Goal: Task Accomplishment & Management: Manage account settings

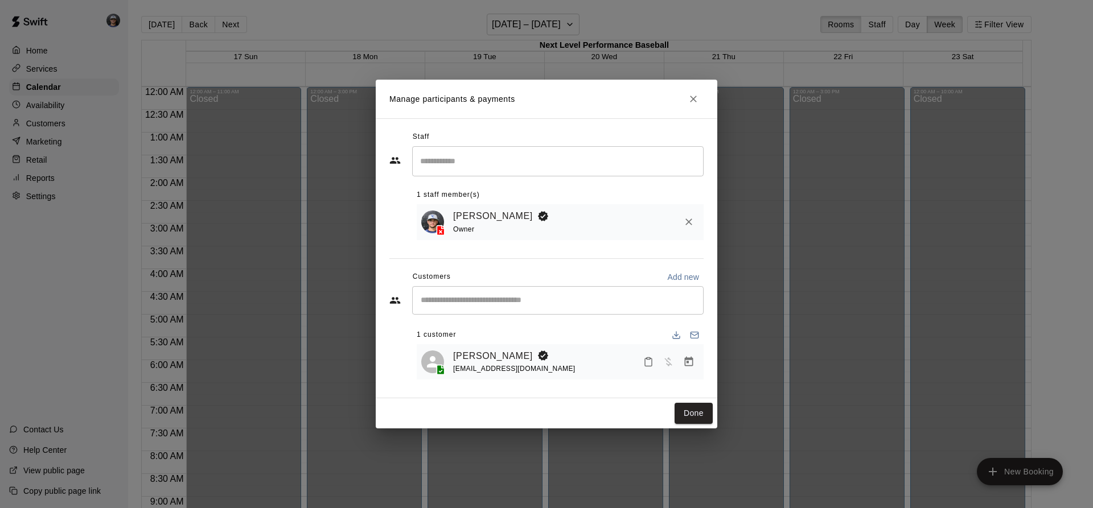
scroll to position [660, 0]
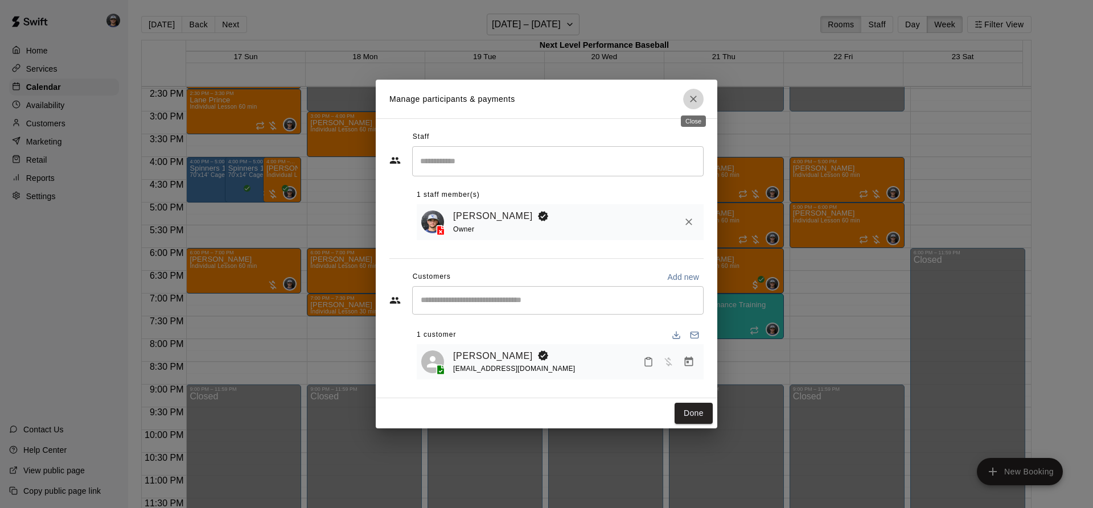
click at [686, 101] on button "Close" at bounding box center [693, 99] width 20 height 20
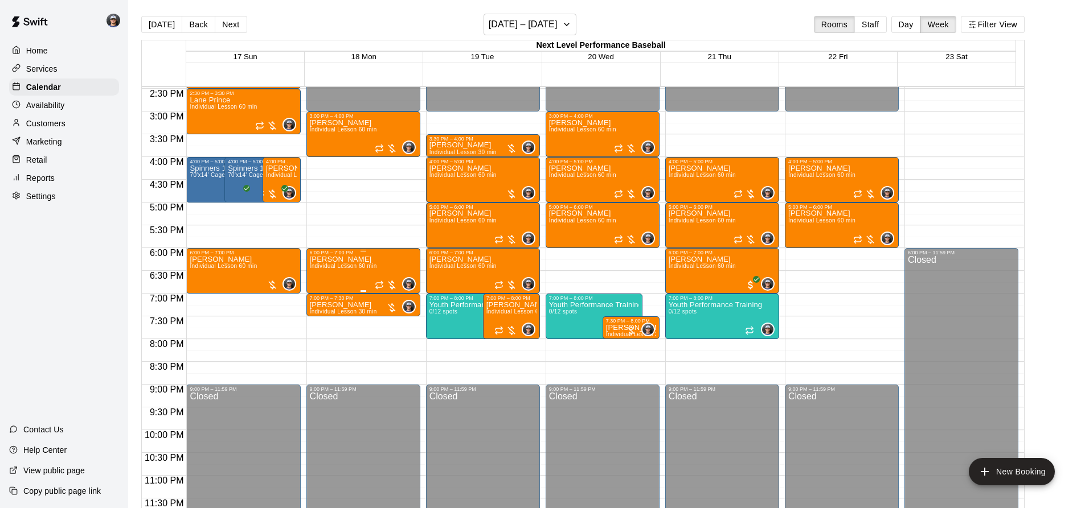
click at [352, 269] on span "Individual Lesson 60 min" at bounding box center [343, 266] width 67 height 6
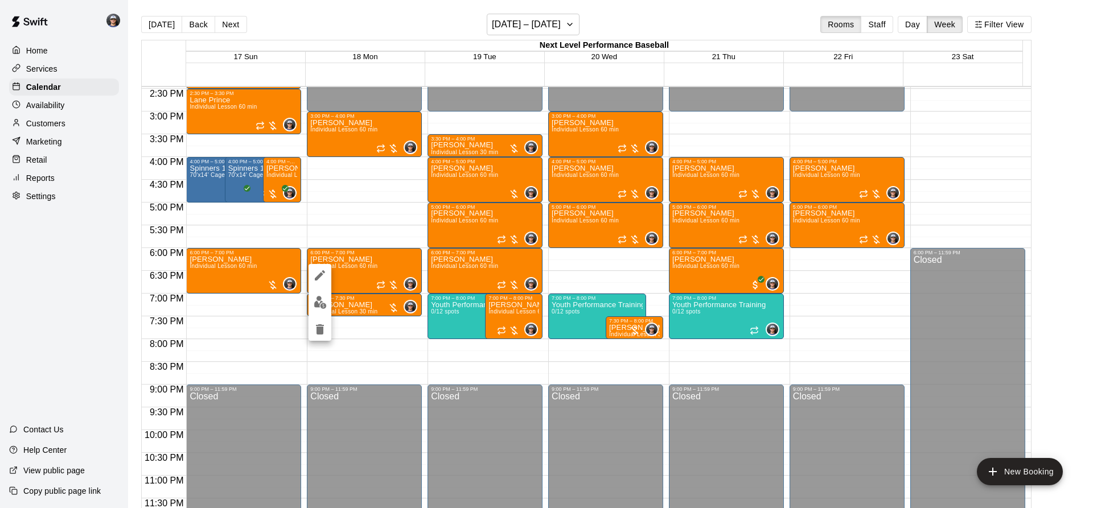
click at [540, 385] on div at bounding box center [546, 254] width 1093 height 508
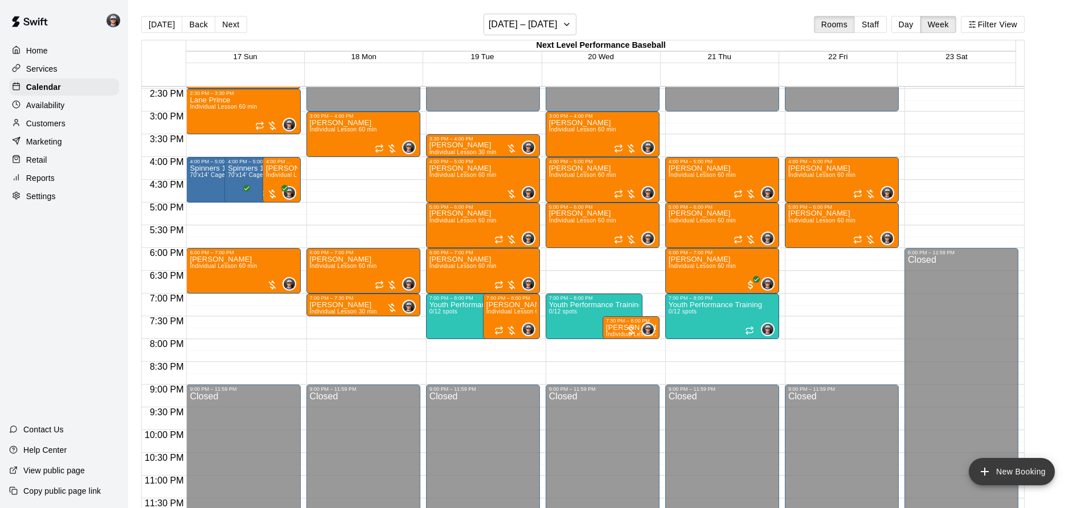
click at [1013, 473] on button "New Booking" at bounding box center [1011, 471] width 86 height 27
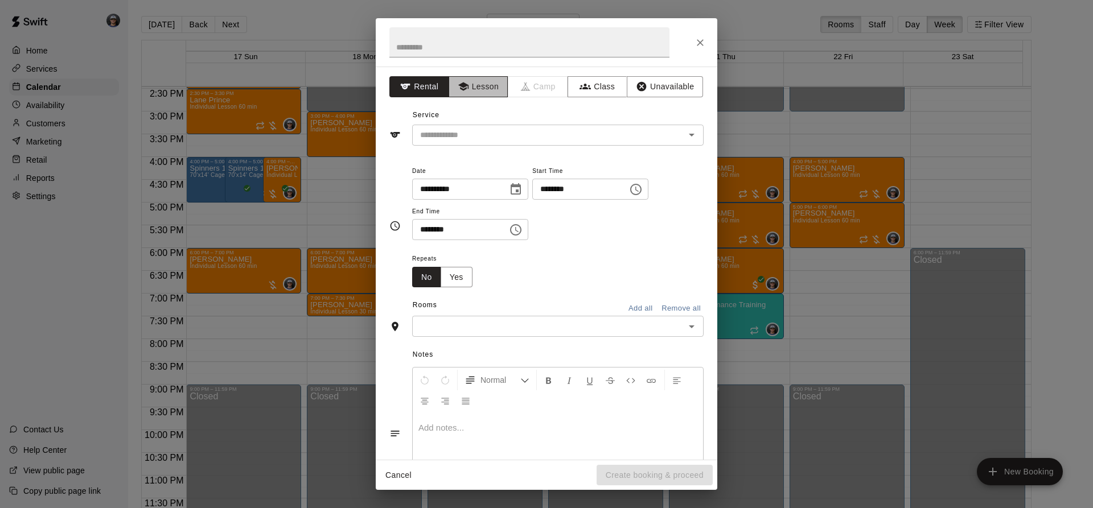
click at [479, 96] on button "Lesson" at bounding box center [479, 86] width 60 height 21
click at [462, 142] on div "​" at bounding box center [557, 135] width 291 height 21
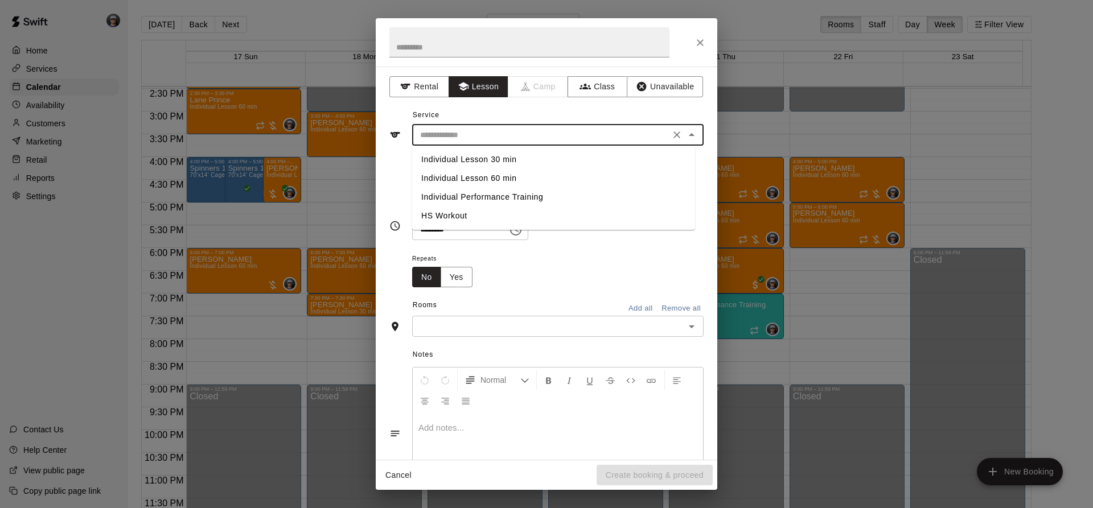
click at [465, 182] on li "Individual Lesson 60 min" at bounding box center [553, 178] width 283 height 19
type input "**********"
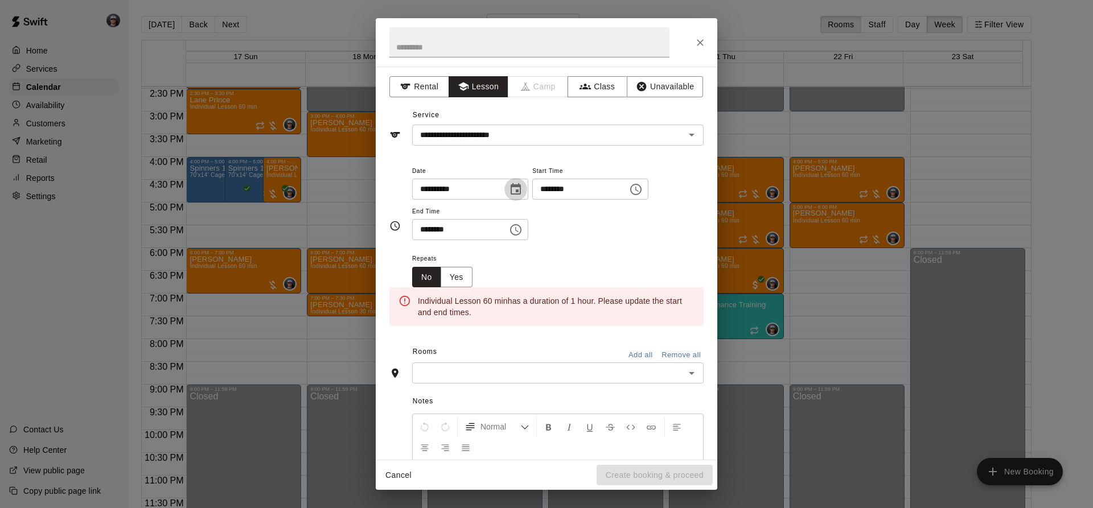
click at [523, 192] on icon "Choose date, selected date is Aug 21, 2025" at bounding box center [516, 190] width 14 height 14
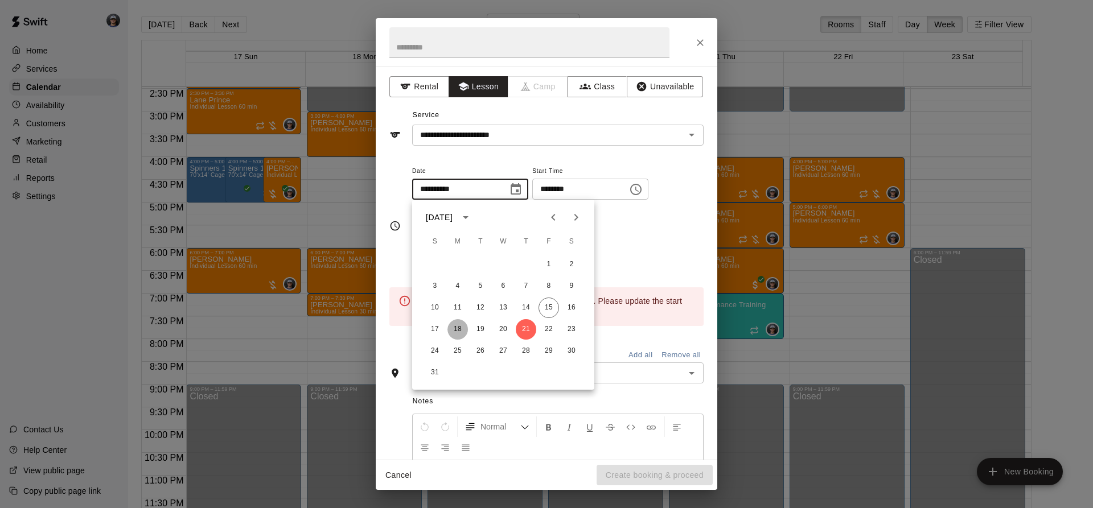
click at [459, 330] on button "18" at bounding box center [457, 329] width 20 height 20
type input "**********"
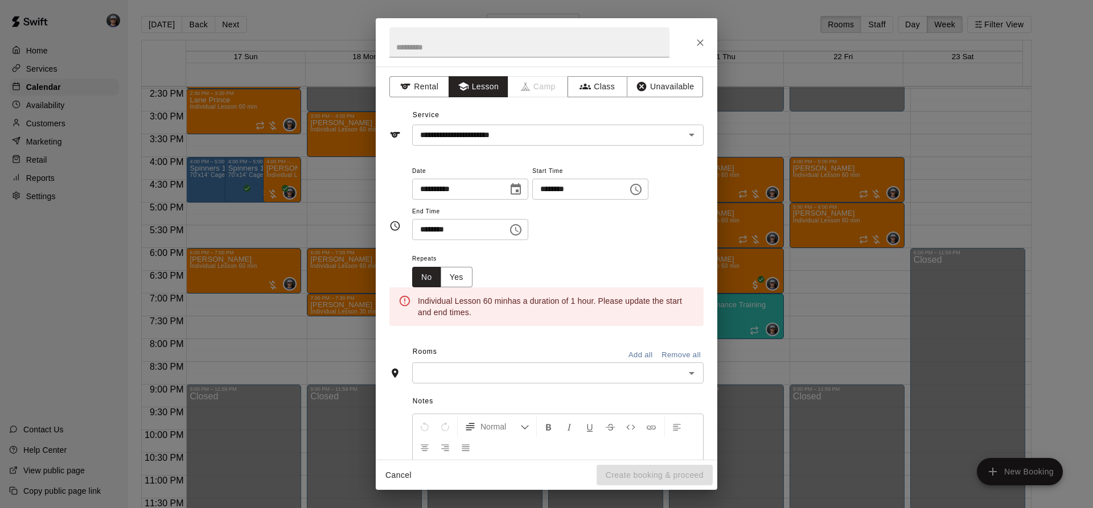
click at [643, 189] on icon "Choose time, selected time is 7:00 PM" at bounding box center [636, 190] width 14 height 14
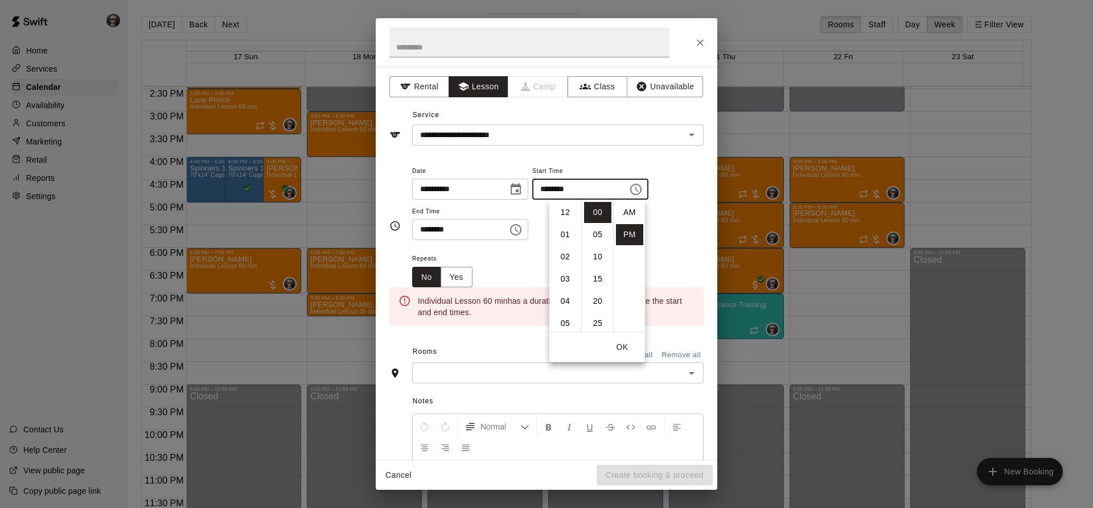
scroll to position [20, 0]
click at [598, 286] on li "30" at bounding box center [597, 288] width 27 height 21
type input "********"
click at [523, 233] on icon "Choose time, selected time is 7:30 PM" at bounding box center [516, 230] width 14 height 14
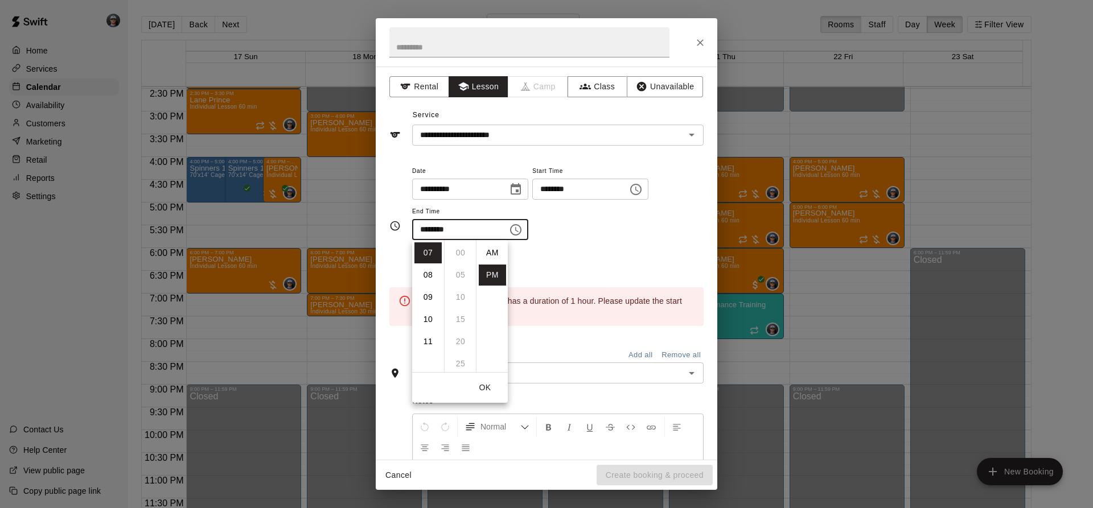
scroll to position [20, 0]
click at [424, 270] on li "08" at bounding box center [427, 275] width 27 height 21
type input "********"
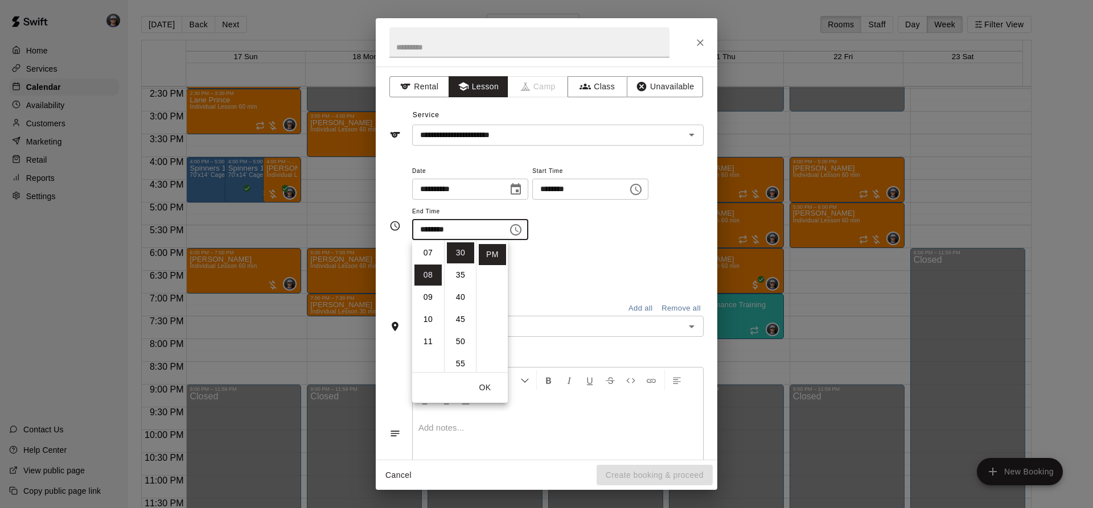
scroll to position [178, 0]
click at [547, 260] on div "Repeats No Yes" at bounding box center [557, 270] width 291 height 36
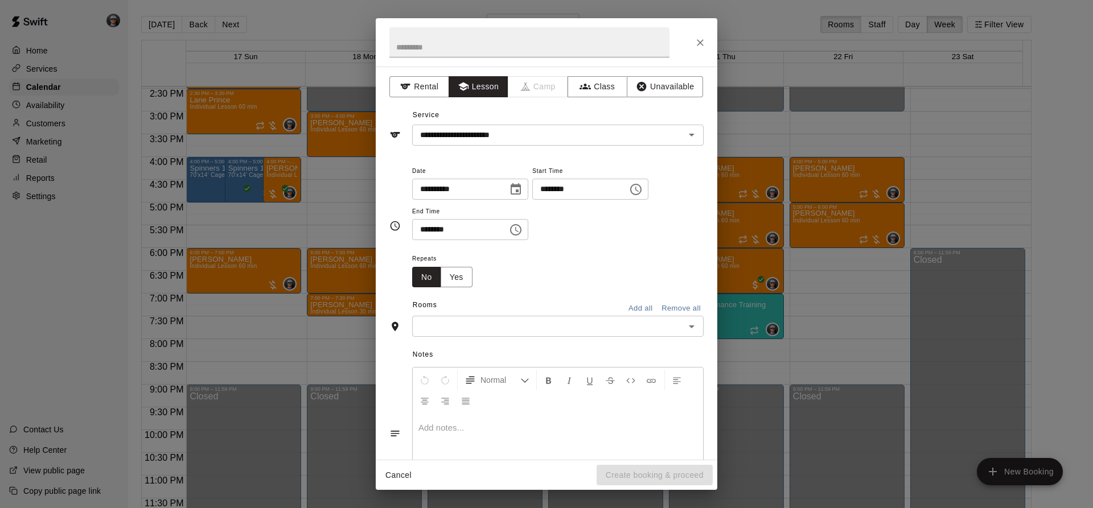
click at [538, 329] on input "text" at bounding box center [549, 326] width 266 height 14
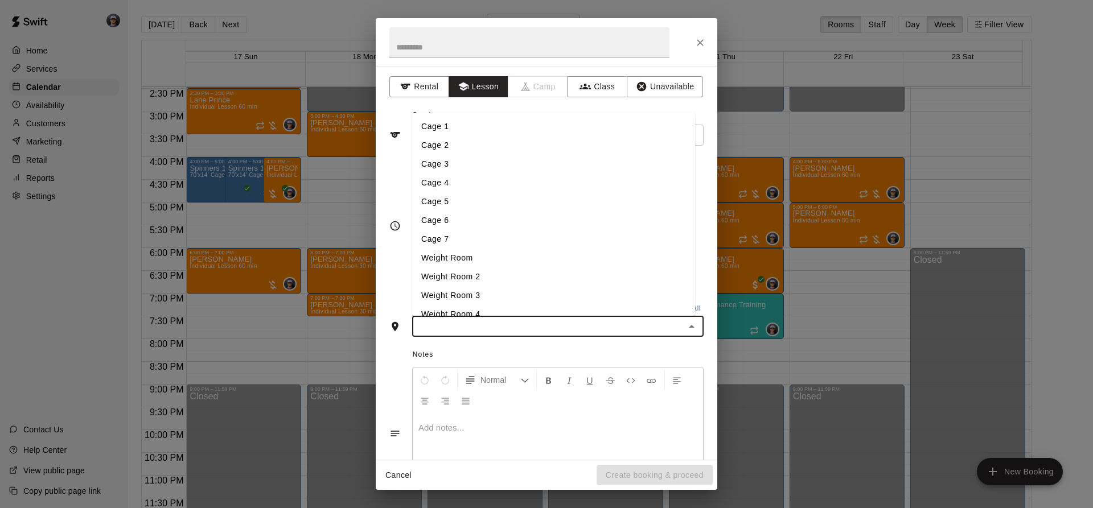
click at [451, 162] on li "Cage 3" at bounding box center [553, 164] width 283 height 19
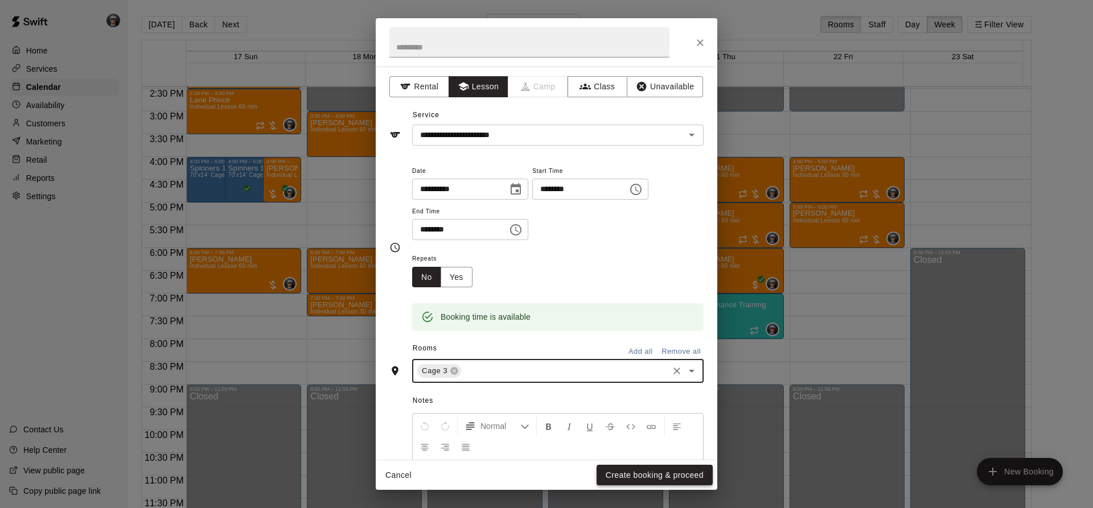
click at [643, 477] on button "Create booking & proceed" at bounding box center [655, 475] width 116 height 21
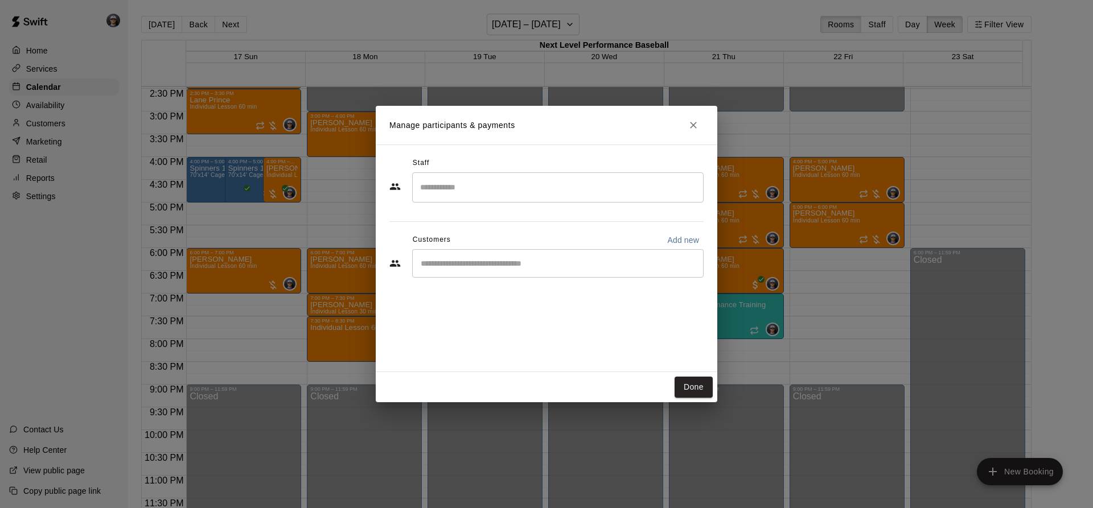
click at [473, 257] on div "​" at bounding box center [557, 263] width 291 height 28
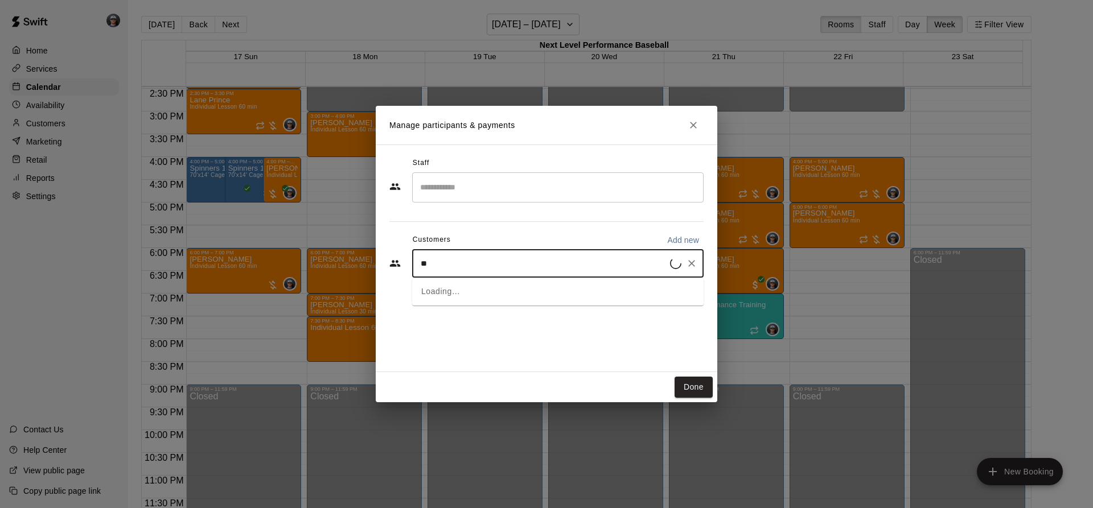
type input "***"
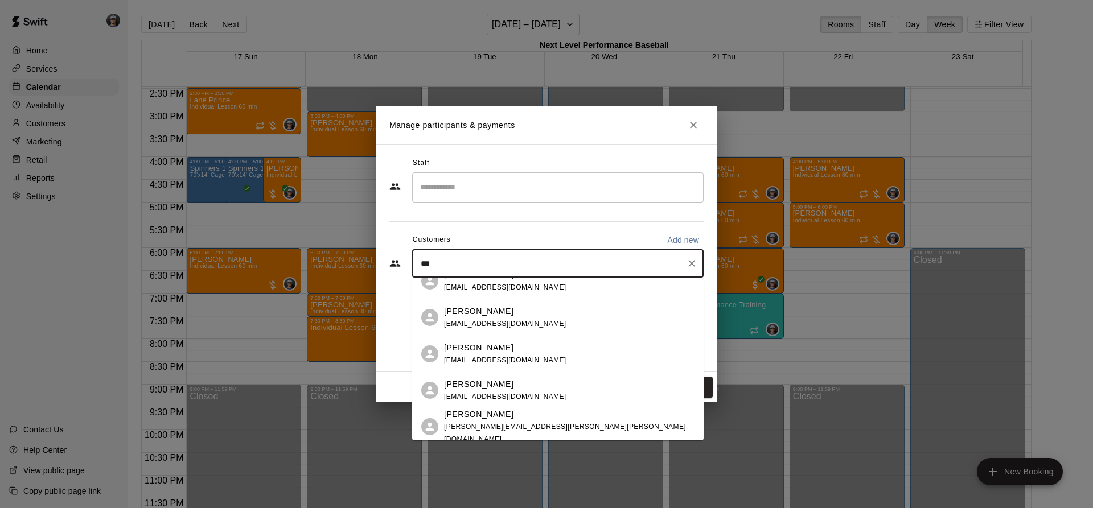
scroll to position [114, 0]
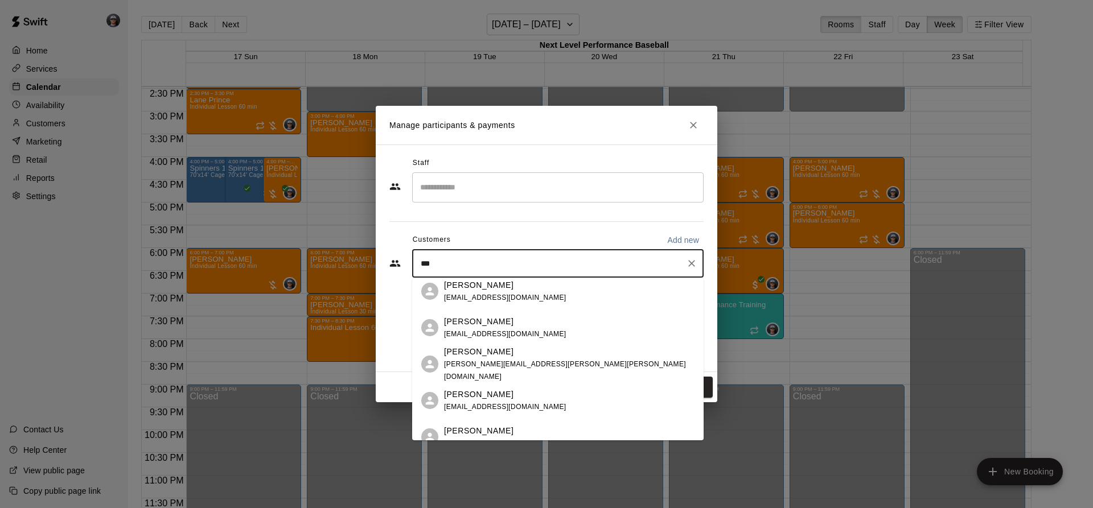
click at [521, 338] on div "[PERSON_NAME] [EMAIL_ADDRESS][DOMAIN_NAME]" at bounding box center [569, 328] width 250 height 24
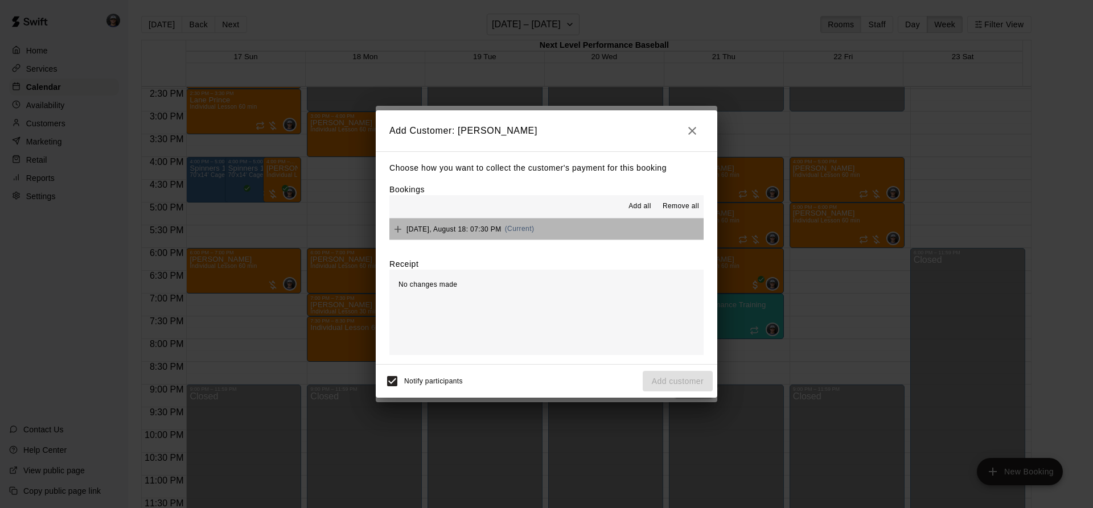
click at [565, 239] on button "[DATE], August 18: 07:30 PM (Current)" at bounding box center [546, 229] width 314 height 21
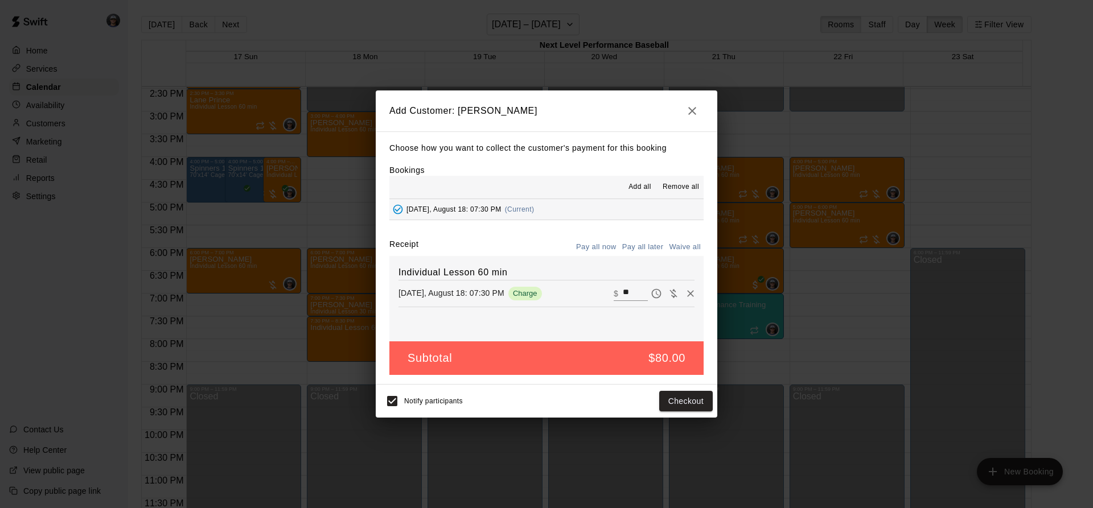
click at [642, 248] on button "Pay all later" at bounding box center [642, 248] width 47 height 18
click at [672, 401] on button "Add customer" at bounding box center [678, 401] width 70 height 21
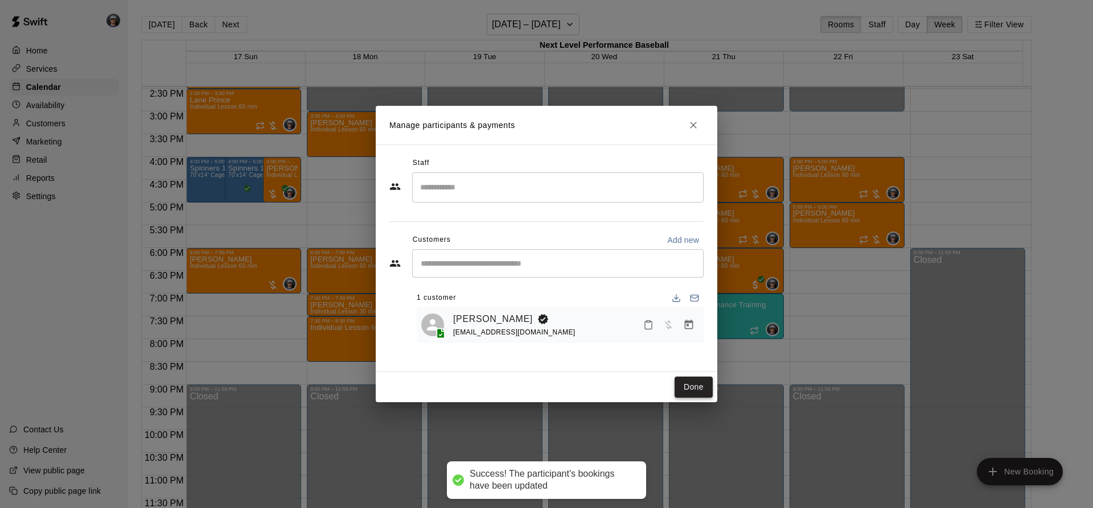
click at [705, 390] on button "Done" at bounding box center [694, 387] width 38 height 21
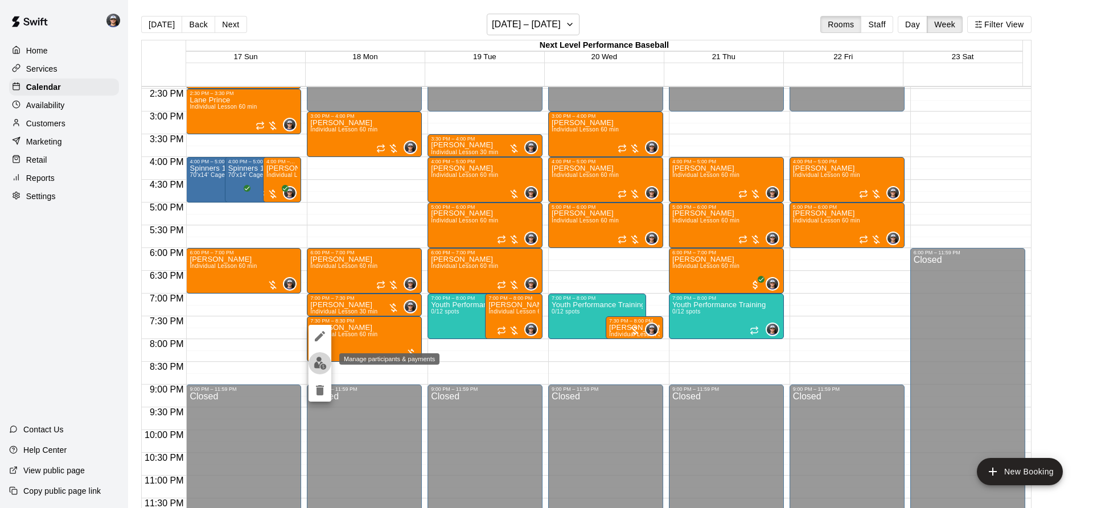
click at [319, 360] on img "edit" at bounding box center [320, 363] width 13 height 13
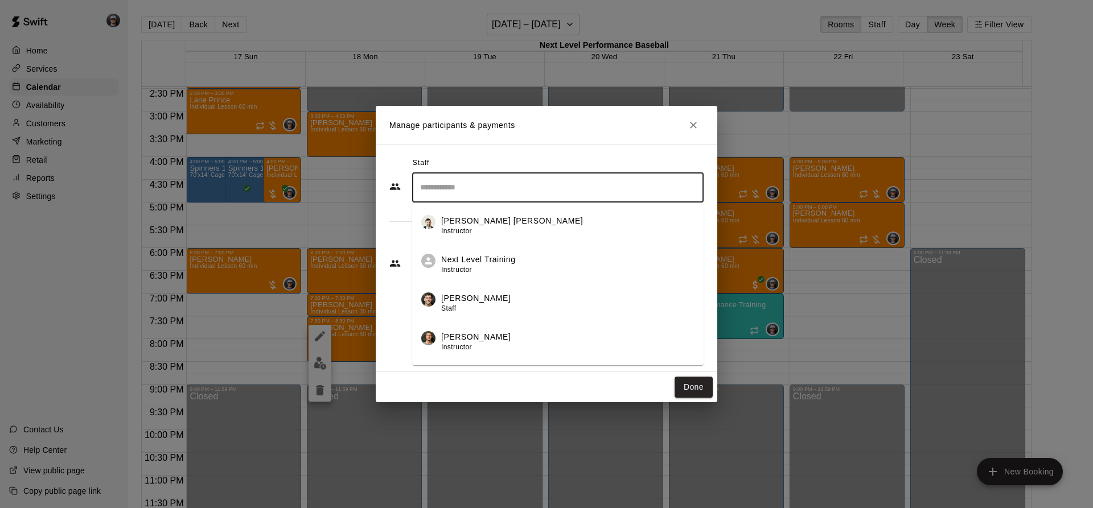
click at [454, 192] on input "Search staff" at bounding box center [557, 188] width 281 height 20
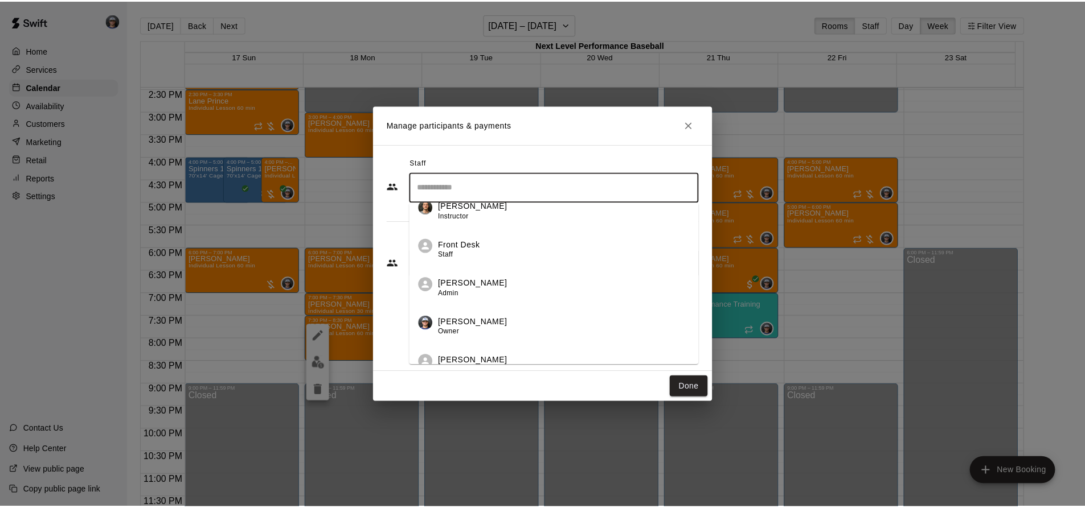
scroll to position [147, 0]
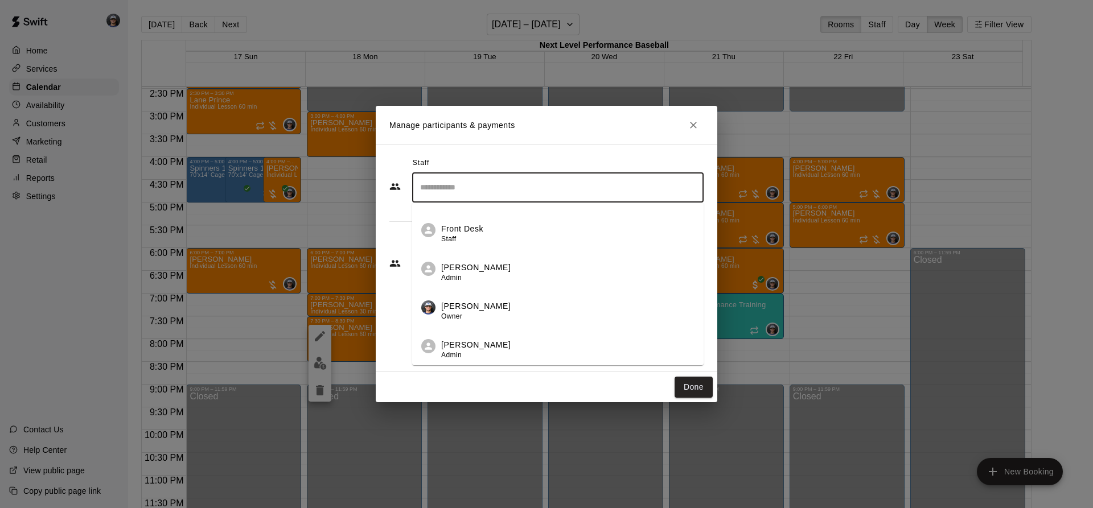
click at [515, 318] on div "[PERSON_NAME] Owner" at bounding box center [567, 312] width 253 height 22
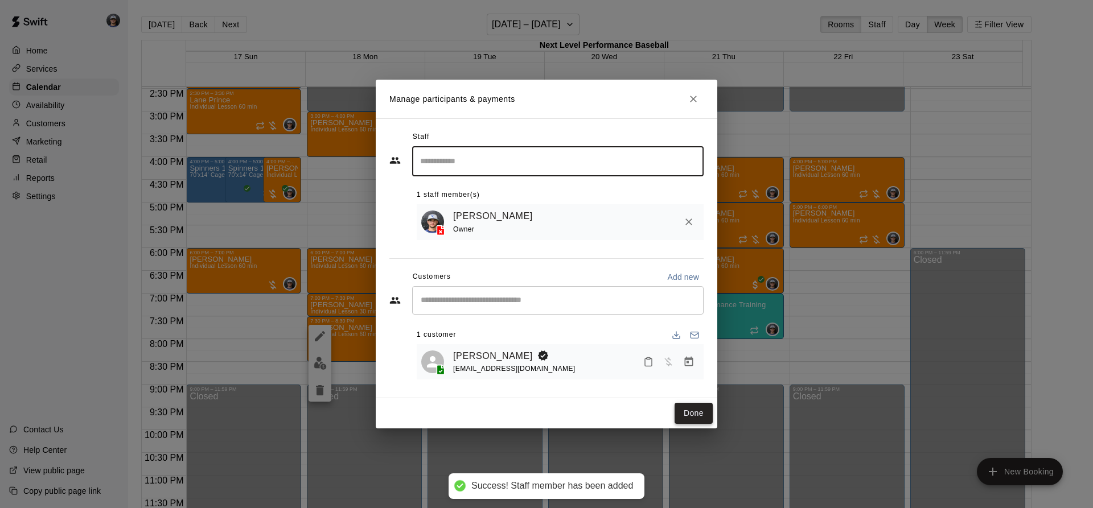
click at [681, 413] on button "Done" at bounding box center [694, 413] width 38 height 21
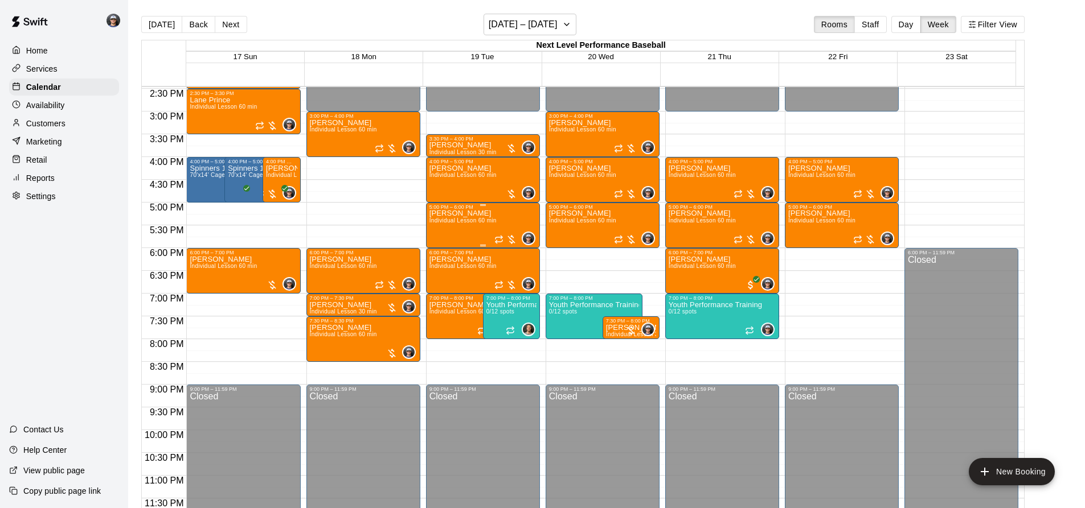
click at [466, 221] on span "Individual Lesson 60 min" at bounding box center [462, 220] width 67 height 6
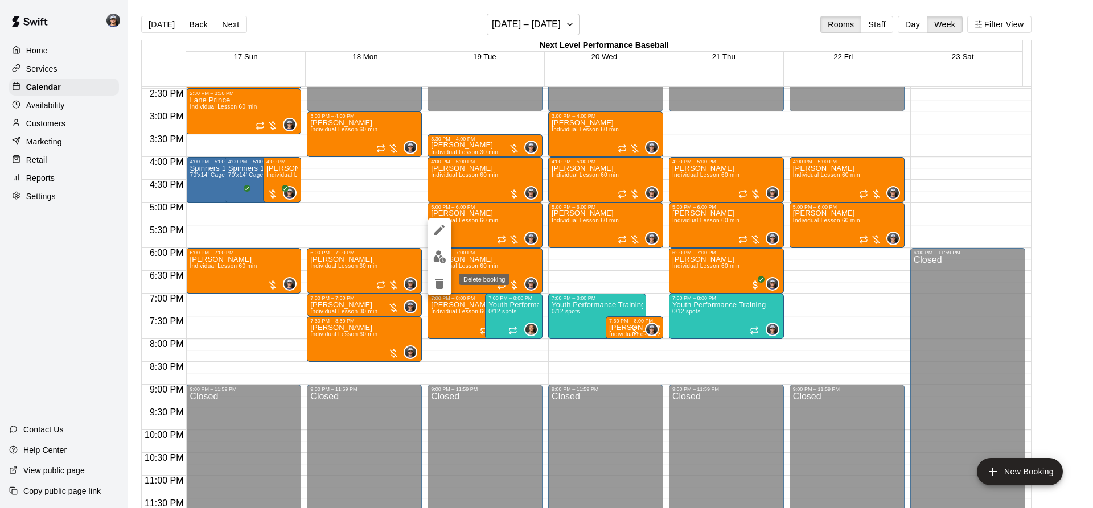
click at [442, 278] on icon "delete" at bounding box center [440, 284] width 14 height 14
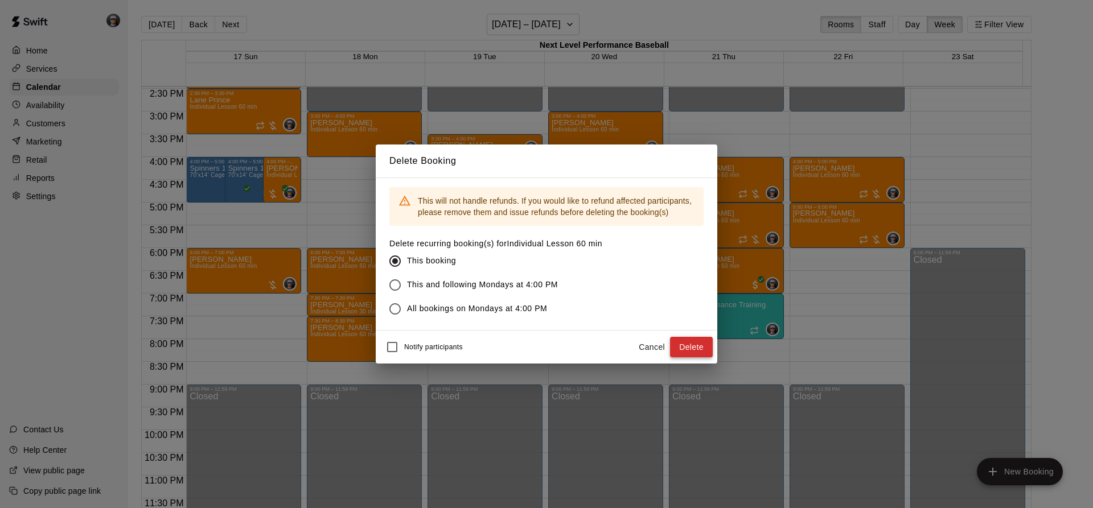
click at [685, 351] on button "Delete" at bounding box center [691, 347] width 43 height 21
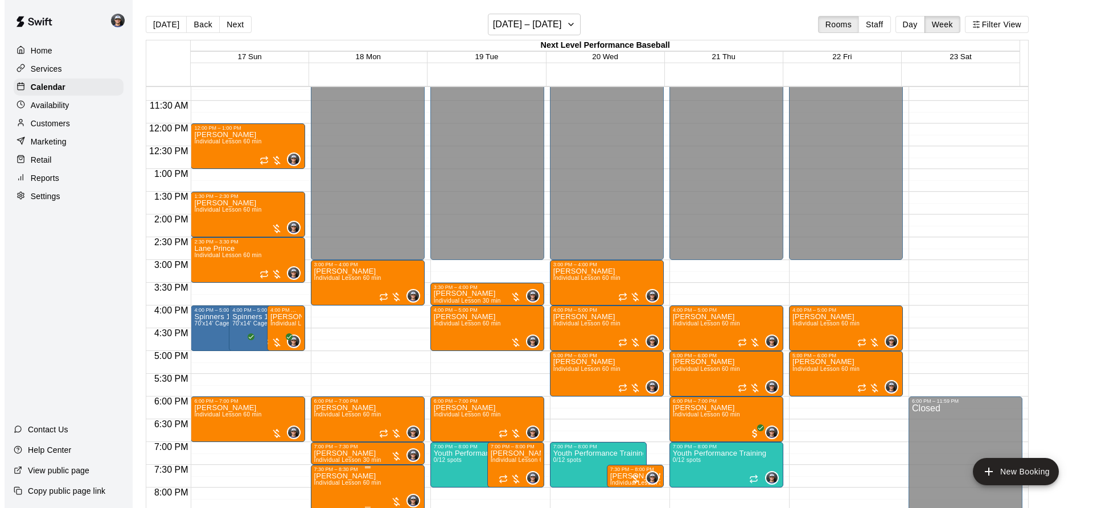
scroll to position [490, 0]
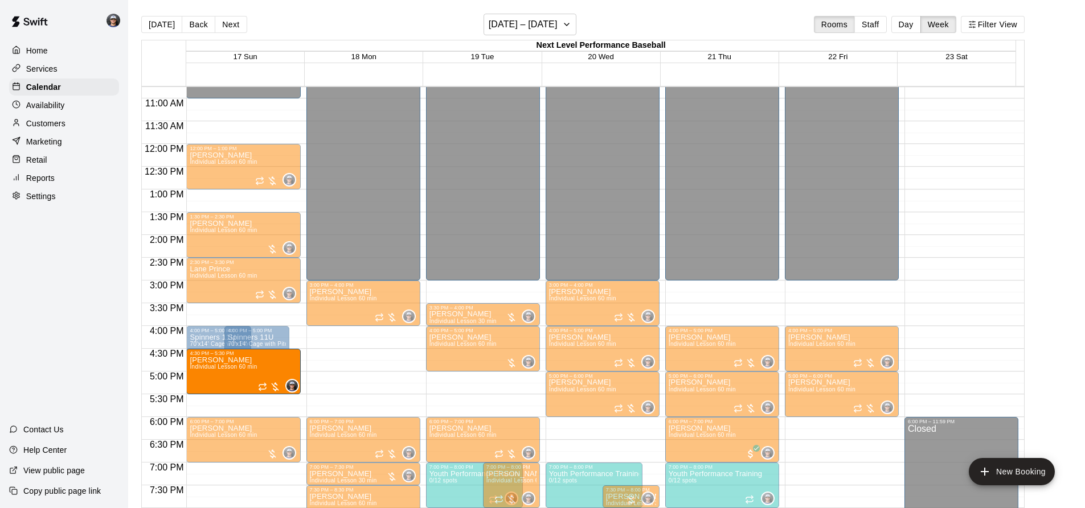
drag, startPoint x: 273, startPoint y: 345, endPoint x: 285, endPoint y: 373, distance: 30.9
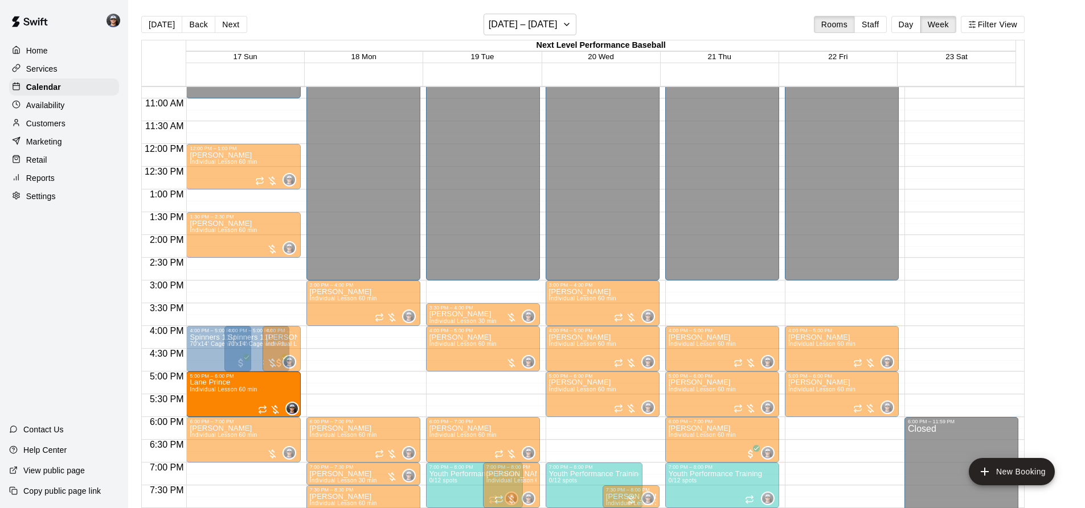
drag, startPoint x: 239, startPoint y: 312, endPoint x: 229, endPoint y: 394, distance: 82.6
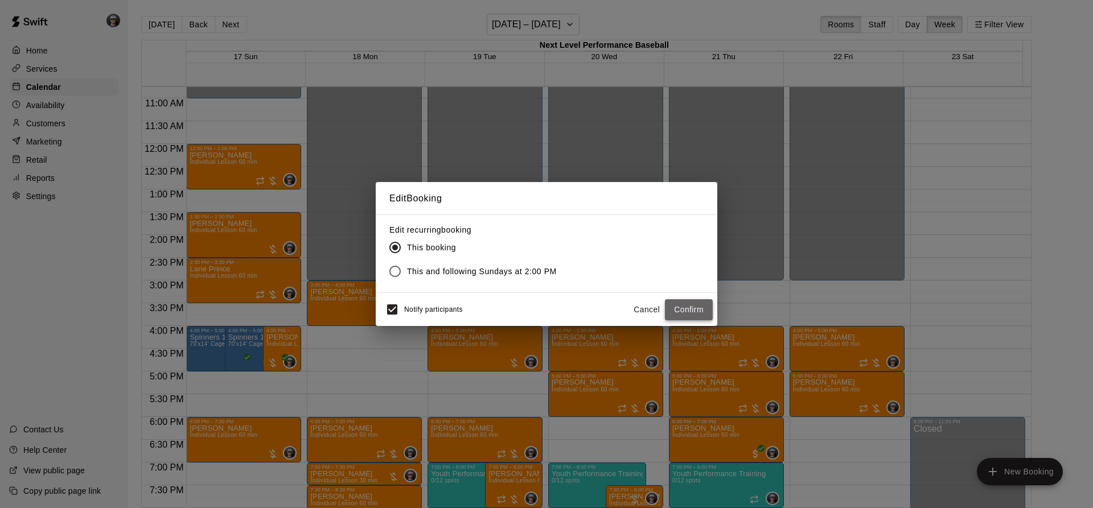
click at [681, 309] on button "Confirm" at bounding box center [689, 309] width 48 height 21
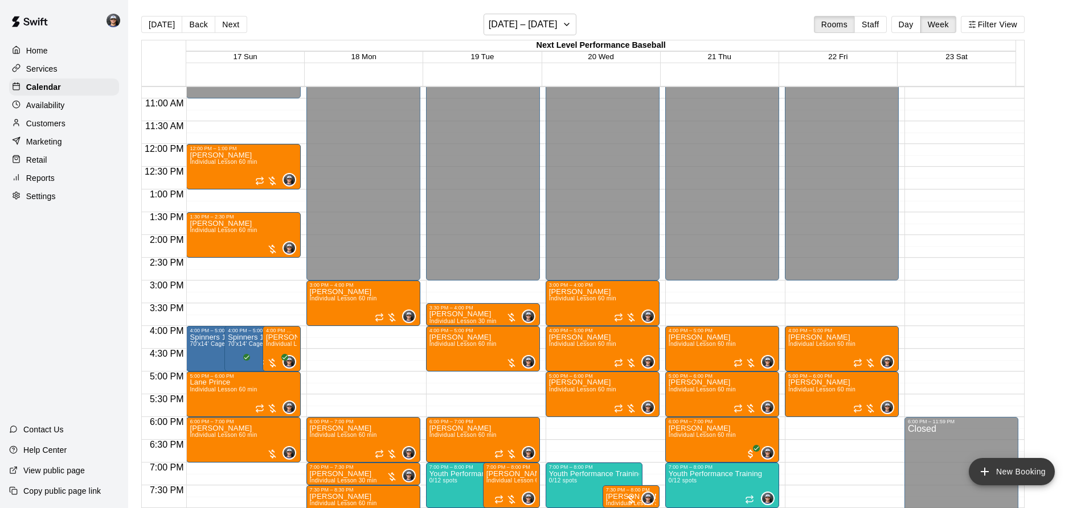
click at [993, 466] on button "New Booking" at bounding box center [1011, 471] width 86 height 27
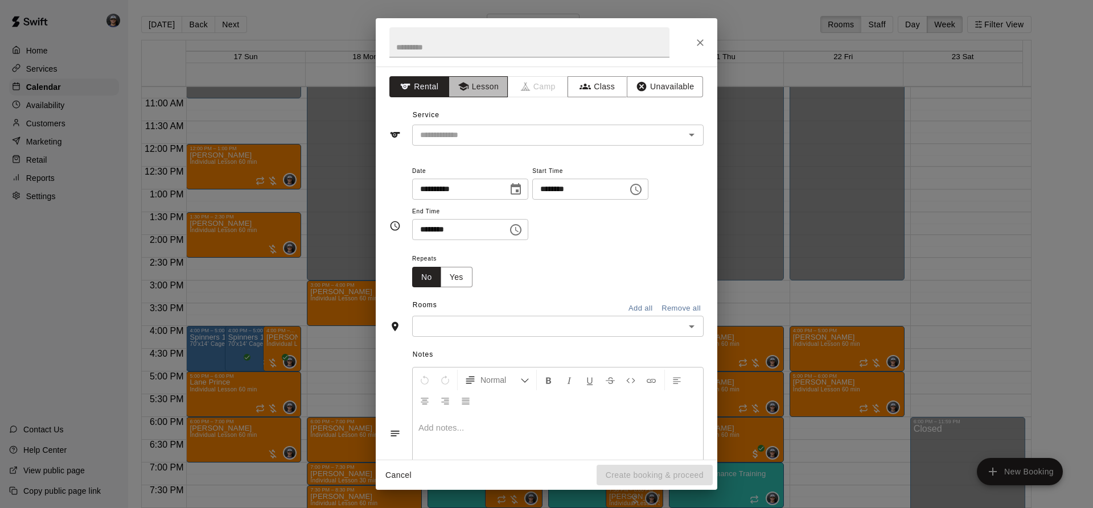
click at [463, 90] on icon "button" at bounding box center [463, 86] width 11 height 11
click at [470, 127] on div "​" at bounding box center [557, 135] width 291 height 21
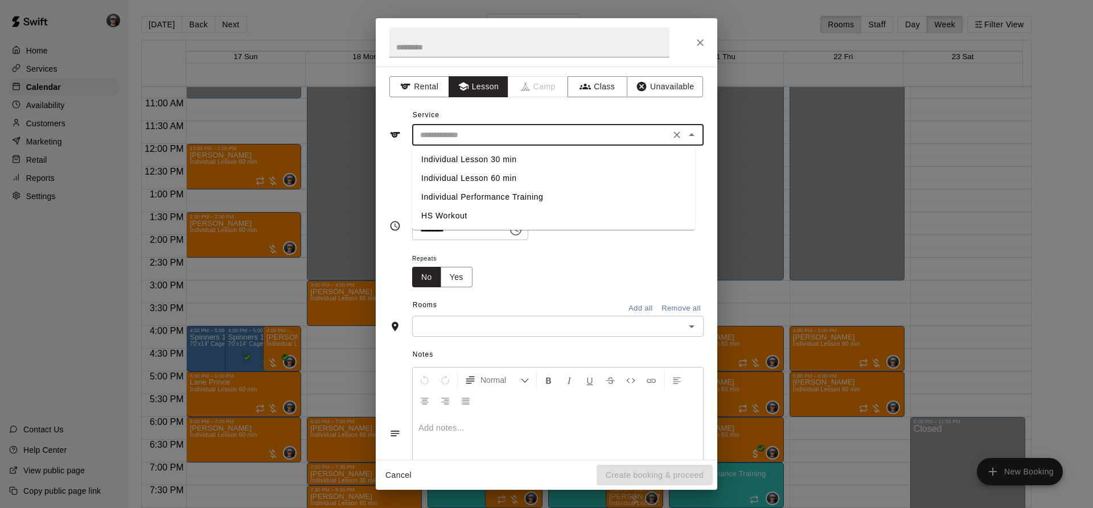
click at [492, 178] on li "Individual Lesson 60 min" at bounding box center [553, 178] width 283 height 19
type input "**********"
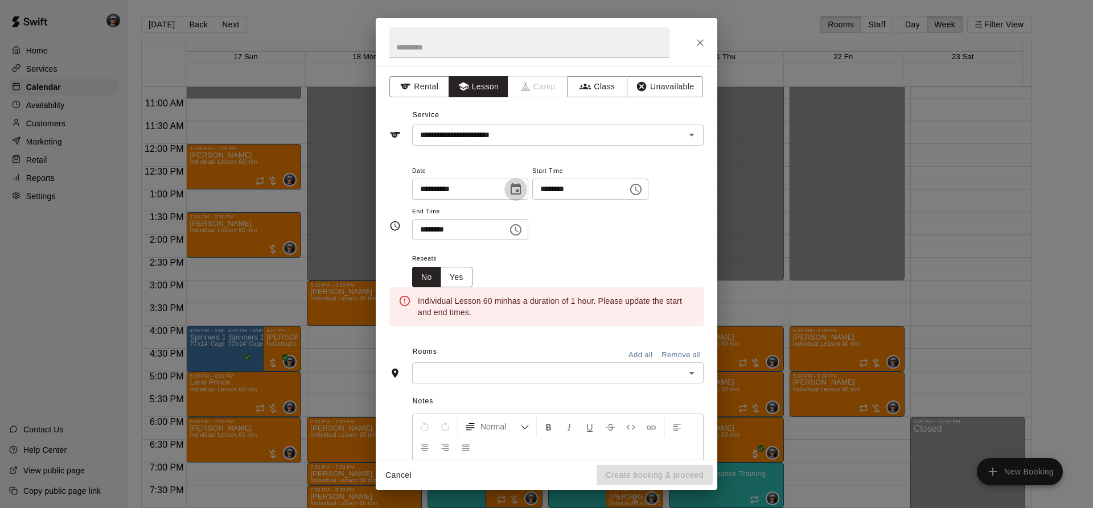
click at [523, 183] on icon "Choose date, selected date is Aug 21, 2025" at bounding box center [516, 190] width 14 height 14
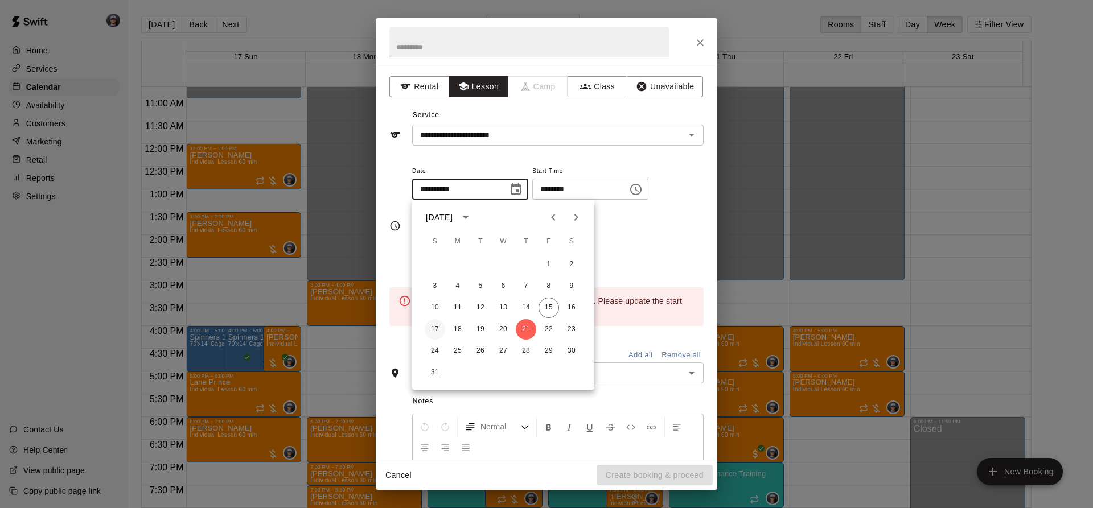
click at [436, 329] on button "17" at bounding box center [435, 329] width 20 height 20
type input "**********"
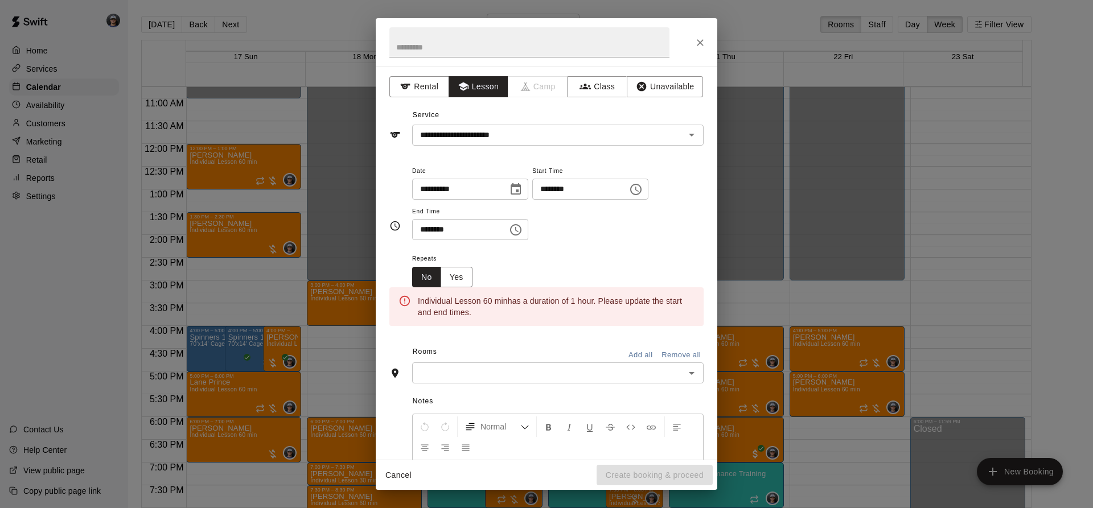
drag, startPoint x: 666, startPoint y: 192, endPoint x: 651, endPoint y: 204, distance: 18.2
click at [643, 194] on icon "Choose time, selected time is 7:00 PM" at bounding box center [636, 190] width 14 height 14
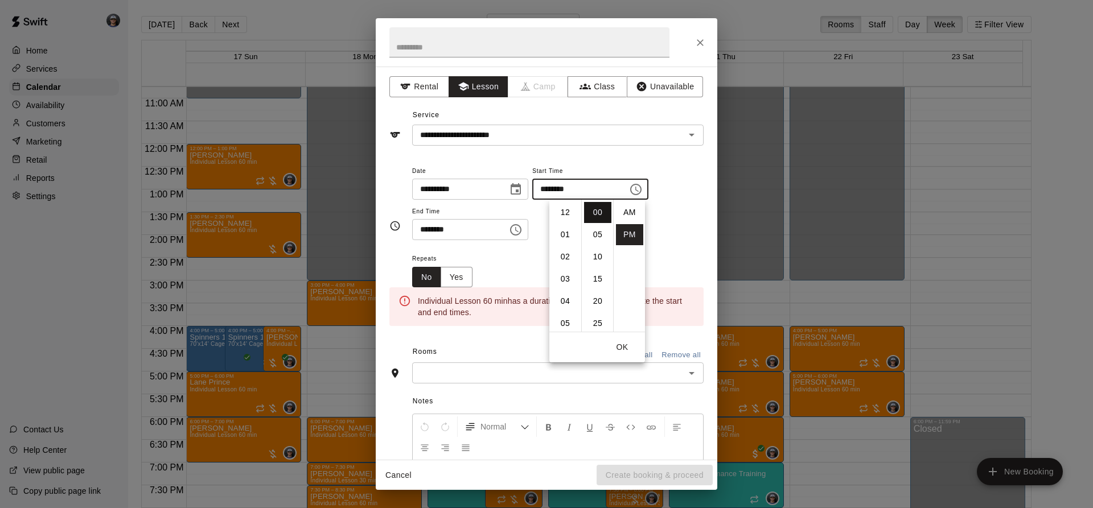
scroll to position [20, 0]
click at [565, 232] on li "03" at bounding box center [565, 237] width 27 height 21
type input "********"
drag, startPoint x: 541, startPoint y: 234, endPoint x: 533, endPoint y: 234, distance: 8.0
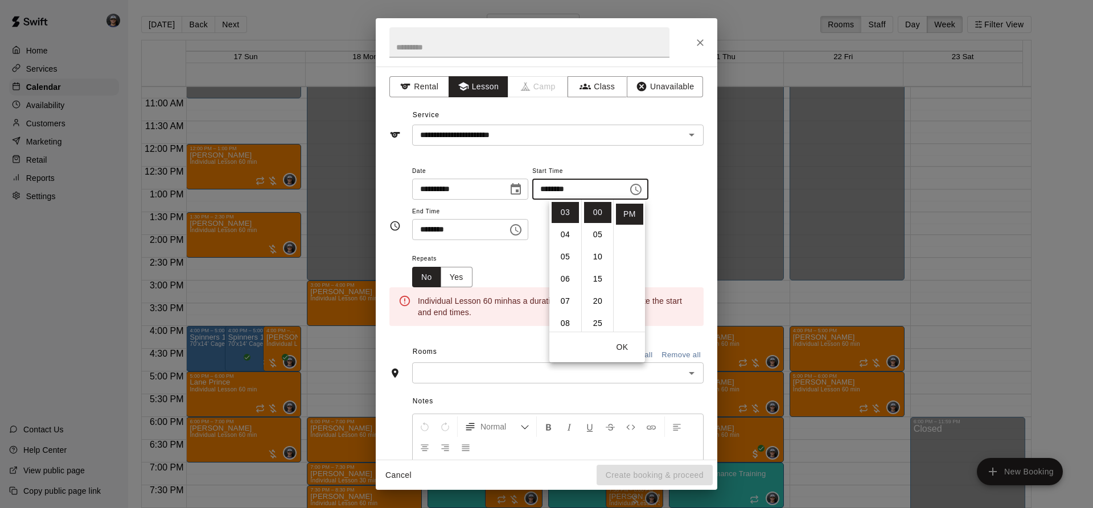
click at [527, 234] on button "Choose time, selected time is 7:30 PM" at bounding box center [515, 230] width 23 height 23
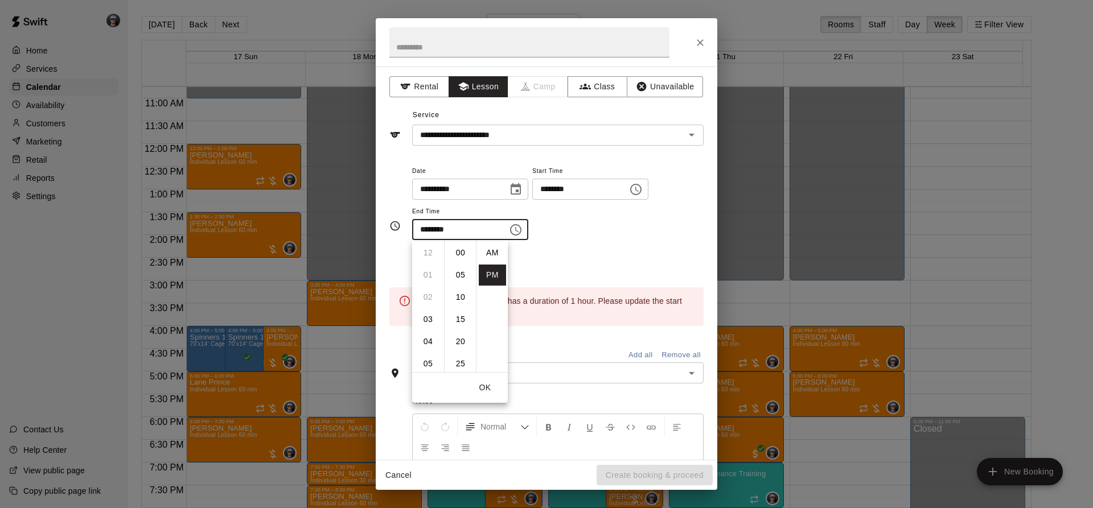
scroll to position [20, 0]
click at [425, 245] on li "04" at bounding box center [427, 243] width 27 height 21
click at [460, 252] on li "00" at bounding box center [460, 253] width 27 height 21
type input "********"
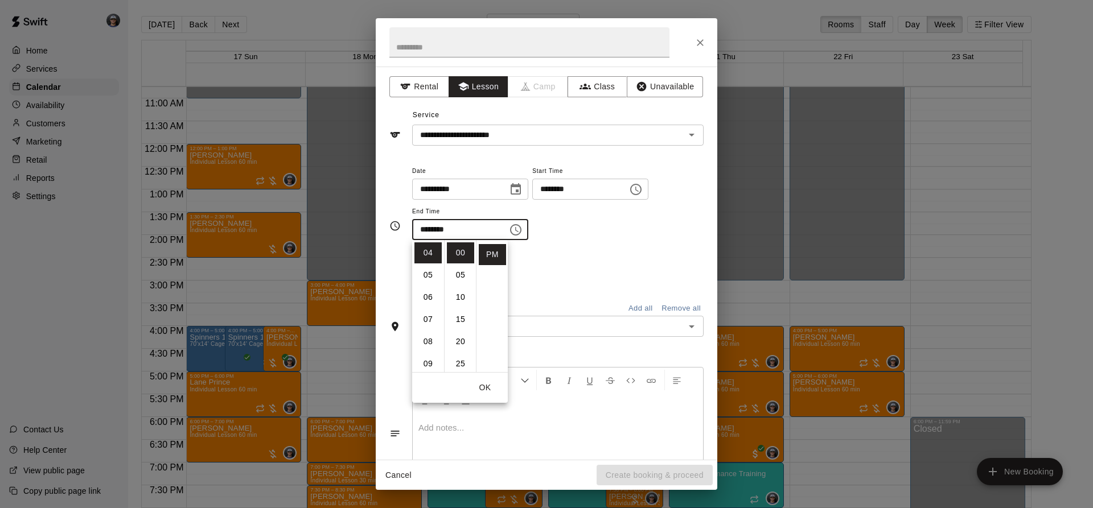
drag, startPoint x: 626, startPoint y: 249, endPoint x: 626, endPoint y: 256, distance: 6.3
click at [626, 252] on div "**********" at bounding box center [557, 226] width 291 height 124
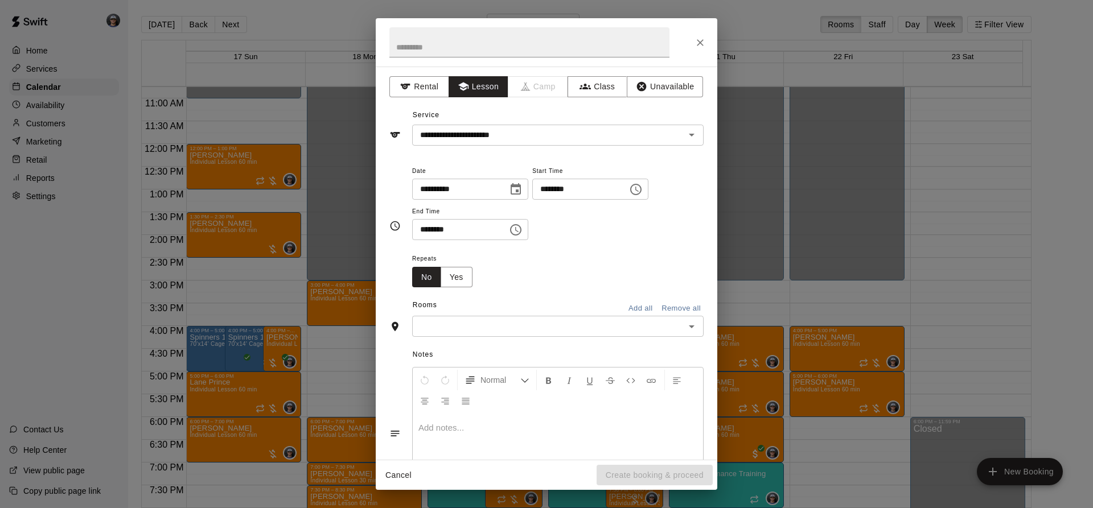
click at [532, 325] on input "text" at bounding box center [549, 326] width 266 height 14
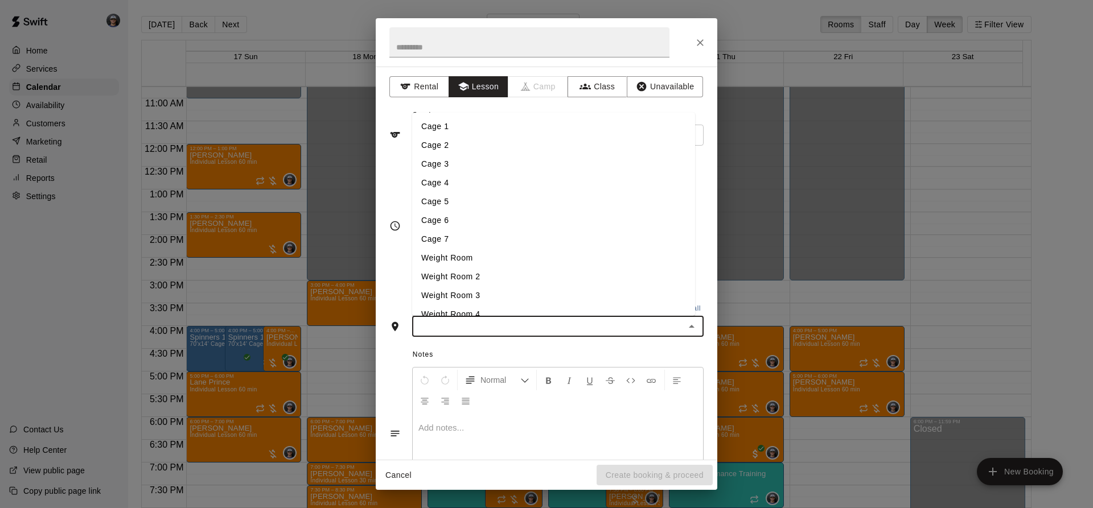
click at [467, 167] on li "Cage 3" at bounding box center [553, 164] width 283 height 19
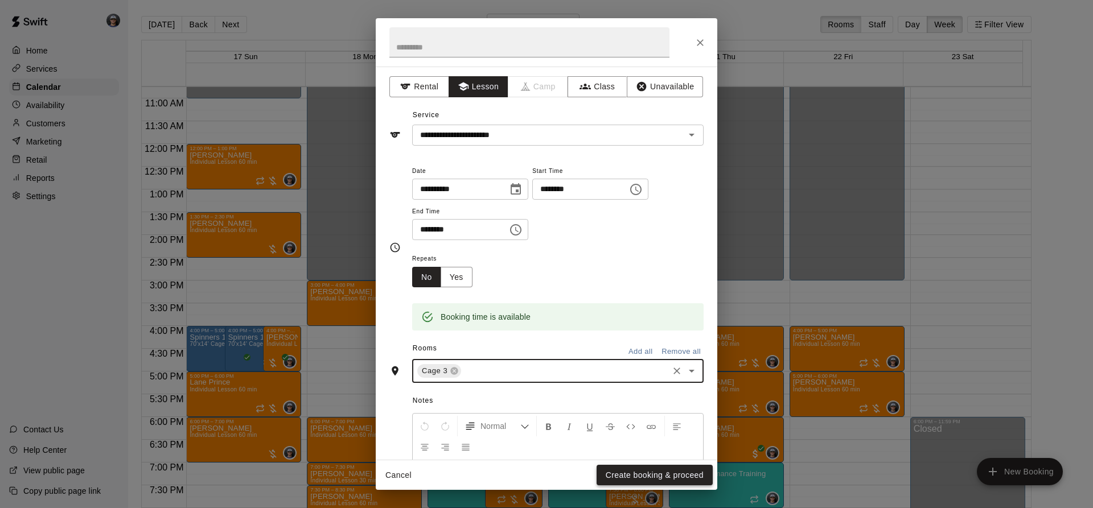
click at [622, 473] on button "Create booking & proceed" at bounding box center [655, 475] width 116 height 21
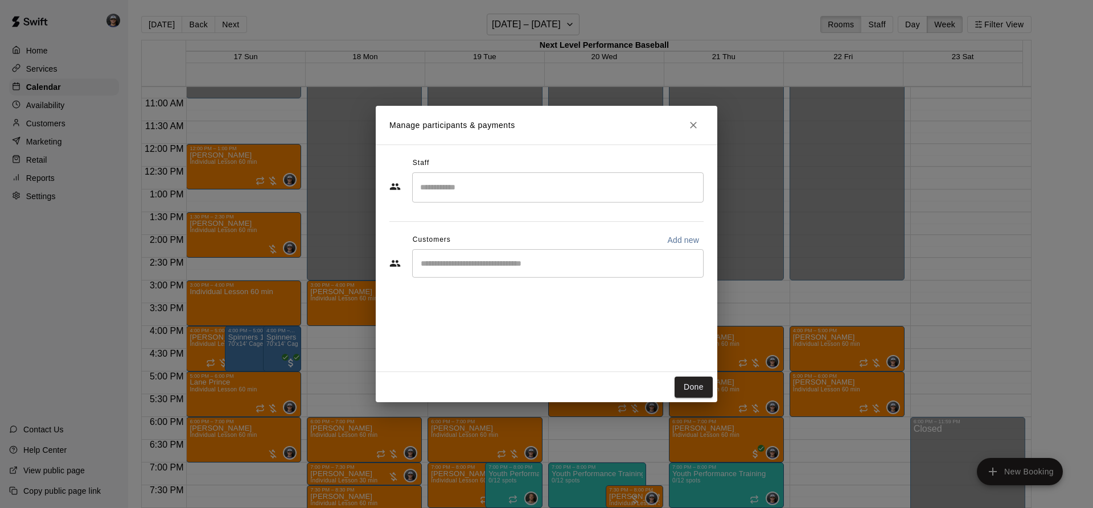
click at [476, 272] on div "​" at bounding box center [557, 263] width 291 height 28
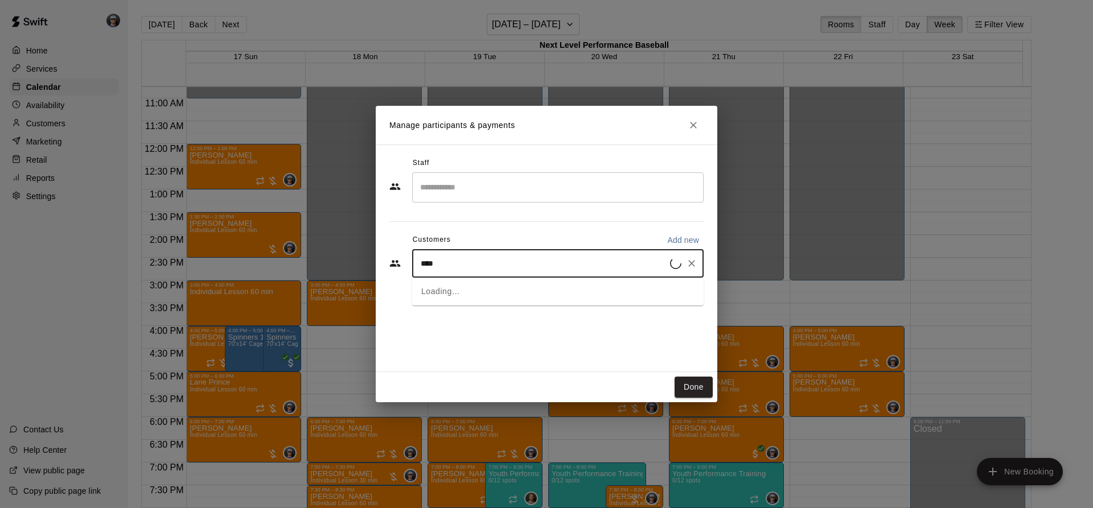
type input "*****"
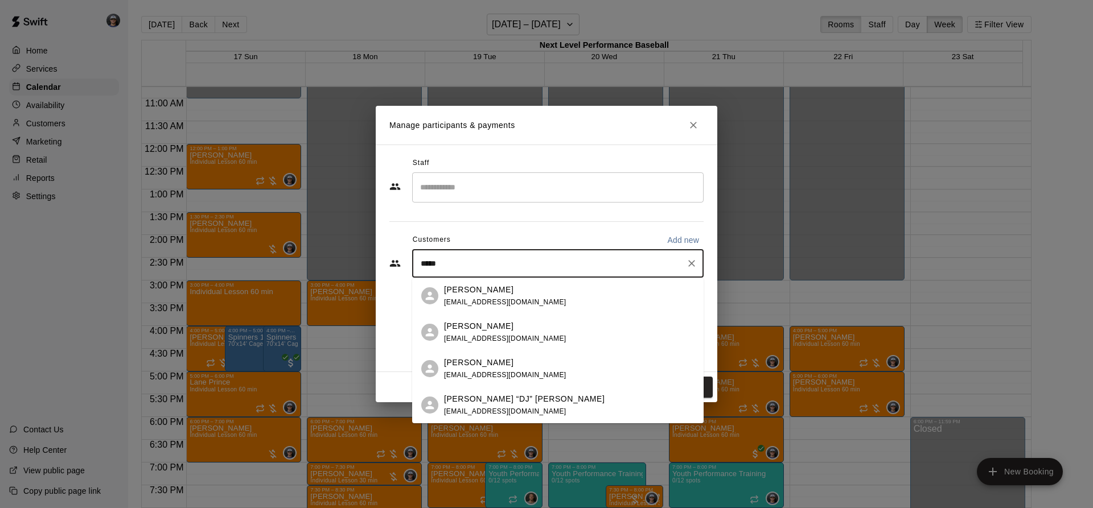
click at [484, 307] on div "[PERSON_NAME] [EMAIL_ADDRESS][DOMAIN_NAME]" at bounding box center [505, 296] width 122 height 24
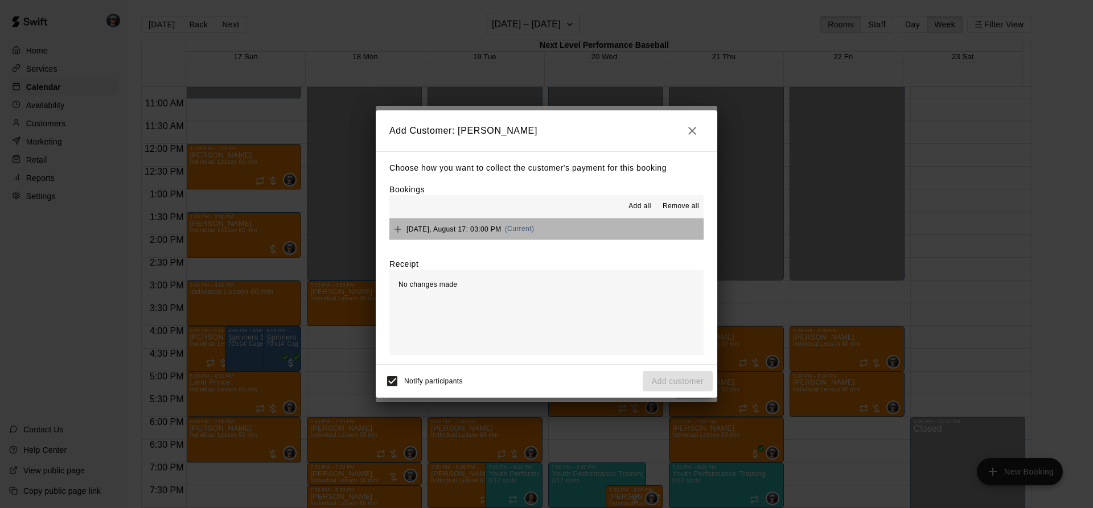
click at [569, 224] on button "[DATE], August 17: 03:00 PM (Current)" at bounding box center [546, 229] width 314 height 21
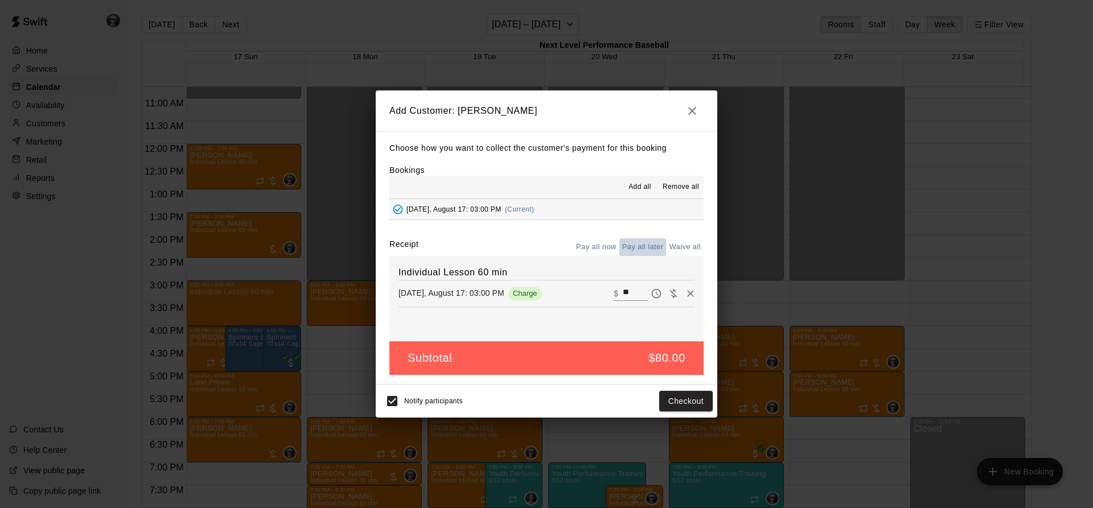
click at [623, 247] on button "Pay all later" at bounding box center [642, 248] width 47 height 18
click at [646, 407] on button "Add customer" at bounding box center [678, 401] width 70 height 21
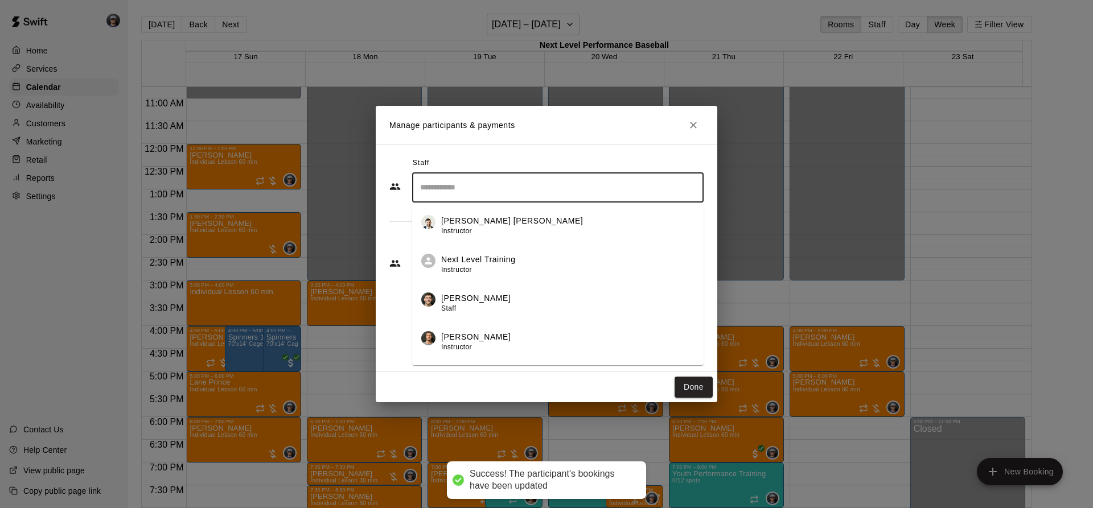
click at [476, 190] on input "Search staff" at bounding box center [557, 188] width 281 height 20
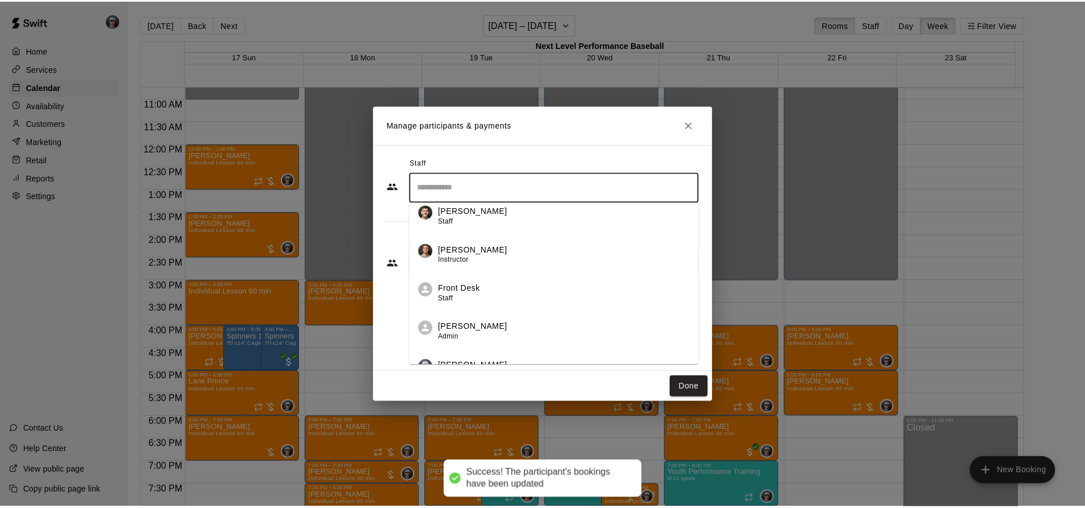
scroll to position [147, 0]
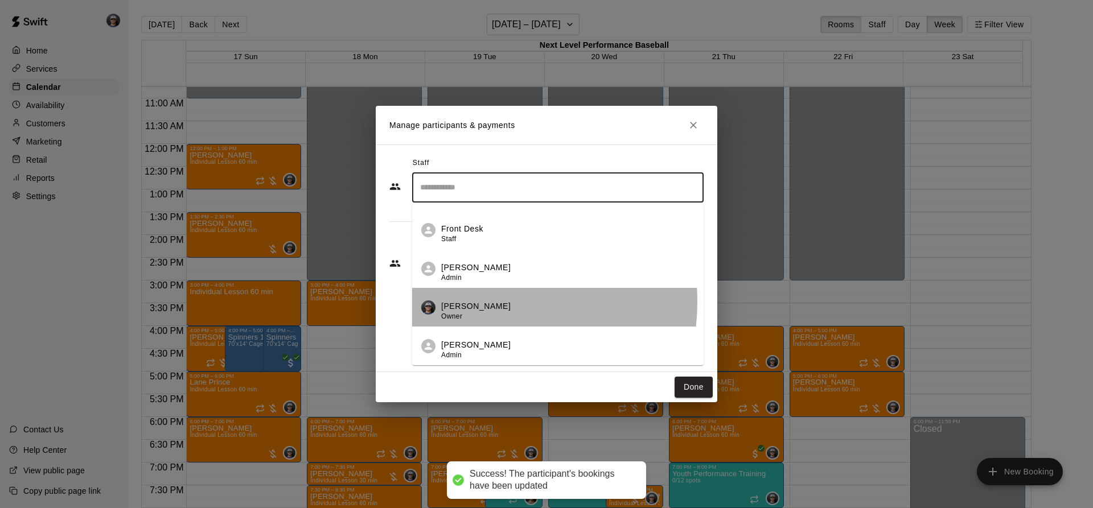
click at [475, 302] on p "[PERSON_NAME]" at bounding box center [475, 307] width 69 height 12
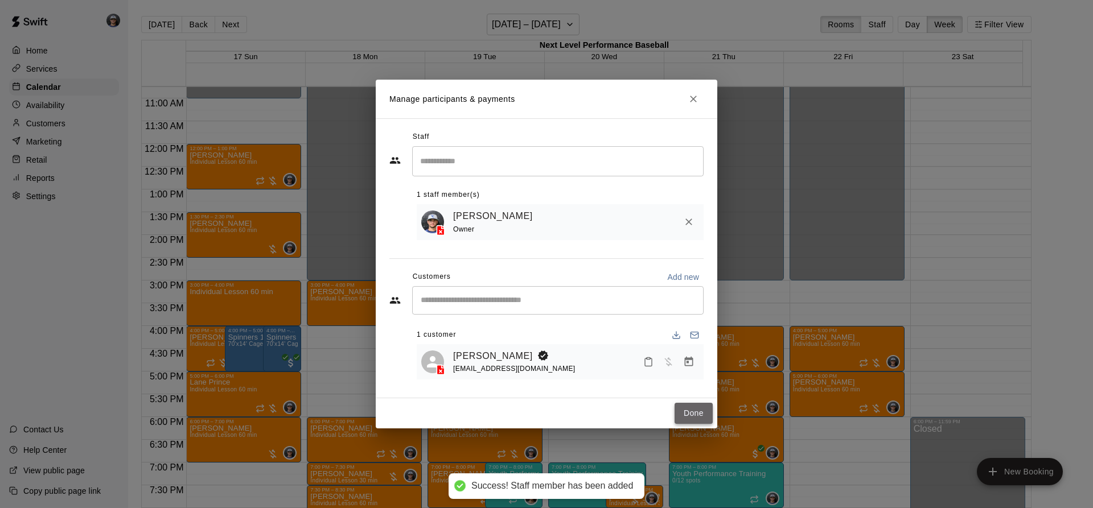
click at [678, 420] on button "Done" at bounding box center [694, 413] width 38 height 21
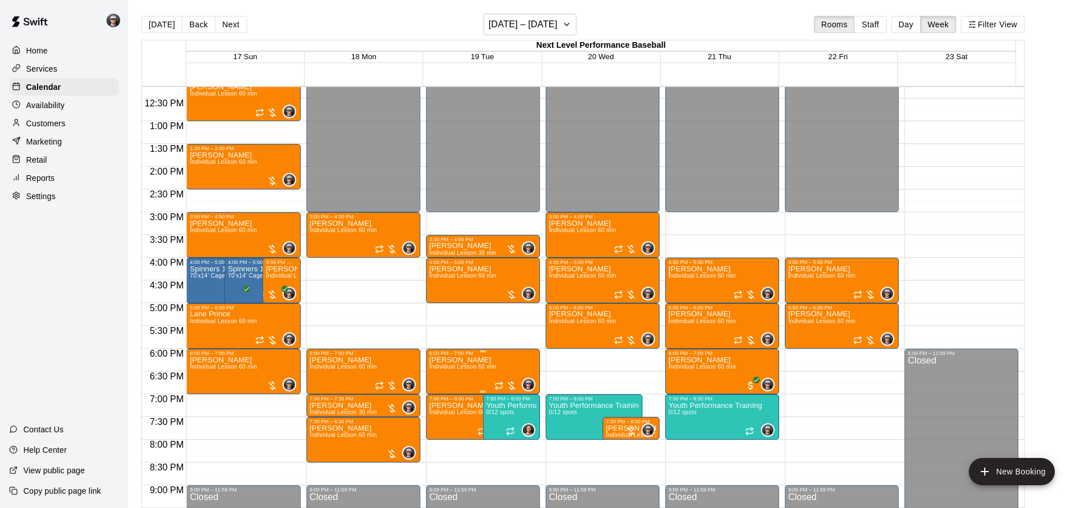
scroll to position [660, 0]
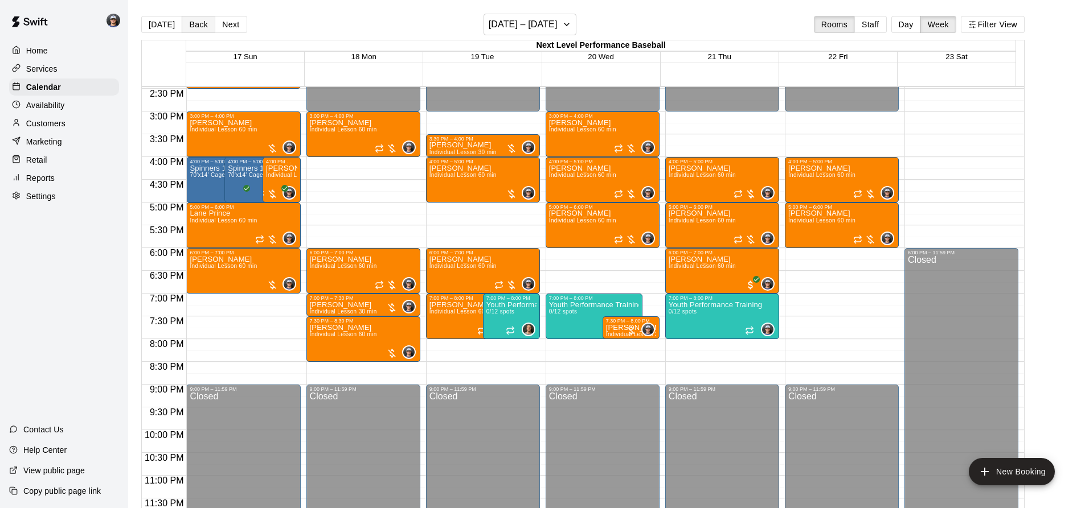
click at [206, 22] on button "Back" at bounding box center [199, 24] width 34 height 17
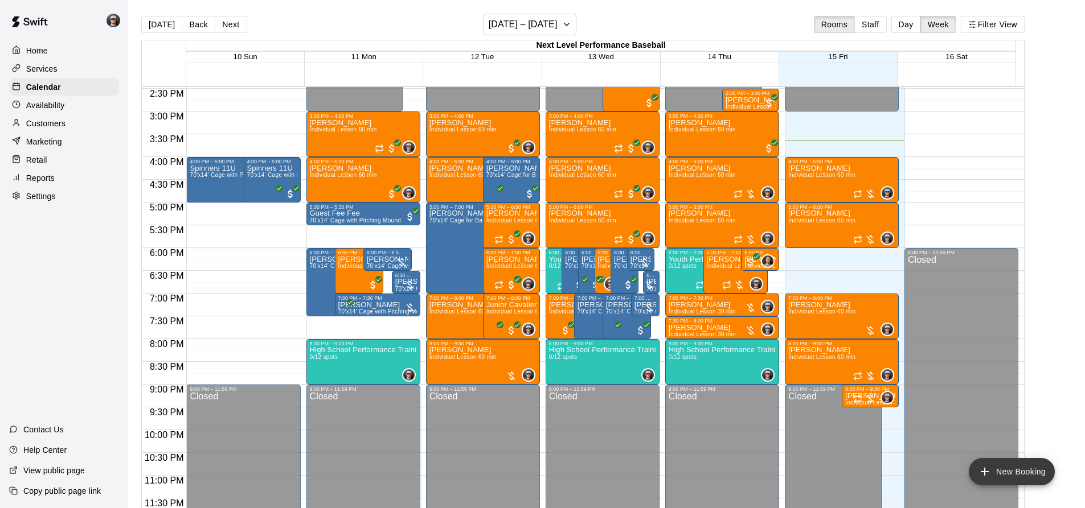
click at [996, 463] on button "New Booking" at bounding box center [1011, 471] width 86 height 27
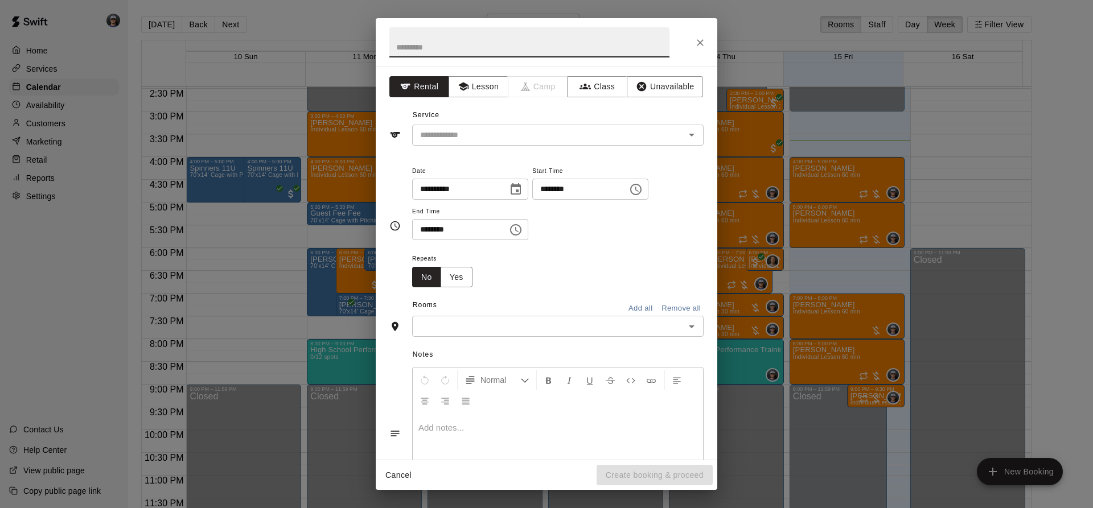
click at [699, 43] on icon "Close" at bounding box center [700, 42] width 11 height 11
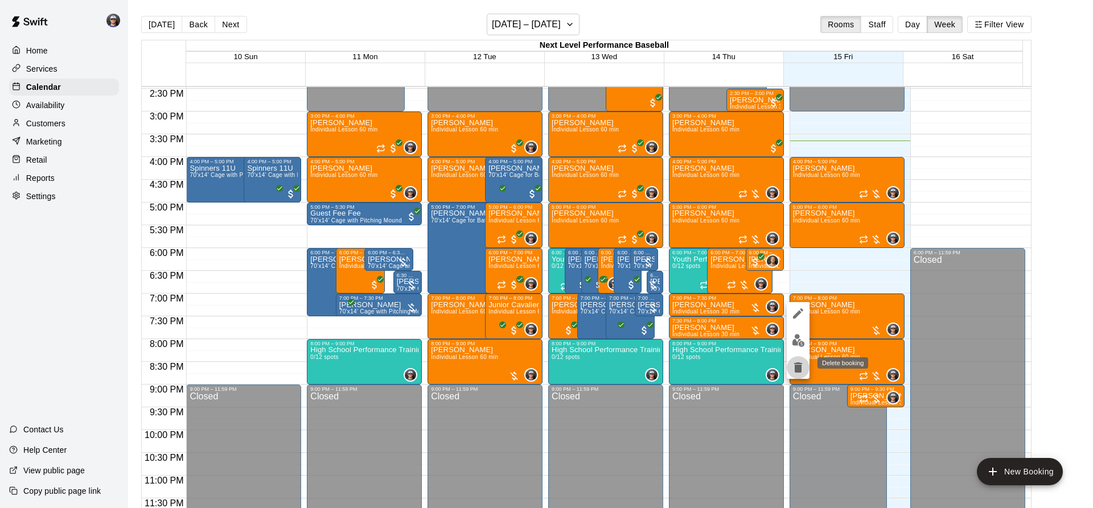
click at [801, 370] on icon "delete" at bounding box center [798, 368] width 8 height 10
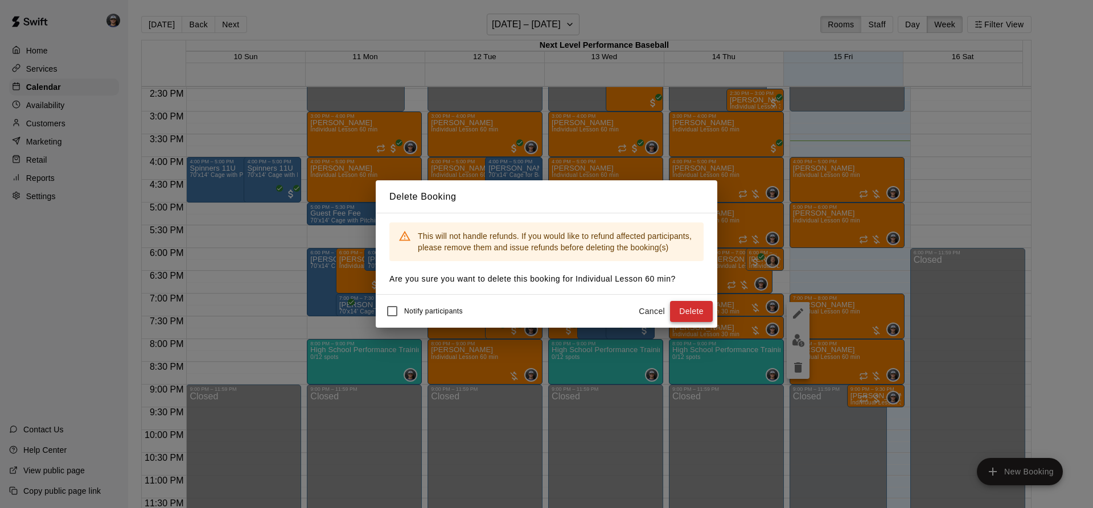
click at [707, 316] on button "Delete" at bounding box center [691, 311] width 43 height 21
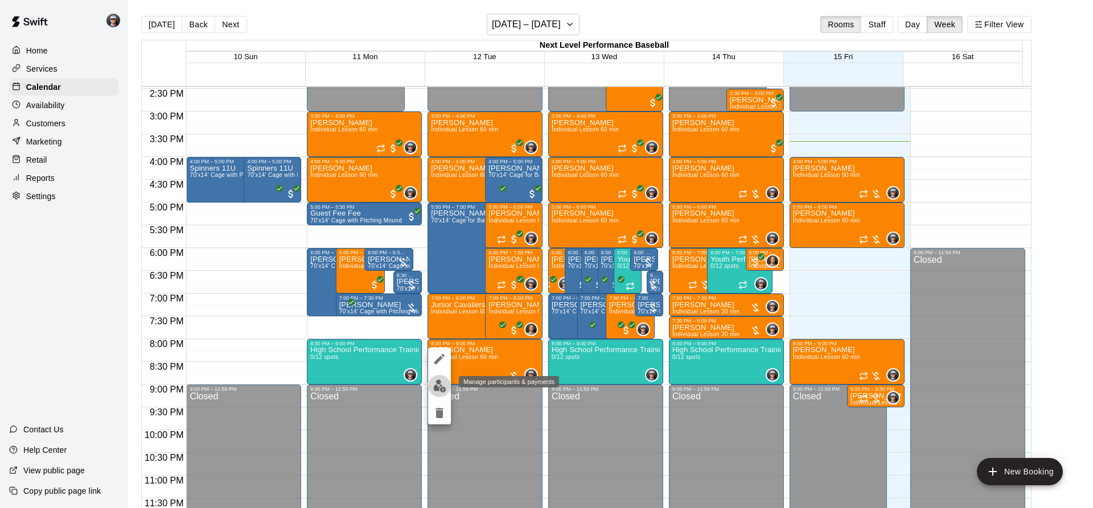
click at [443, 383] on img "edit" at bounding box center [439, 386] width 13 height 13
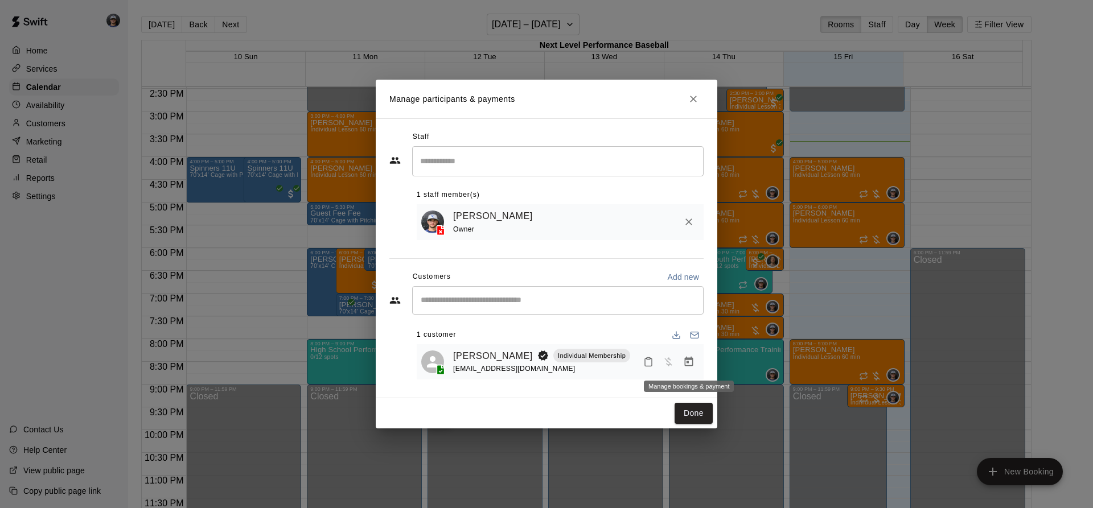
click at [687, 361] on icon "Manage bookings & payment" at bounding box center [689, 362] width 9 height 10
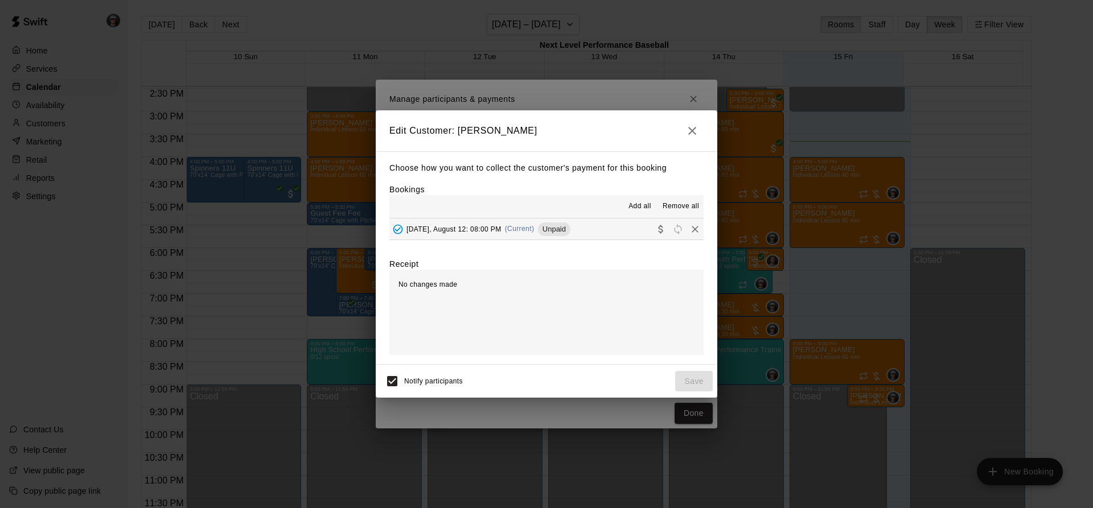
click at [568, 228] on span "Unpaid" at bounding box center [554, 229] width 32 height 9
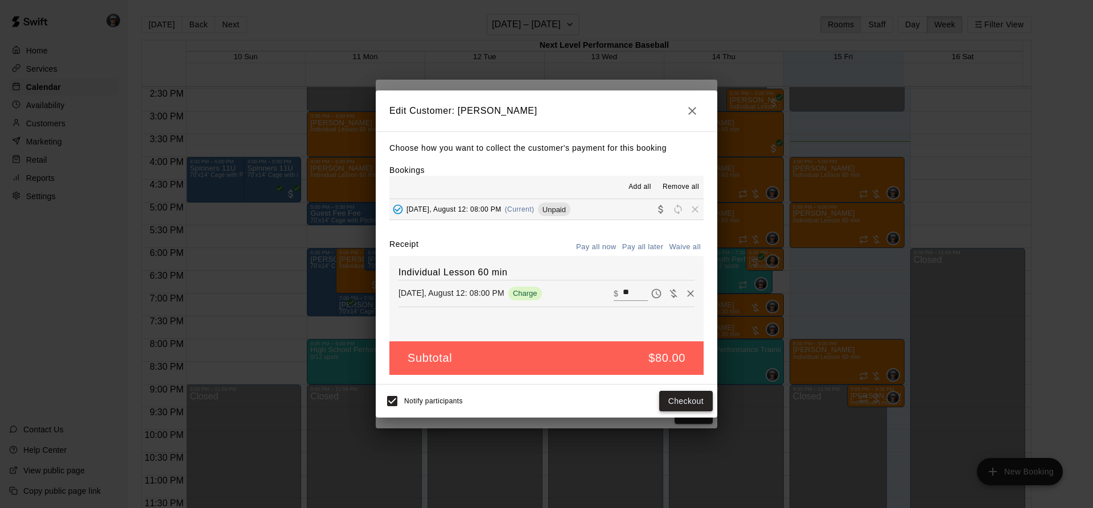
click at [685, 399] on button "Checkout" at bounding box center [686, 401] width 54 height 21
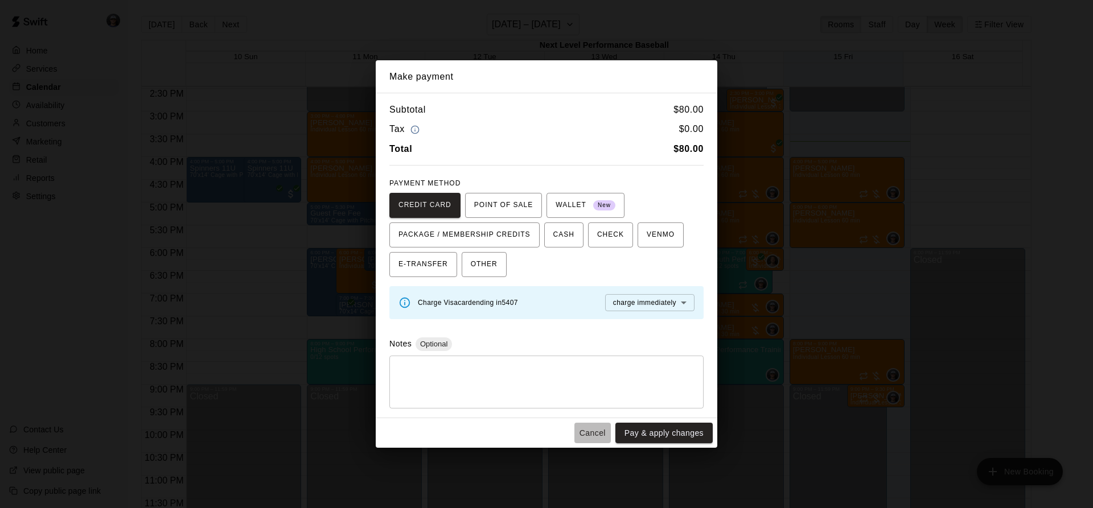
click at [582, 434] on button "Cancel" at bounding box center [592, 433] width 36 height 21
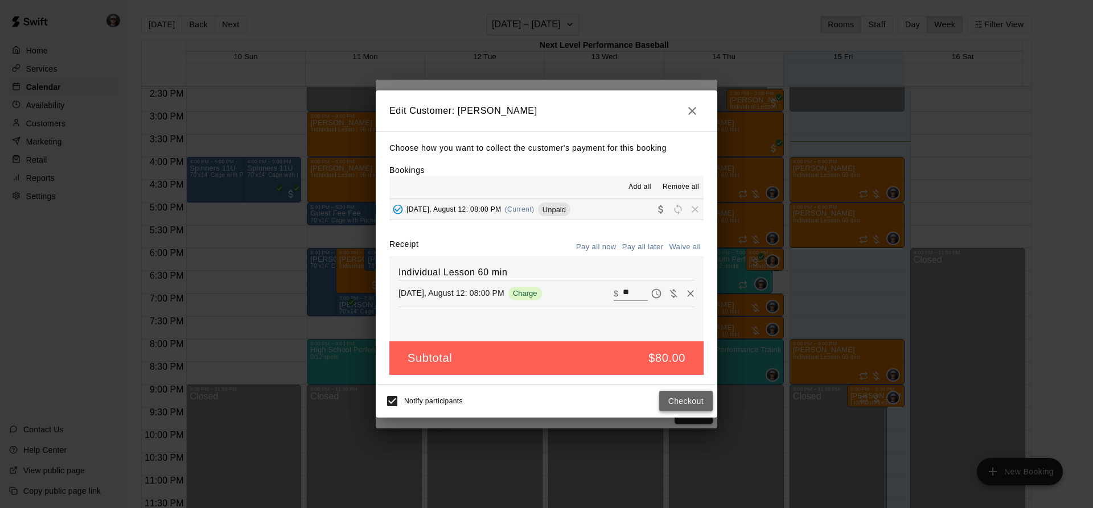
click at [663, 400] on button "Checkout" at bounding box center [686, 401] width 54 height 21
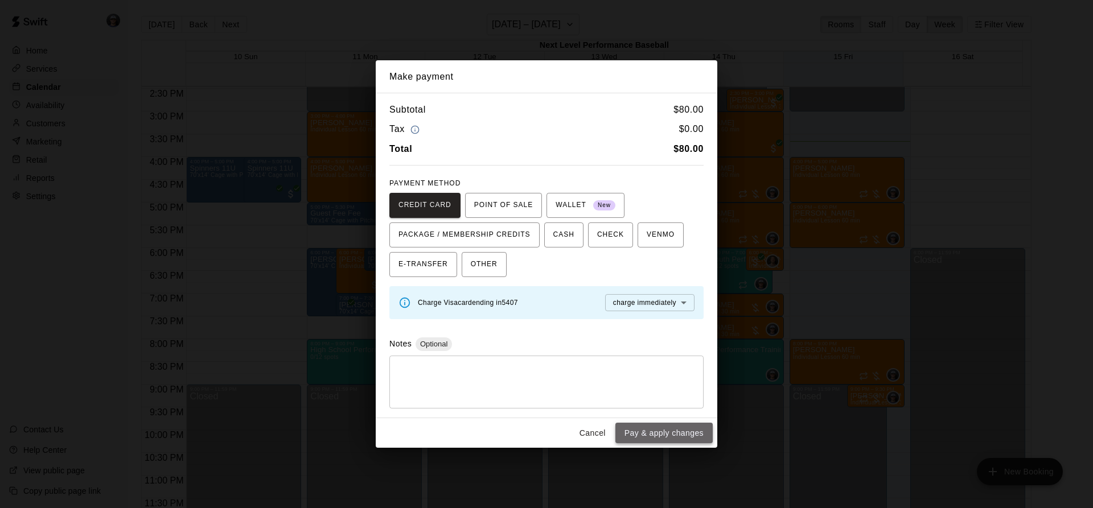
click at [648, 436] on button "Pay & apply changes" at bounding box center [663, 433] width 97 height 21
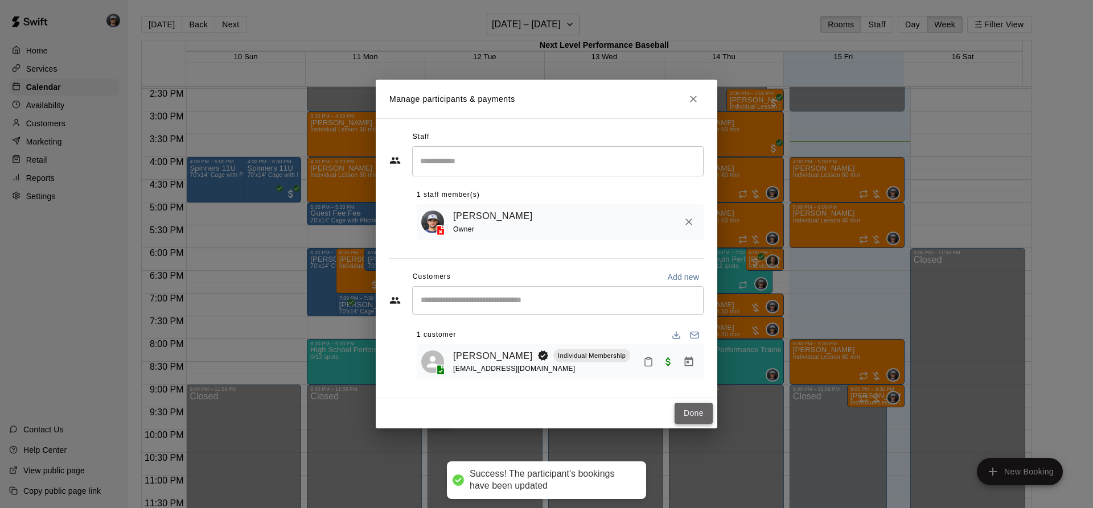
click at [683, 417] on button "Done" at bounding box center [694, 413] width 38 height 21
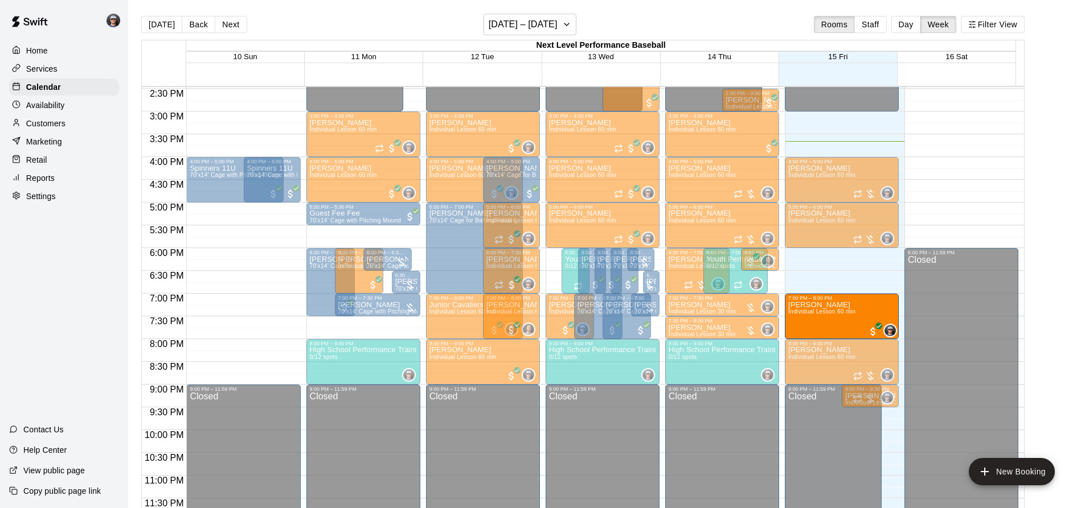
drag, startPoint x: 552, startPoint y: 260, endPoint x: 806, endPoint y: 316, distance: 260.5
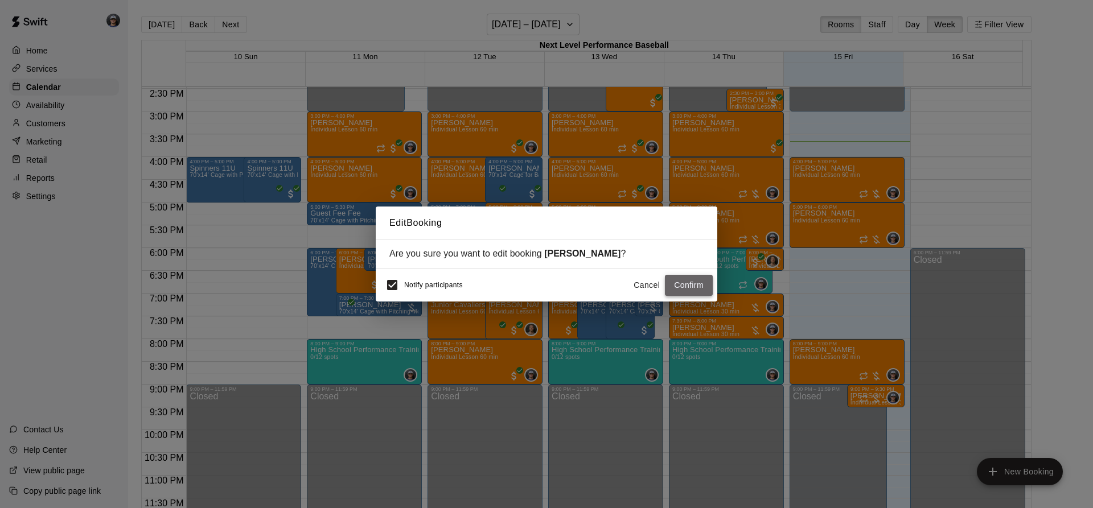
click at [665, 286] on button "Confirm" at bounding box center [689, 285] width 48 height 21
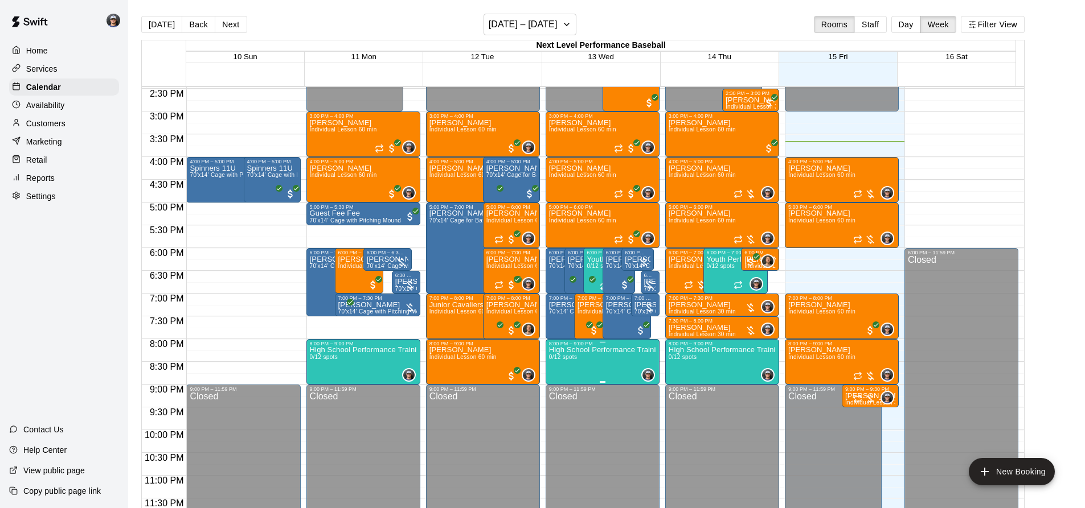
click at [600, 350] on p "High School Performance Training" at bounding box center [602, 350] width 107 height 0
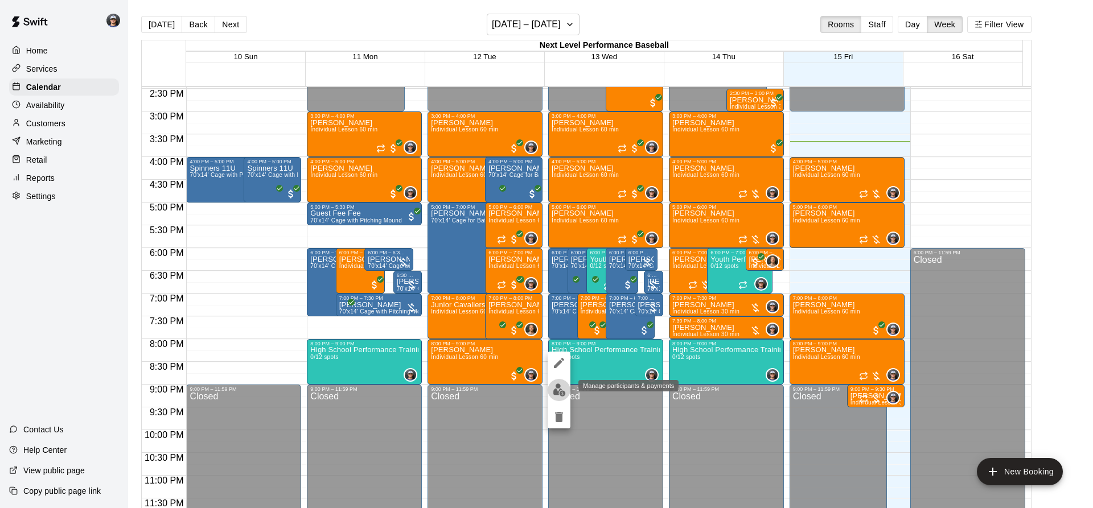
click at [560, 387] on img "edit" at bounding box center [559, 390] width 13 height 13
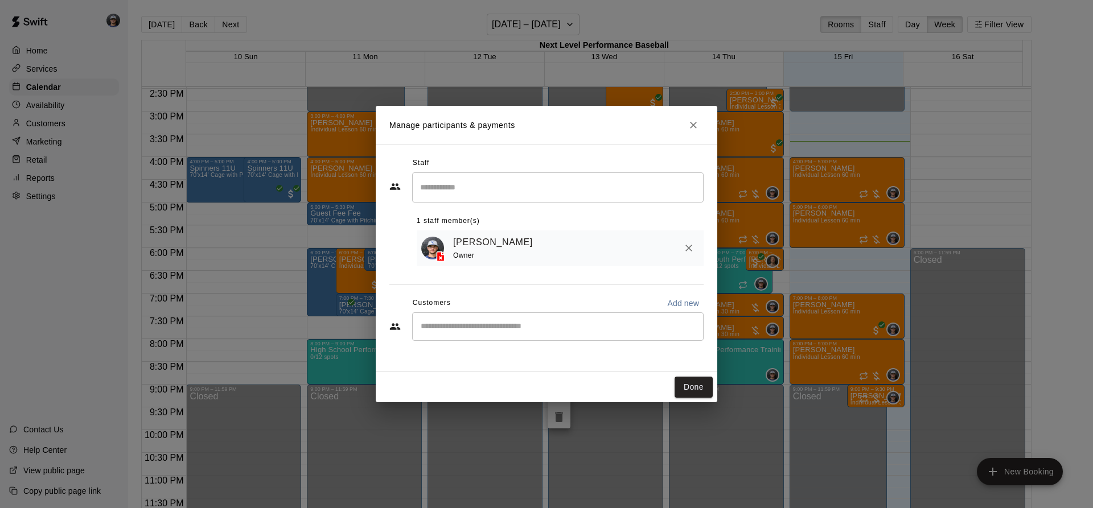
click at [451, 334] on div "​" at bounding box center [557, 327] width 291 height 28
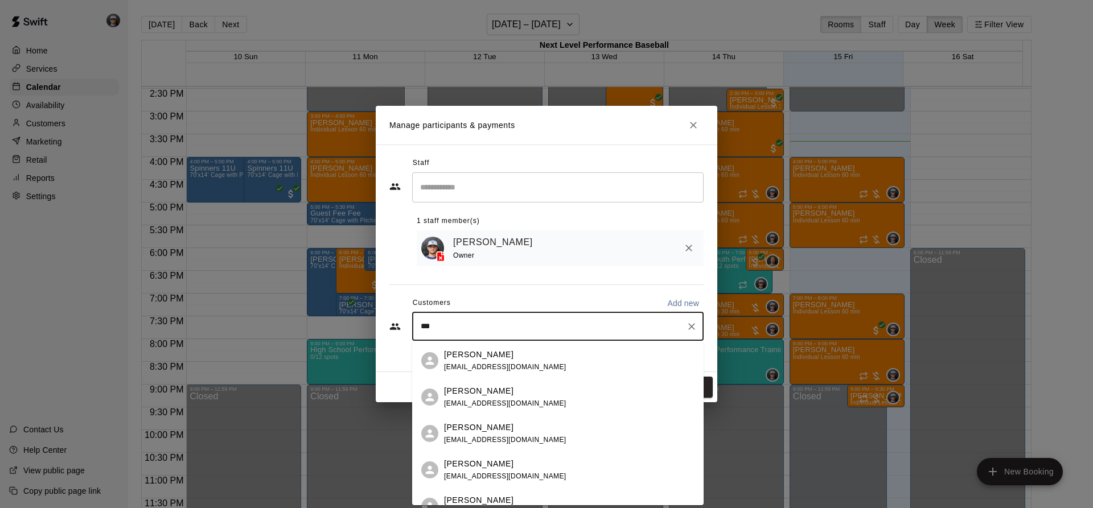
type input "****"
click at [484, 353] on p "[PERSON_NAME]" at bounding box center [478, 355] width 69 height 12
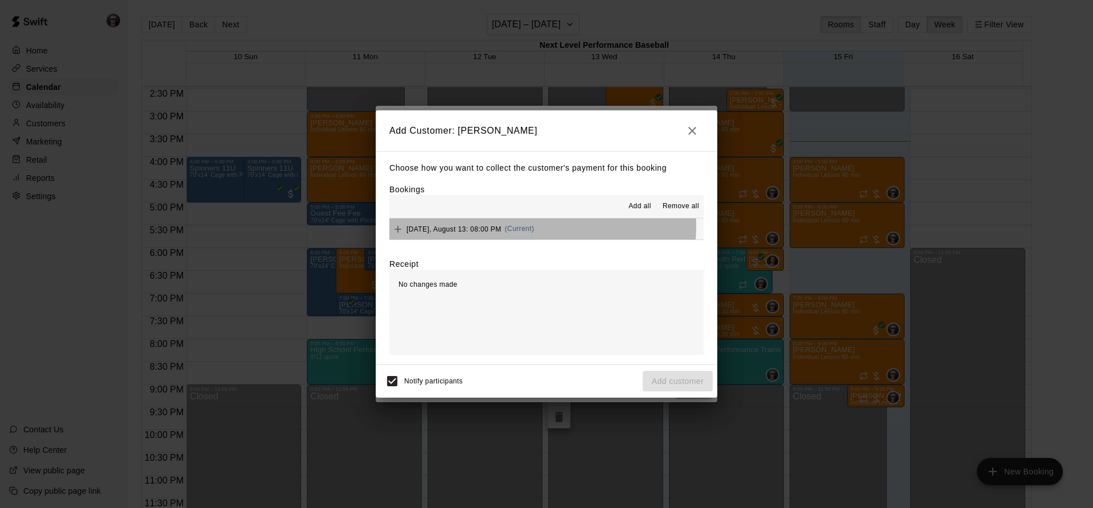
click at [535, 227] on span "(Current)" at bounding box center [520, 229] width 30 height 8
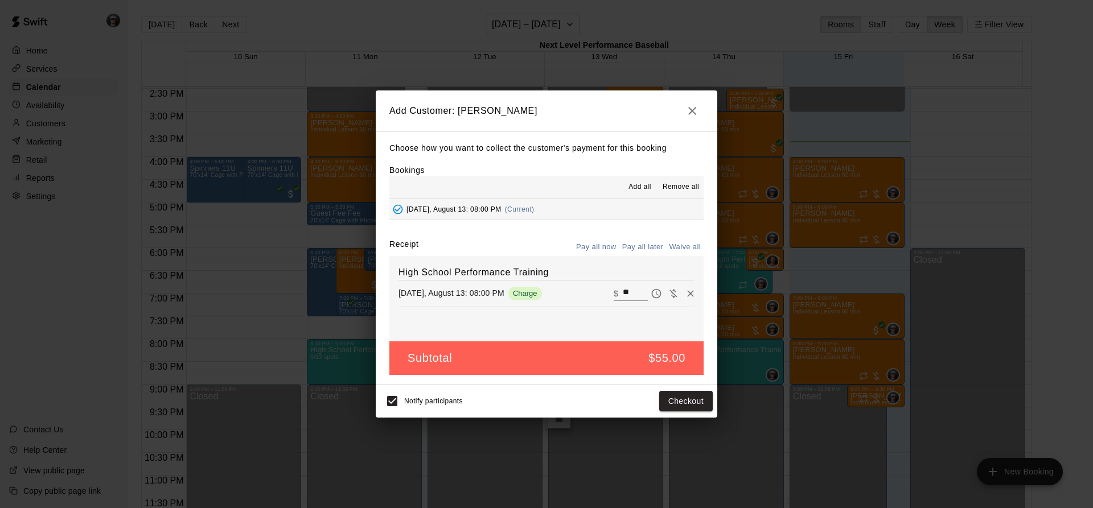
click at [697, 114] on icon "button" at bounding box center [692, 111] width 14 height 14
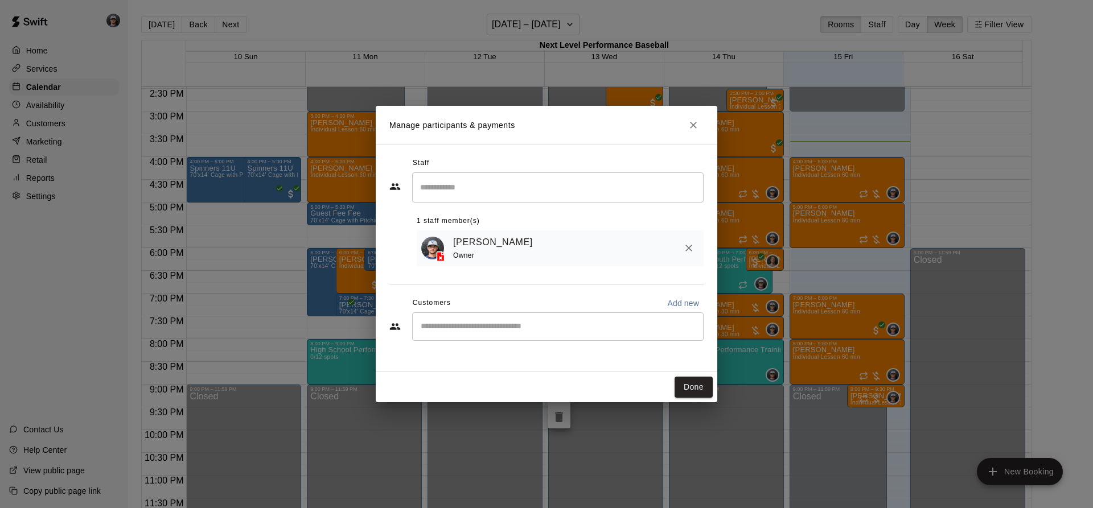
click at [489, 324] on input "Start typing to search customers..." at bounding box center [557, 326] width 281 height 11
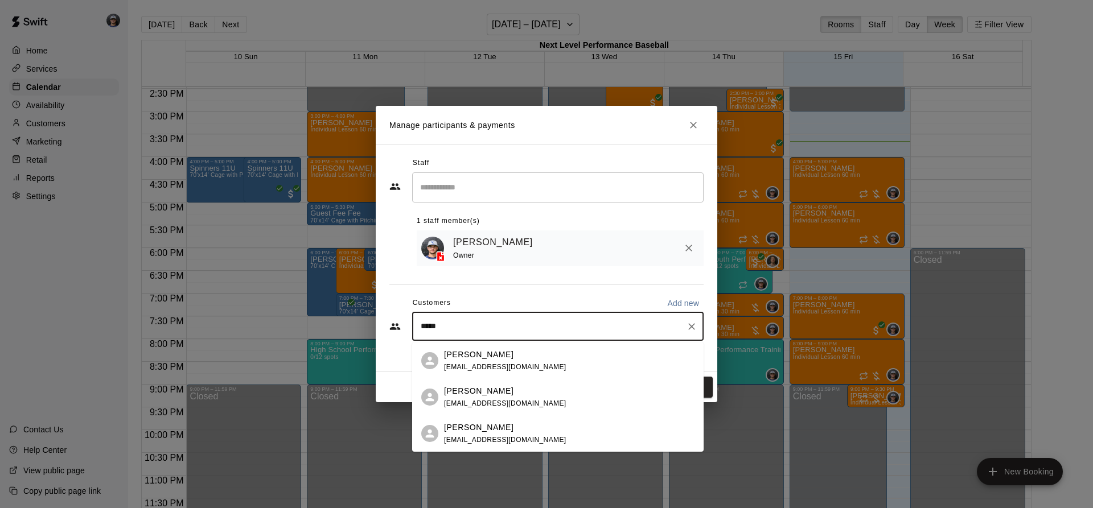
type input "******"
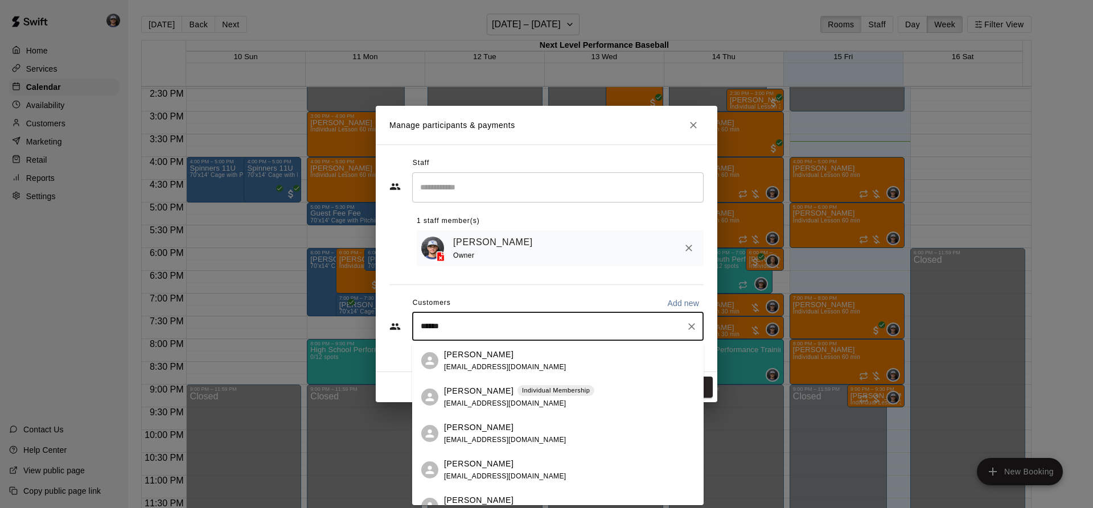
click at [503, 362] on div "[PERSON_NAME] [EMAIL_ADDRESS][DOMAIN_NAME]" at bounding box center [505, 361] width 122 height 24
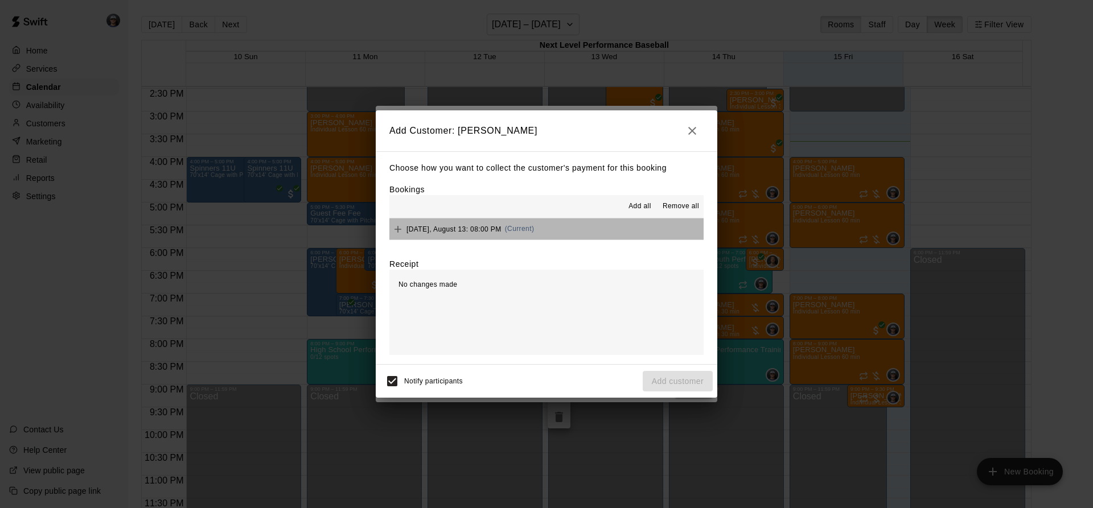
click at [623, 236] on button "[DATE], August 13: 08:00 PM (Current)" at bounding box center [546, 229] width 314 height 21
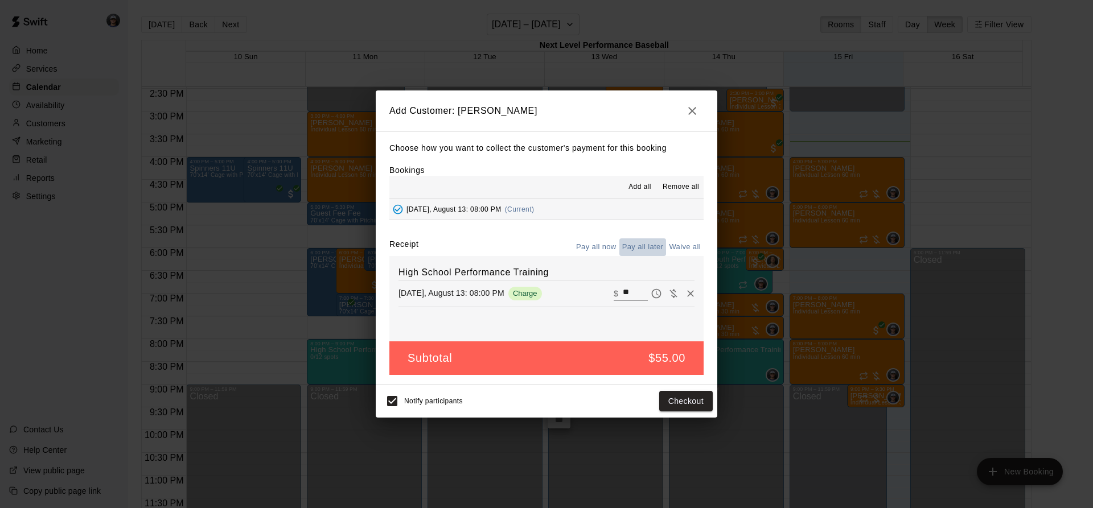
click at [648, 249] on button "Pay all later" at bounding box center [642, 248] width 47 height 18
click at [667, 395] on button "Add customer" at bounding box center [678, 401] width 70 height 21
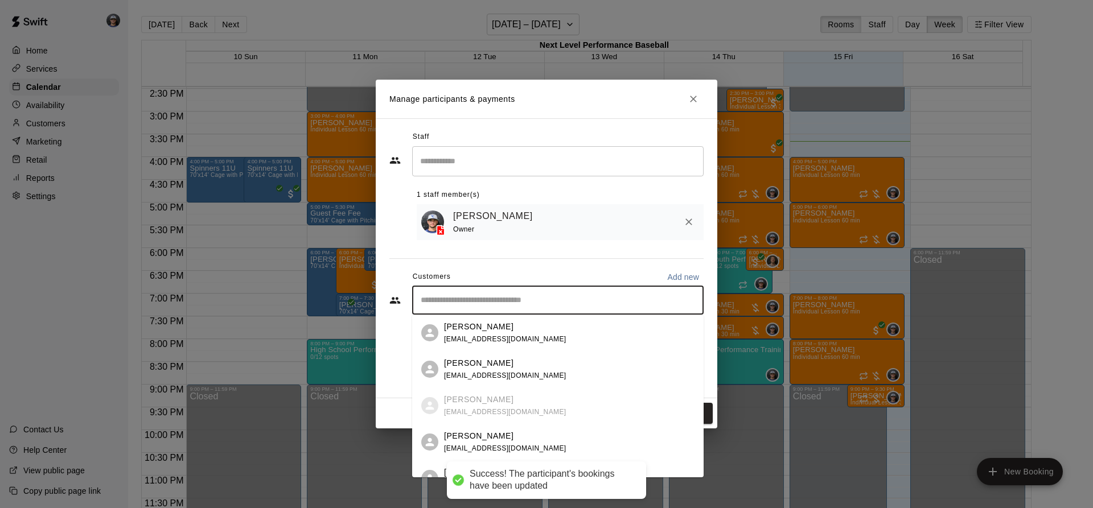
click at [464, 299] on input "Start typing to search customers..." at bounding box center [557, 300] width 281 height 11
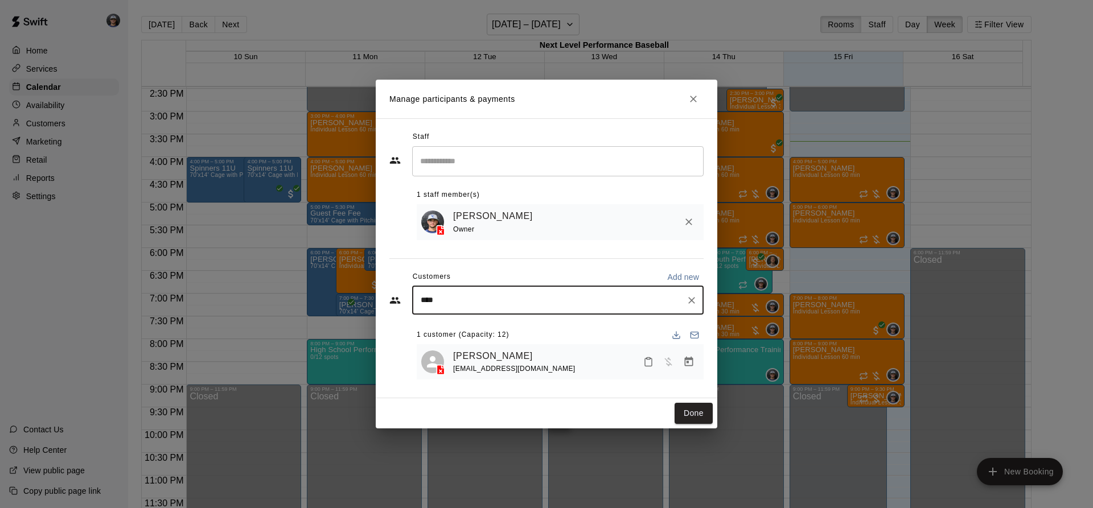
type input "*****"
drag, startPoint x: 469, startPoint y: 315, endPoint x: 482, endPoint y: 321, distance: 13.5
click at [482, 321] on p "[PERSON_NAME]" at bounding box center [478, 327] width 69 height 12
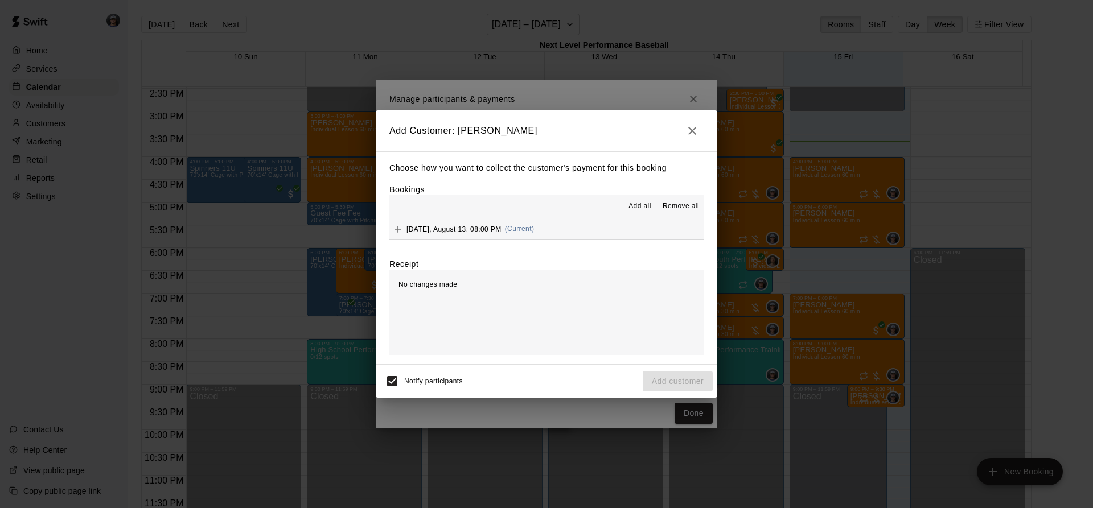
click at [551, 233] on button "[DATE], August 13: 08:00 PM (Current)" at bounding box center [546, 229] width 314 height 21
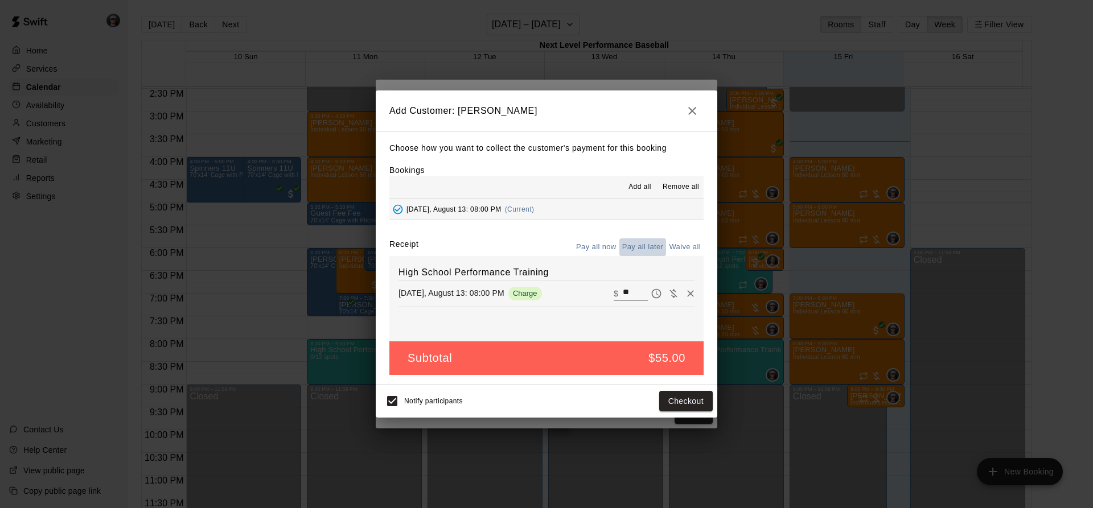
click at [643, 249] on button "Pay all later" at bounding box center [642, 248] width 47 height 18
click at [681, 395] on button "Add customer" at bounding box center [678, 401] width 70 height 21
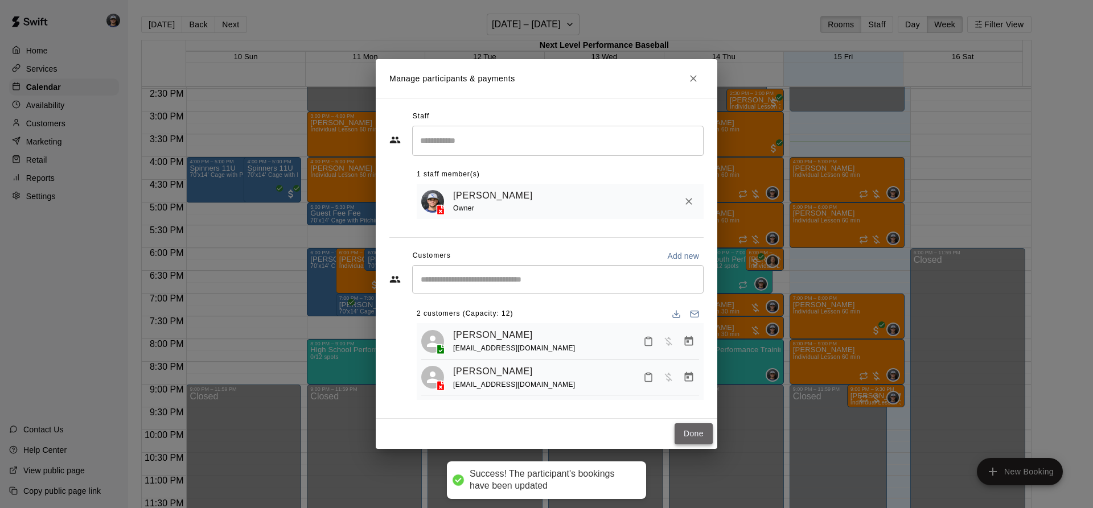
click at [695, 436] on button "Done" at bounding box center [694, 434] width 38 height 21
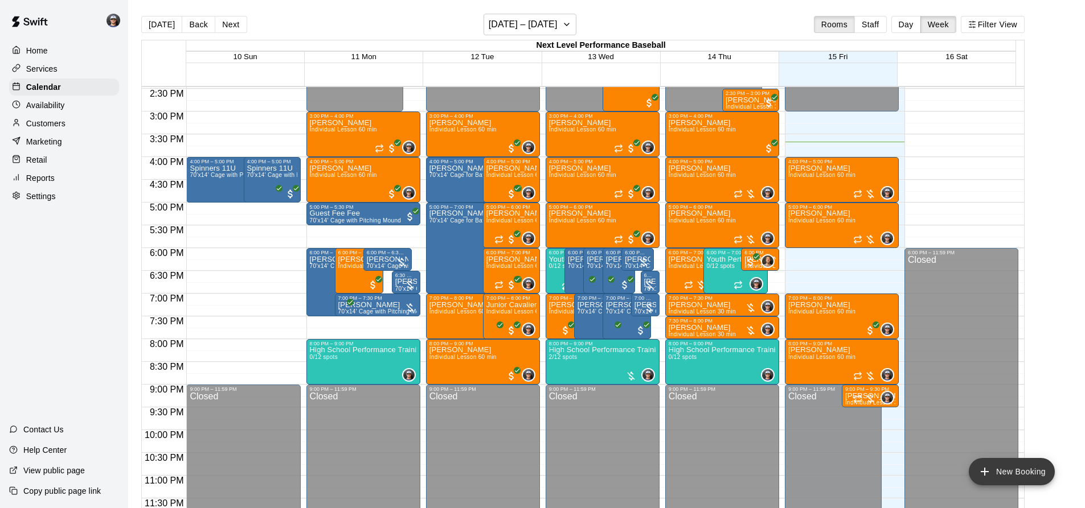
click at [1011, 474] on button "New Booking" at bounding box center [1011, 471] width 86 height 27
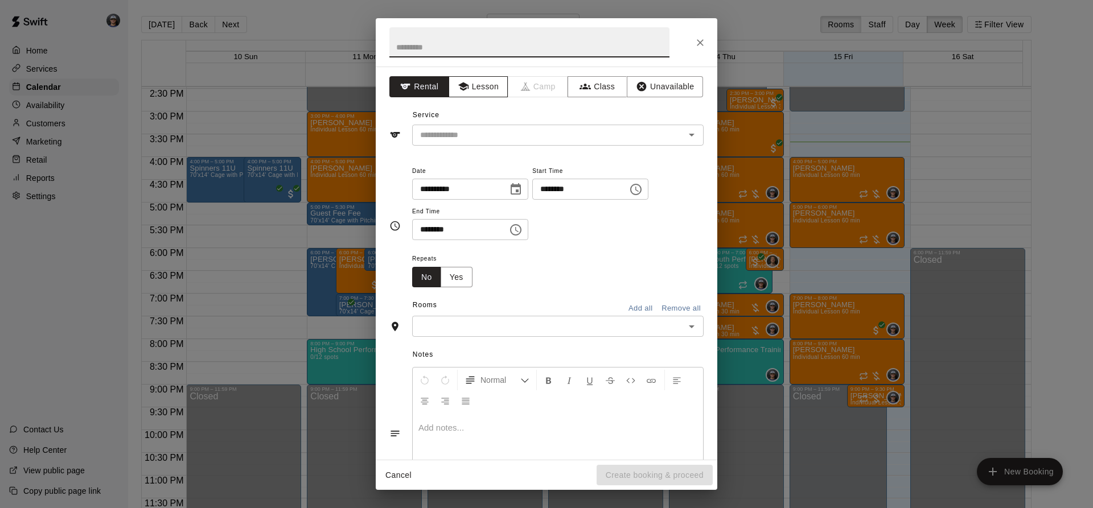
click at [487, 88] on button "Lesson" at bounding box center [479, 86] width 60 height 21
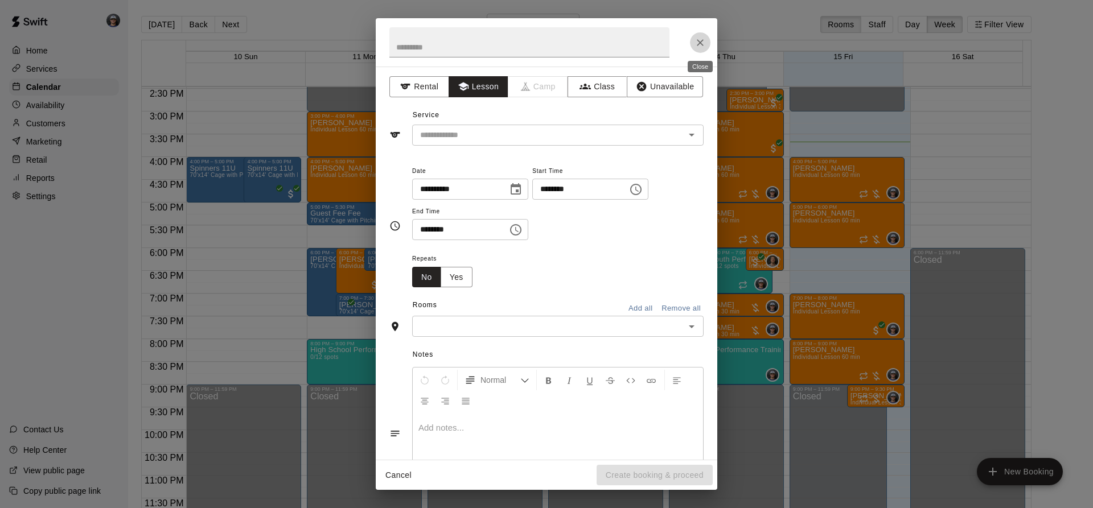
click at [700, 46] on icon "Close" at bounding box center [700, 42] width 11 height 11
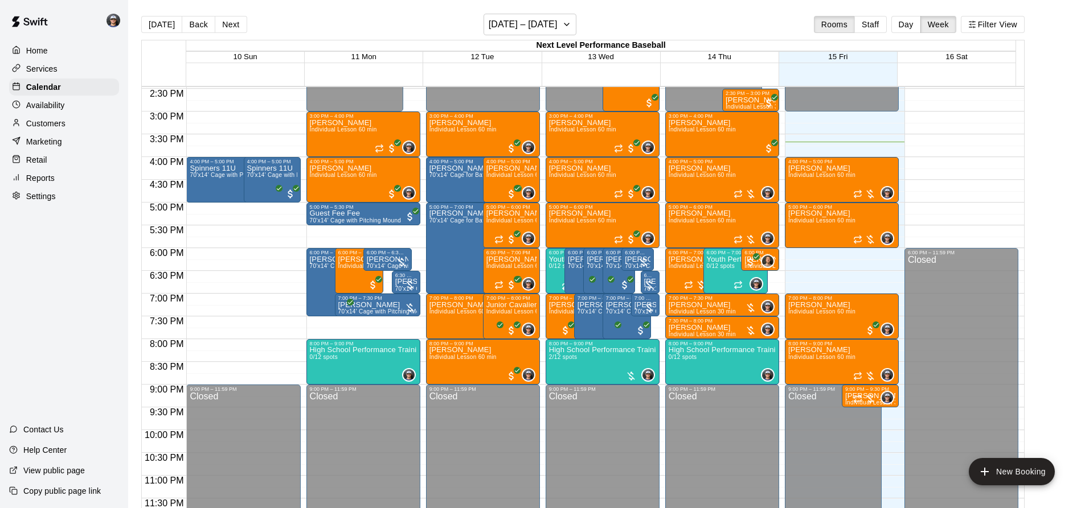
click at [229, 28] on button "Next" at bounding box center [231, 24] width 32 height 17
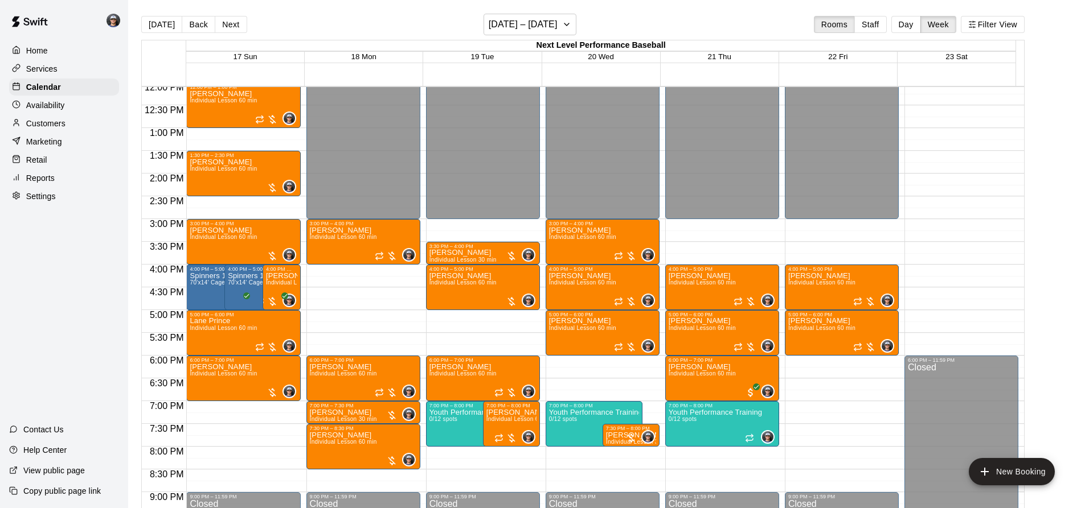
scroll to position [547, 0]
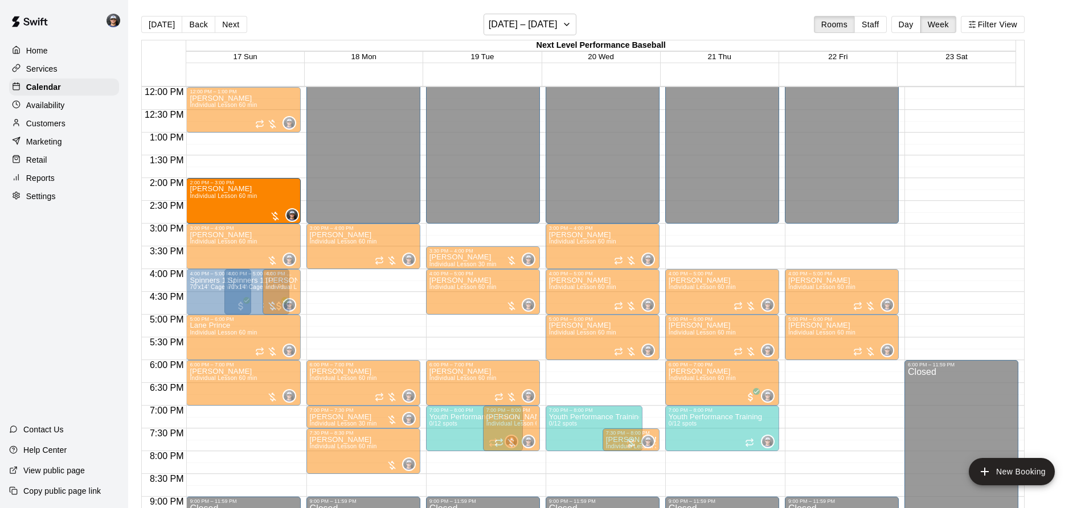
drag, startPoint x: 239, startPoint y: 178, endPoint x: 232, endPoint y: 207, distance: 29.8
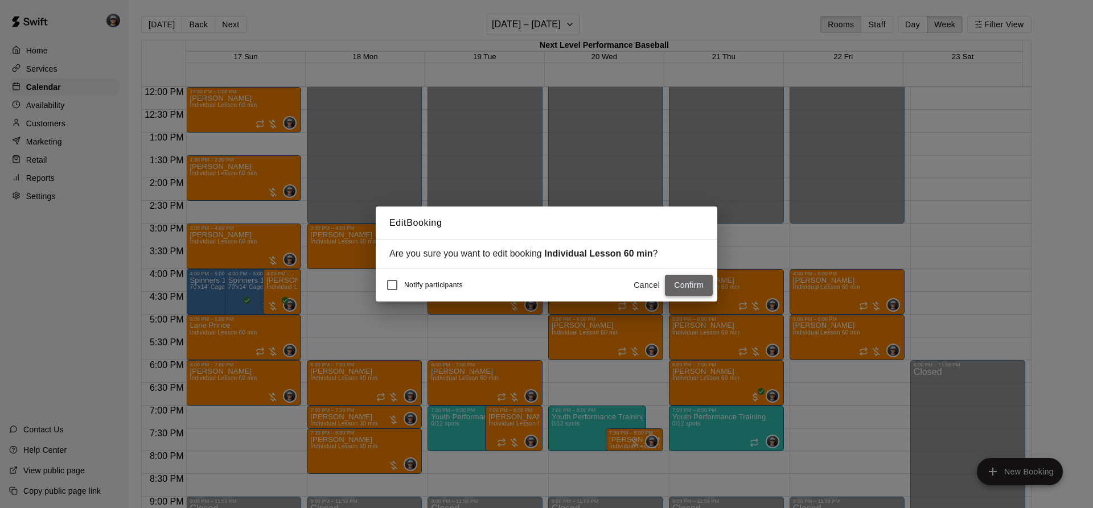
click at [685, 286] on button "Confirm" at bounding box center [689, 285] width 48 height 21
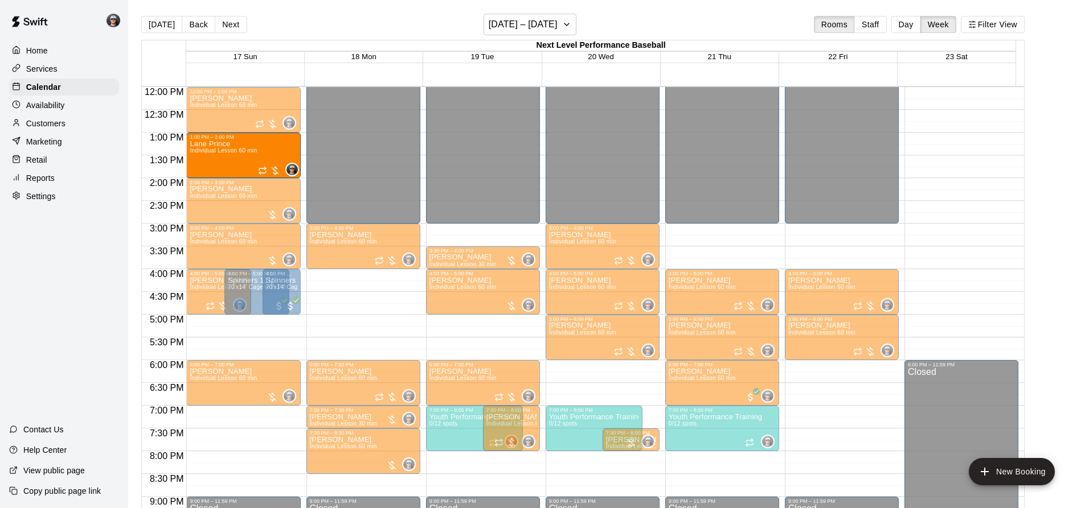
drag, startPoint x: 246, startPoint y: 341, endPoint x: 266, endPoint y: 169, distance: 173.6
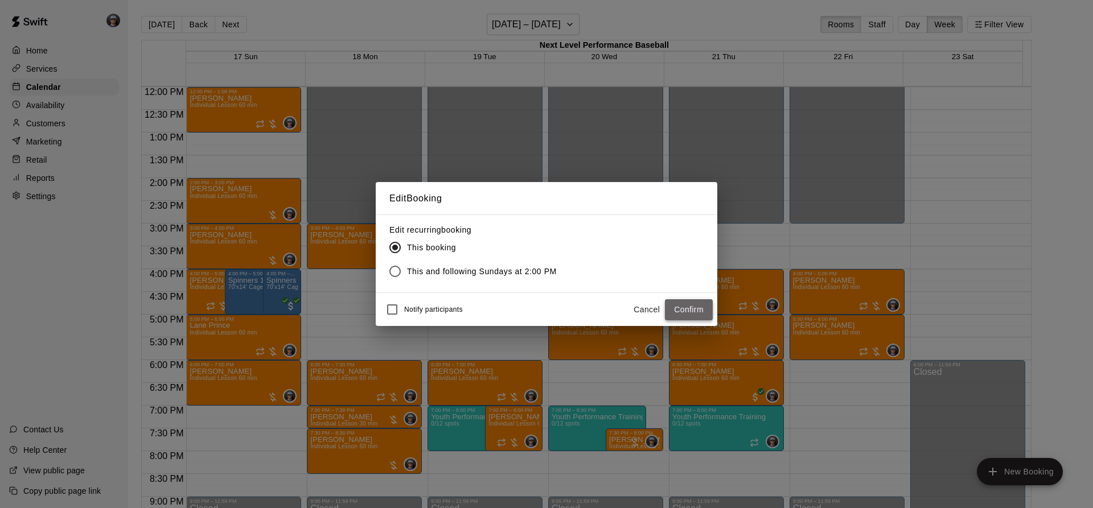
click at [677, 309] on button "Confirm" at bounding box center [689, 309] width 48 height 21
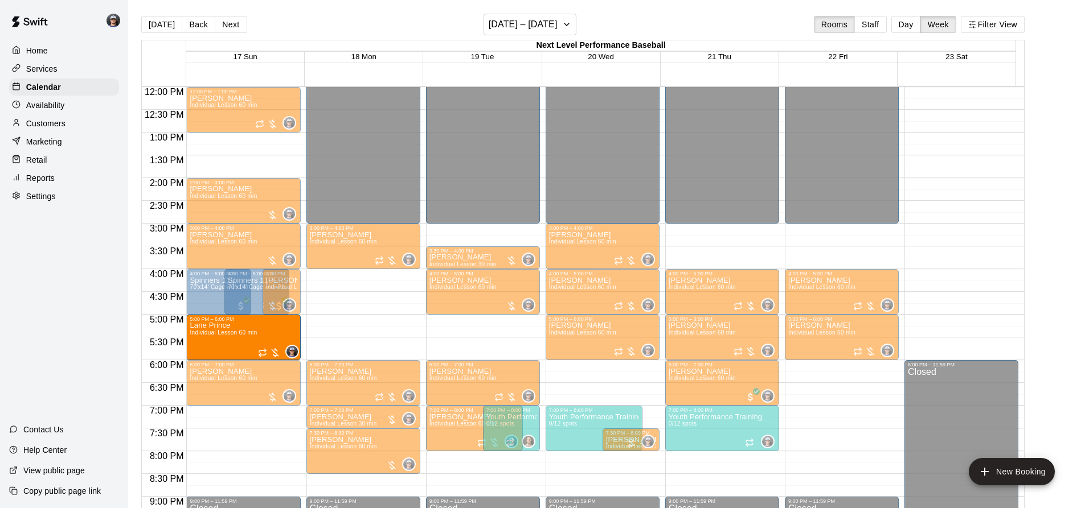
drag, startPoint x: 249, startPoint y: 146, endPoint x: 246, endPoint y: 332, distance: 185.6
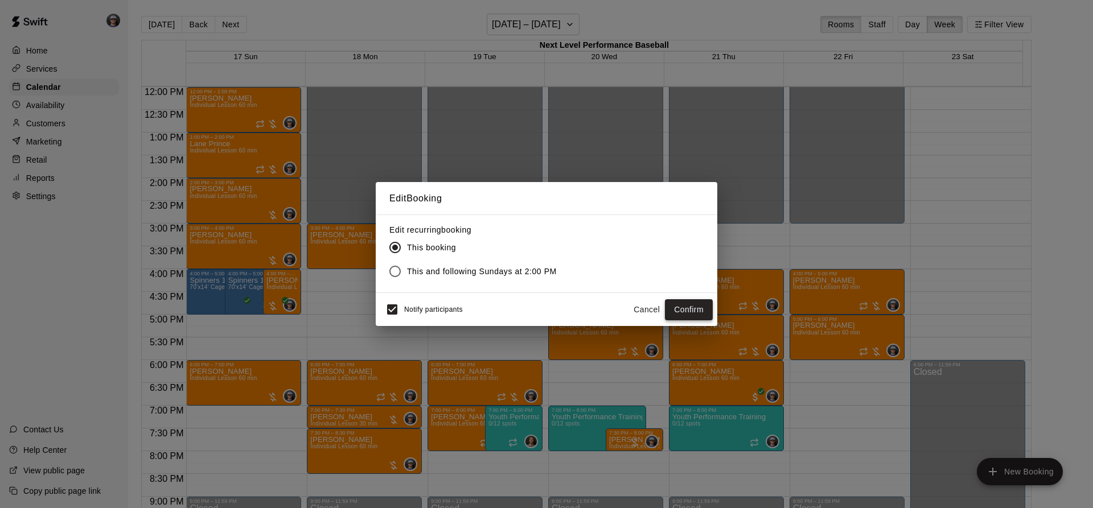
click at [684, 310] on button "Confirm" at bounding box center [689, 309] width 48 height 21
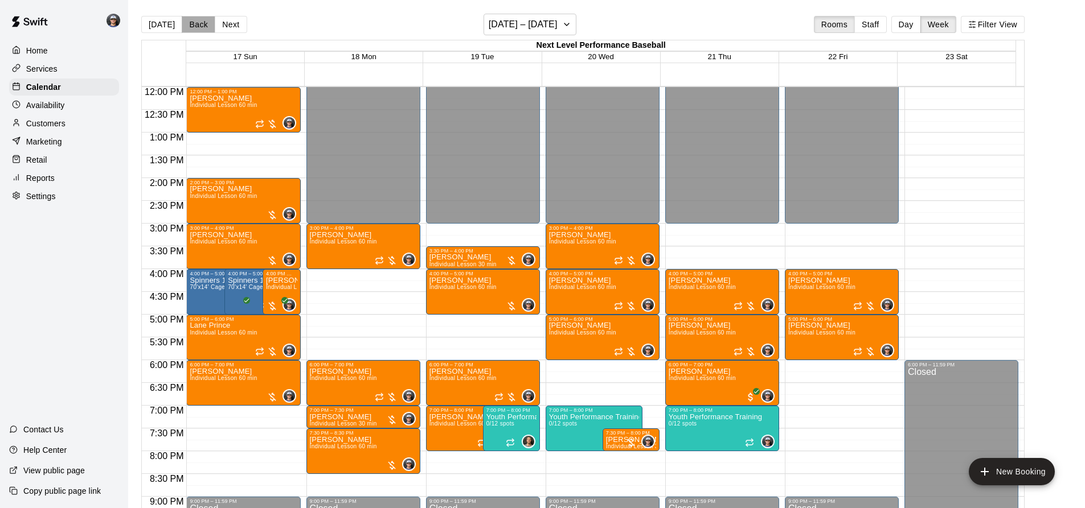
click at [192, 24] on button "Back" at bounding box center [199, 24] width 34 height 17
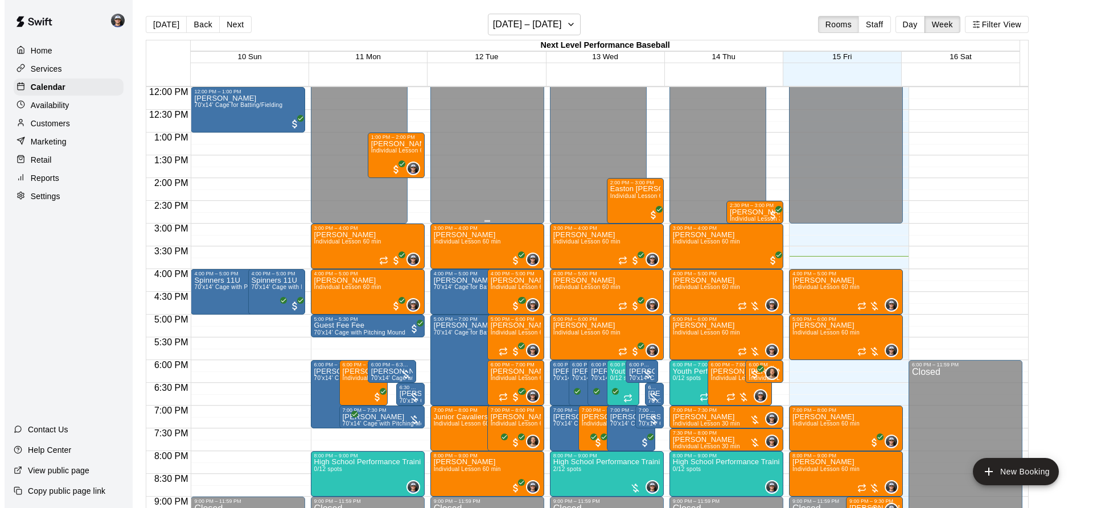
scroll to position [603, 0]
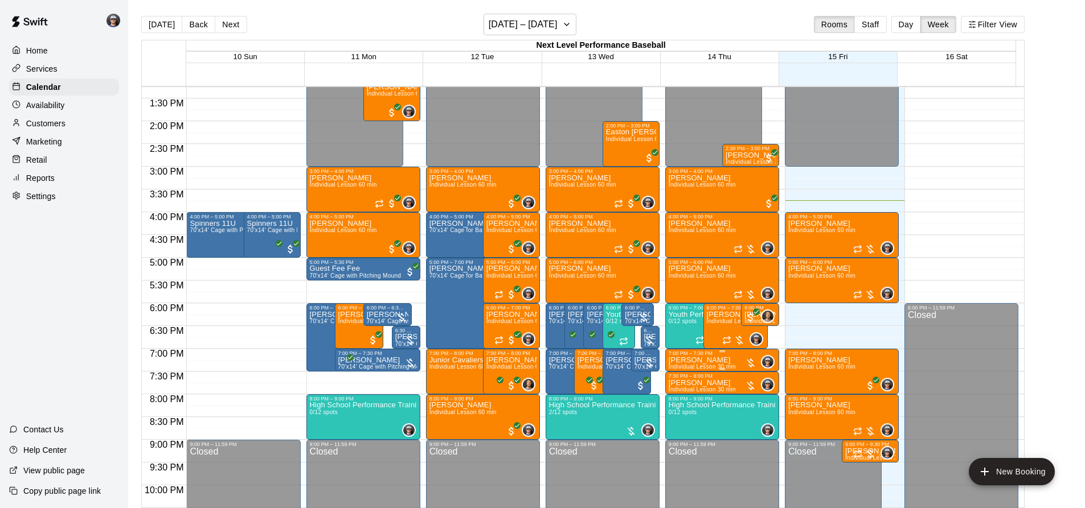
click at [695, 360] on p "[PERSON_NAME]" at bounding box center [701, 360] width 67 height 0
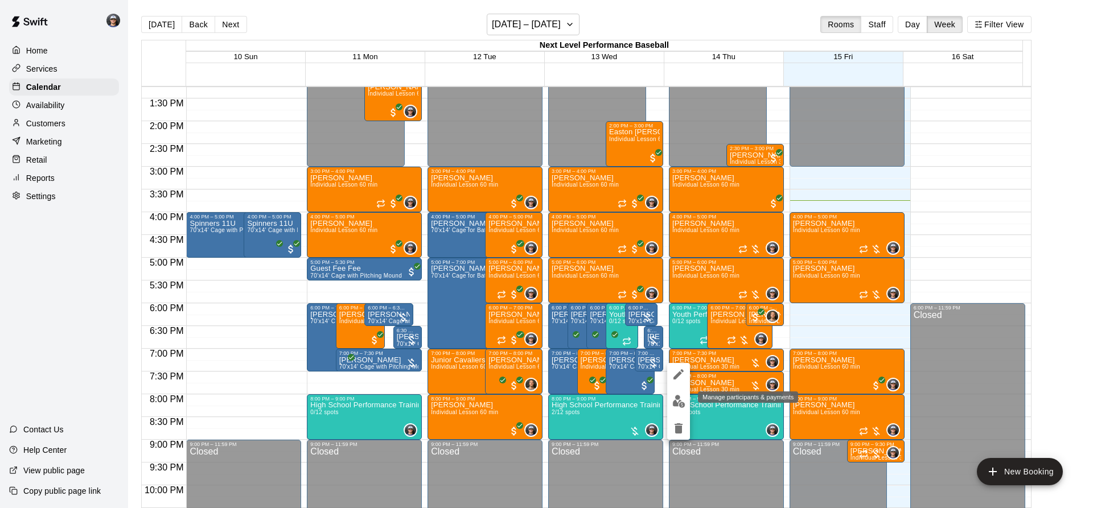
click at [679, 403] on img "edit" at bounding box center [678, 401] width 13 height 13
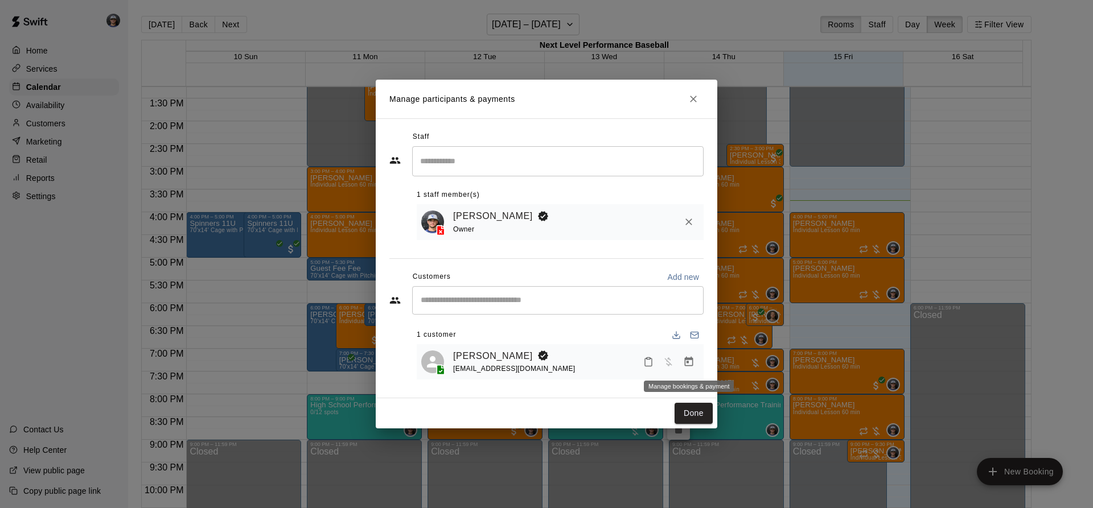
click at [689, 367] on icon "Manage bookings & payment" at bounding box center [688, 361] width 11 height 11
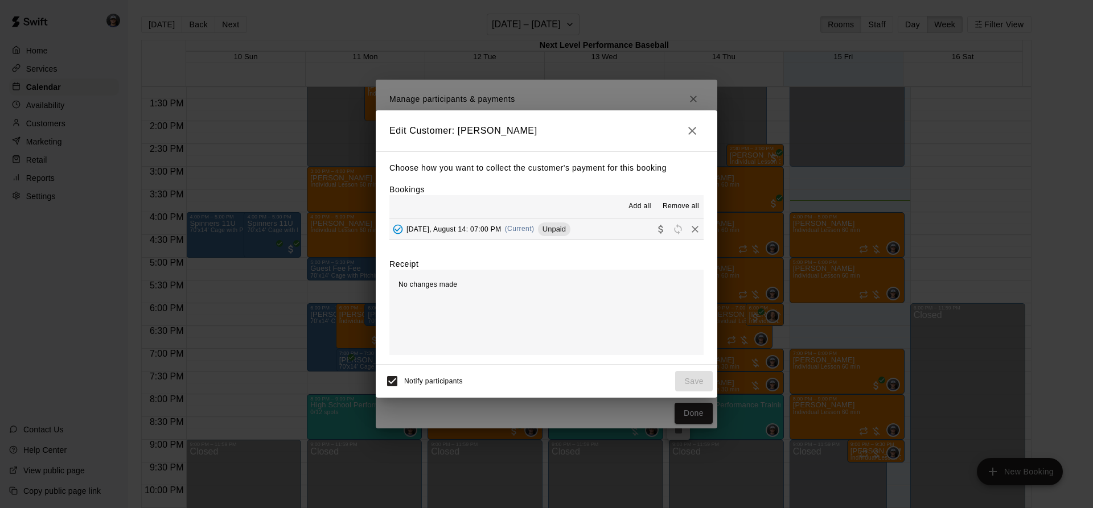
click at [547, 235] on div "[DATE], August 14: 07:00 PM (Current) Unpaid" at bounding box center [479, 229] width 181 height 17
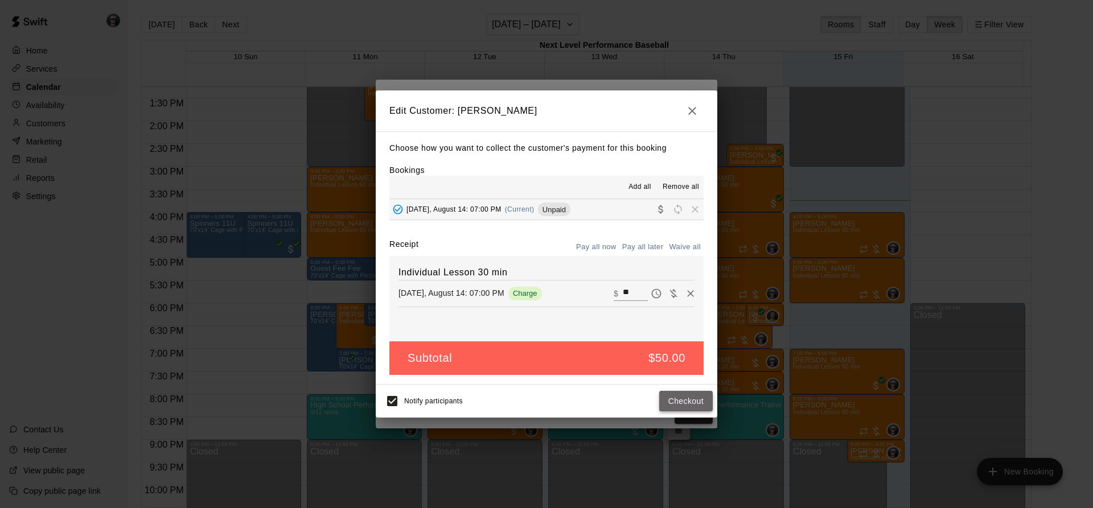
click at [669, 394] on button "Checkout" at bounding box center [686, 401] width 54 height 21
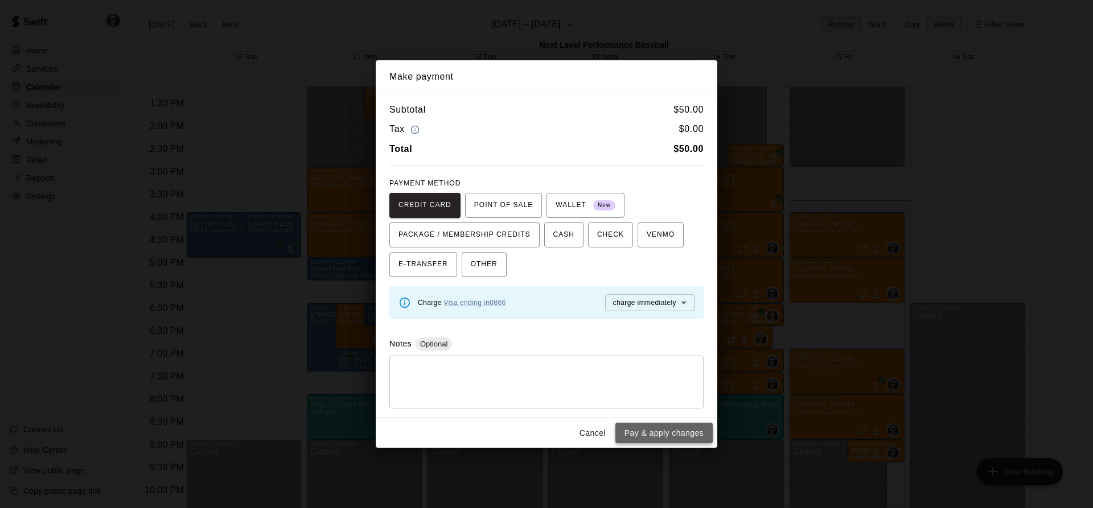
click at [659, 437] on button "Pay & apply changes" at bounding box center [663, 433] width 97 height 21
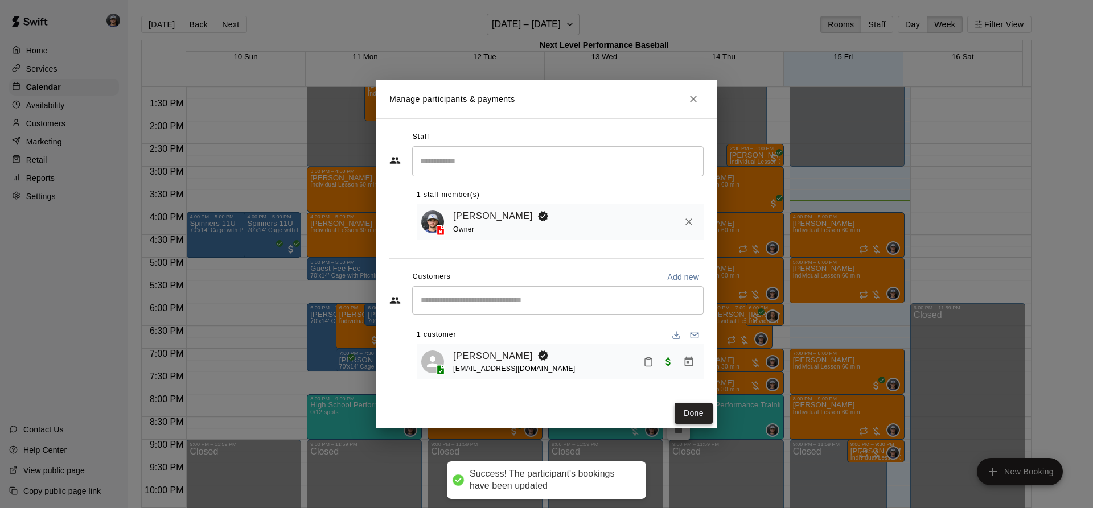
click at [681, 416] on button "Done" at bounding box center [694, 413] width 38 height 21
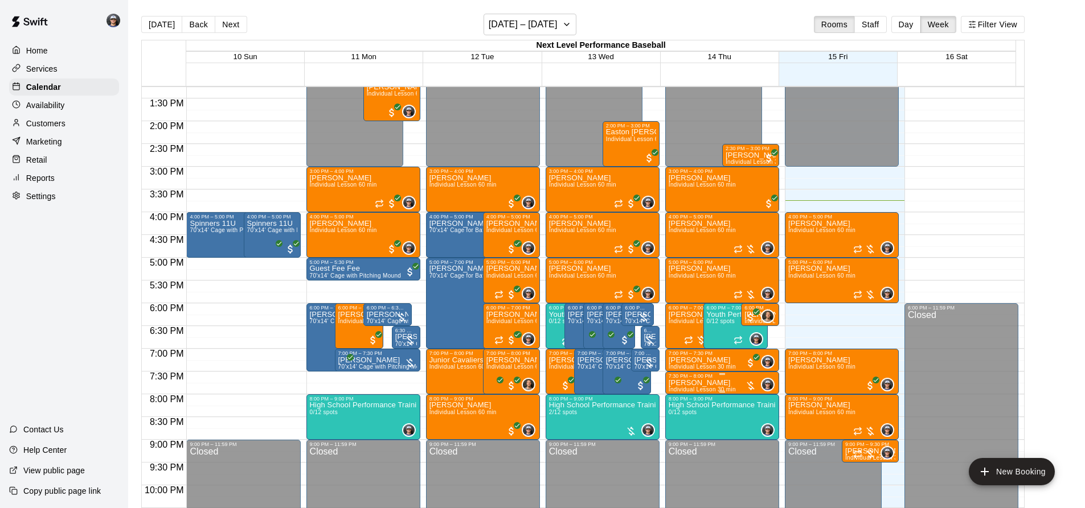
click at [685, 383] on p "[PERSON_NAME]" at bounding box center [701, 383] width 67 height 0
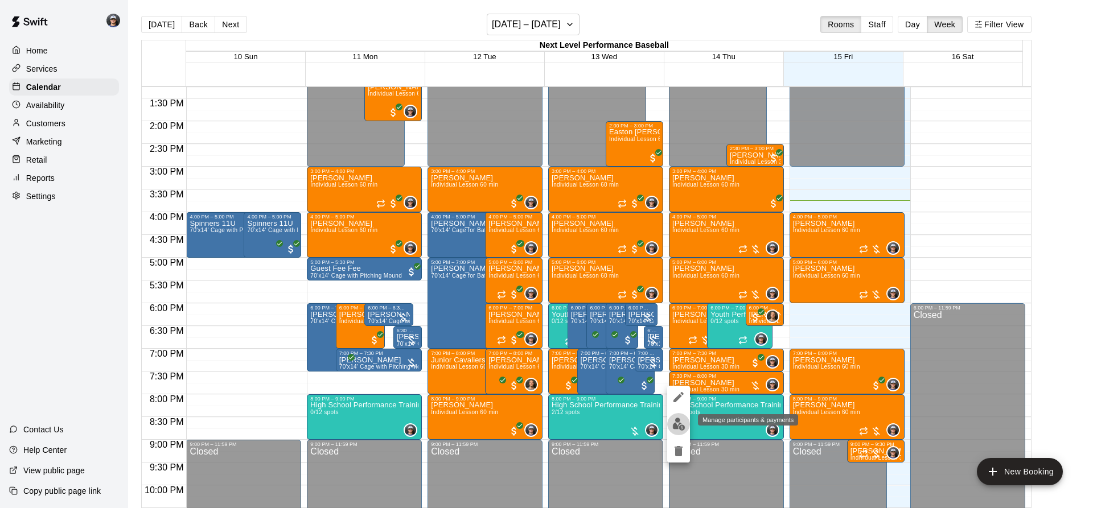
click at [676, 417] on button "edit" at bounding box center [678, 424] width 23 height 22
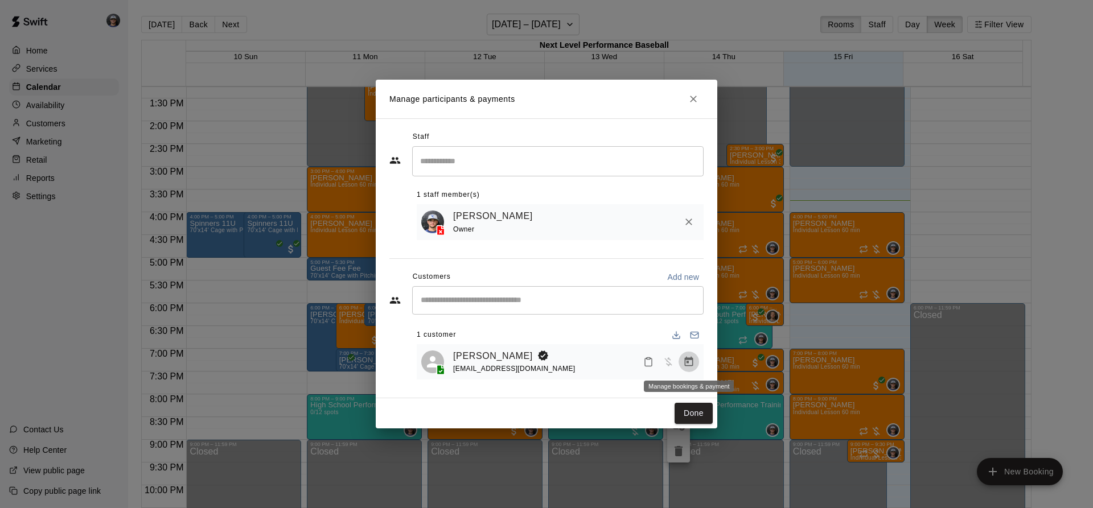
click at [680, 361] on button "Manage bookings & payment" at bounding box center [689, 362] width 20 height 20
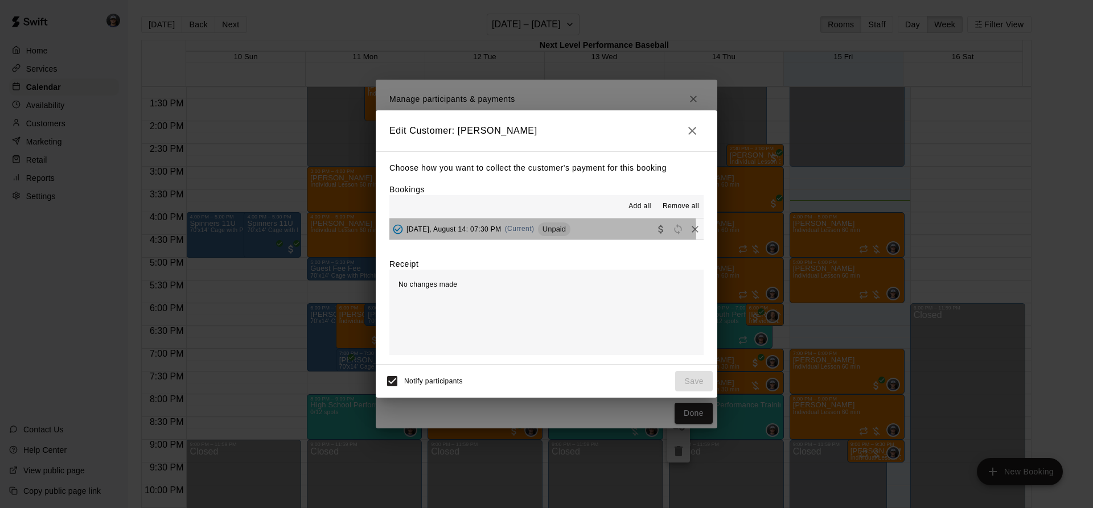
drag, startPoint x: 528, startPoint y: 232, endPoint x: 568, endPoint y: 244, distance: 41.1
click at [529, 232] on span "(Current)" at bounding box center [520, 229] width 30 height 8
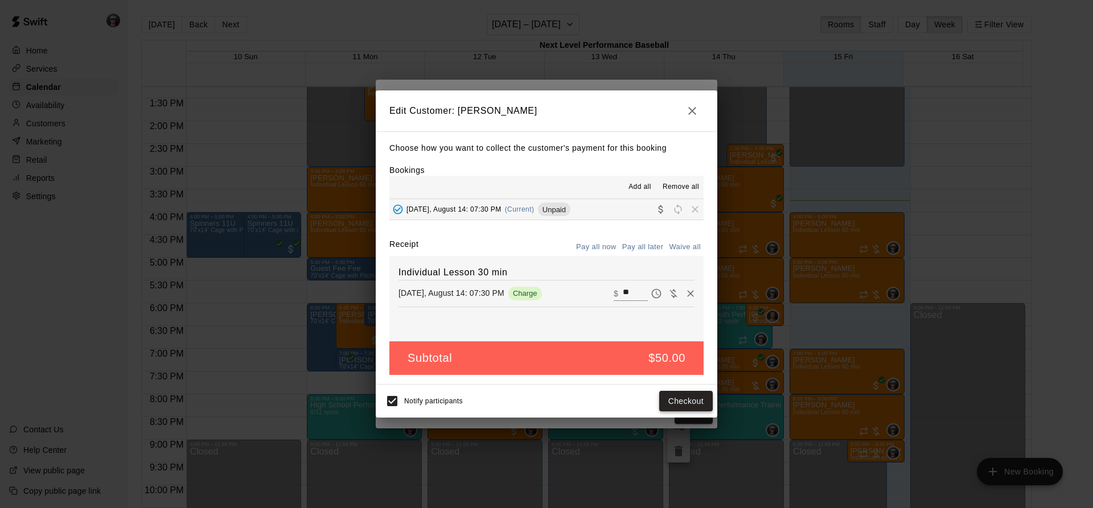
click at [671, 399] on button "Checkout" at bounding box center [686, 401] width 54 height 21
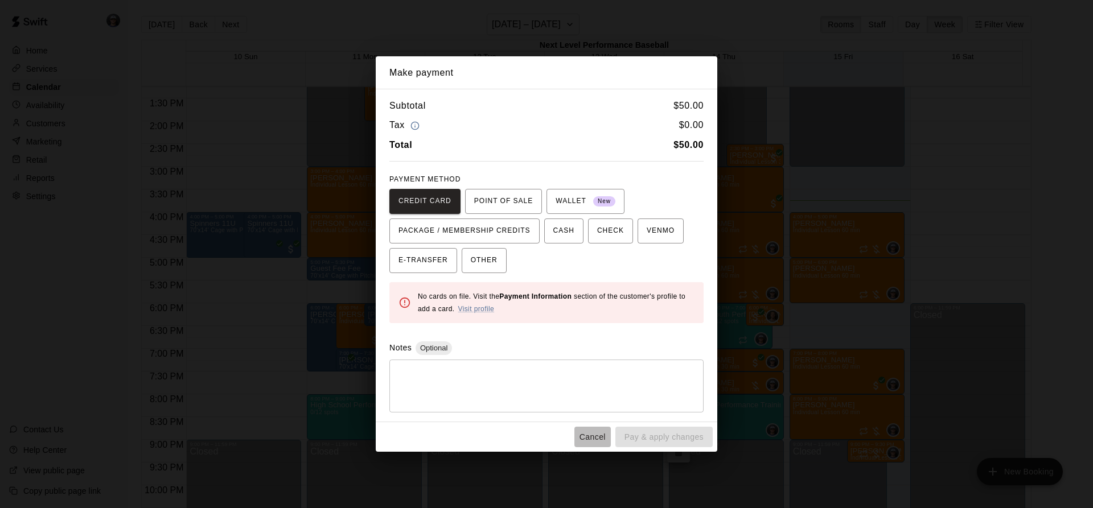
click at [593, 438] on button "Cancel" at bounding box center [592, 437] width 36 height 21
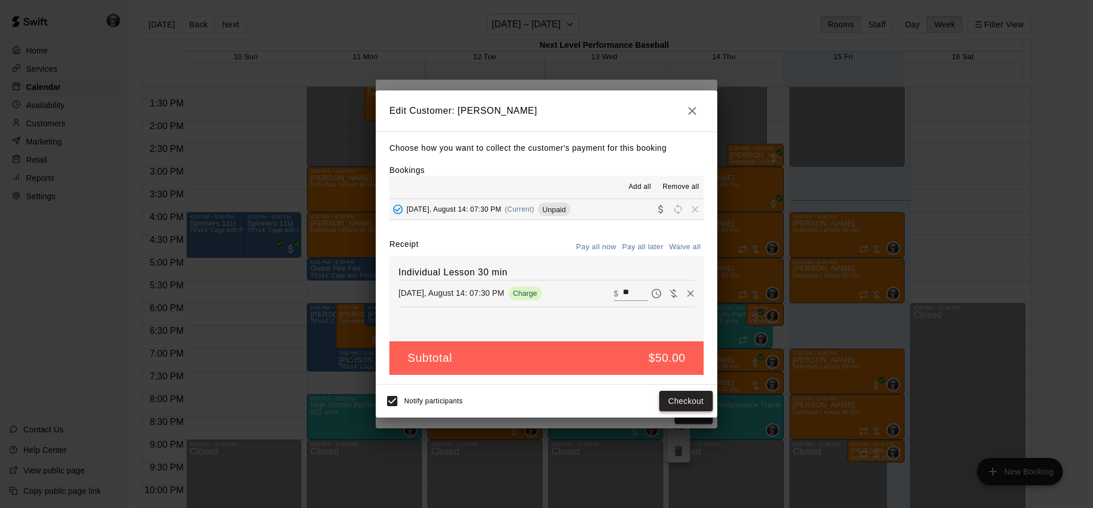
click at [667, 392] on button "Checkout" at bounding box center [686, 401] width 54 height 21
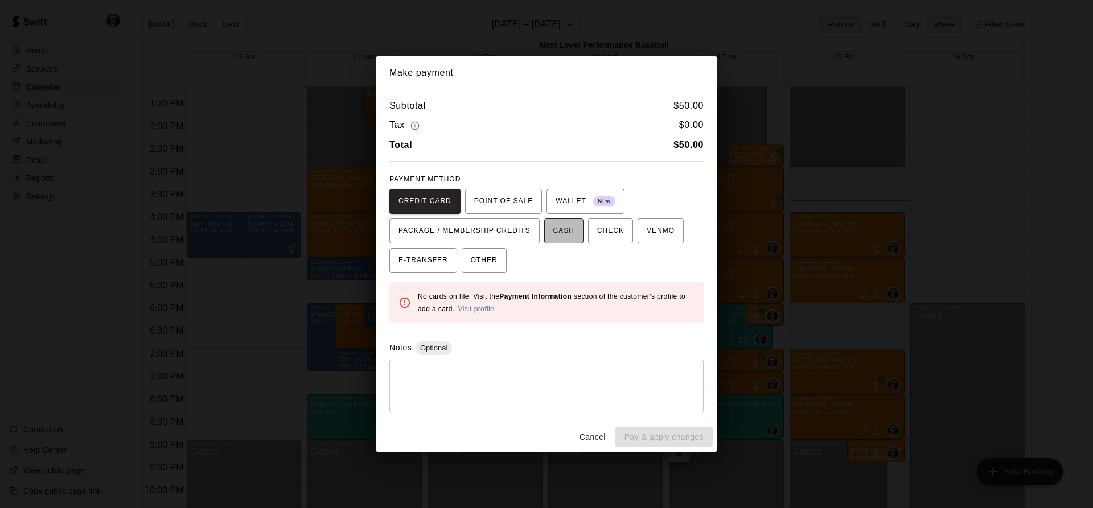
click at [566, 220] on button "CASH" at bounding box center [563, 231] width 39 height 25
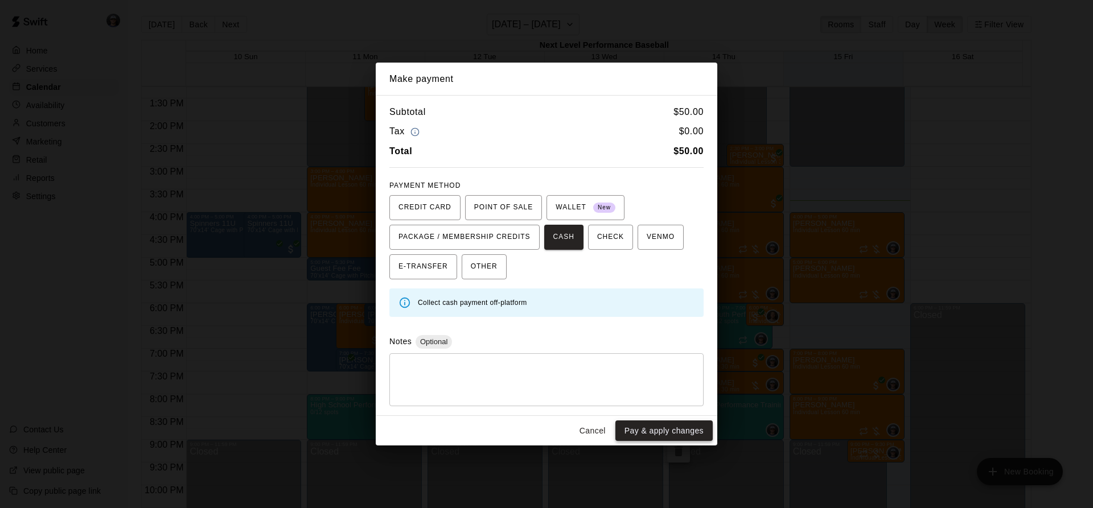
click at [633, 425] on button "Pay & apply changes" at bounding box center [663, 431] width 97 height 21
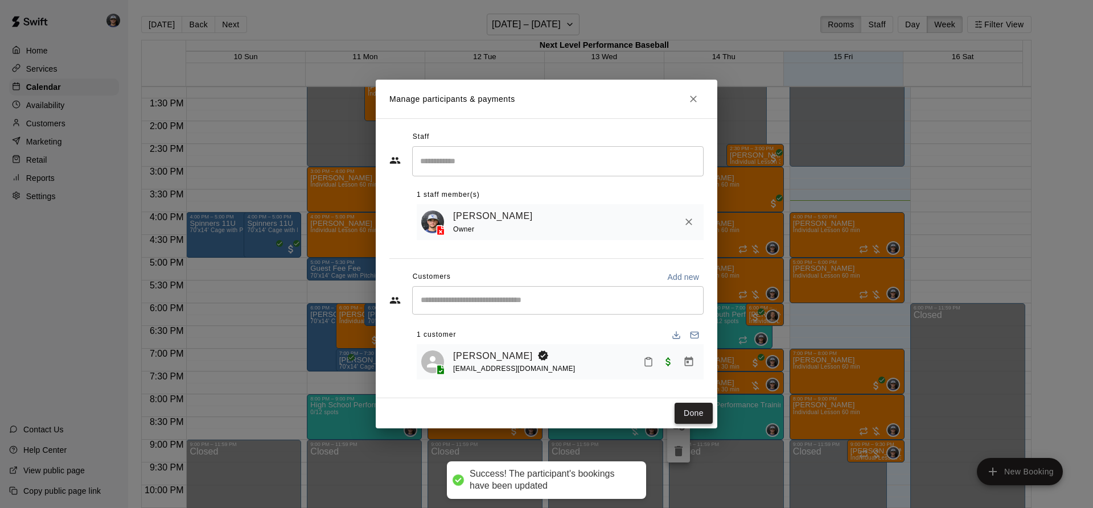
click at [698, 420] on button "Done" at bounding box center [694, 413] width 38 height 21
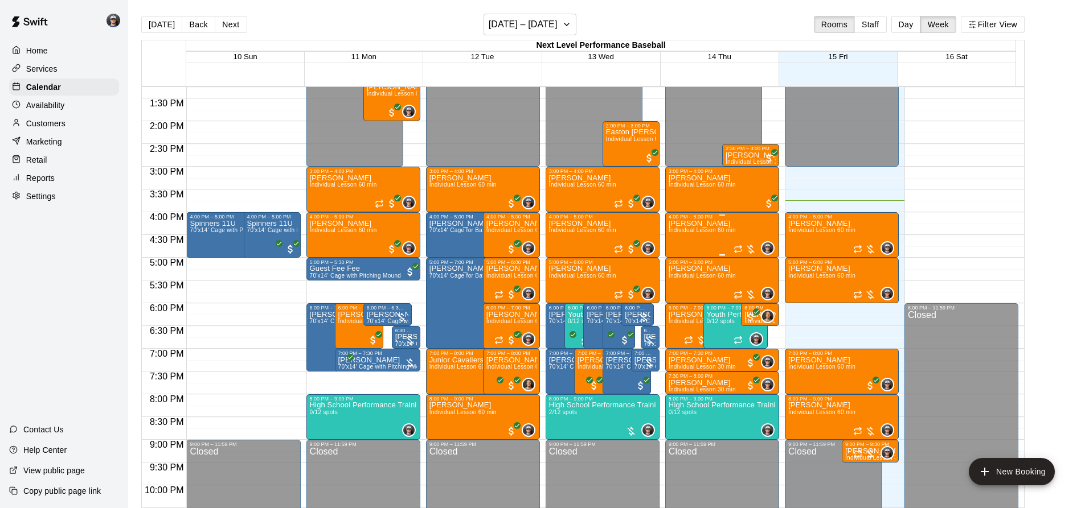
click at [696, 224] on p "[PERSON_NAME]" at bounding box center [701, 224] width 67 height 0
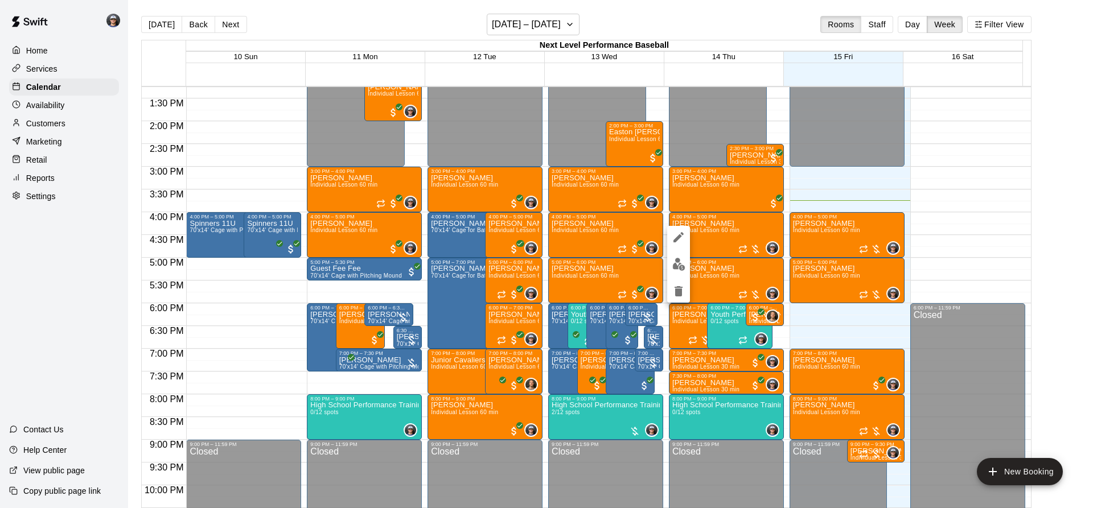
click at [679, 264] on img "edit" at bounding box center [678, 264] width 13 height 13
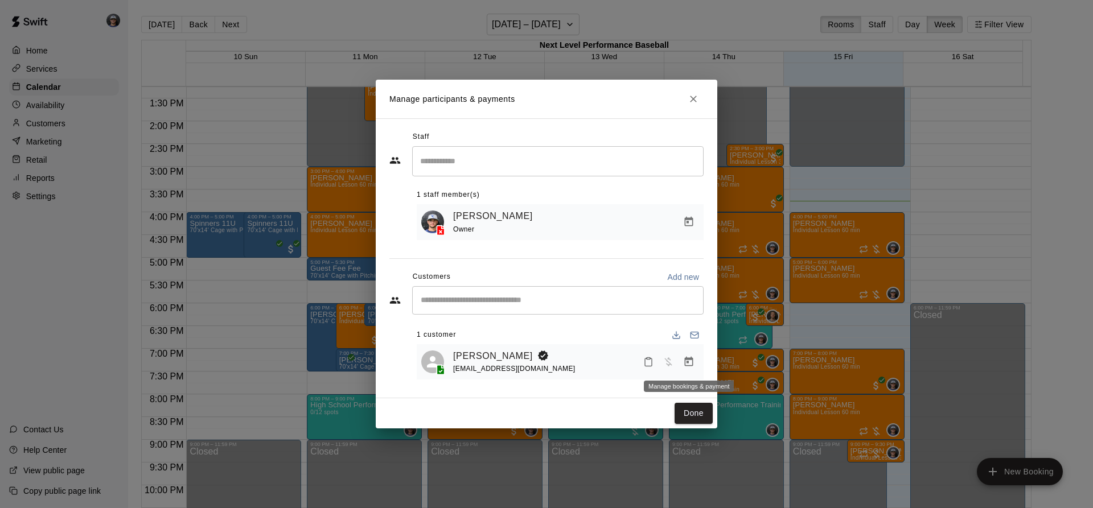
click at [688, 366] on icon "Manage bookings & payment" at bounding box center [688, 361] width 11 height 11
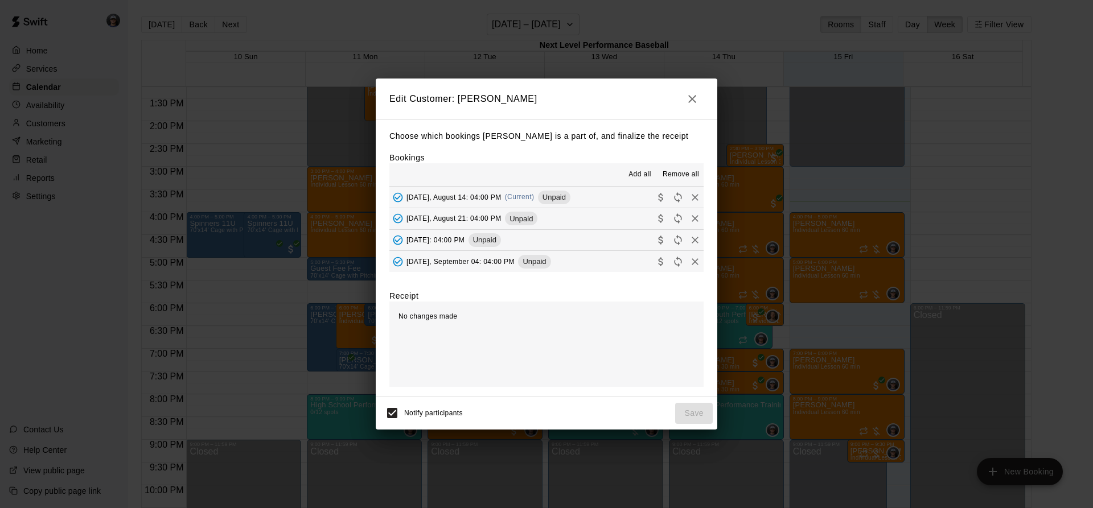
click at [544, 200] on div "[DATE], August 14: 04:00 PM (Current) Unpaid" at bounding box center [479, 197] width 181 height 17
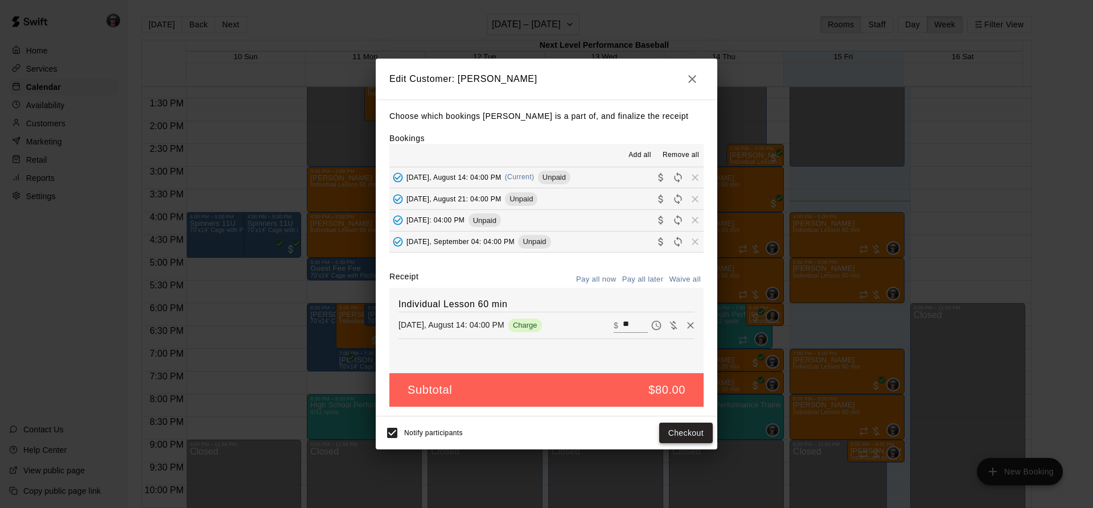
click at [687, 436] on button "Checkout" at bounding box center [686, 433] width 54 height 21
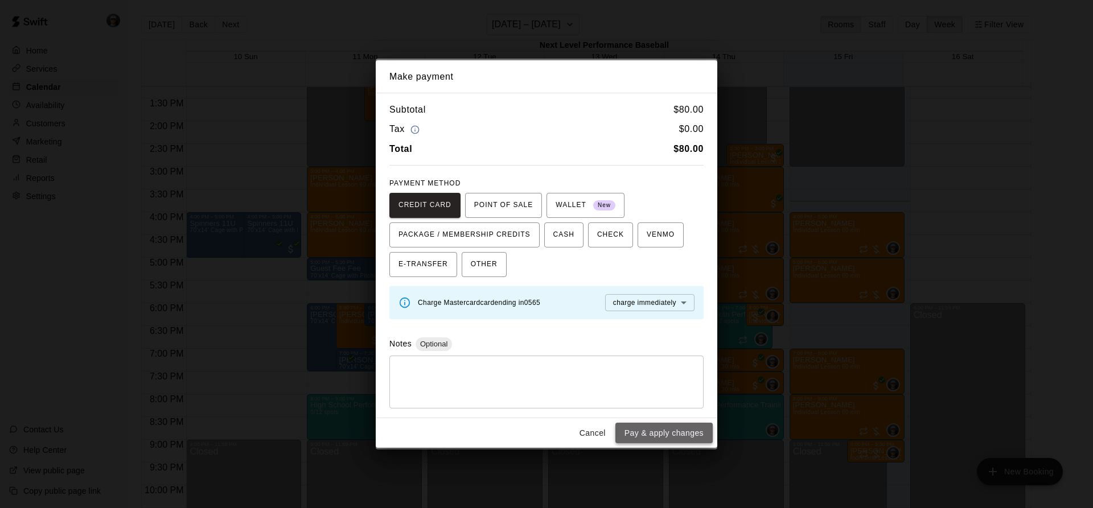
click at [663, 428] on button "Pay & apply changes" at bounding box center [663, 433] width 97 height 21
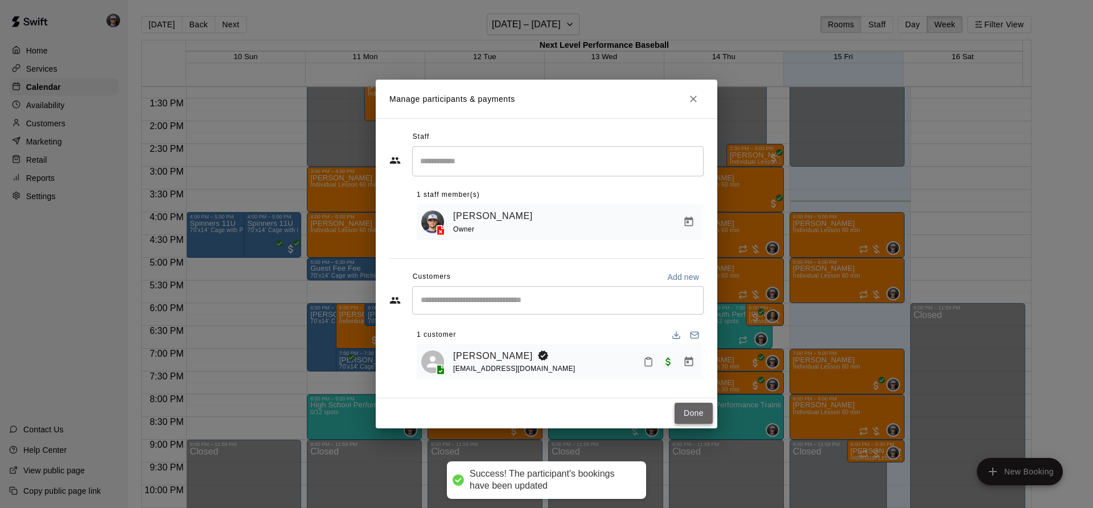
click at [701, 418] on button "Done" at bounding box center [694, 413] width 38 height 21
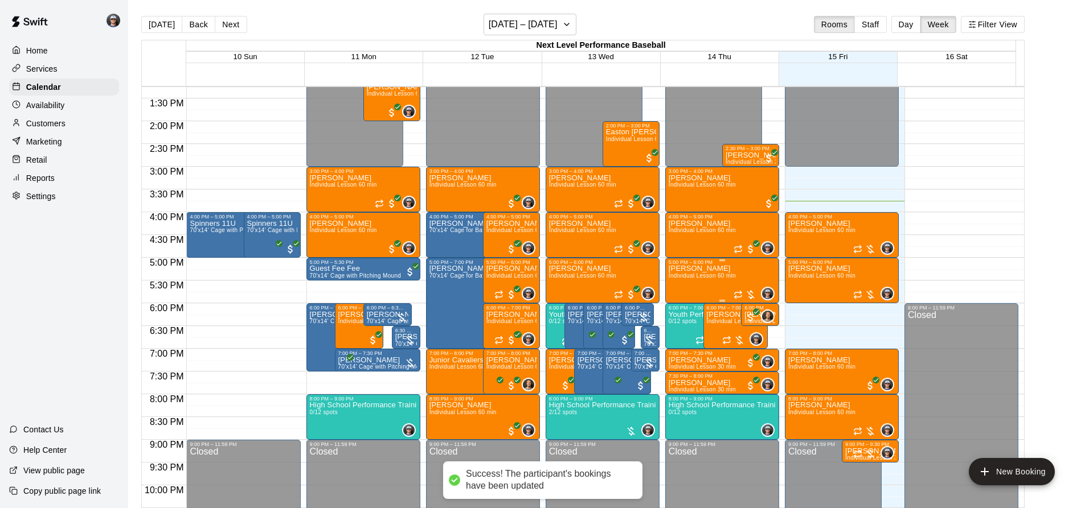
click at [699, 279] on span "Individual Lesson 60 min" at bounding box center [701, 276] width 67 height 6
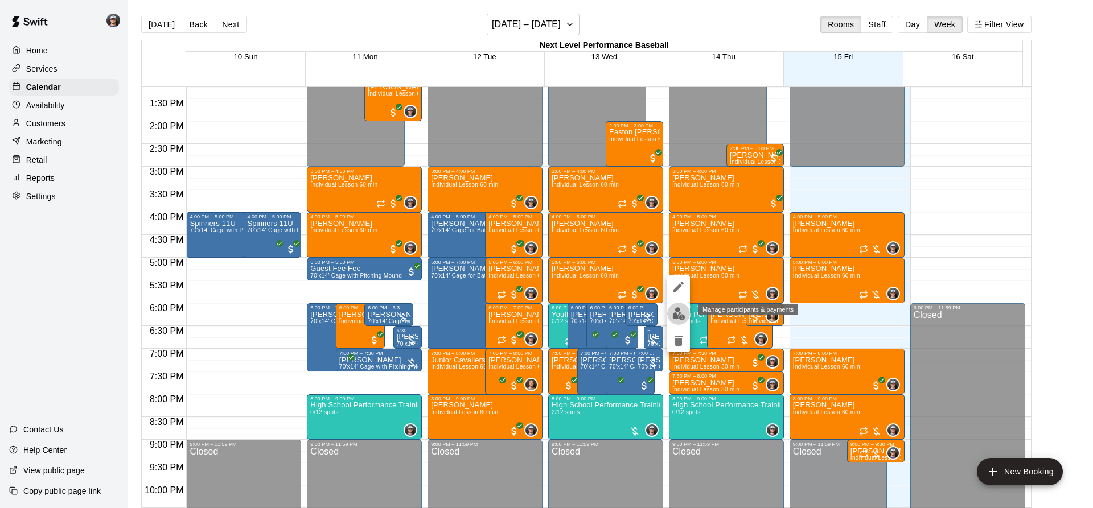
click at [680, 321] on button "edit" at bounding box center [678, 314] width 23 height 22
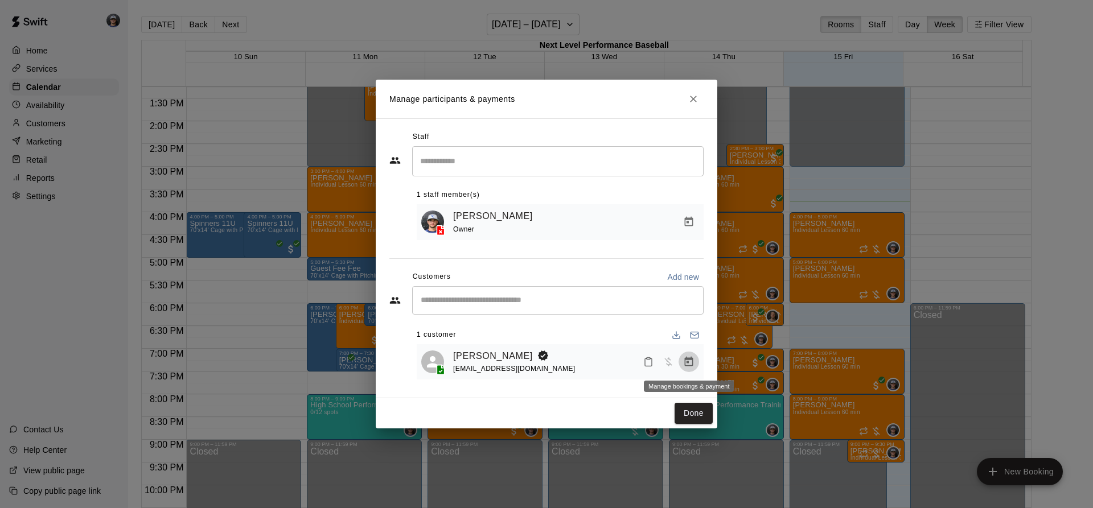
click at [685, 362] on icon "Manage bookings & payment" at bounding box center [689, 362] width 9 height 10
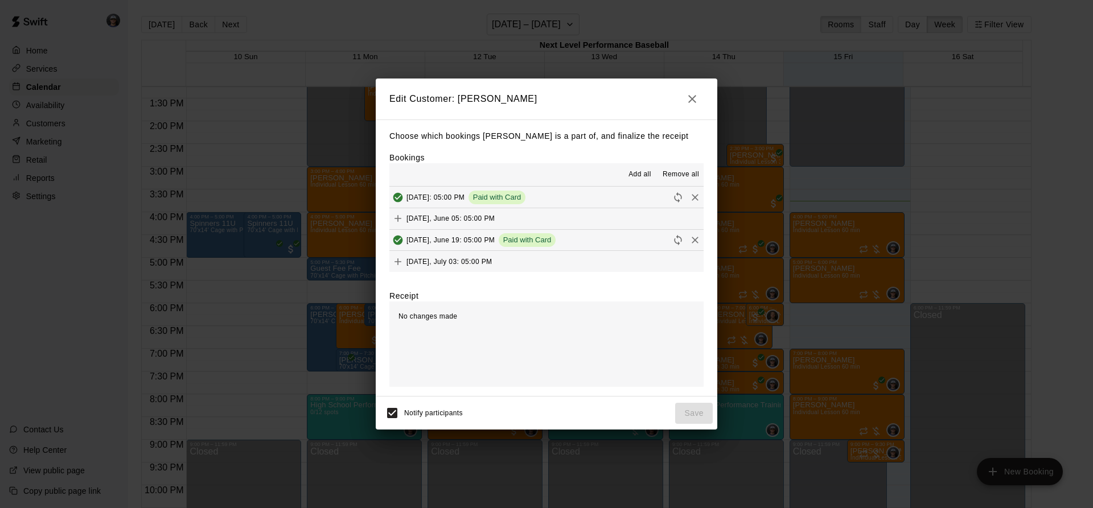
click at [691, 93] on icon "button" at bounding box center [692, 99] width 14 height 14
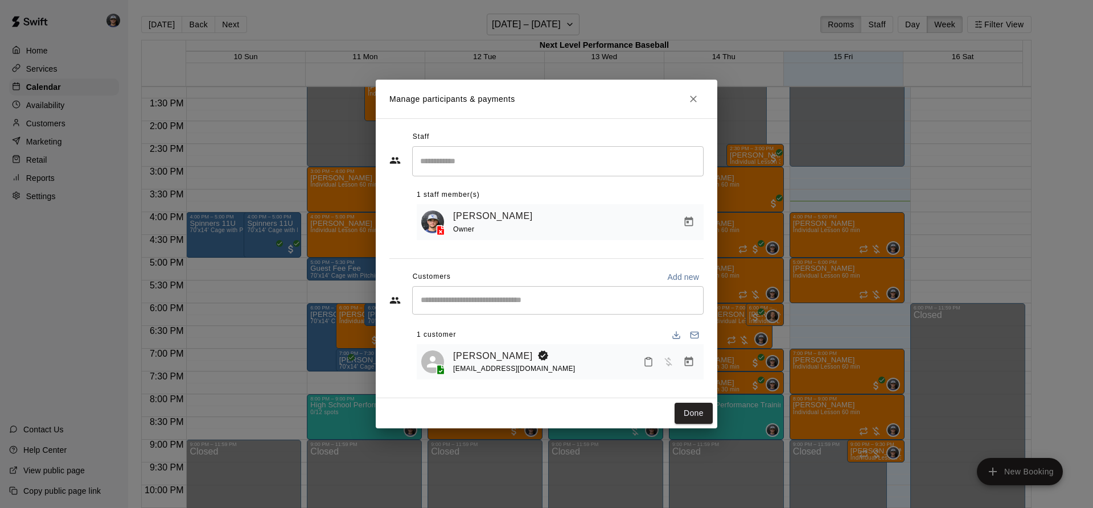
click at [688, 361] on icon "Manage bookings & payment" at bounding box center [689, 362] width 9 height 10
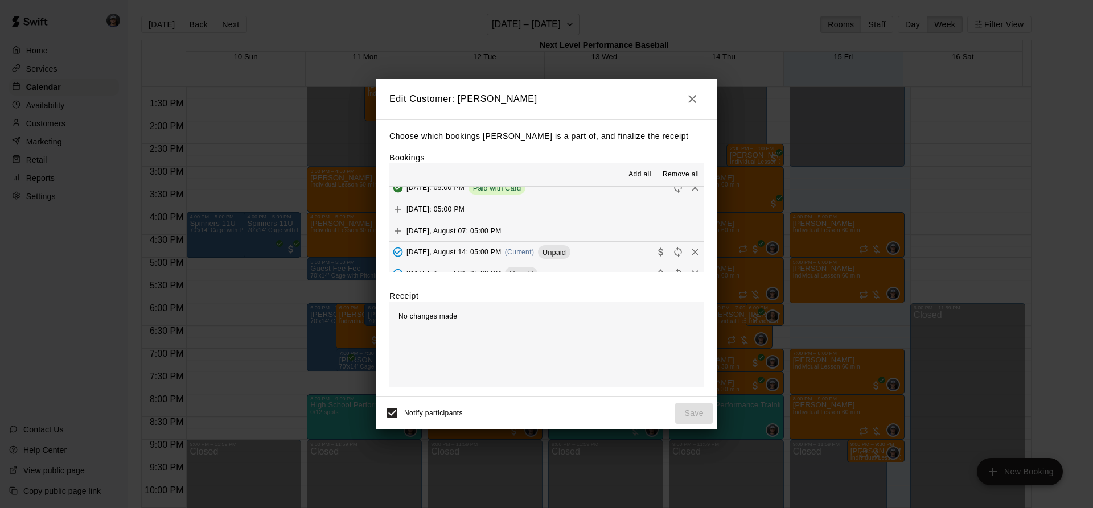
scroll to position [150, 0]
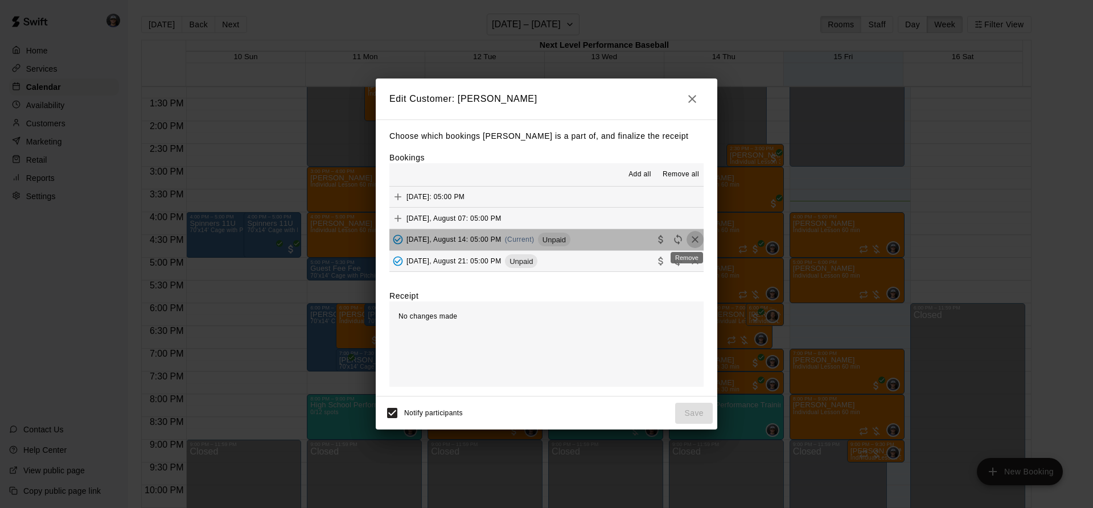
click at [690, 238] on icon "Remove" at bounding box center [694, 239] width 11 height 11
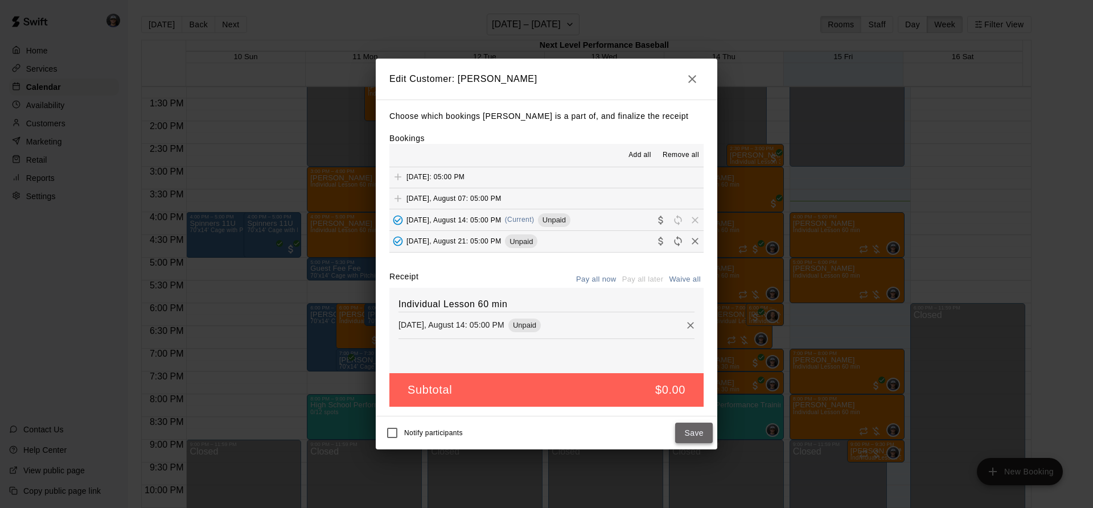
click at [687, 433] on button "Save" at bounding box center [694, 433] width 38 height 21
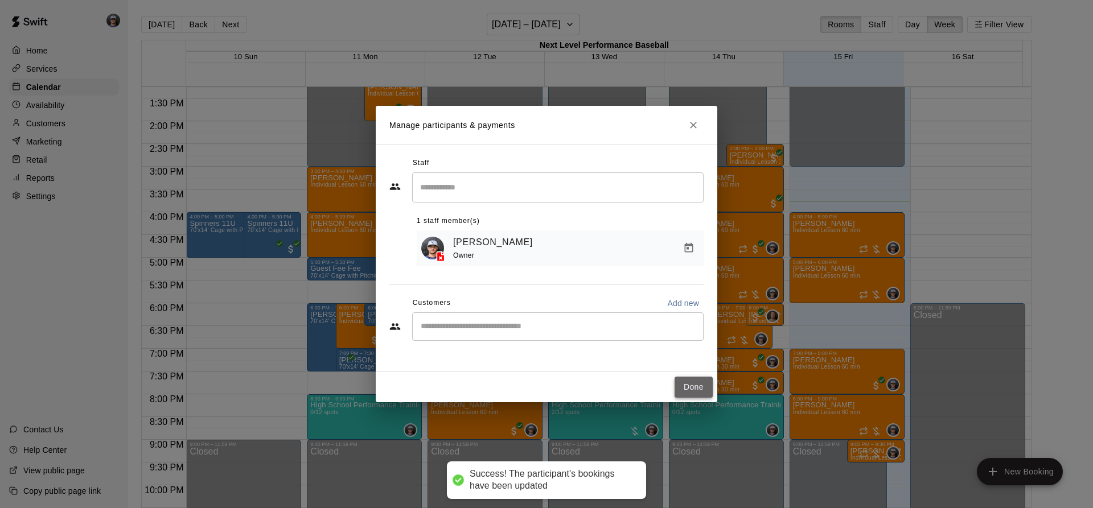
click at [699, 393] on button "Done" at bounding box center [694, 387] width 38 height 21
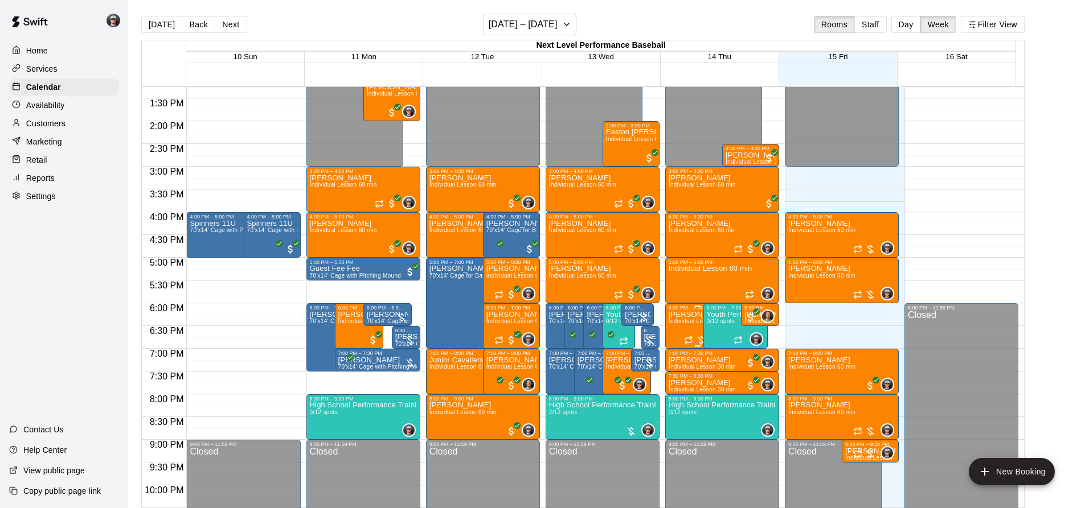
click at [685, 324] on span "Individual Lesson 60 min" at bounding box center [701, 321] width 67 height 6
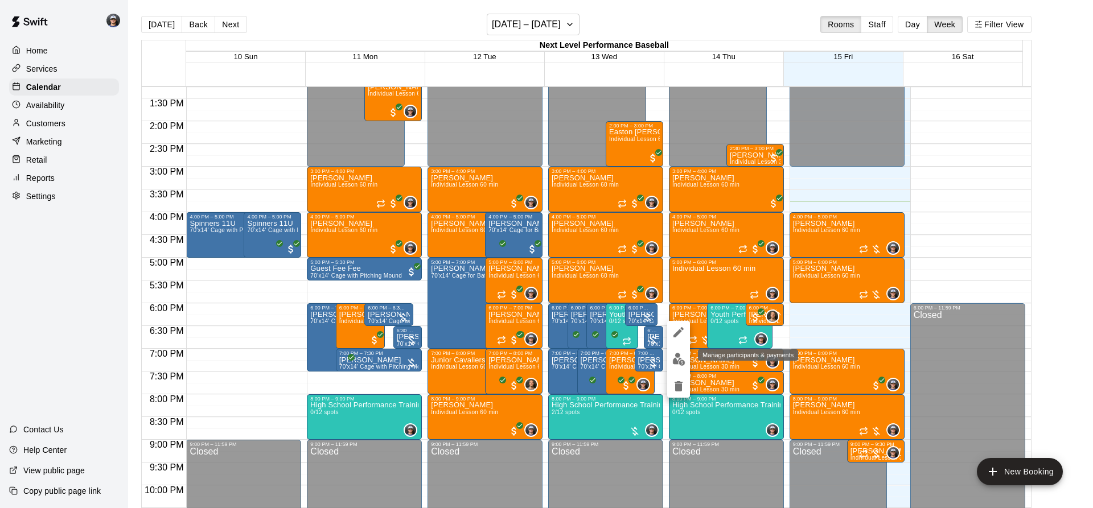
click at [678, 364] on img "edit" at bounding box center [678, 359] width 13 height 13
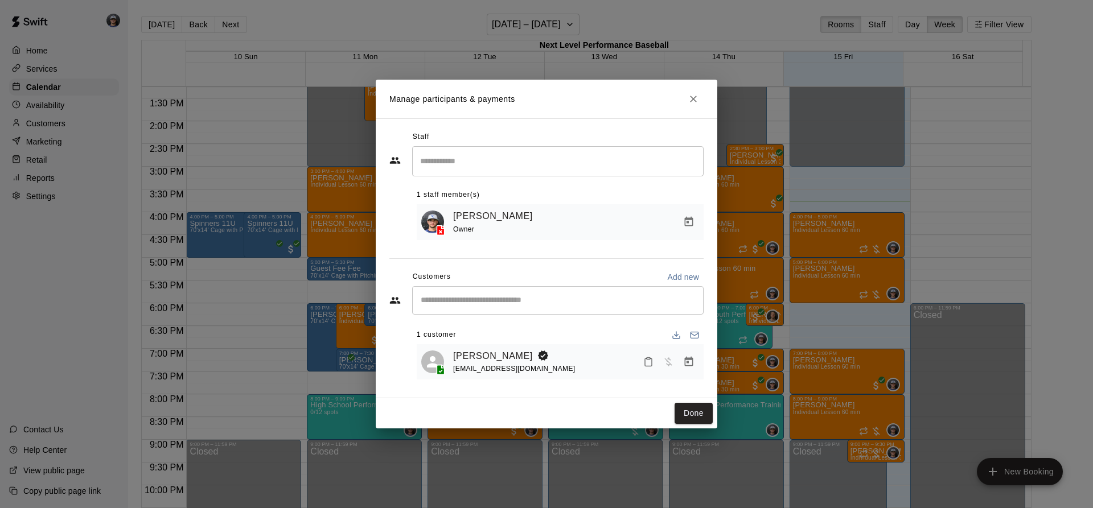
click at [685, 372] on button "Manage bookings & payment" at bounding box center [689, 362] width 20 height 20
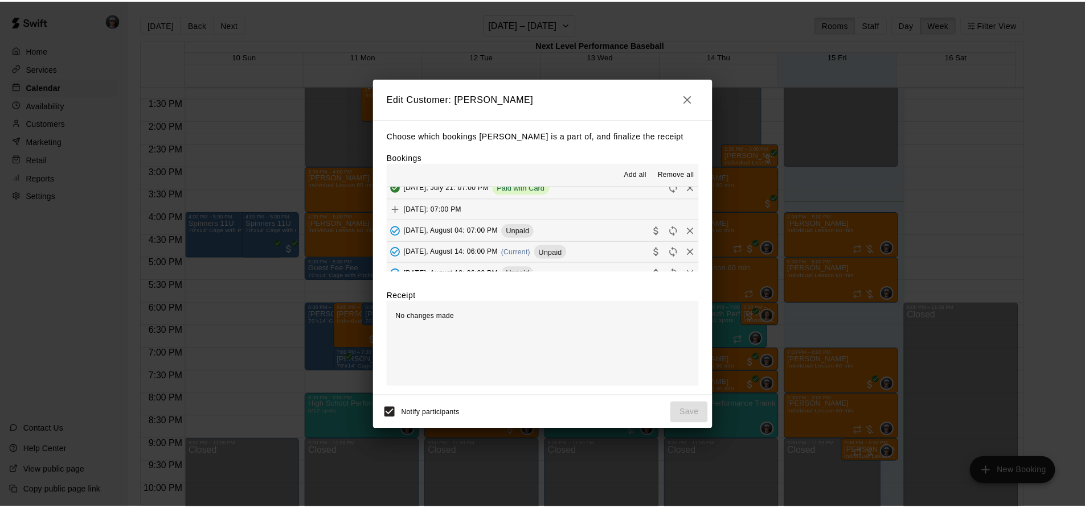
scroll to position [43, 0]
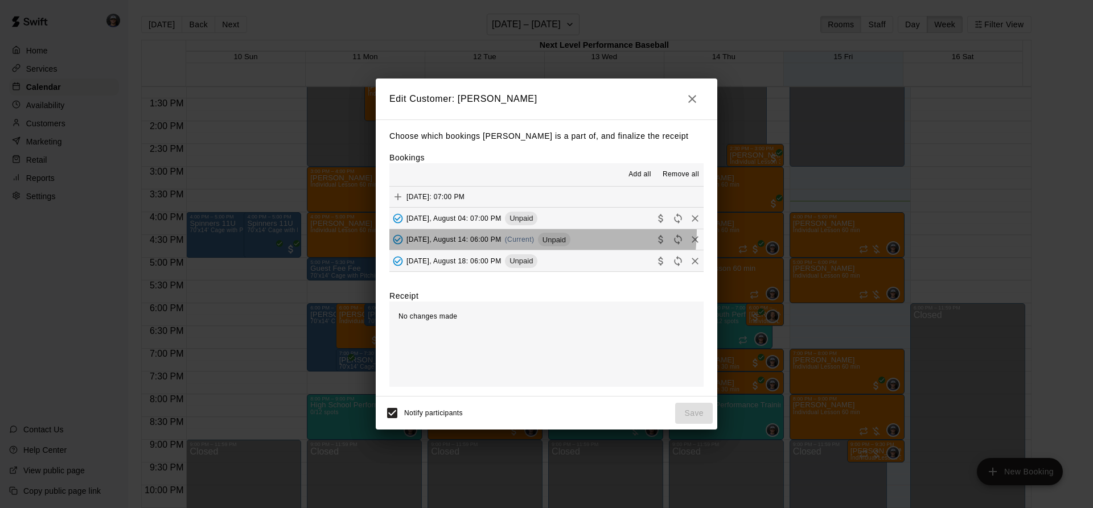
click at [529, 232] on div "[DATE], August 14: 06:00 PM (Current) Unpaid" at bounding box center [479, 239] width 181 height 17
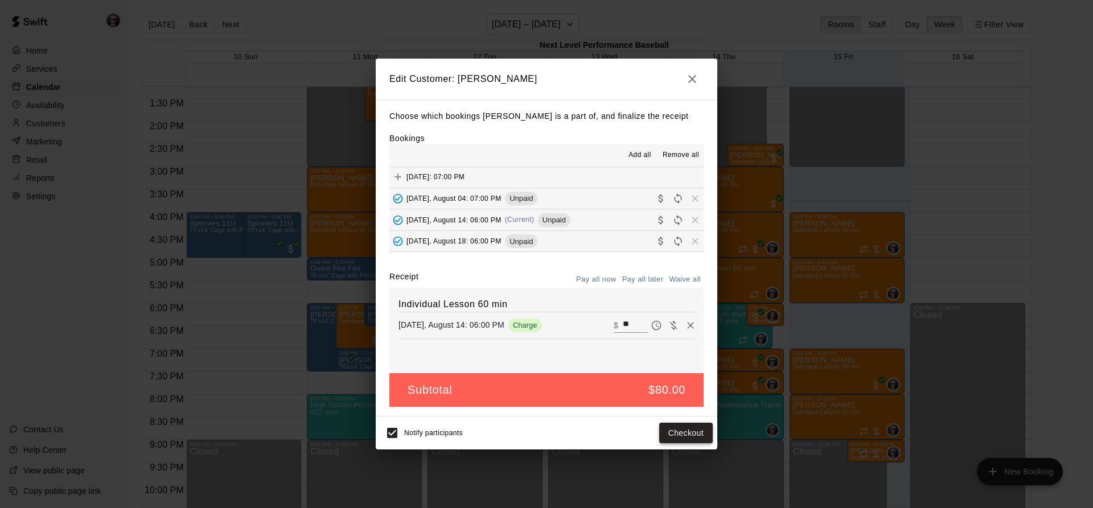
click at [675, 428] on button "Checkout" at bounding box center [686, 433] width 54 height 21
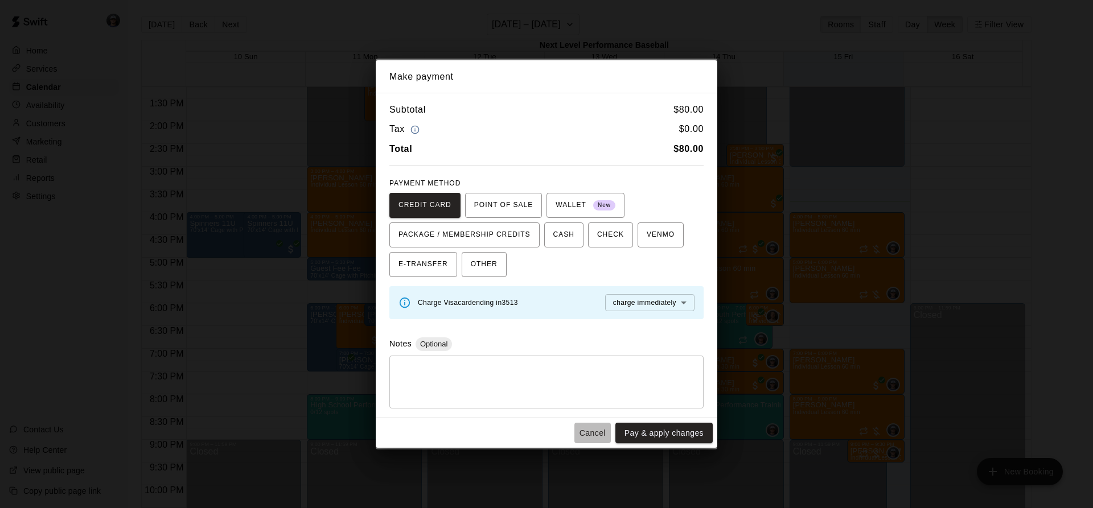
click at [590, 436] on button "Cancel" at bounding box center [592, 433] width 36 height 21
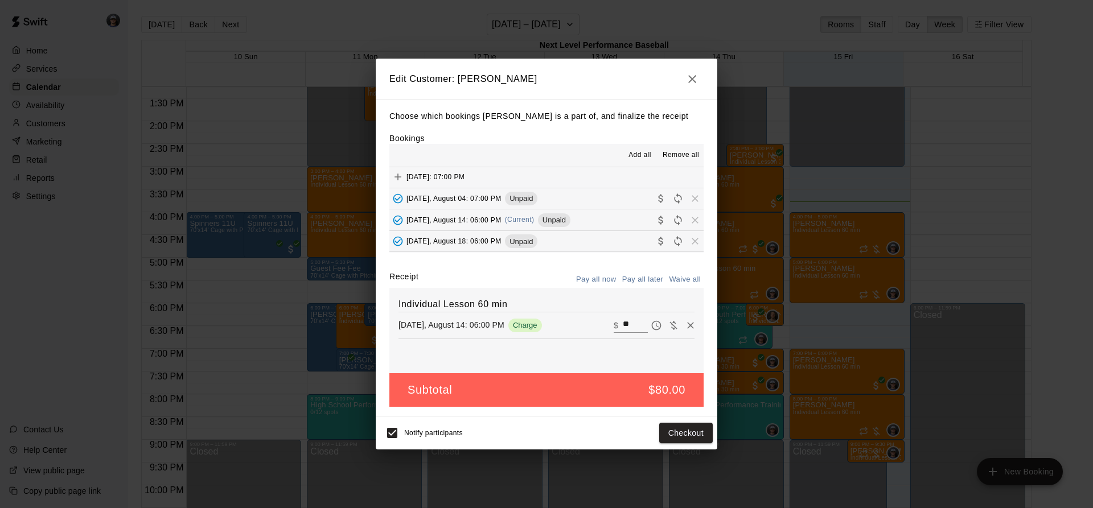
click at [692, 271] on button "Waive all" at bounding box center [685, 280] width 38 height 18
type input "*"
click at [700, 421] on div "Notify participants Save" at bounding box center [546, 433] width 332 height 24
click at [698, 422] on div "Notify participants Save" at bounding box center [546, 433] width 332 height 24
click at [689, 437] on button "Save" at bounding box center [694, 433] width 38 height 21
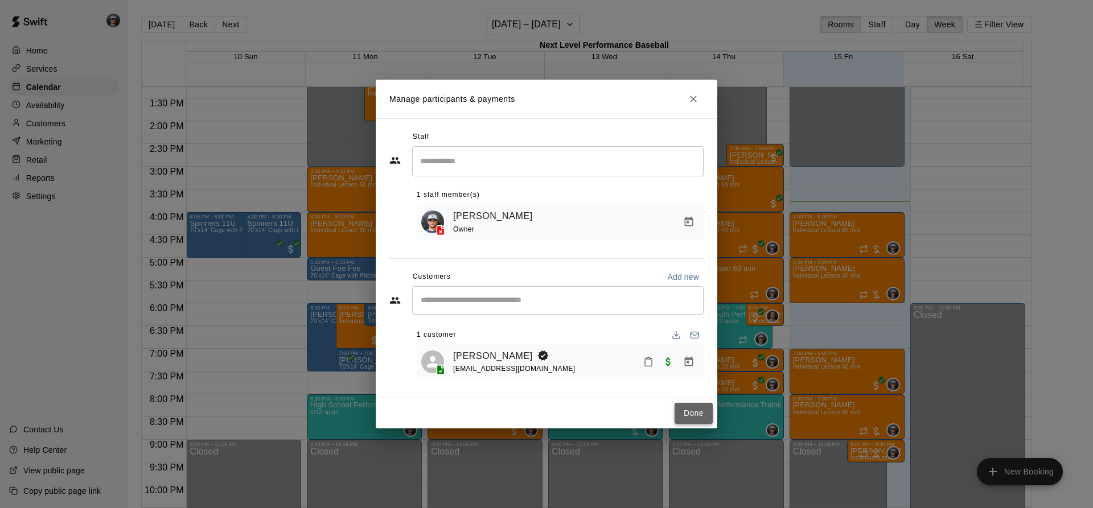
click at [696, 411] on button "Done" at bounding box center [694, 413] width 38 height 21
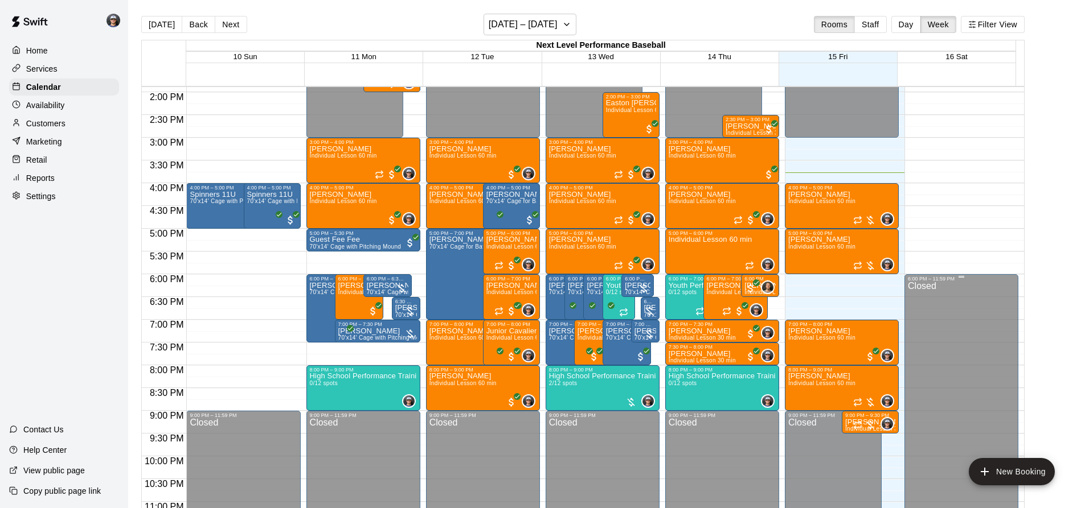
scroll to position [660, 0]
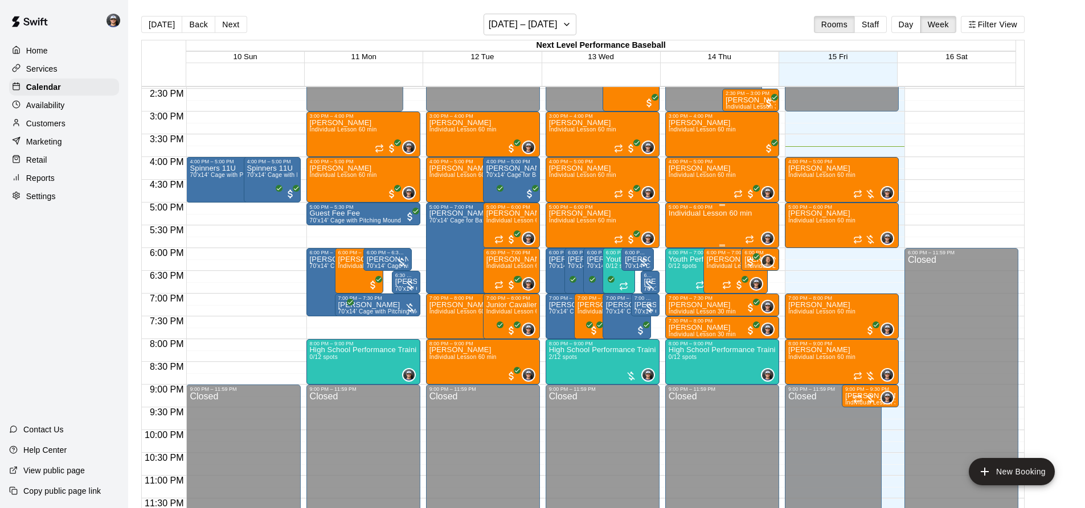
click at [730, 213] on p "Individual Lesson 60 min" at bounding box center [709, 213] width 83 height 0
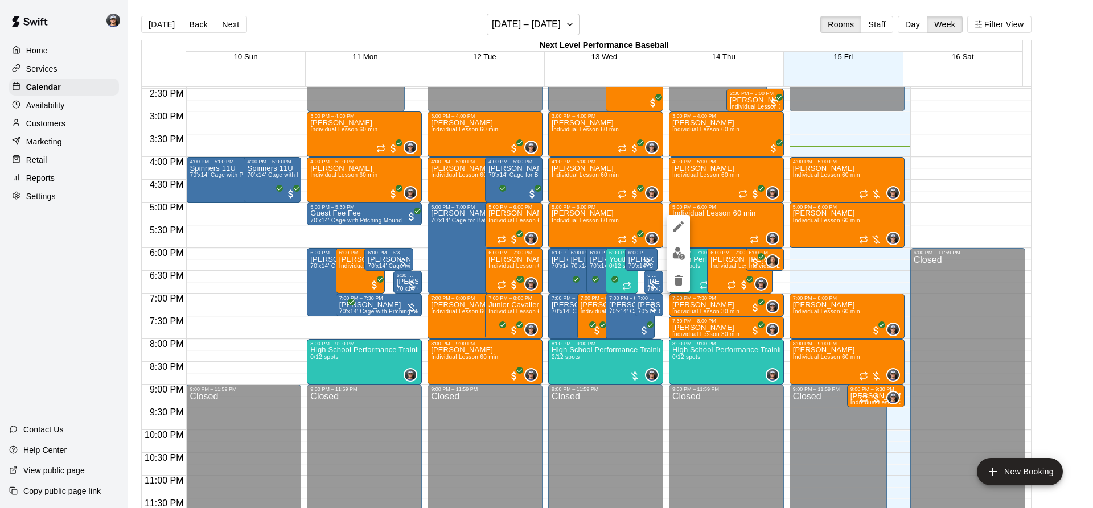
click at [691, 282] on div at bounding box center [546, 254] width 1093 height 508
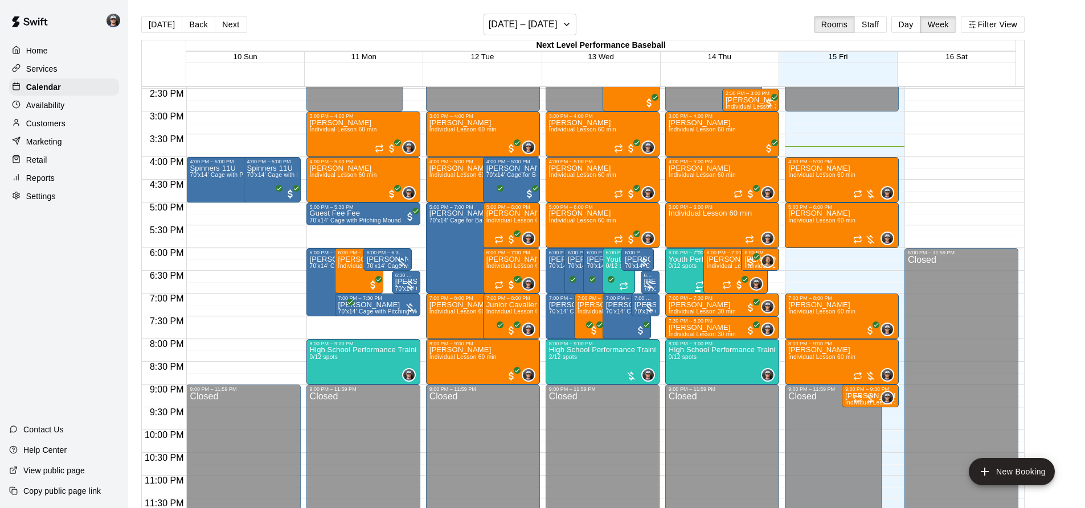
click at [685, 281] on div "Youth Performance Training 0/12 spots" at bounding box center [697, 510] width 58 height 508
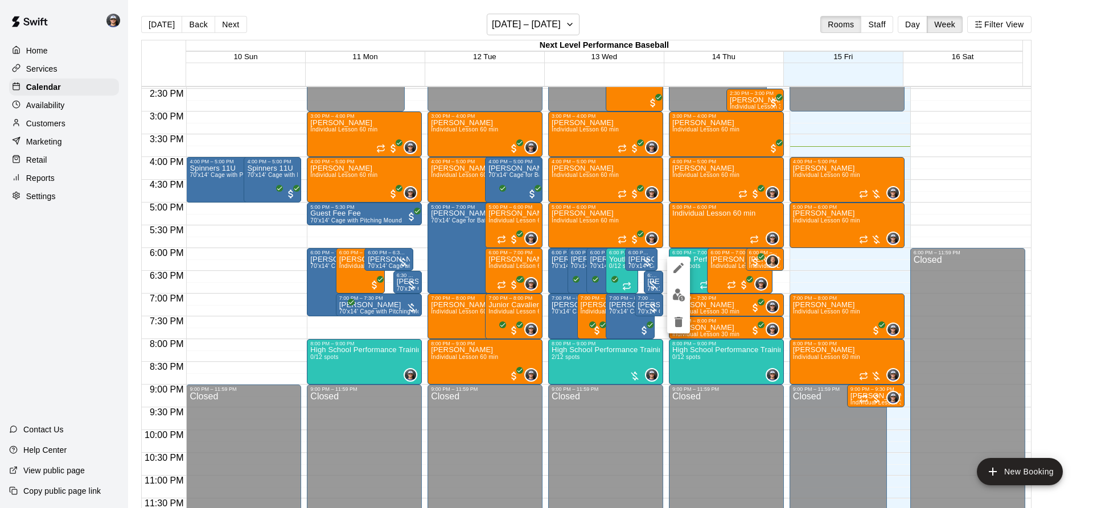
click at [698, 221] on div at bounding box center [546, 254] width 1093 height 508
click at [691, 225] on div "Individual Lesson 60 min" at bounding box center [713, 464] width 83 height 508
click at [681, 277] on icon "delete" at bounding box center [679, 277] width 8 height 10
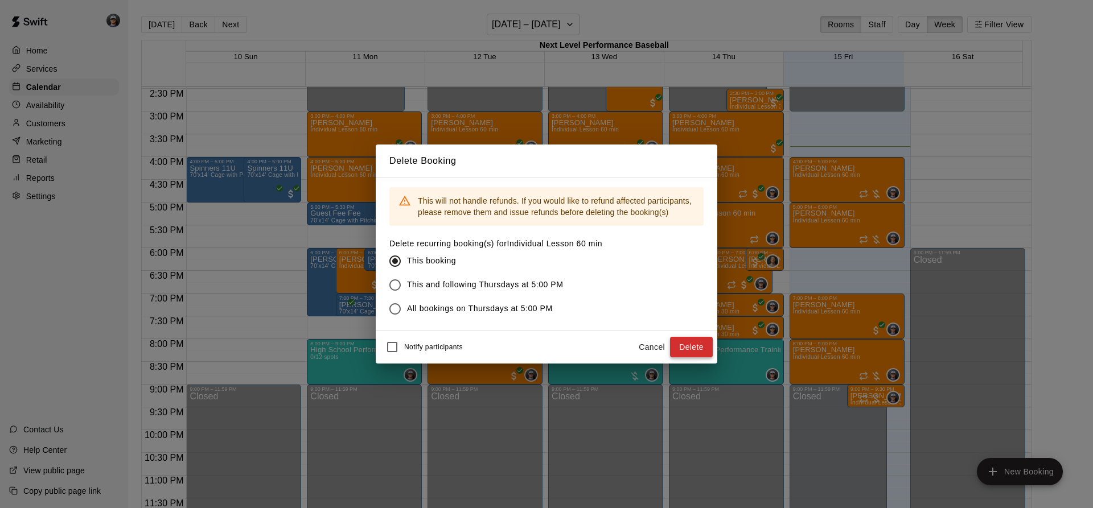
click at [697, 347] on button "Delete" at bounding box center [691, 347] width 43 height 21
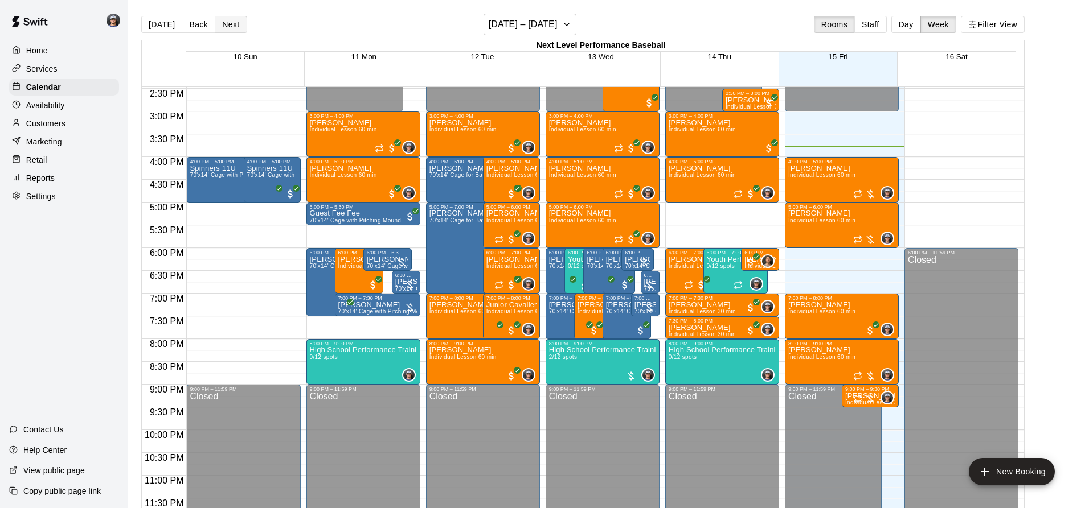
drag, startPoint x: 249, startPoint y: 18, endPoint x: 243, endPoint y: 21, distance: 7.1
click at [248, 18] on div "[DATE] Back Next [DATE] – [DATE] Rooms Staff Day Week Filter View" at bounding box center [582, 27] width 883 height 26
click at [241, 22] on button "Next" at bounding box center [231, 24] width 32 height 17
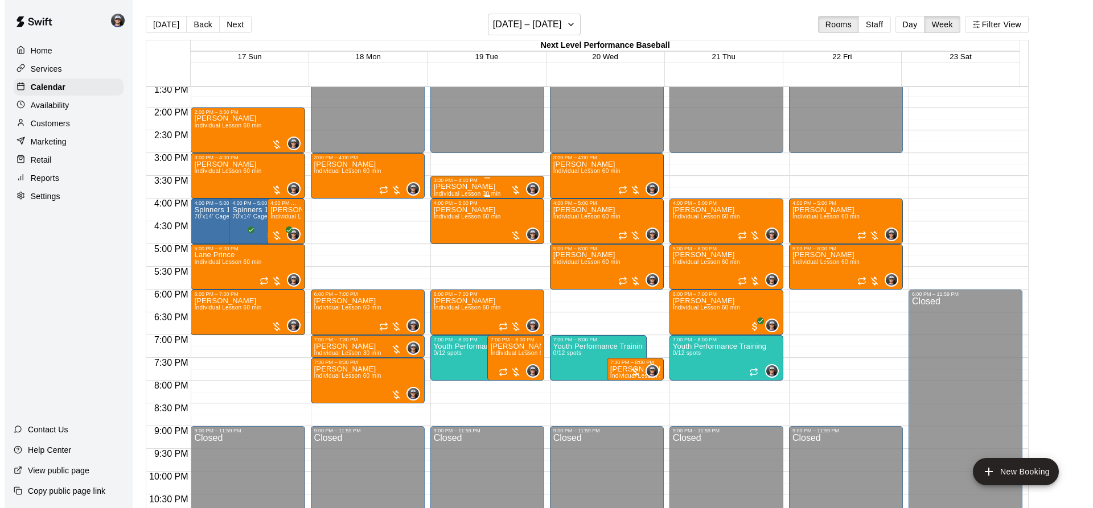
scroll to position [490, 0]
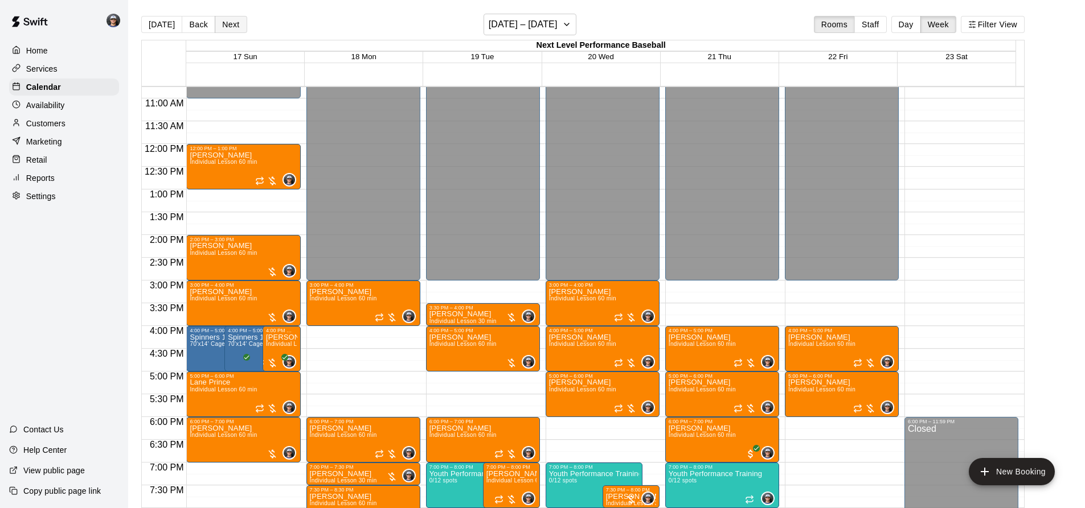
click at [238, 24] on button "Next" at bounding box center [231, 24] width 32 height 17
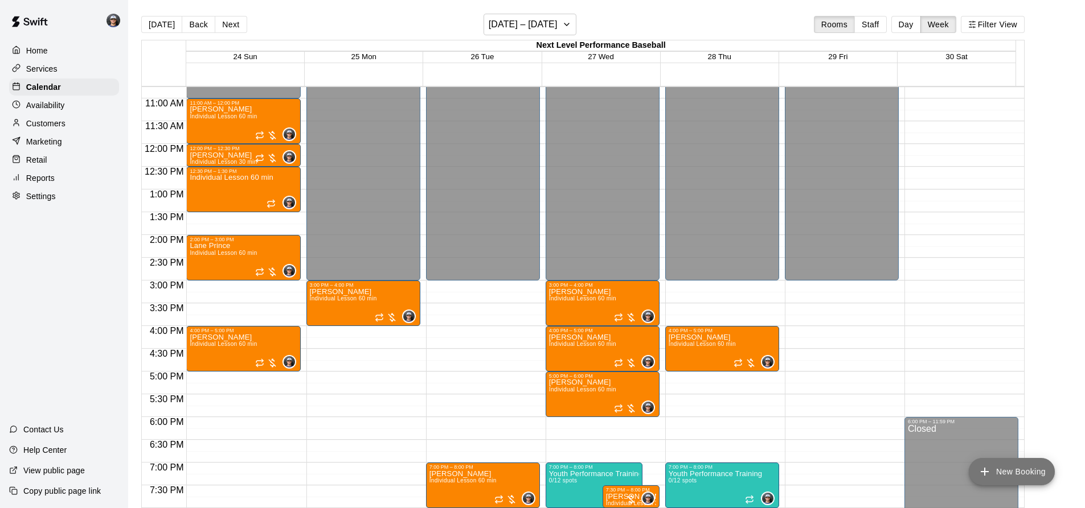
click at [1003, 469] on button "New Booking" at bounding box center [1011, 471] width 86 height 27
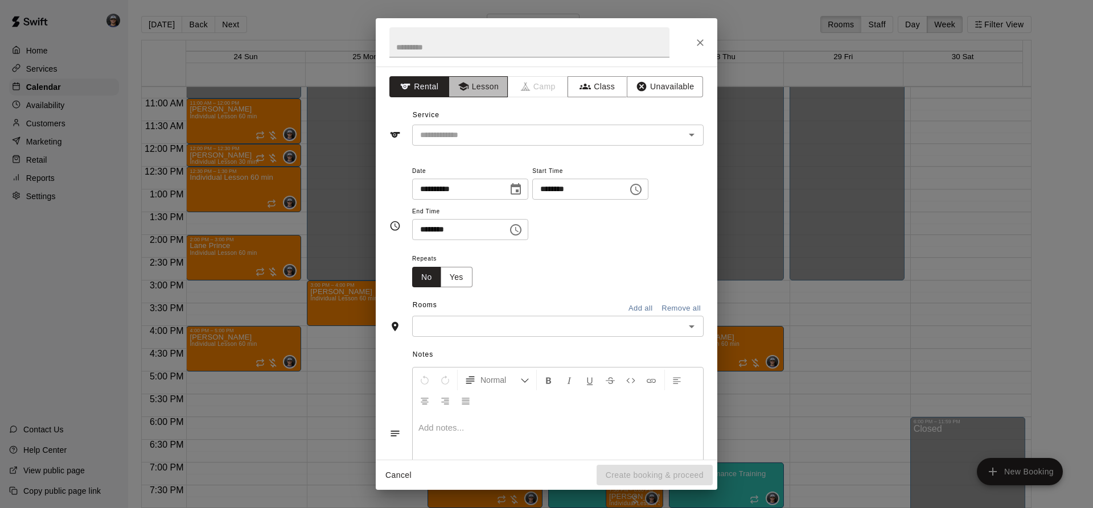
click at [499, 90] on button "Lesson" at bounding box center [479, 86] width 60 height 21
click at [473, 129] on input "text" at bounding box center [541, 135] width 251 height 14
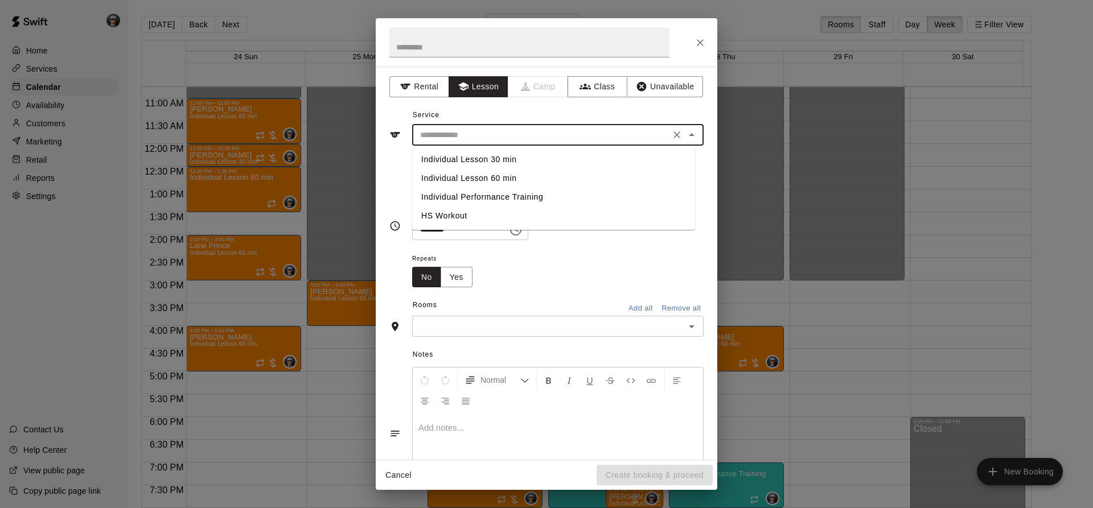
click at [486, 175] on li "Individual Lesson 60 min" at bounding box center [553, 178] width 283 height 19
type input "**********"
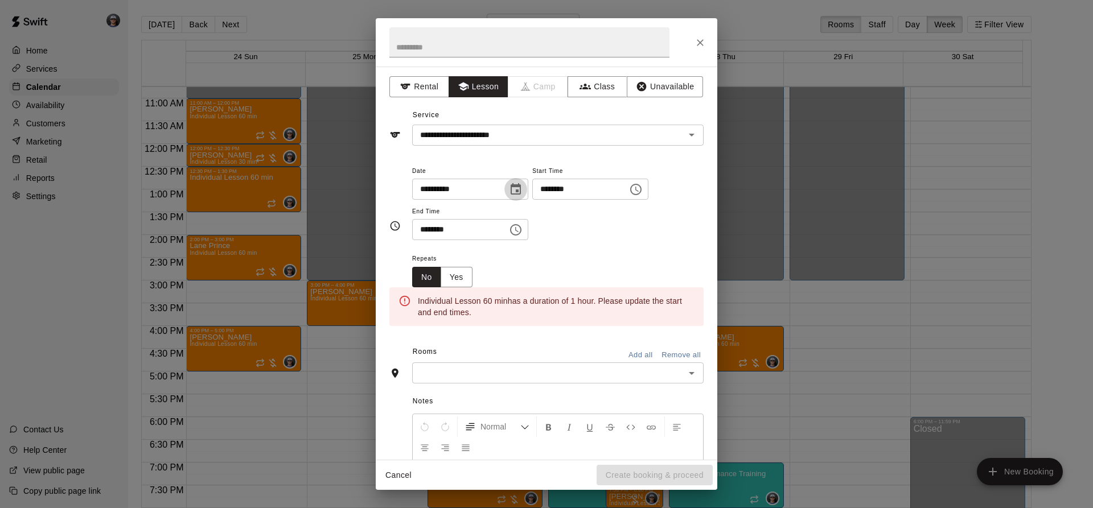
click at [523, 189] on icon "Choose date, selected date is Aug 28, 2025" at bounding box center [516, 190] width 14 height 14
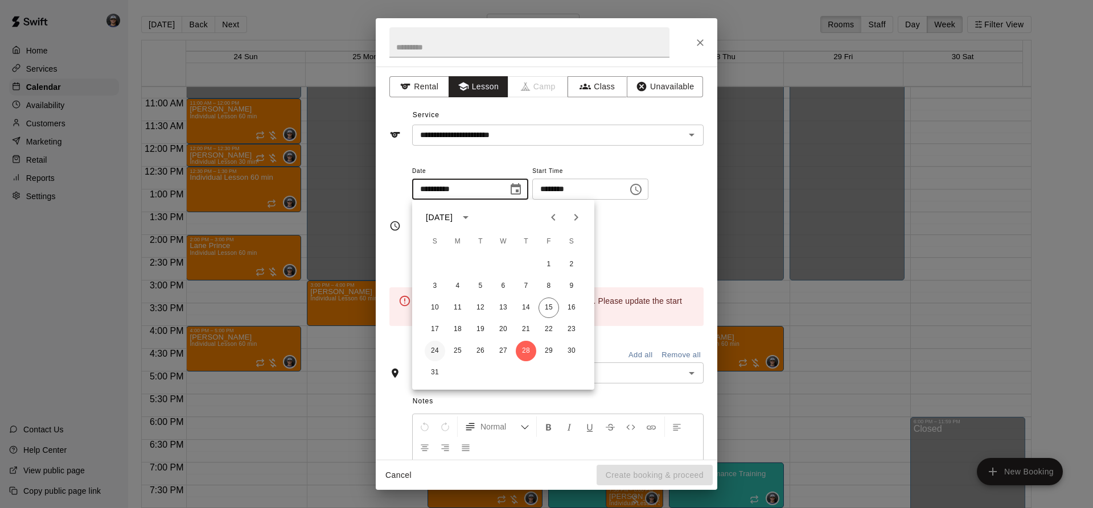
click at [435, 349] on button "24" at bounding box center [435, 351] width 20 height 20
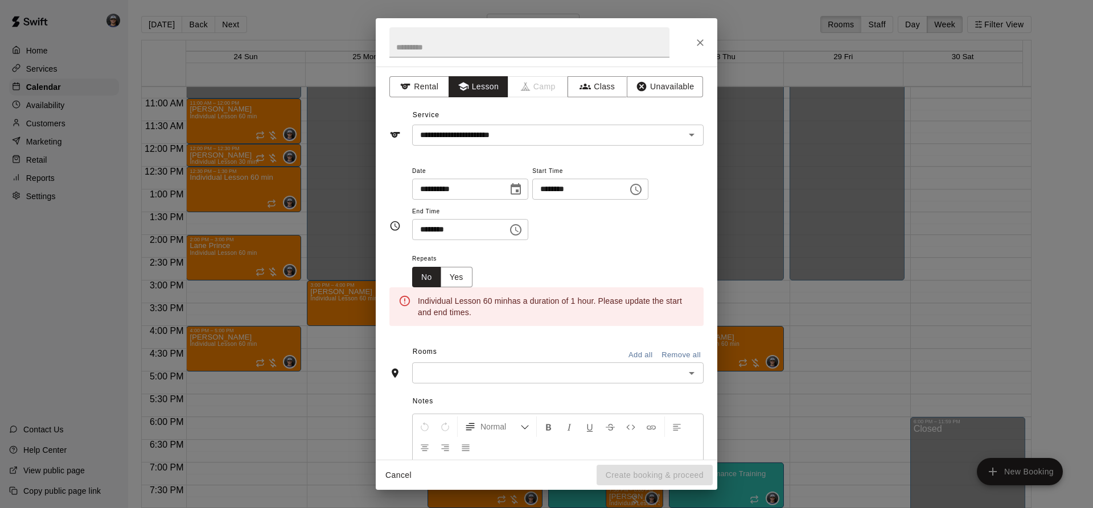
type input "**********"
click at [643, 191] on icon "Choose time, selected time is 7:00 PM" at bounding box center [636, 190] width 14 height 14
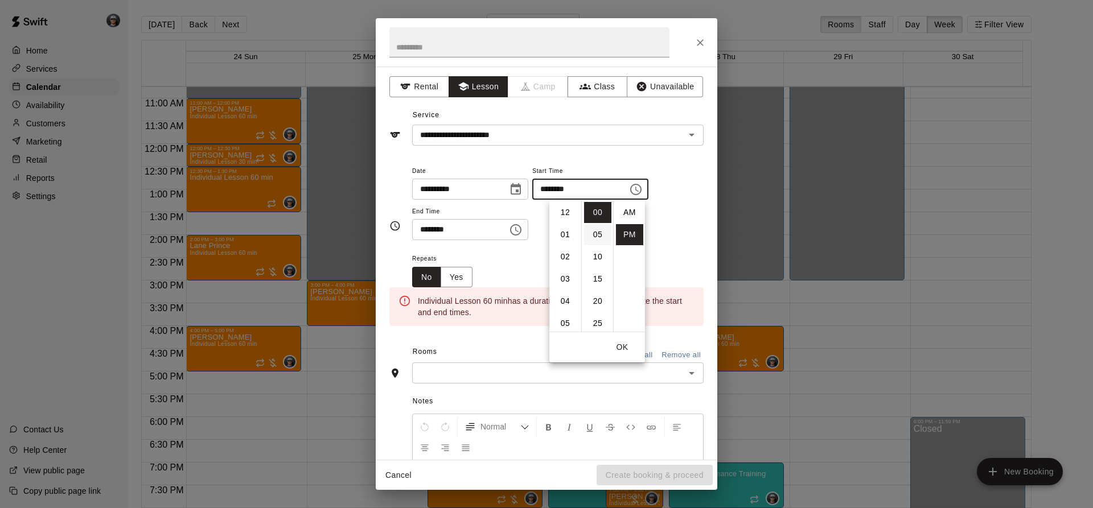
scroll to position [20, 0]
click at [567, 240] on li "06" at bounding box center [565, 247] width 27 height 21
type input "********"
click at [523, 230] on icon "Choose time, selected time is 7:30 PM" at bounding box center [516, 230] width 14 height 14
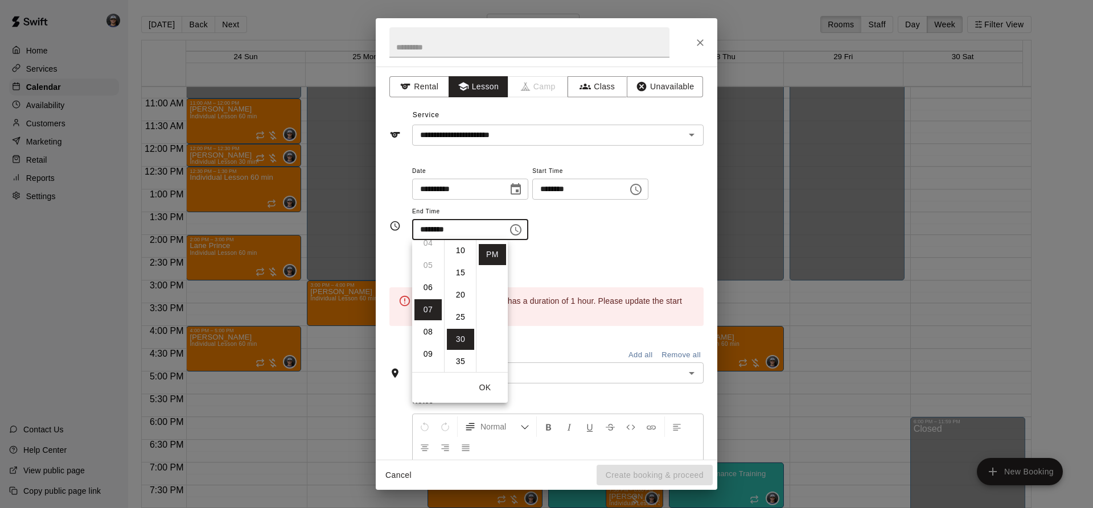
scroll to position [0, 0]
click at [459, 253] on li "00" at bounding box center [460, 253] width 27 height 21
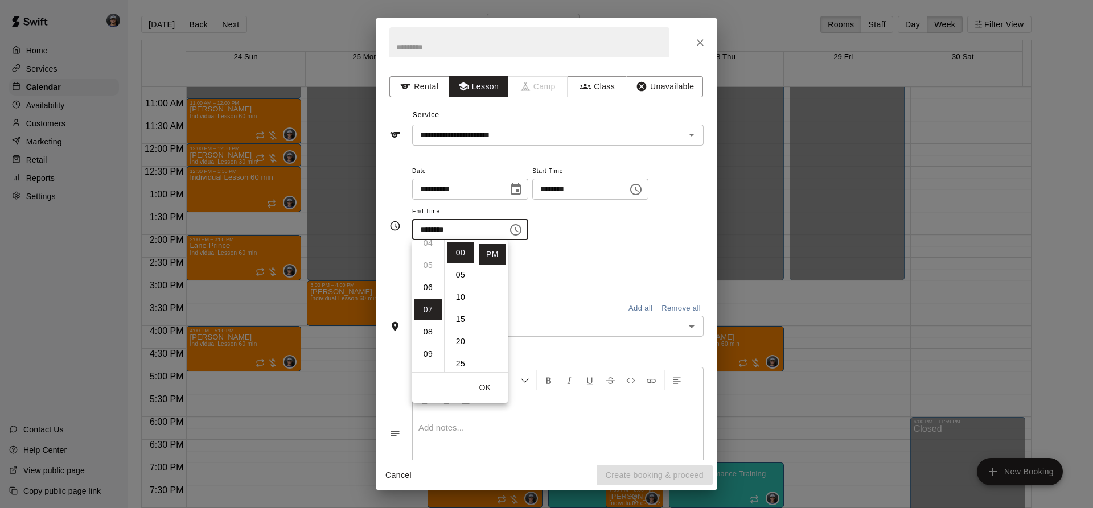
type input "********"
drag, startPoint x: 628, startPoint y: 254, endPoint x: 604, endPoint y: 276, distance: 31.9
click at [626, 258] on div "Repeats No Yes" at bounding box center [557, 270] width 291 height 36
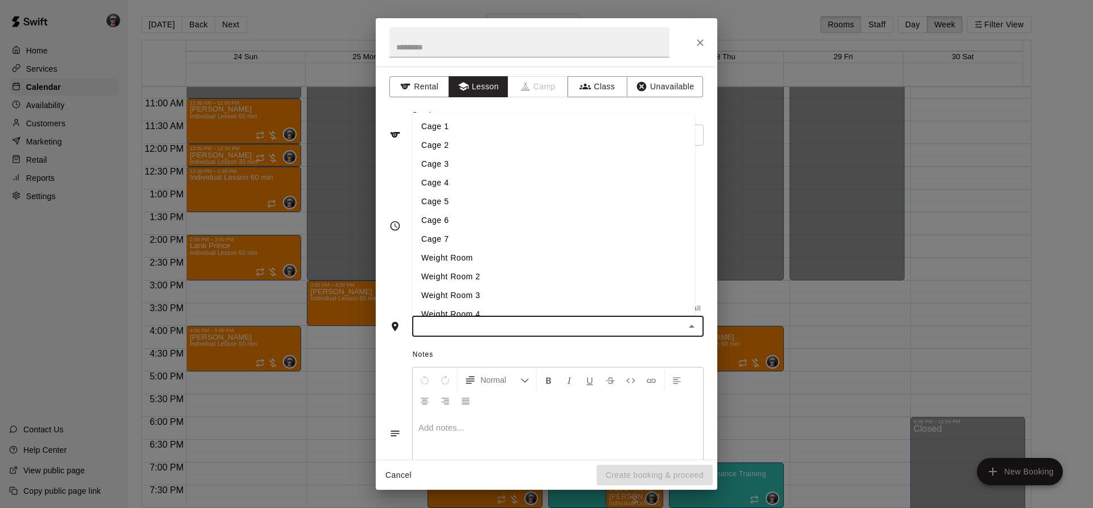
click at [539, 325] on input "text" at bounding box center [549, 326] width 266 height 14
click at [469, 170] on li "Cage 3" at bounding box center [553, 164] width 283 height 19
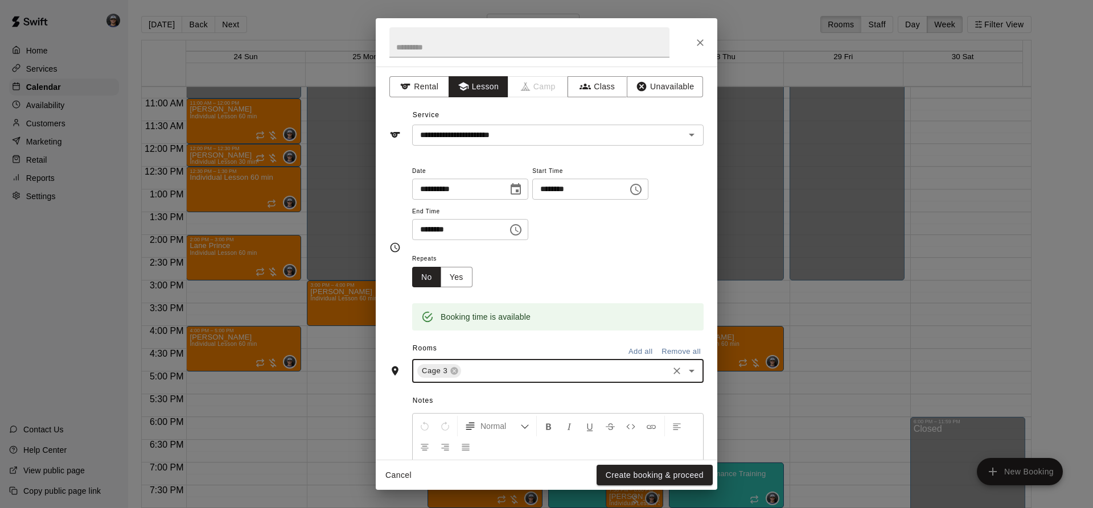
click at [438, 282] on button "No" at bounding box center [426, 277] width 29 height 21
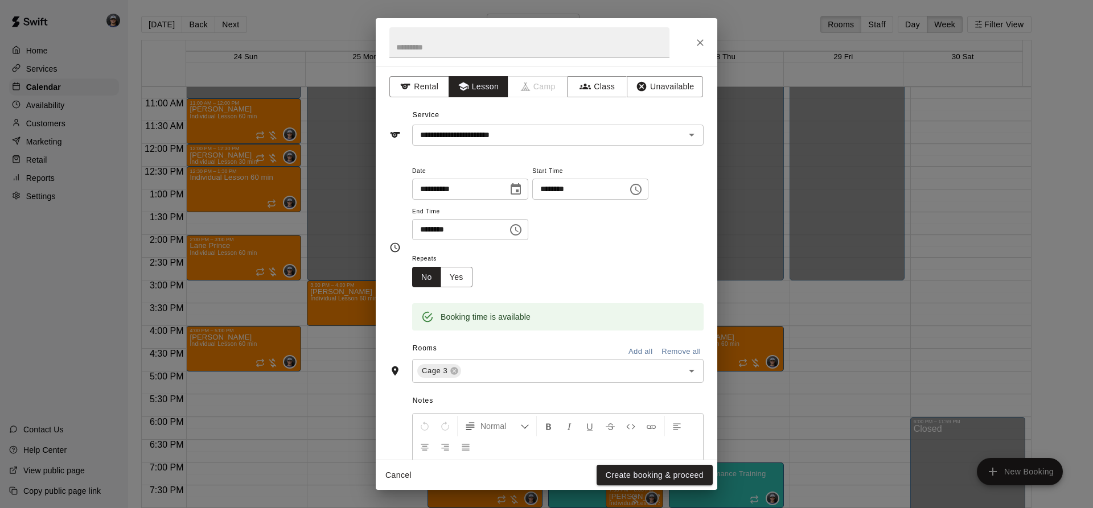
click at [476, 282] on div "Repeats No Yes" at bounding box center [446, 270] width 69 height 36
click at [467, 279] on button "Yes" at bounding box center [457, 277] width 32 height 21
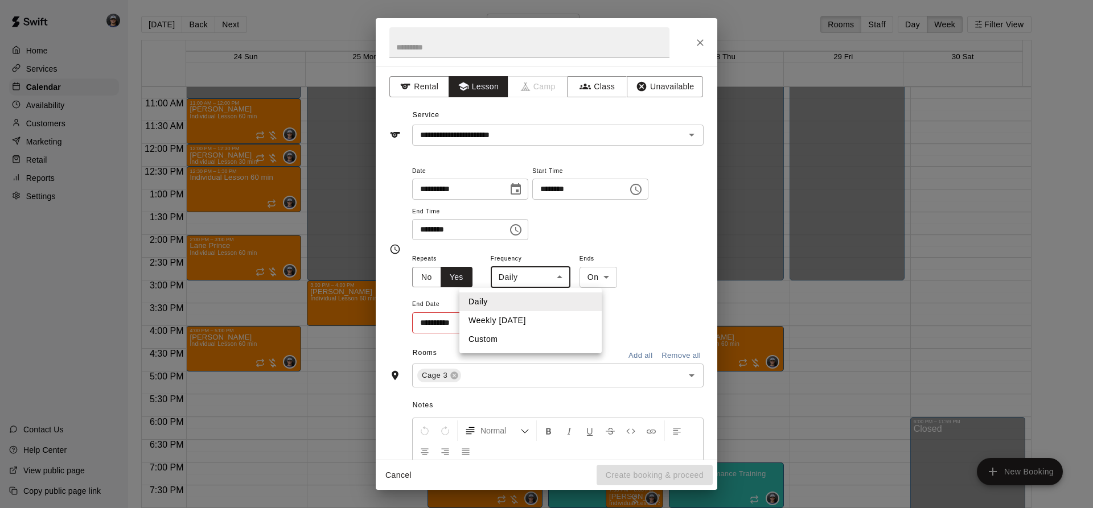
click at [542, 280] on body "Home Services Calendar Availability Customers Marketing Retail Reports Settings…" at bounding box center [546, 263] width 1093 height 527
click at [537, 326] on li "Weekly [DATE]" at bounding box center [530, 320] width 142 height 19
type input "******"
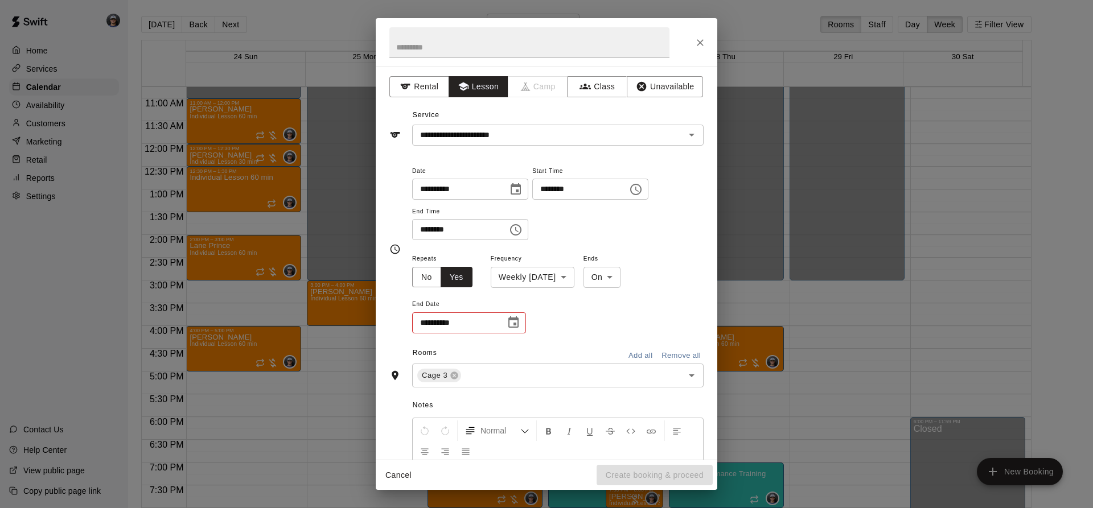
click at [602, 290] on div "**********" at bounding box center [557, 293] width 291 height 83
click at [605, 287] on body "Home Services Calendar Availability Customers Marketing Retail Reports Settings…" at bounding box center [546, 263] width 1093 height 527
click at [618, 322] on li "After" at bounding box center [616, 320] width 38 height 19
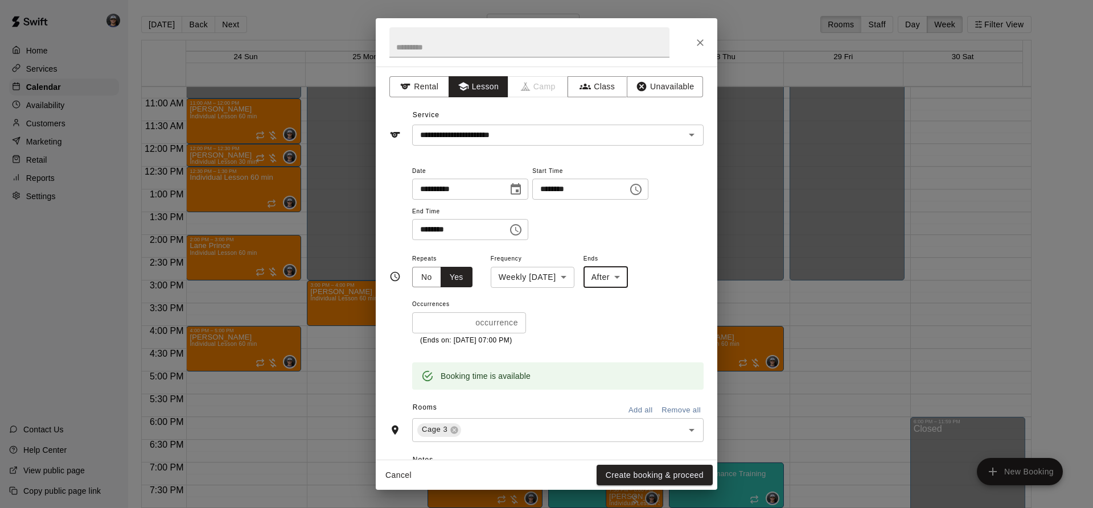
click at [614, 283] on body "Home Services Calendar Availability Customers Marketing Retail Reports Settings…" at bounding box center [546, 263] width 1093 height 527
click at [605, 306] on li "On" at bounding box center [619, 302] width 44 height 19
type input "**"
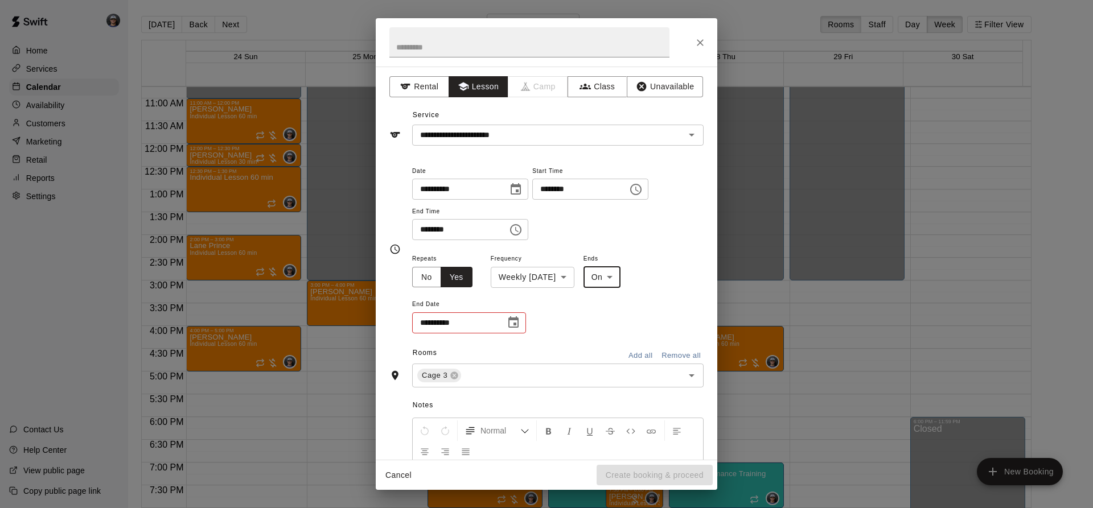
click at [511, 321] on icon "Choose date" at bounding box center [514, 323] width 14 height 14
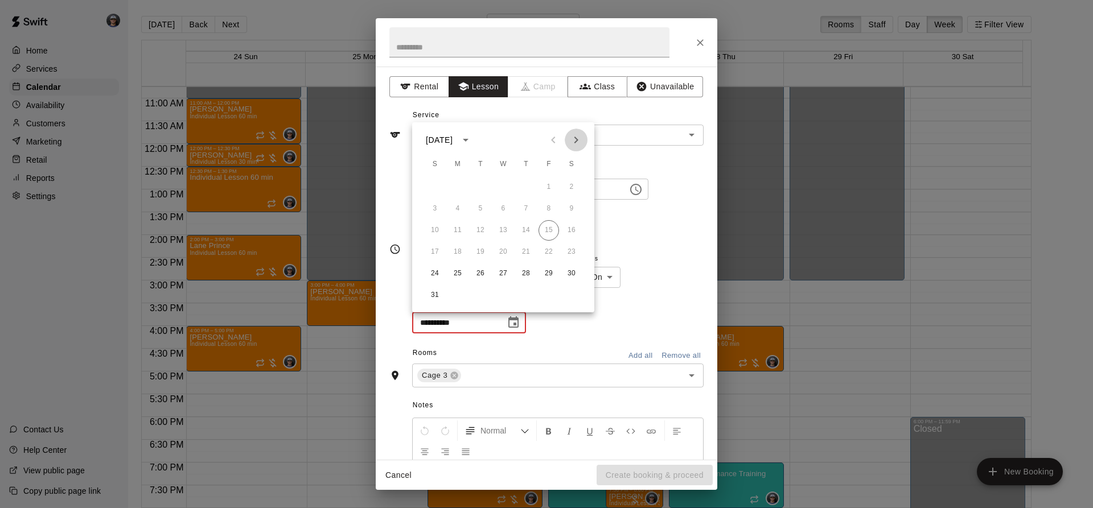
click at [570, 145] on icon "Next month" at bounding box center [576, 140] width 14 height 14
click at [434, 254] on button "19" at bounding box center [435, 252] width 20 height 20
type input "**********"
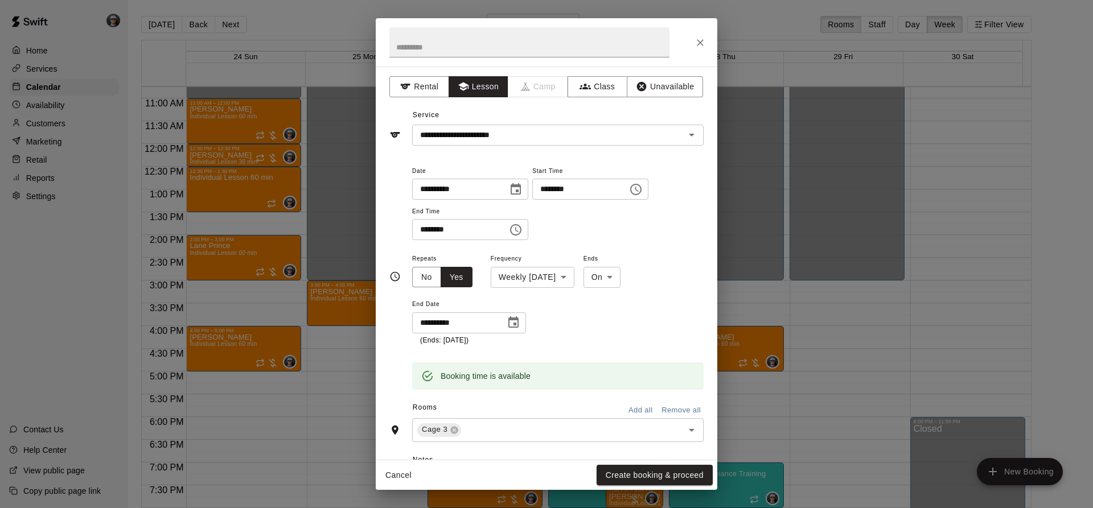
click at [541, 410] on div "Rooms Add all Remove all" at bounding box center [546, 408] width 314 height 19
click at [622, 474] on button "Create booking & proceed" at bounding box center [655, 475] width 116 height 21
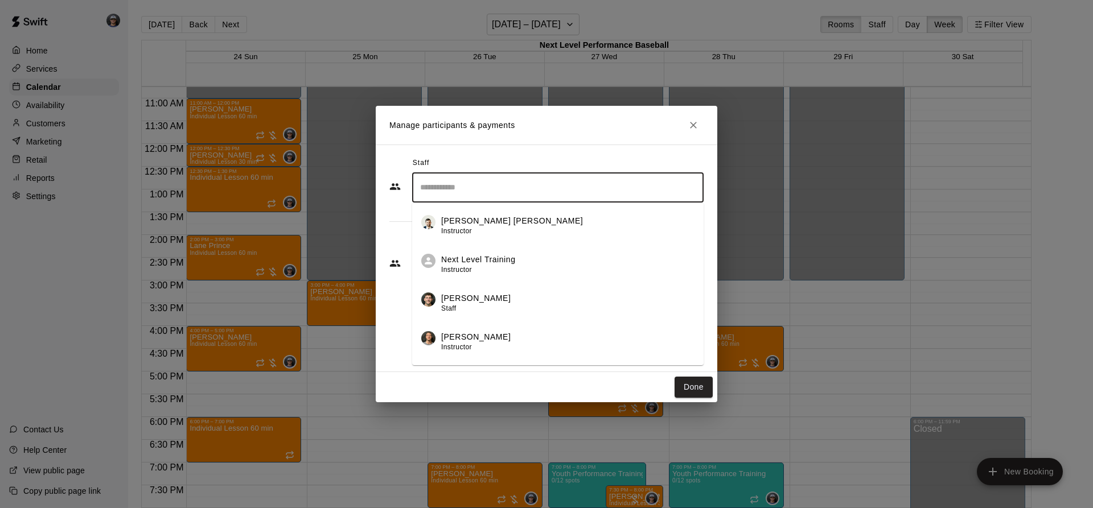
drag, startPoint x: 449, startPoint y: 186, endPoint x: 446, endPoint y: 176, distance: 10.3
click at [449, 187] on input "Search staff" at bounding box center [557, 188] width 281 height 20
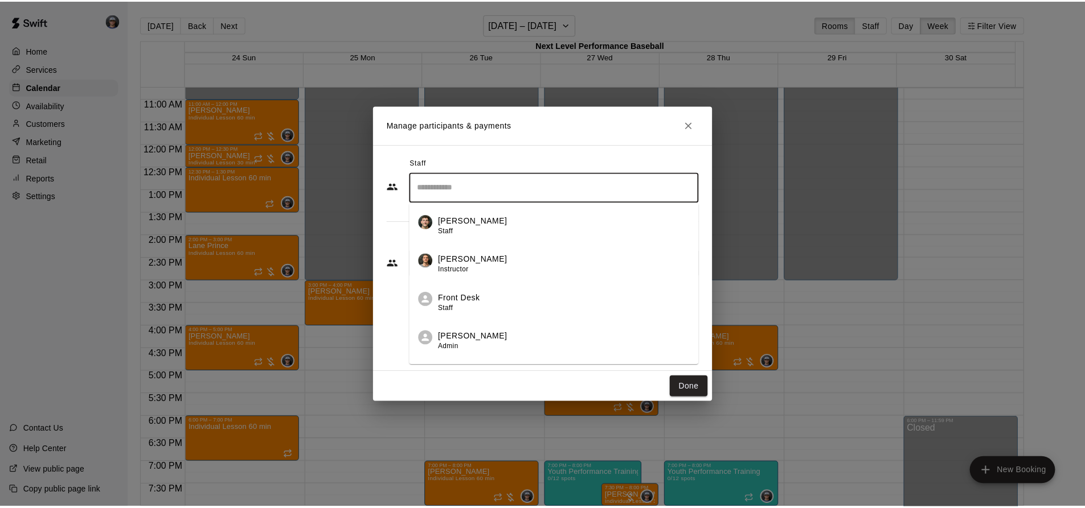
scroll to position [147, 0]
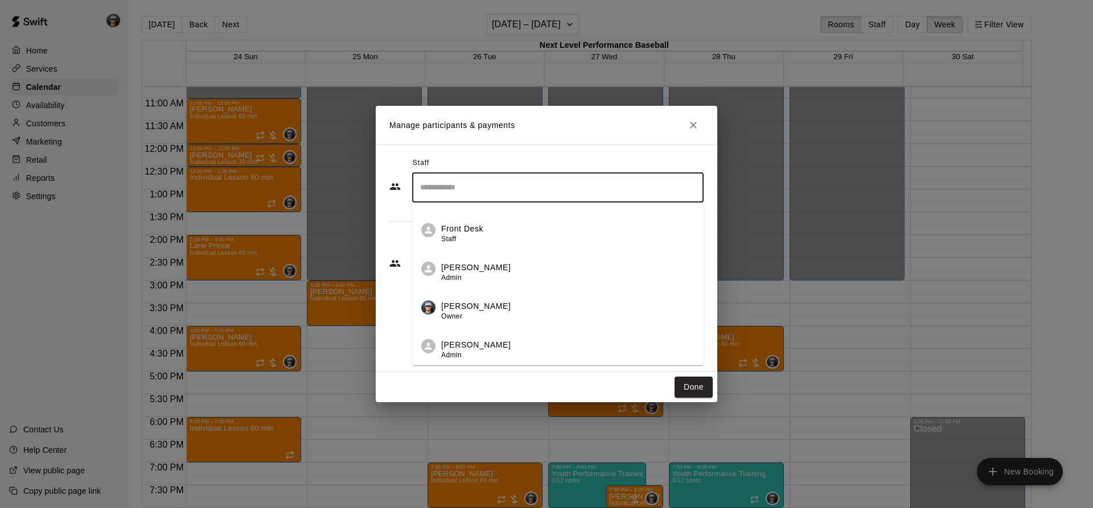
click at [467, 303] on p "[PERSON_NAME]" at bounding box center [475, 307] width 69 height 12
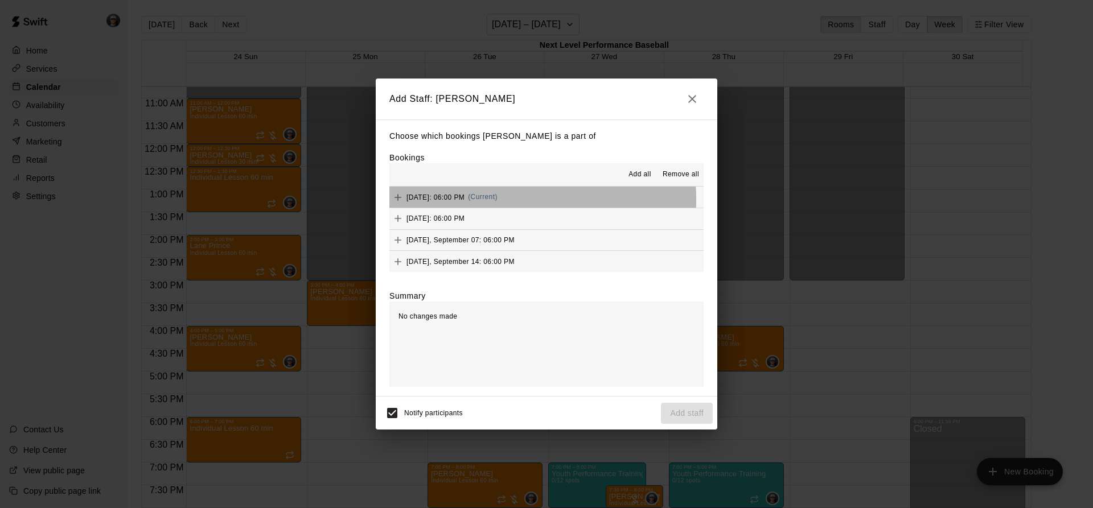
click at [465, 200] on span "[DATE]: 06:00 PM" at bounding box center [435, 197] width 58 height 8
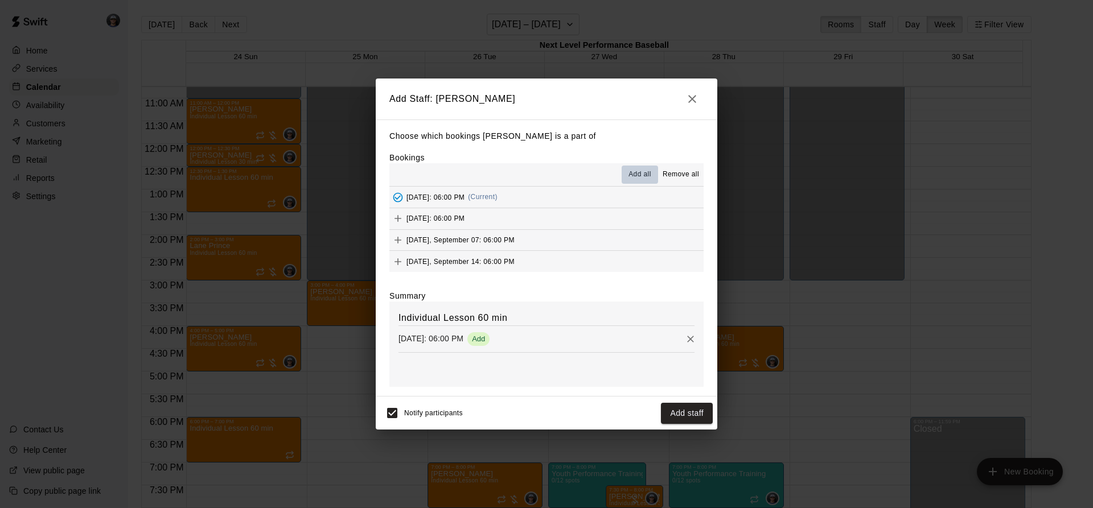
click at [629, 169] on button "Add all" at bounding box center [640, 175] width 36 height 18
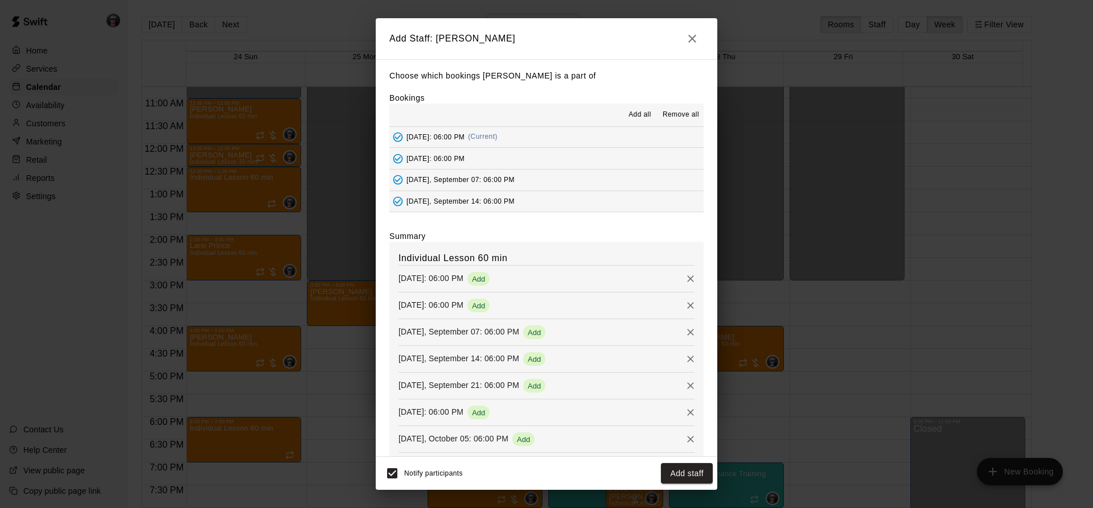
click at [687, 465] on button "Add staff" at bounding box center [687, 473] width 52 height 21
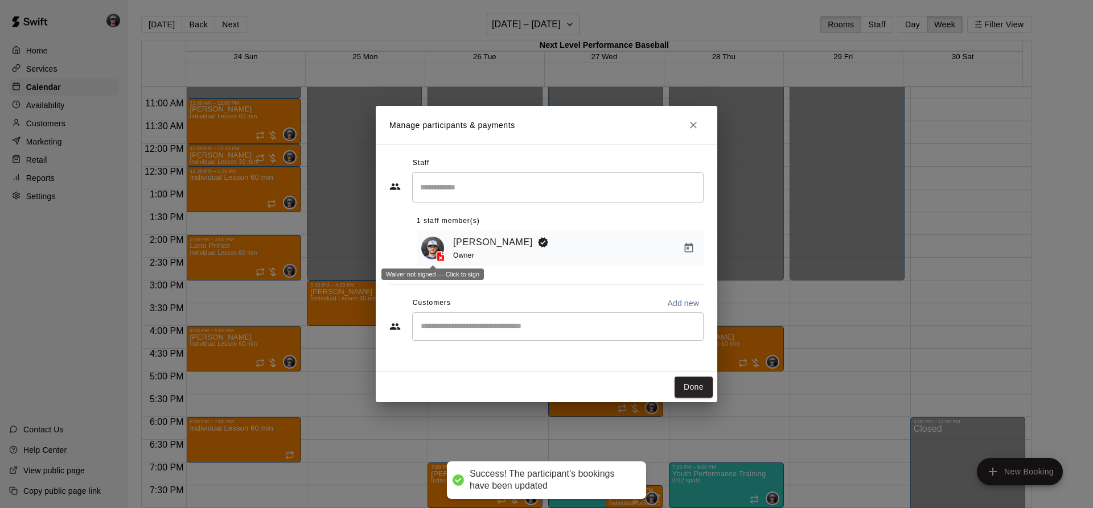
click at [449, 264] on div "Waiver not signed — Click to sign" at bounding box center [432, 270] width 102 height 19
click at [446, 338] on div "​" at bounding box center [557, 327] width 291 height 28
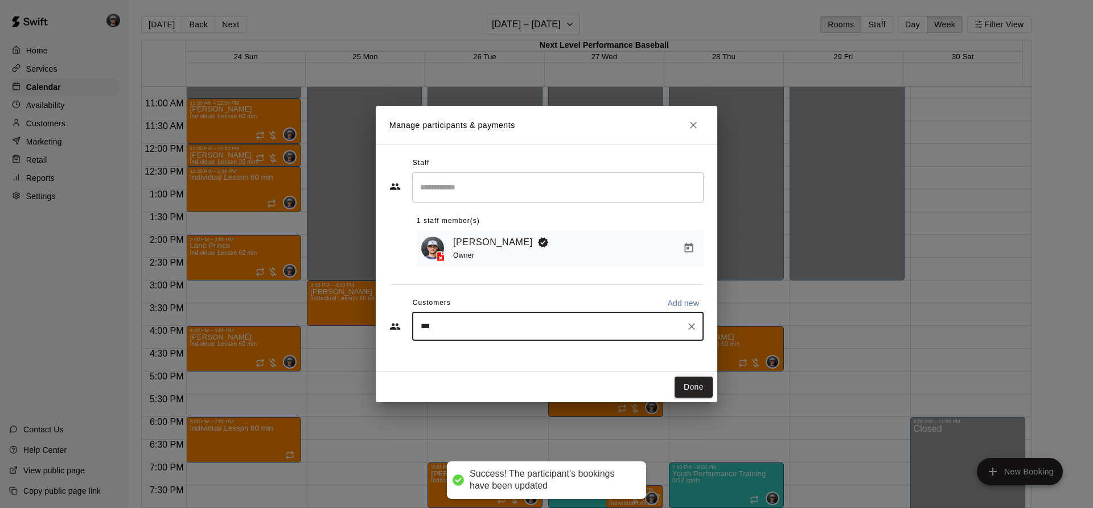
type input "****"
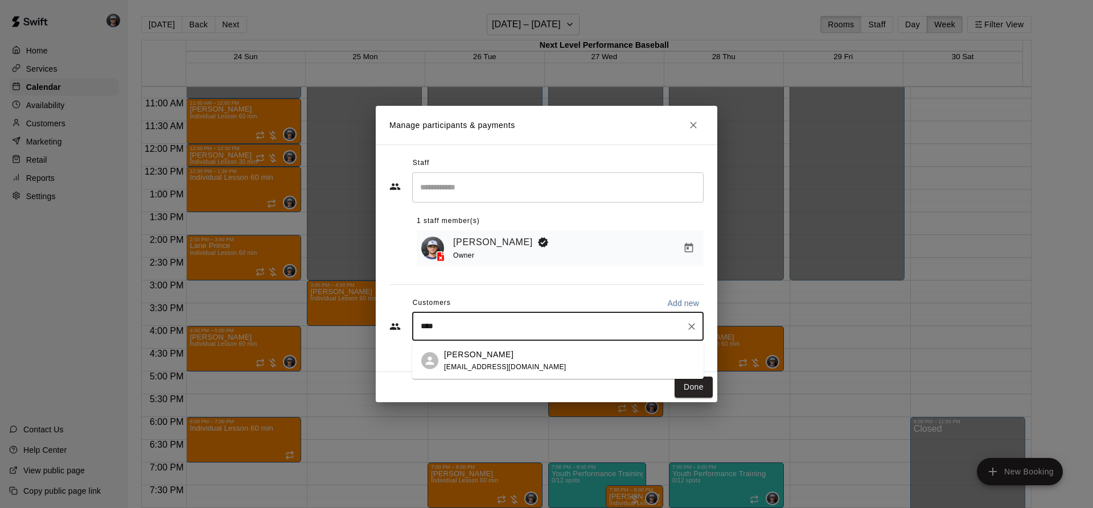
click at [499, 364] on span "[EMAIL_ADDRESS][DOMAIN_NAME]" at bounding box center [505, 367] width 122 height 8
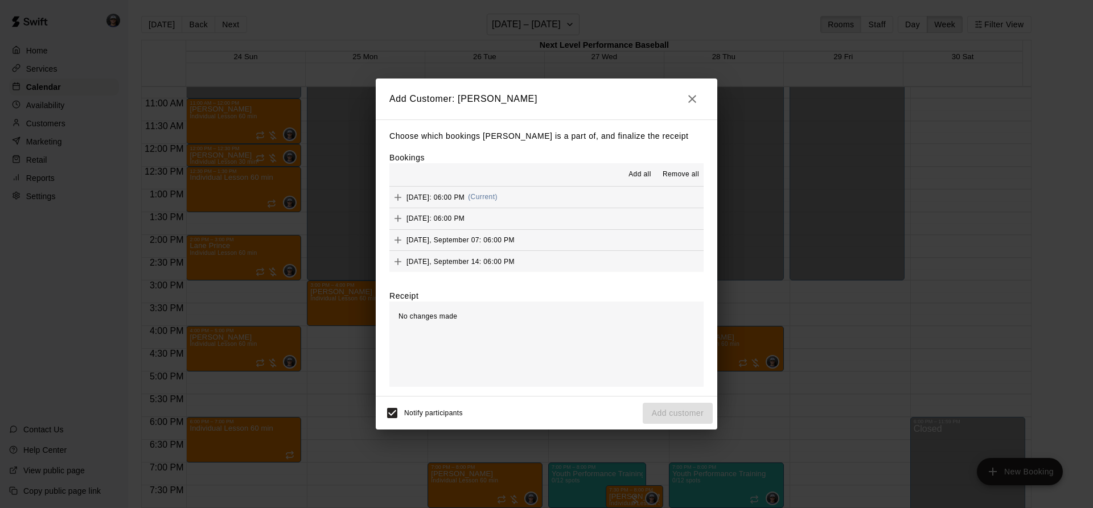
click at [562, 196] on button "[DATE]: 06:00 PM (Current)" at bounding box center [546, 197] width 314 height 21
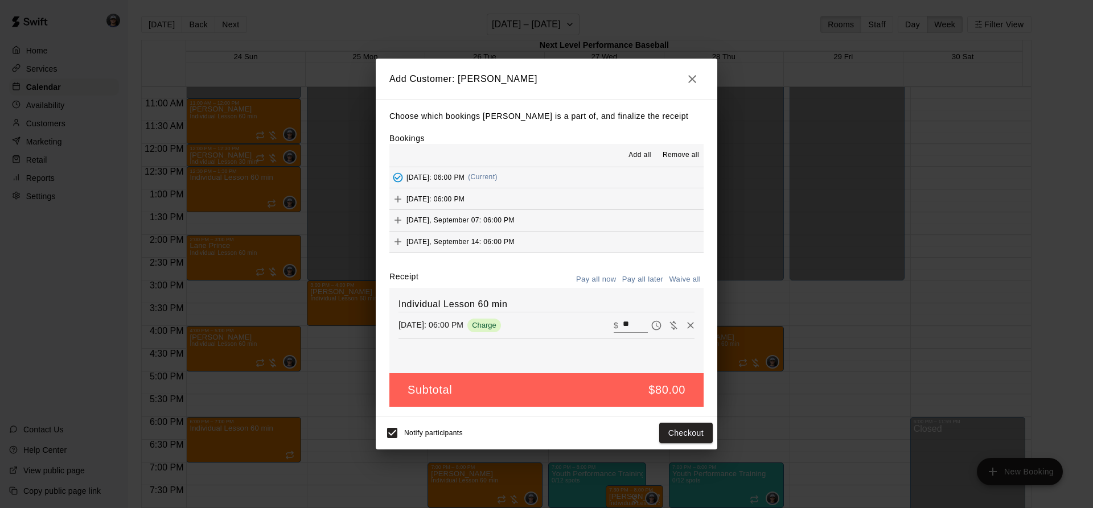
click at [637, 160] on button "Add all" at bounding box center [640, 155] width 36 height 18
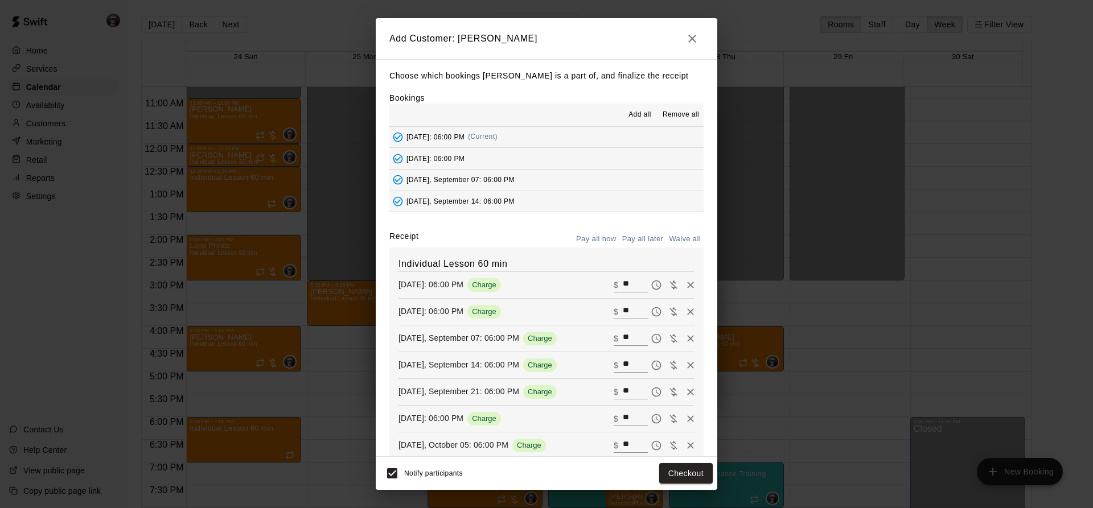
click at [638, 241] on button "Pay all later" at bounding box center [642, 240] width 47 height 18
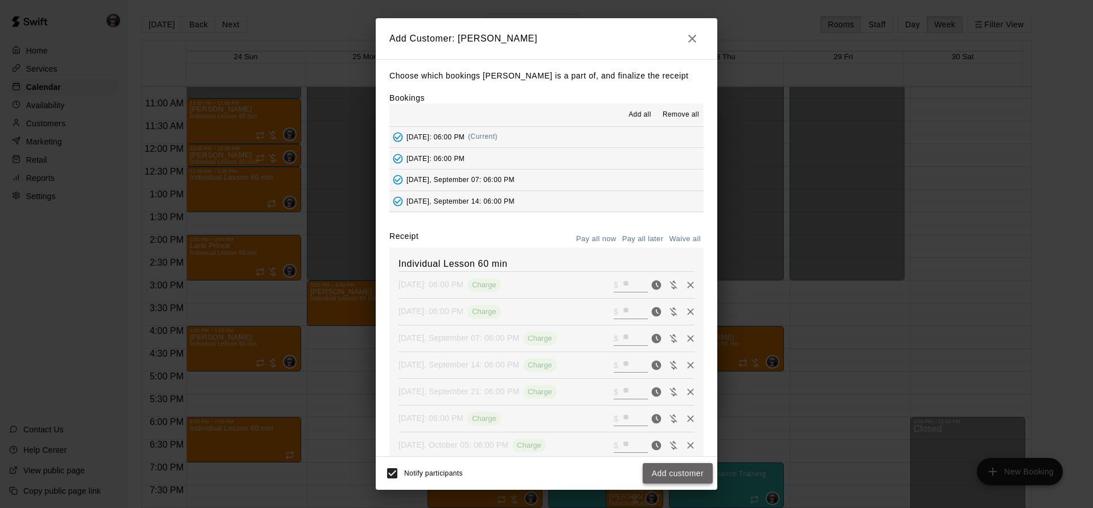
click at [671, 472] on button "Add customer" at bounding box center [678, 473] width 70 height 21
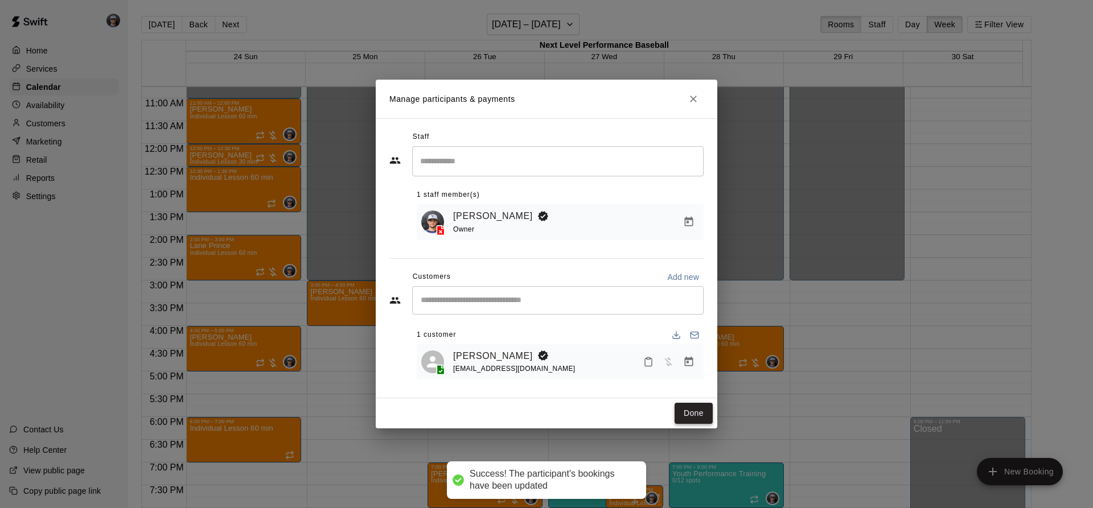
click at [684, 420] on button "Done" at bounding box center [694, 413] width 38 height 21
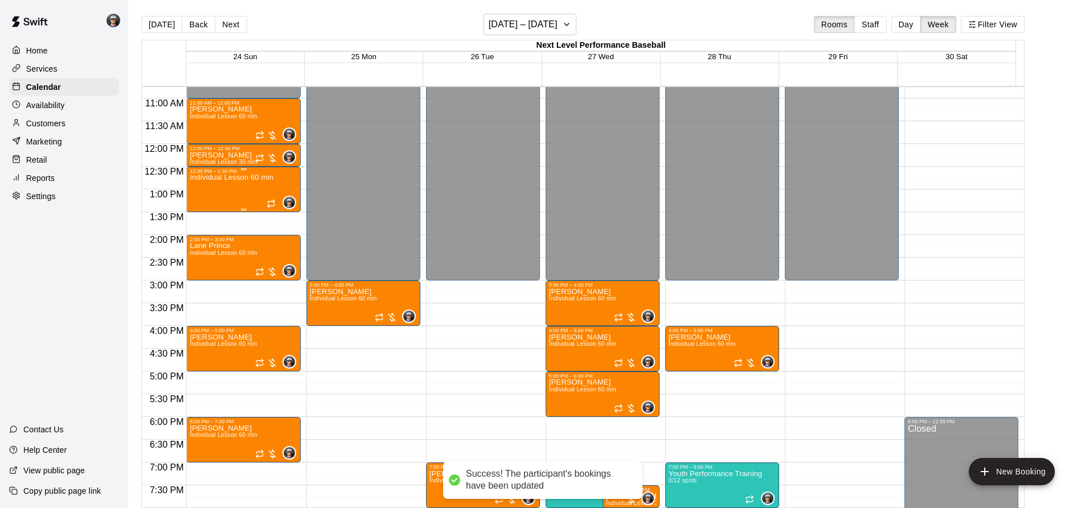
click at [248, 191] on div "Individual Lesson 60 min" at bounding box center [231, 428] width 83 height 508
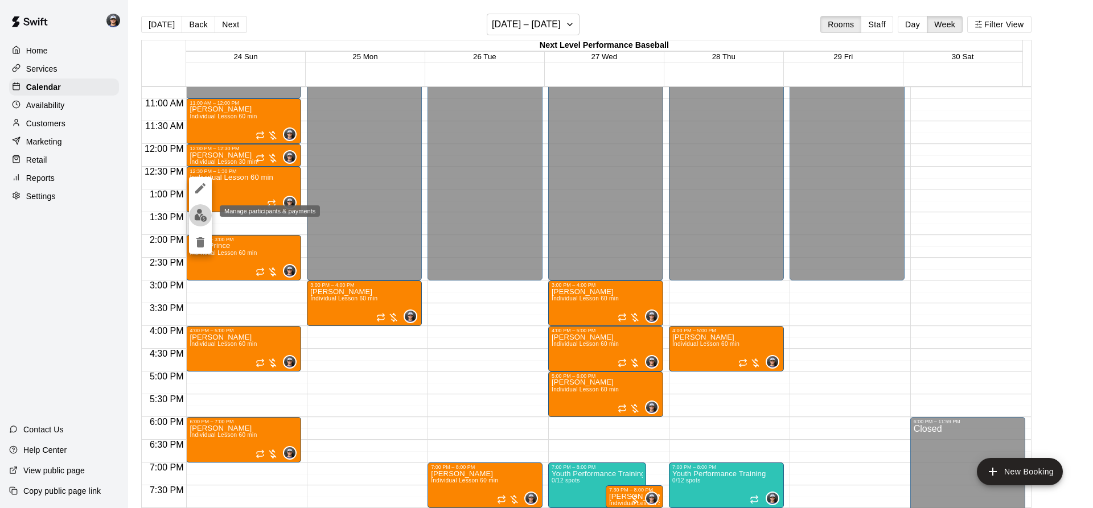
click at [203, 214] on img "edit" at bounding box center [200, 215] width 13 height 13
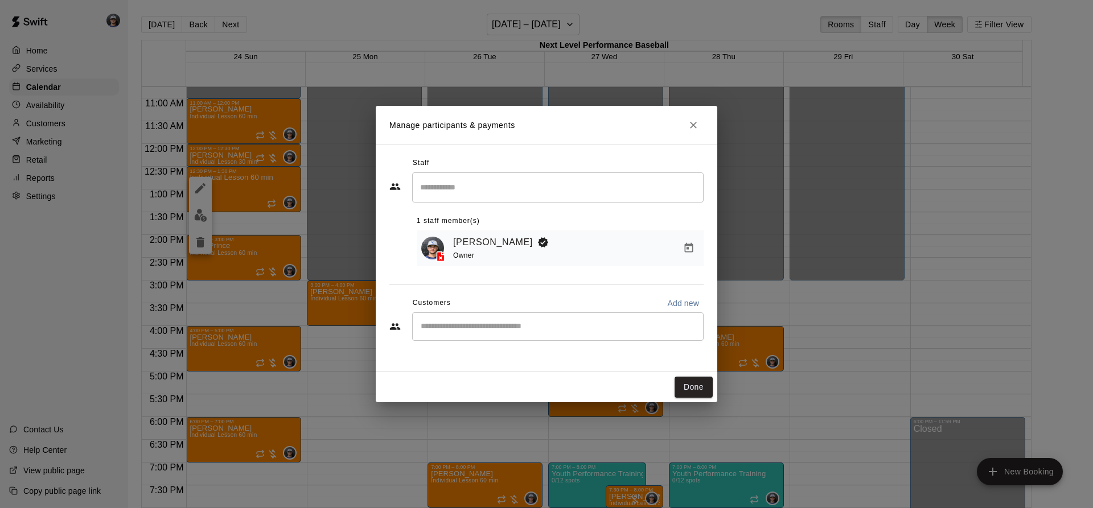
click at [466, 327] on input "Start typing to search customers..." at bounding box center [557, 326] width 281 height 11
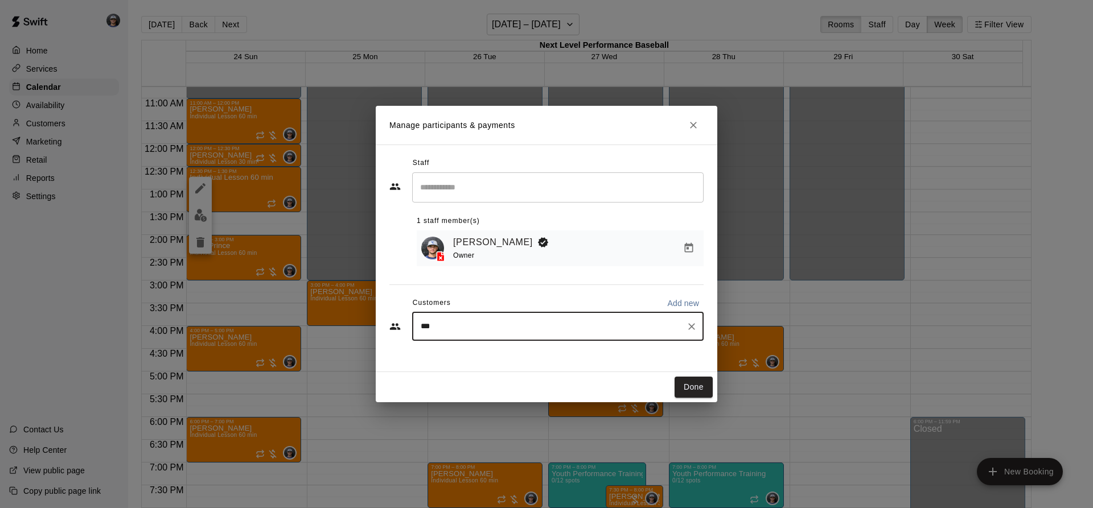
type input "****"
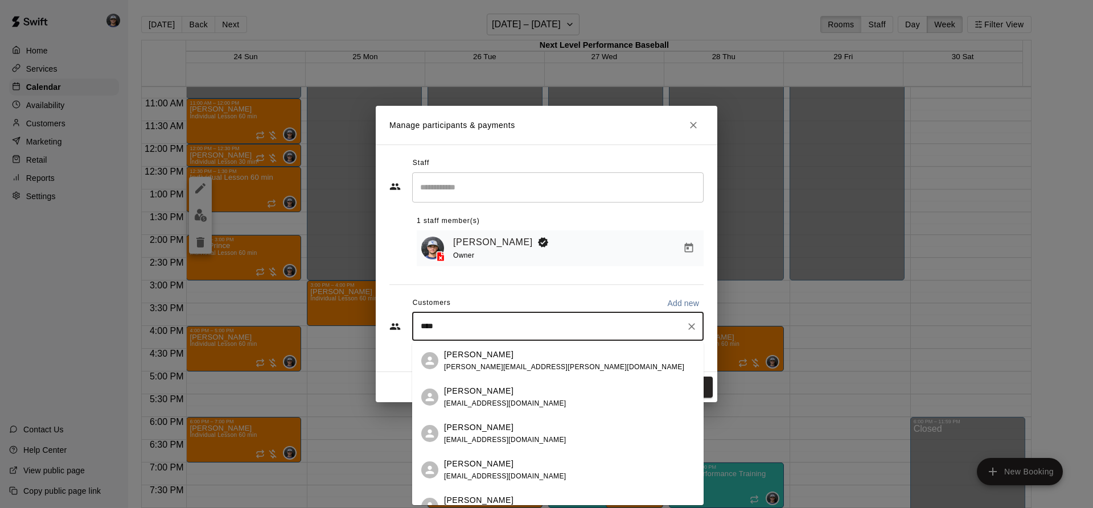
click at [495, 462] on p "[PERSON_NAME]" at bounding box center [478, 464] width 69 height 12
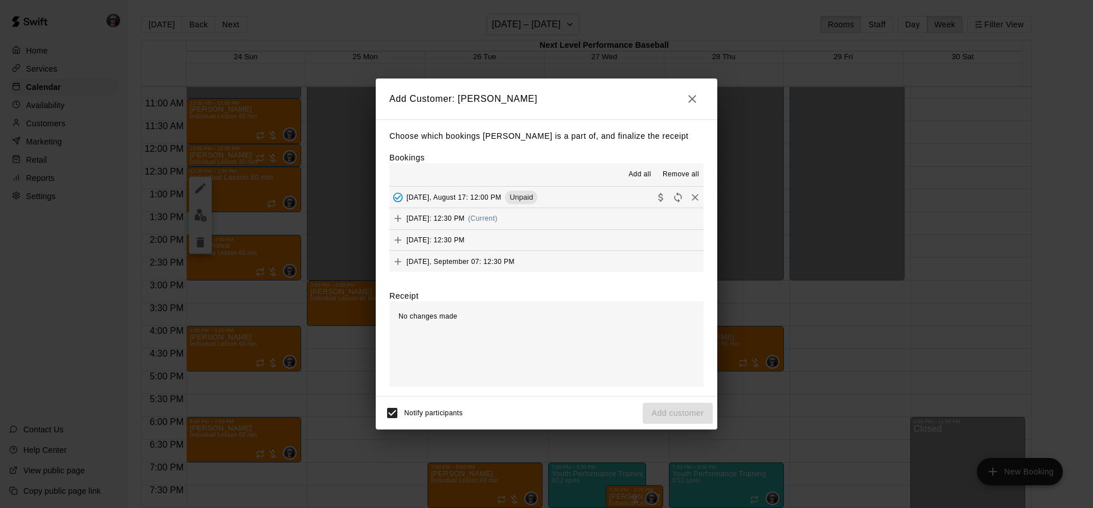
click at [498, 220] on span "(Current)" at bounding box center [483, 219] width 30 height 8
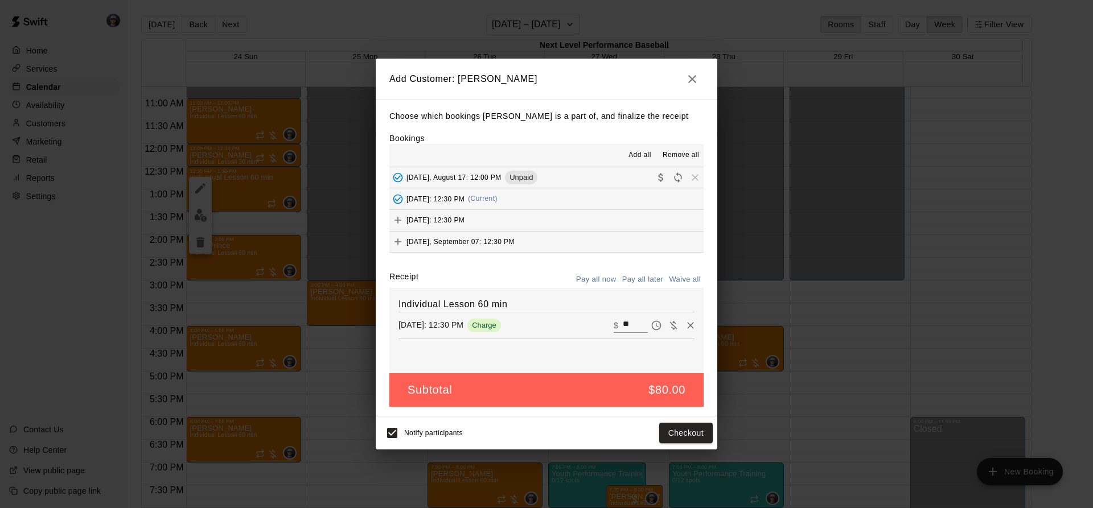
click at [627, 158] on button "Add all" at bounding box center [640, 155] width 36 height 18
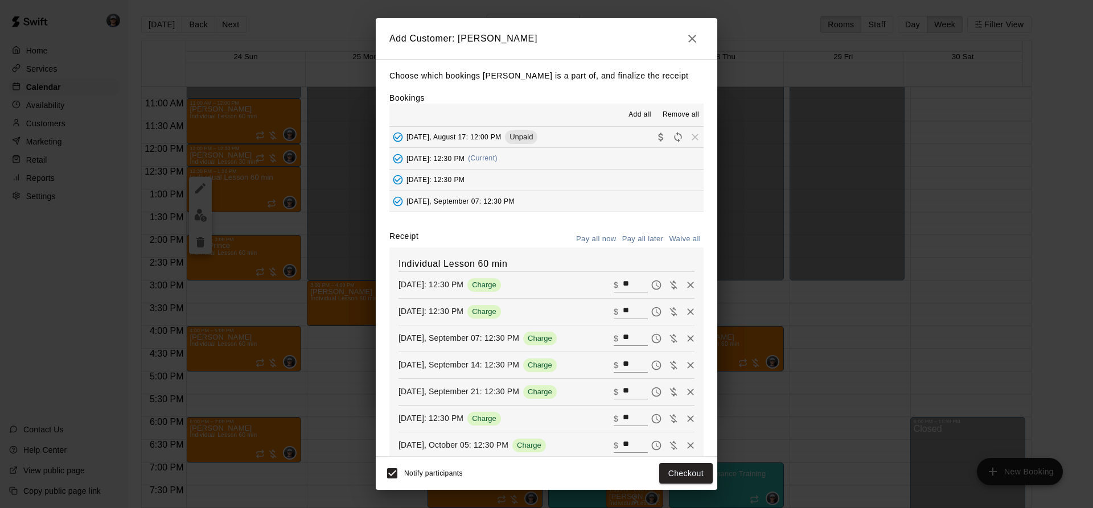
click at [633, 240] on button "Pay all later" at bounding box center [642, 240] width 47 height 18
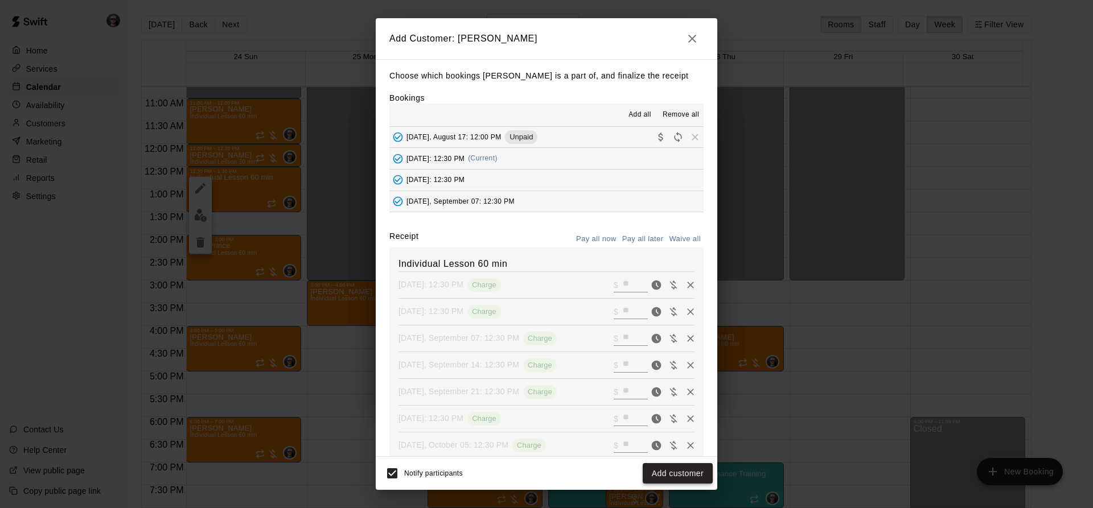
click at [674, 471] on button "Add customer" at bounding box center [678, 473] width 70 height 21
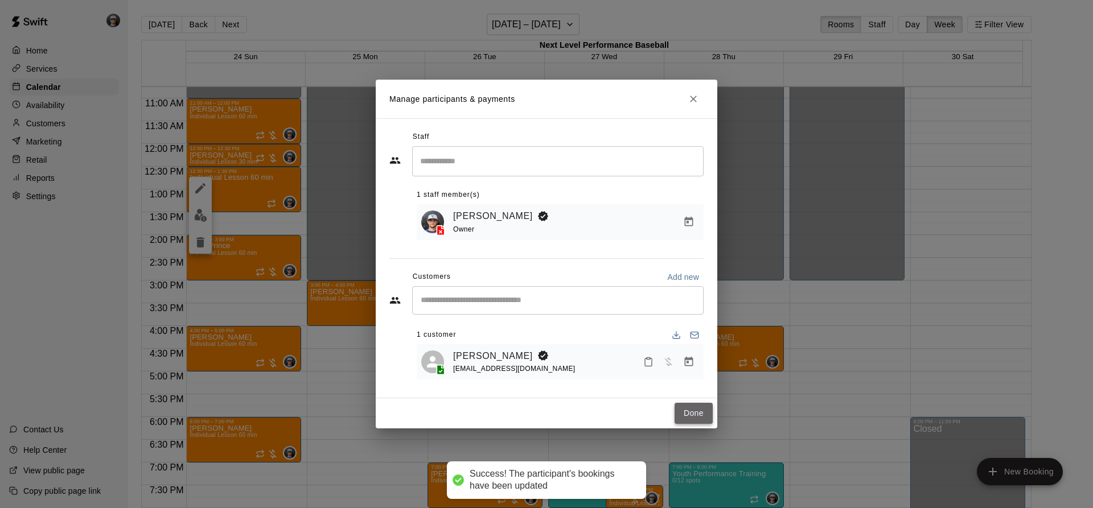
click at [686, 418] on button "Done" at bounding box center [694, 413] width 38 height 21
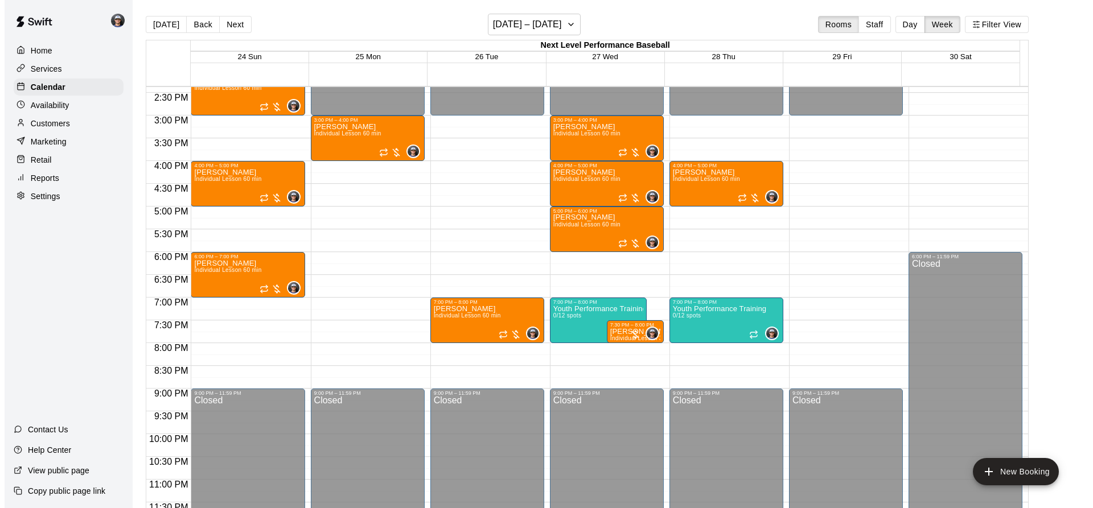
scroll to position [660, 0]
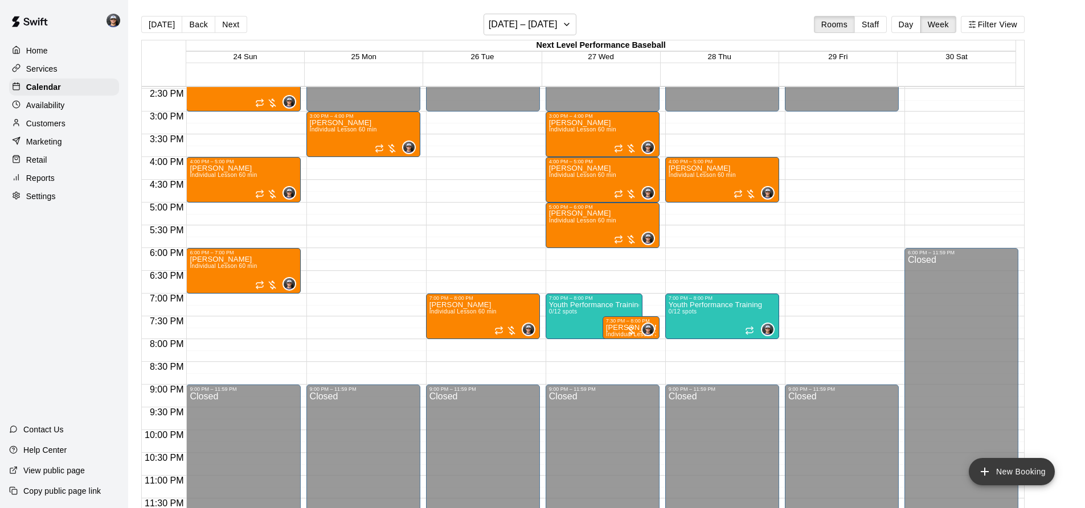
click at [992, 473] on button "New Booking" at bounding box center [1011, 471] width 86 height 27
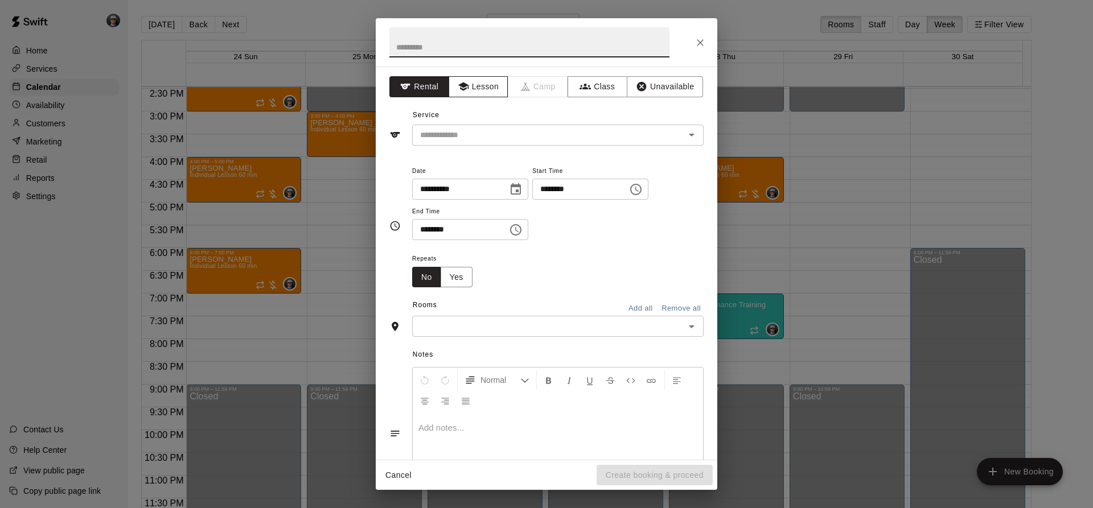
click at [496, 85] on button "Lesson" at bounding box center [479, 86] width 60 height 21
click at [436, 134] on input "text" at bounding box center [541, 135] width 251 height 14
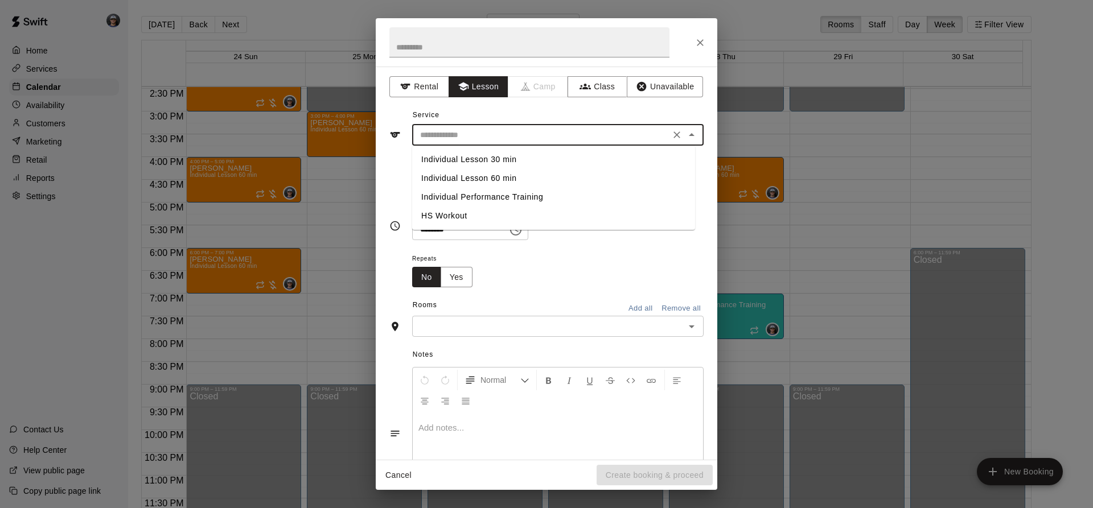
click at [496, 182] on li "Individual Lesson 60 min" at bounding box center [553, 178] width 283 height 19
type input "**********"
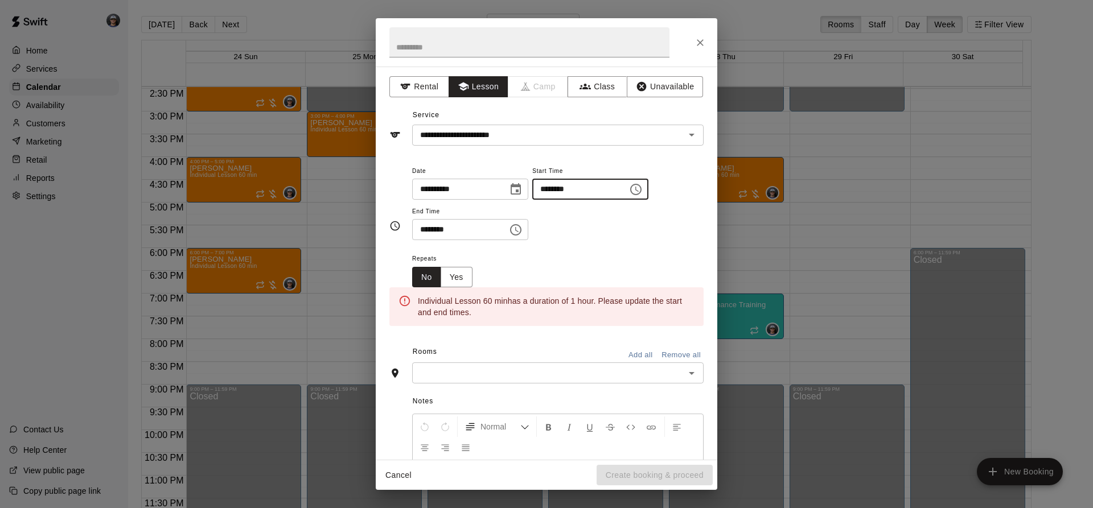
click at [527, 198] on button "Choose date, selected date is Aug 28, 2025" at bounding box center [515, 189] width 23 height 23
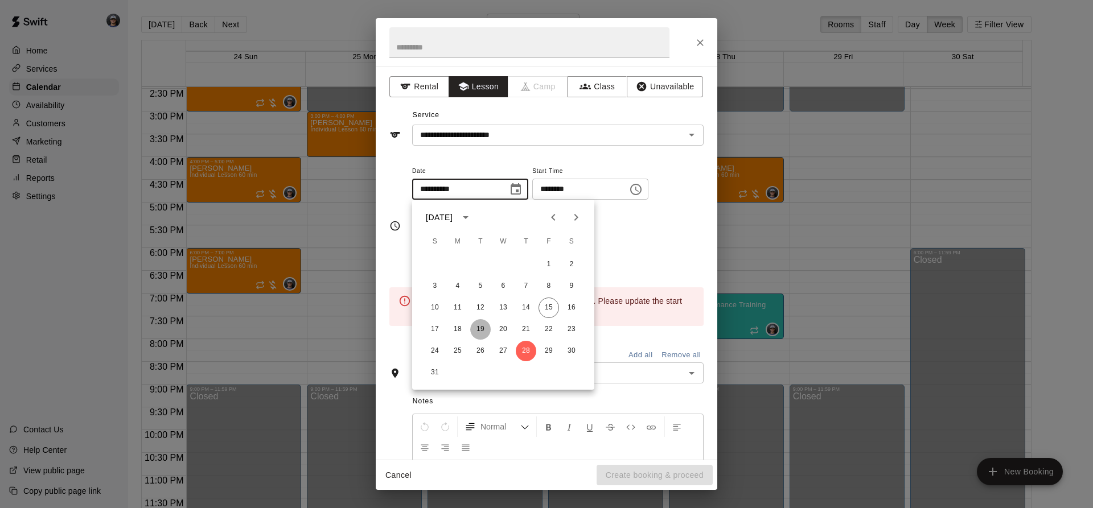
click at [479, 331] on button "19" at bounding box center [480, 329] width 20 height 20
type input "**********"
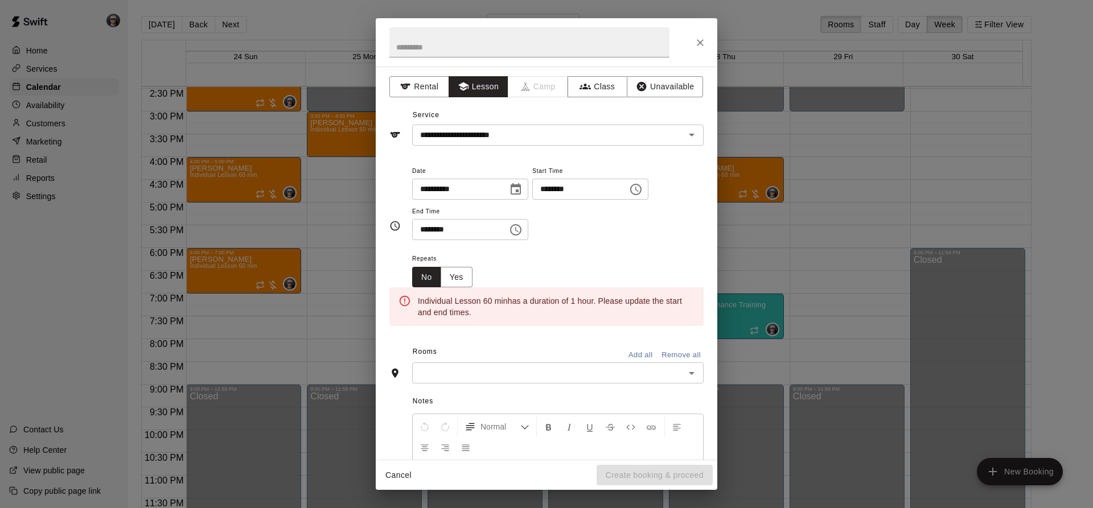
click at [647, 187] on button "Choose time, selected time is 7:00 PM" at bounding box center [636, 189] width 23 height 23
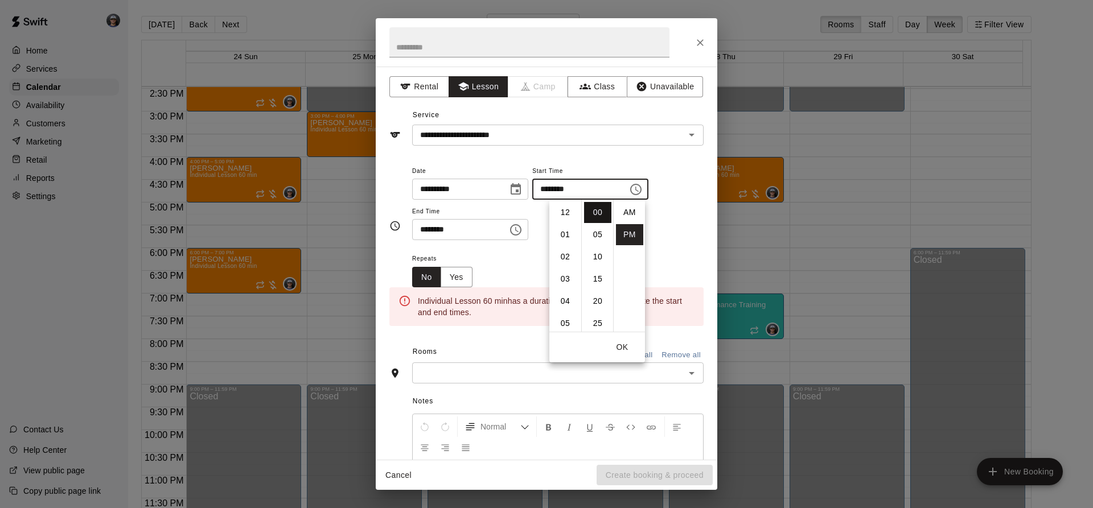
scroll to position [20, 0]
click at [560, 251] on li "06" at bounding box center [565, 247] width 27 height 21
type input "********"
click at [523, 228] on icon "Choose time, selected time is 7:30 PM" at bounding box center [516, 230] width 14 height 14
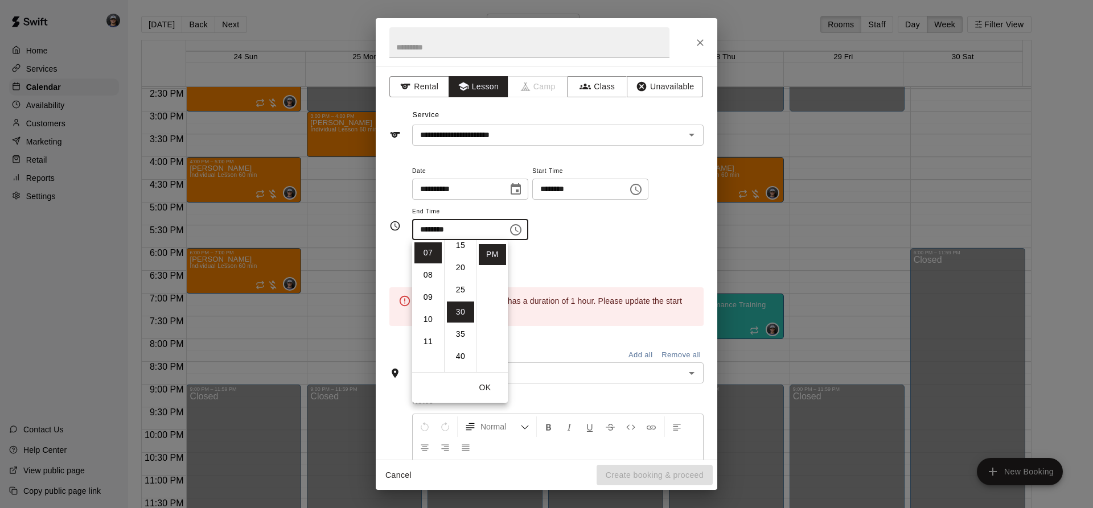
scroll to position [0, 0]
click at [459, 250] on li "00" at bounding box center [460, 253] width 27 height 21
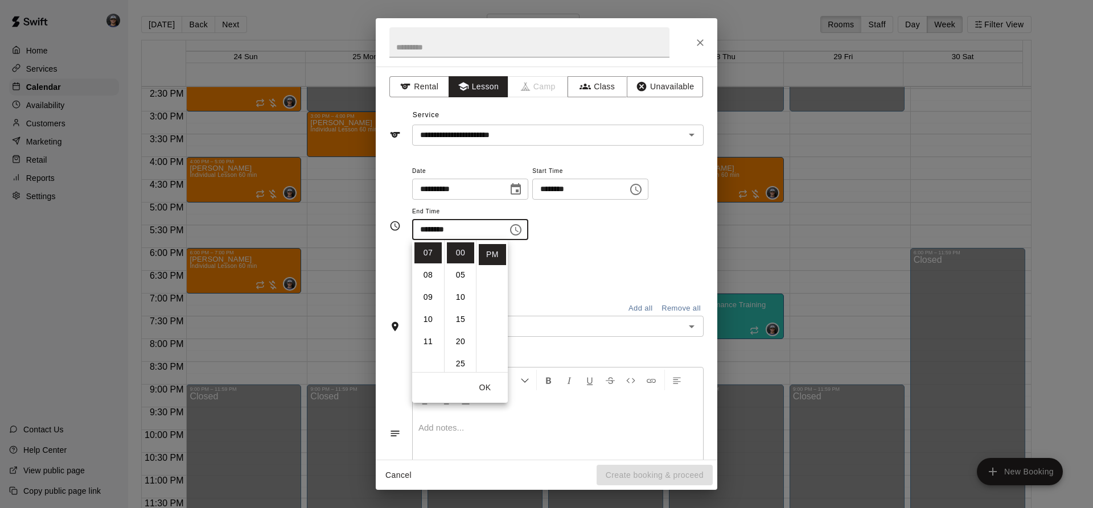
type input "********"
drag, startPoint x: 587, startPoint y: 250, endPoint x: 581, endPoint y: 258, distance: 10.1
click at [586, 250] on div "**********" at bounding box center [557, 208] width 291 height 88
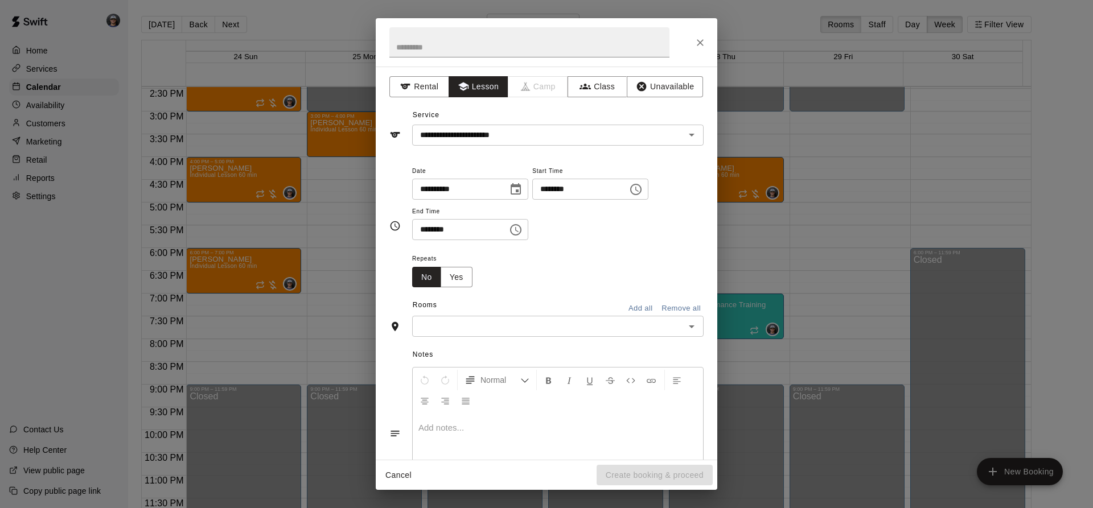
click at [539, 334] on div "​" at bounding box center [557, 326] width 291 height 21
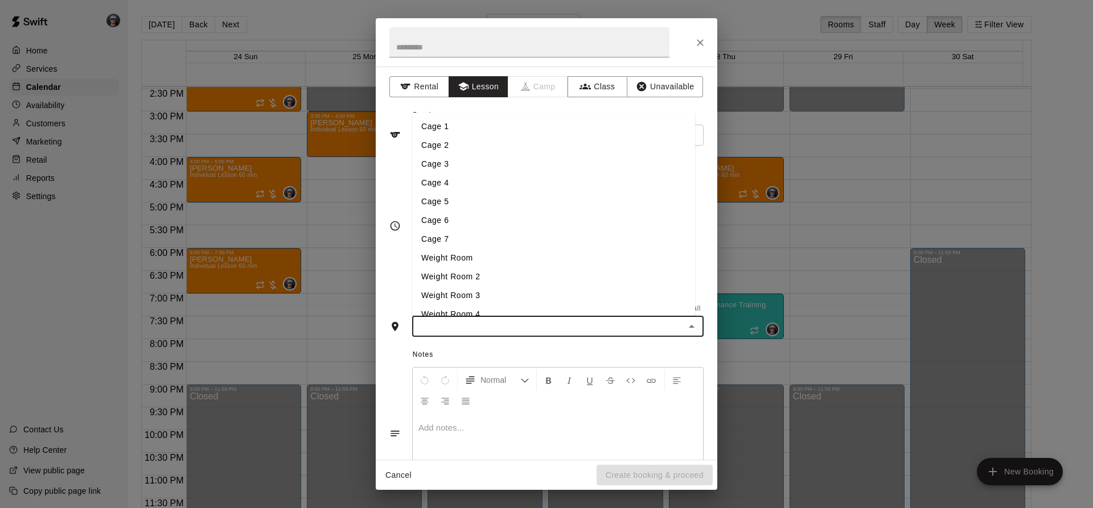
click at [465, 162] on li "Cage 3" at bounding box center [553, 164] width 283 height 19
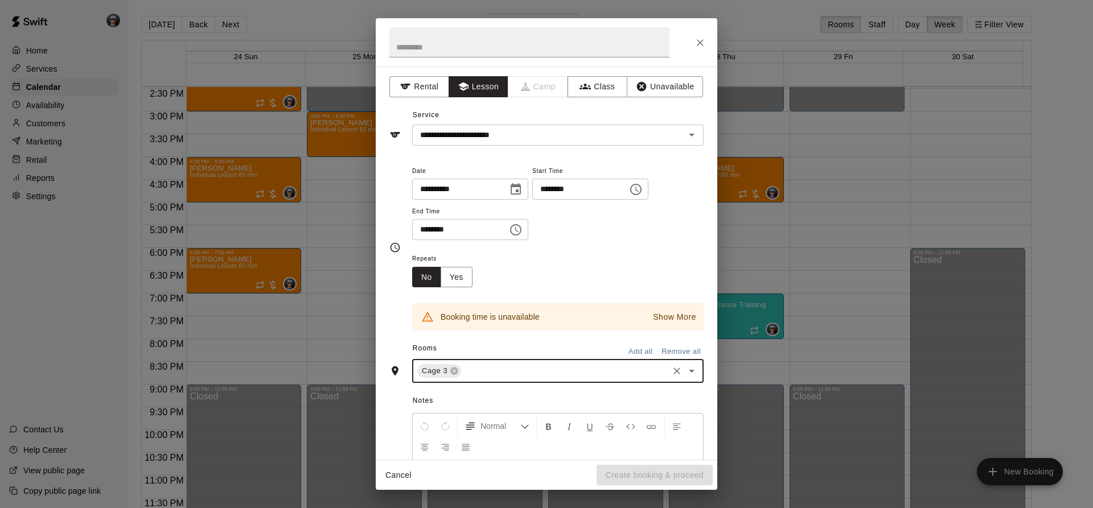
drag, startPoint x: 646, startPoint y: 312, endPoint x: 627, endPoint y: 299, distance: 22.9
click at [653, 313] on p "Show More" at bounding box center [674, 317] width 43 height 12
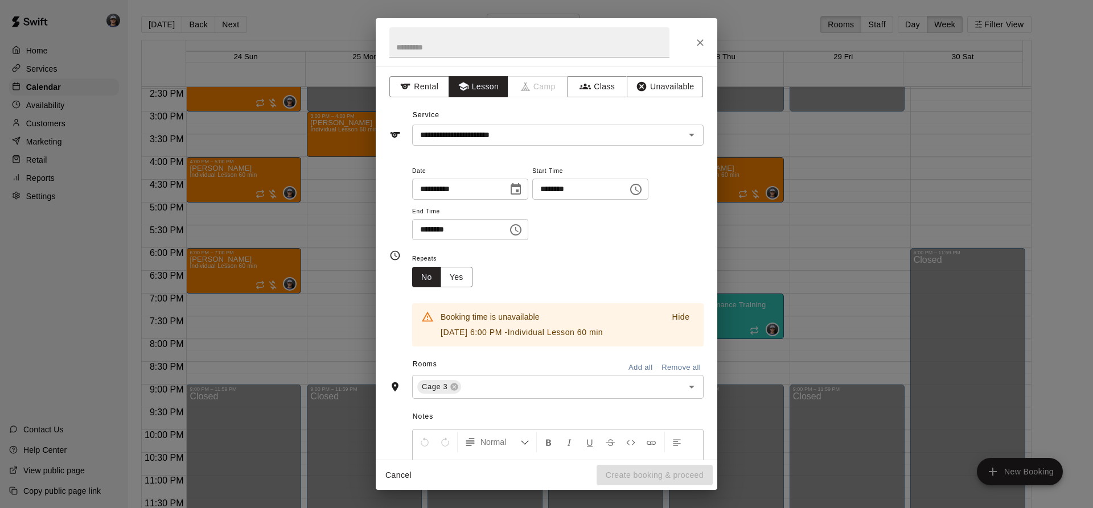
click at [528, 174] on span "Date" at bounding box center [470, 171] width 116 height 15
click at [523, 190] on icon "Choose date, selected date is Aug 19, 2025" at bounding box center [516, 190] width 14 height 14
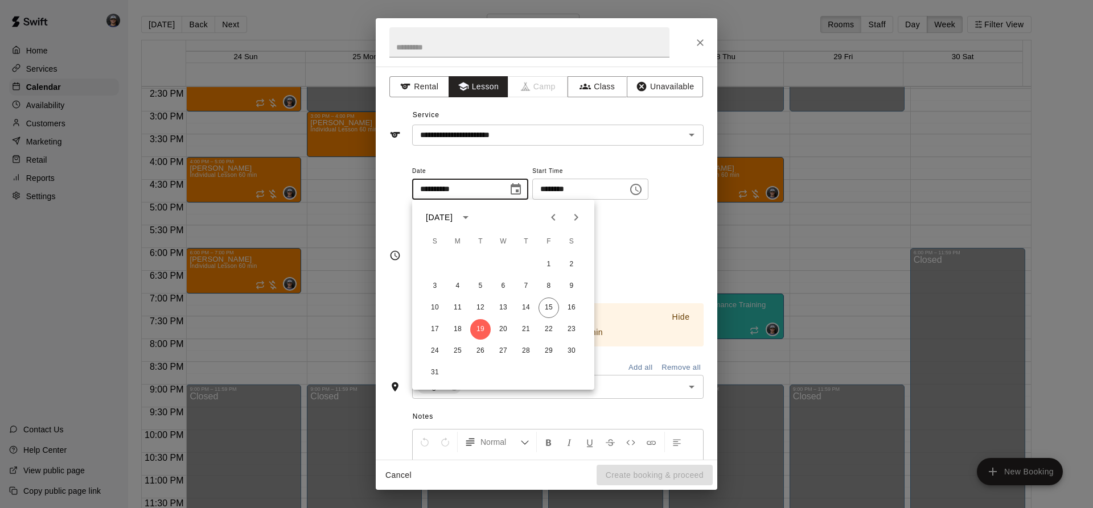
click at [643, 187] on icon "Choose time, selected time is 6:00 PM" at bounding box center [636, 190] width 14 height 14
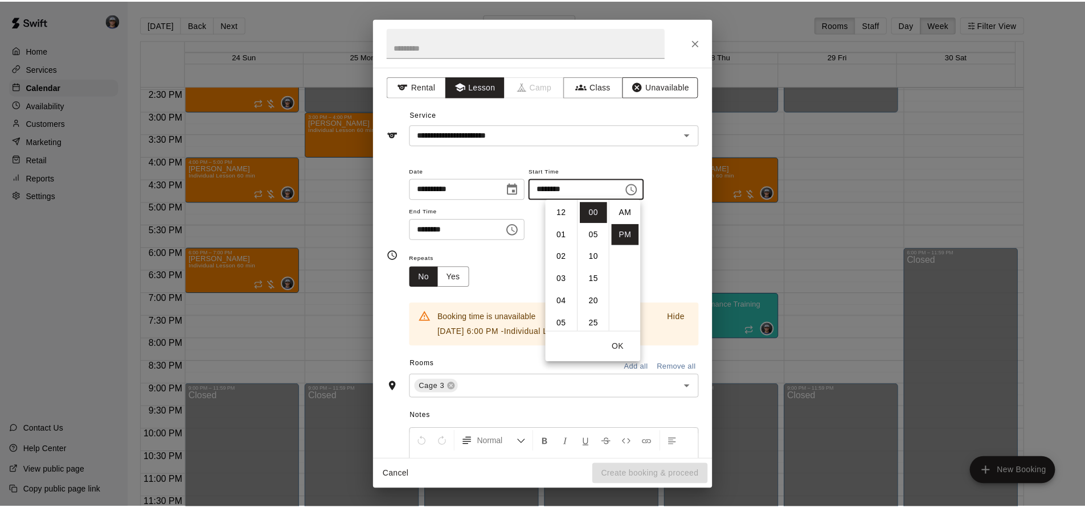
scroll to position [20, 0]
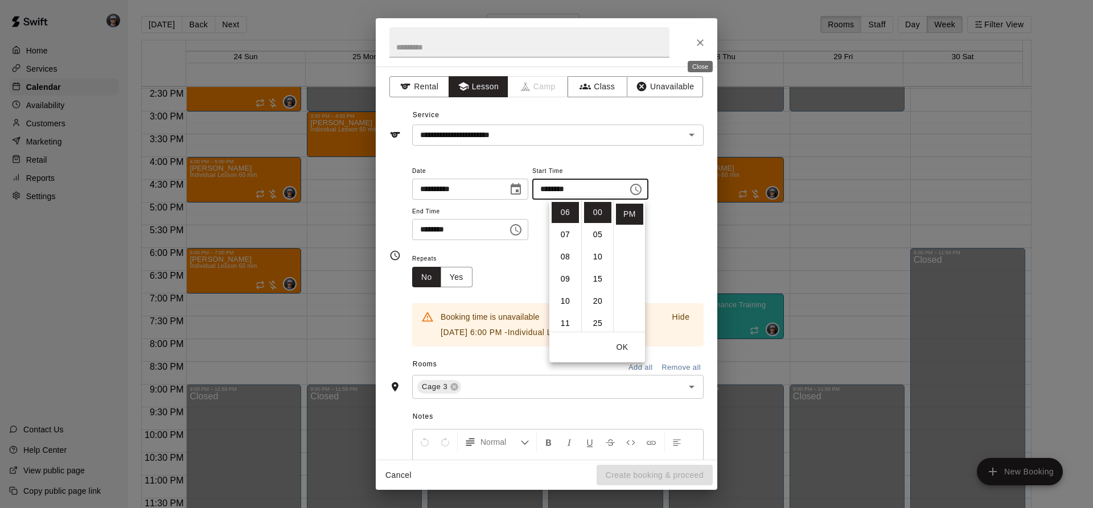
click at [693, 46] on button "Close" at bounding box center [700, 42] width 20 height 20
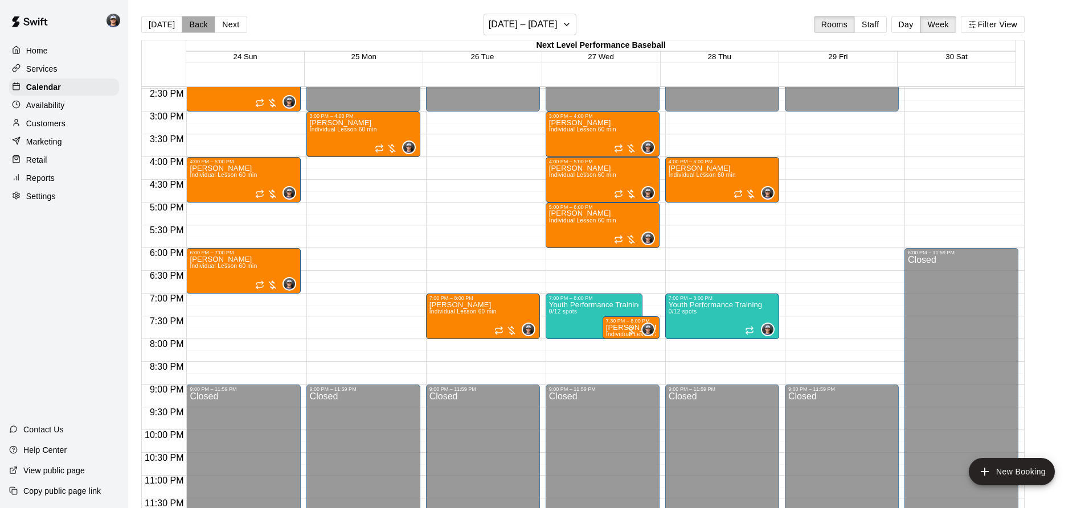
click at [208, 21] on button "Back" at bounding box center [199, 24] width 34 height 17
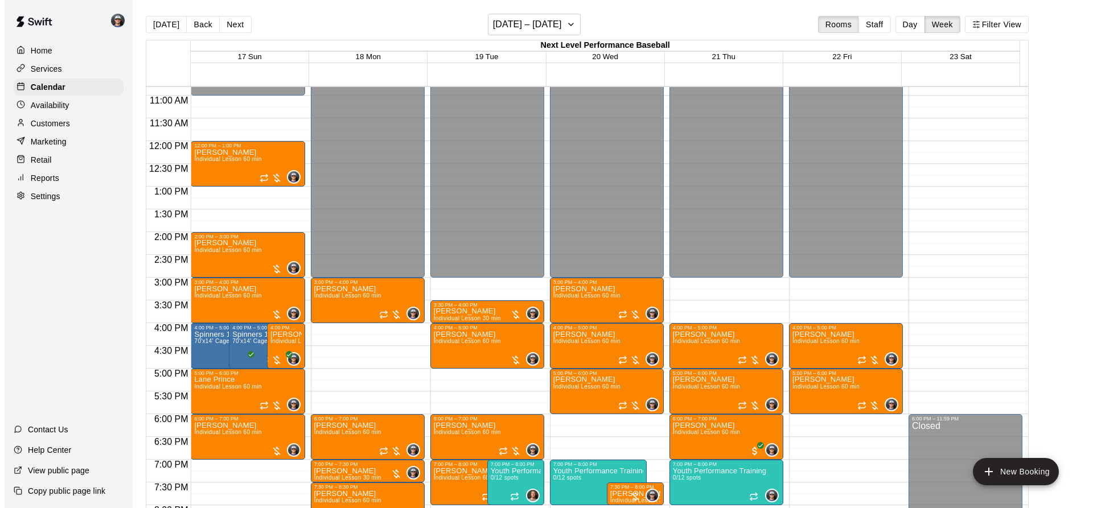
scroll to position [490, 0]
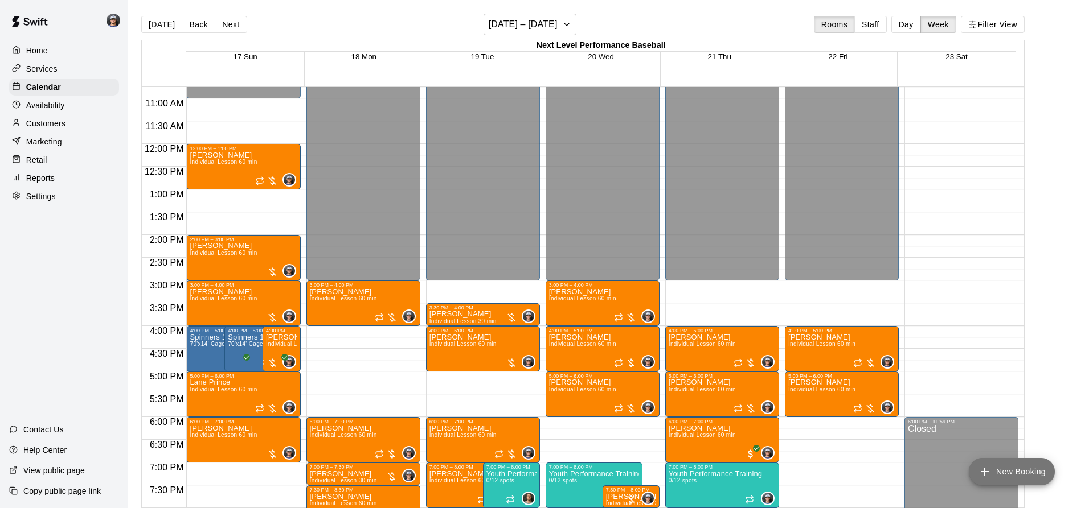
click at [980, 466] on icon "add" at bounding box center [985, 472] width 14 height 14
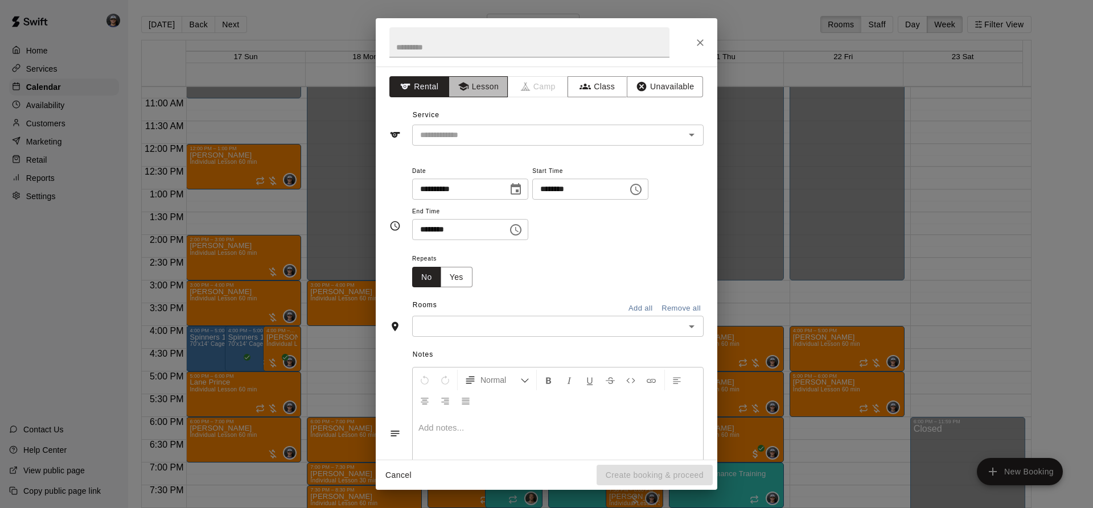
click at [479, 85] on button "Lesson" at bounding box center [479, 86] width 60 height 21
click at [465, 119] on div "Service ​" at bounding box center [546, 125] width 314 height 39
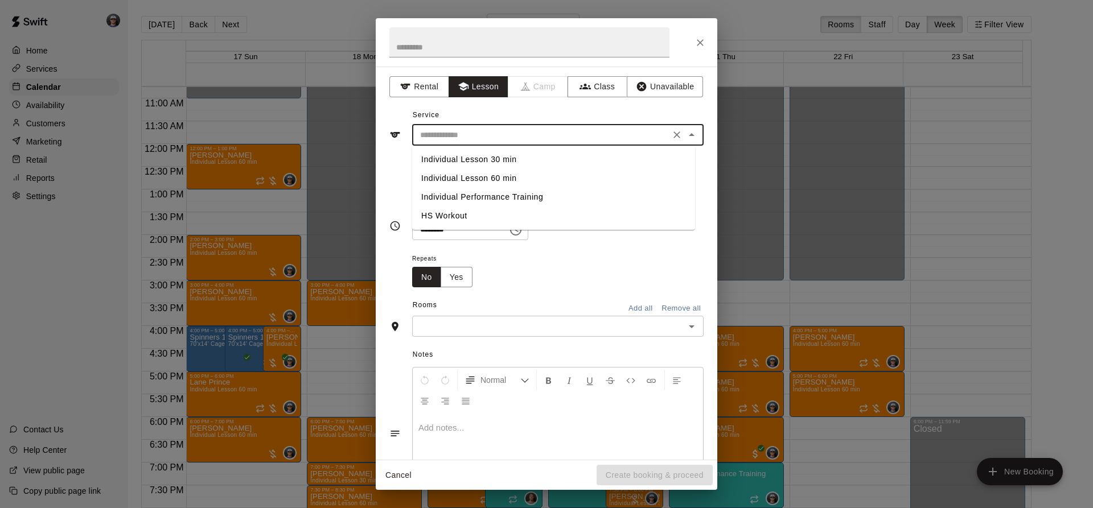
click at [471, 134] on input "text" at bounding box center [541, 135] width 251 height 14
click at [490, 178] on li "Individual Lesson 60 min" at bounding box center [553, 178] width 283 height 19
type input "**********"
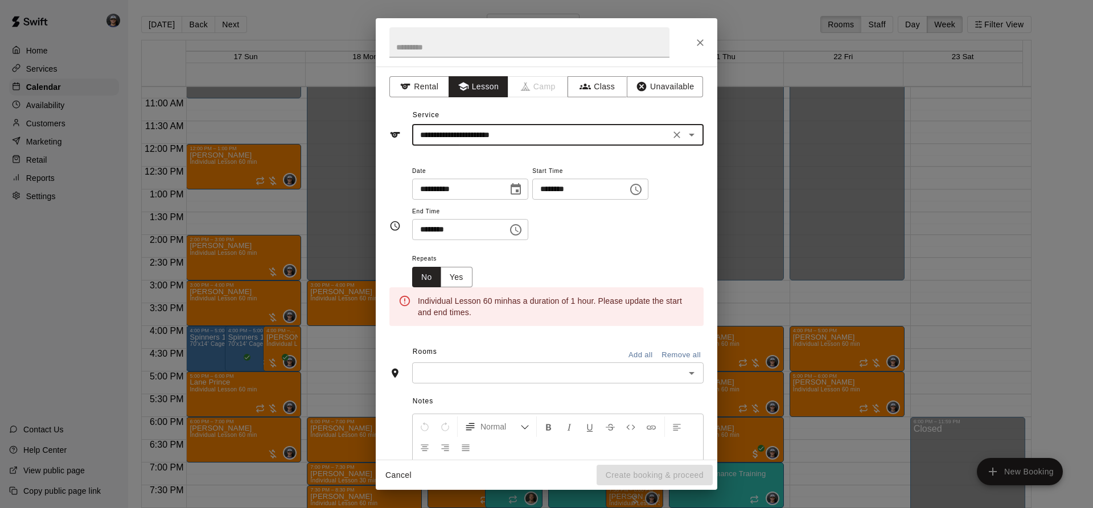
click at [523, 191] on icon "Choose date, selected date is Aug 21, 2025" at bounding box center [516, 190] width 14 height 14
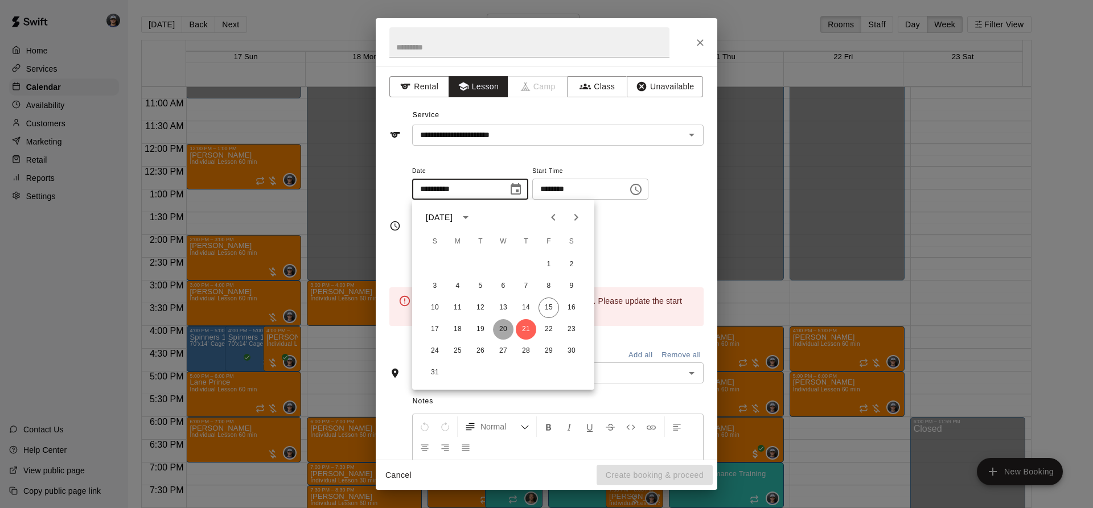
drag, startPoint x: 508, startPoint y: 327, endPoint x: 608, endPoint y: 239, distance: 133.1
click at [508, 327] on button "20" at bounding box center [503, 329] width 20 height 20
type input "**********"
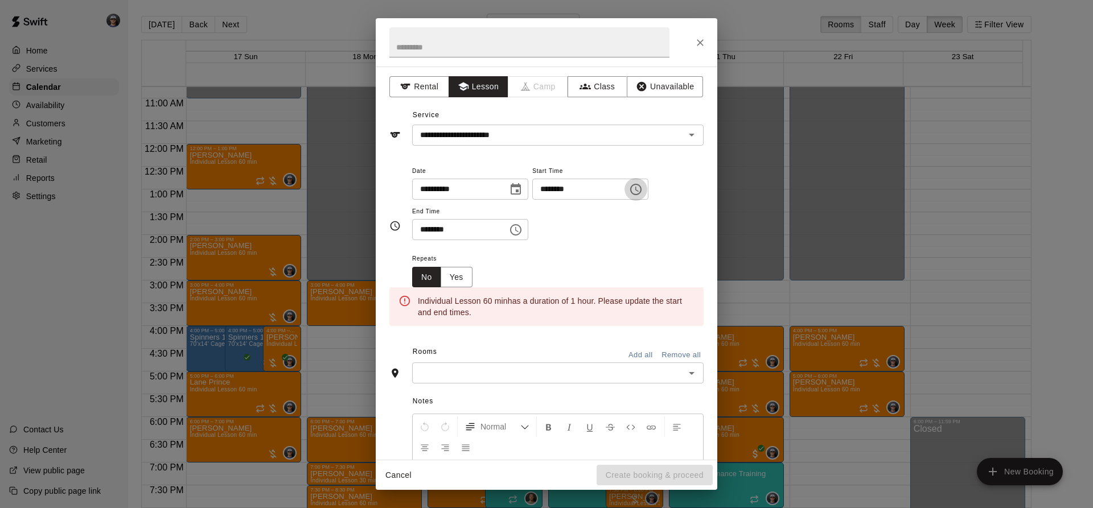
click at [647, 191] on button "Choose time, selected time is 7:00 PM" at bounding box center [636, 189] width 23 height 23
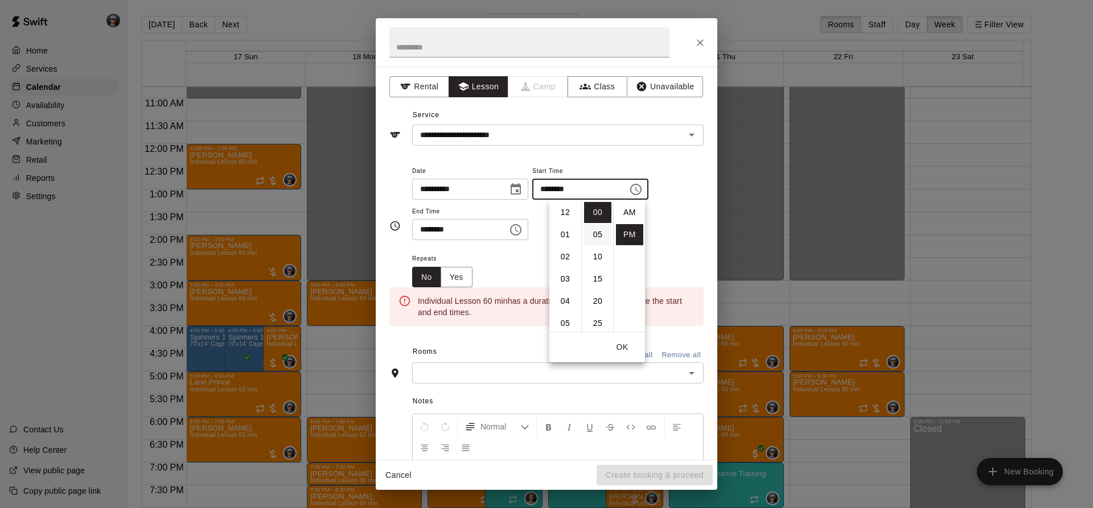
scroll to position [20, 0]
click at [559, 301] on li "06" at bounding box center [565, 304] width 27 height 21
type input "********"
click at [527, 239] on button "Choose time, selected time is 7:30 PM" at bounding box center [515, 230] width 23 height 23
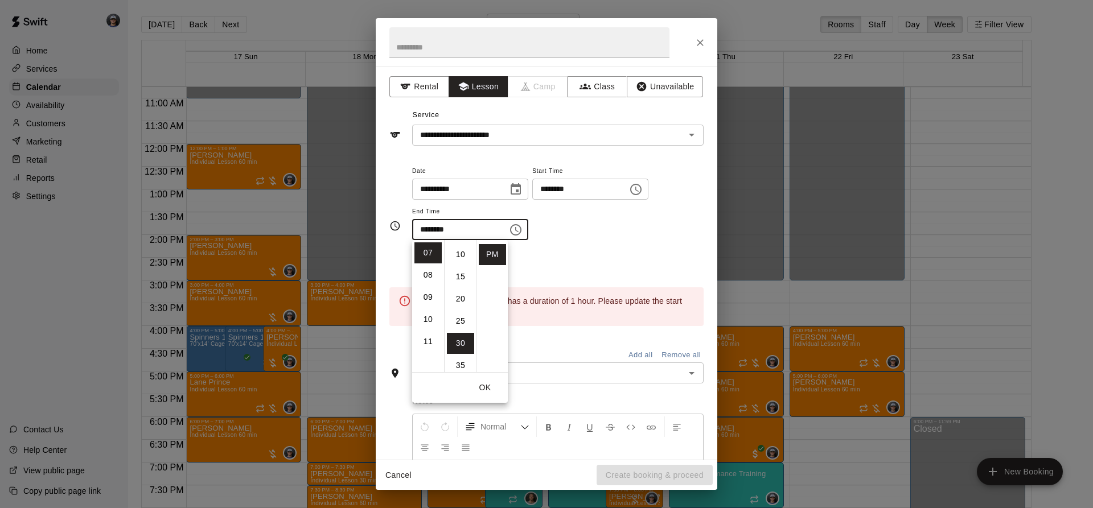
scroll to position [0, 0]
click at [466, 252] on li "00" at bounding box center [460, 253] width 27 height 21
type input "********"
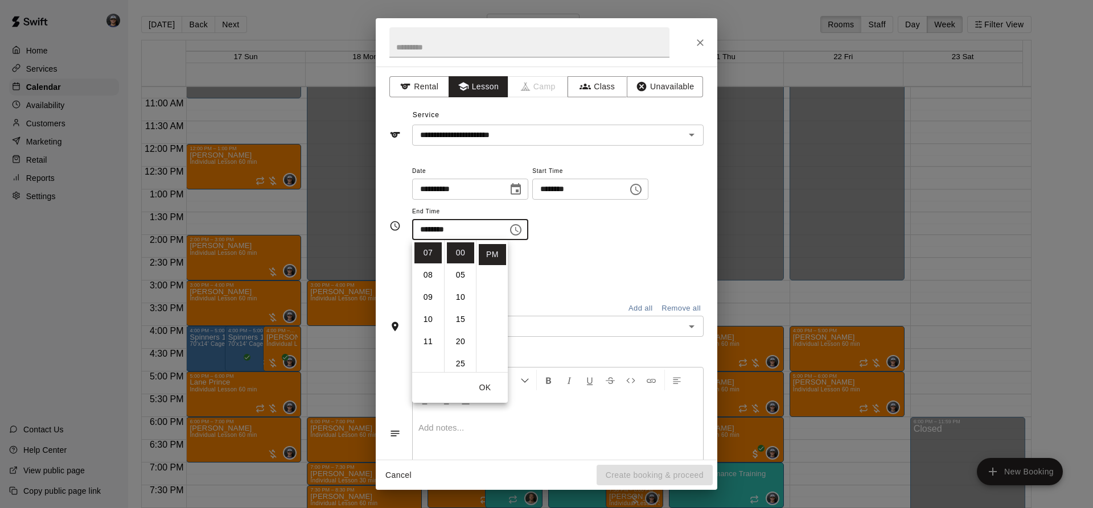
click at [606, 257] on div "Repeats No Yes" at bounding box center [557, 270] width 291 height 36
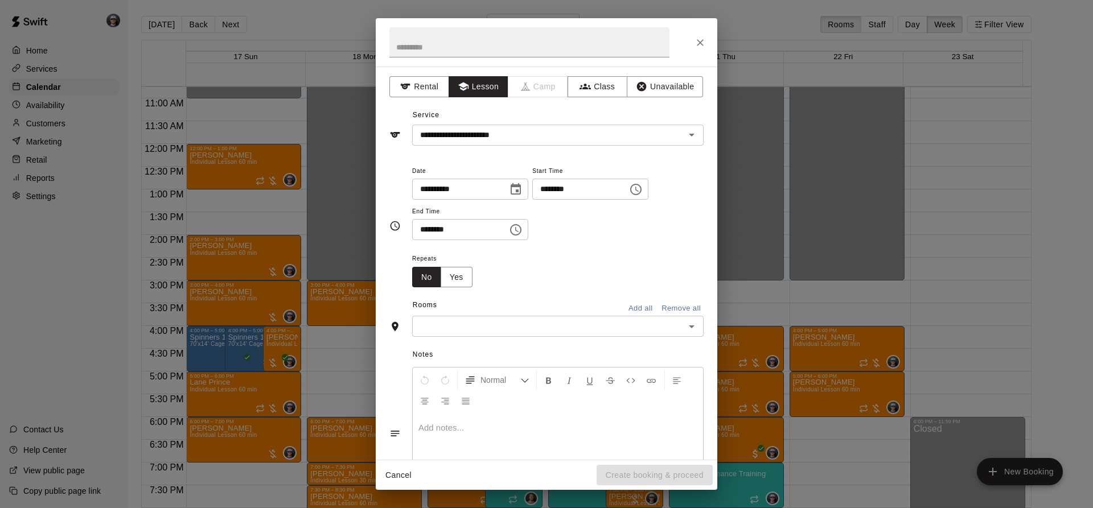
click at [482, 307] on div "Rooms Add all Remove all" at bounding box center [546, 306] width 314 height 19
click at [478, 314] on div "Rooms Add all Remove all" at bounding box center [546, 306] width 314 height 19
click at [455, 334] on input "text" at bounding box center [549, 326] width 266 height 14
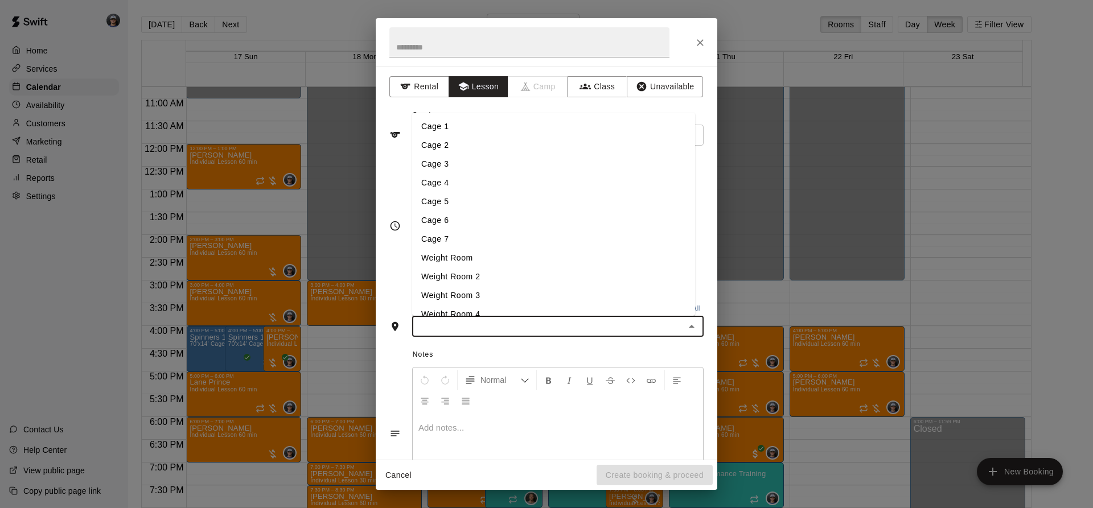
click at [452, 166] on li "Cage 3" at bounding box center [553, 164] width 283 height 19
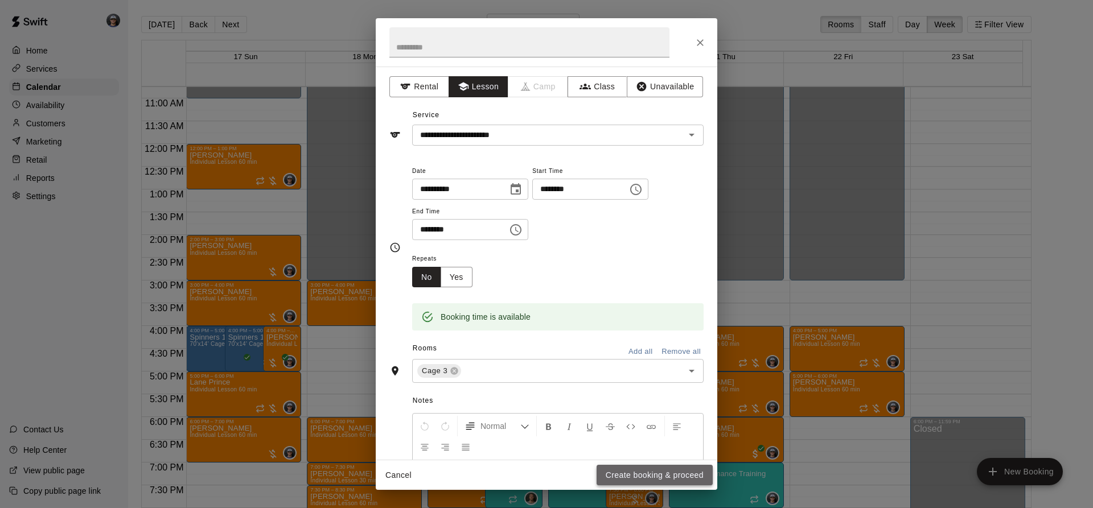
click at [602, 471] on button "Create booking & proceed" at bounding box center [655, 475] width 116 height 21
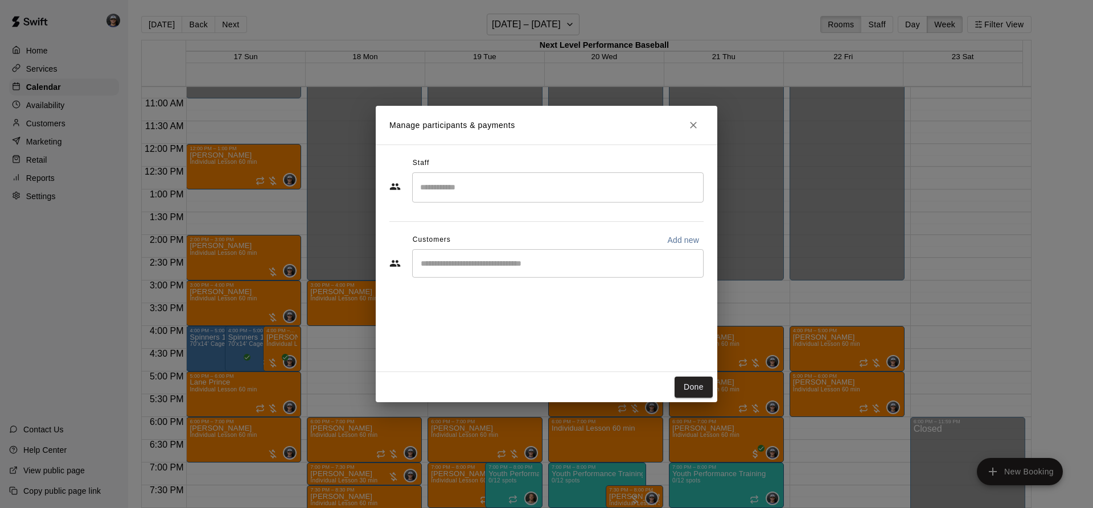
click at [474, 257] on div "​" at bounding box center [557, 263] width 291 height 28
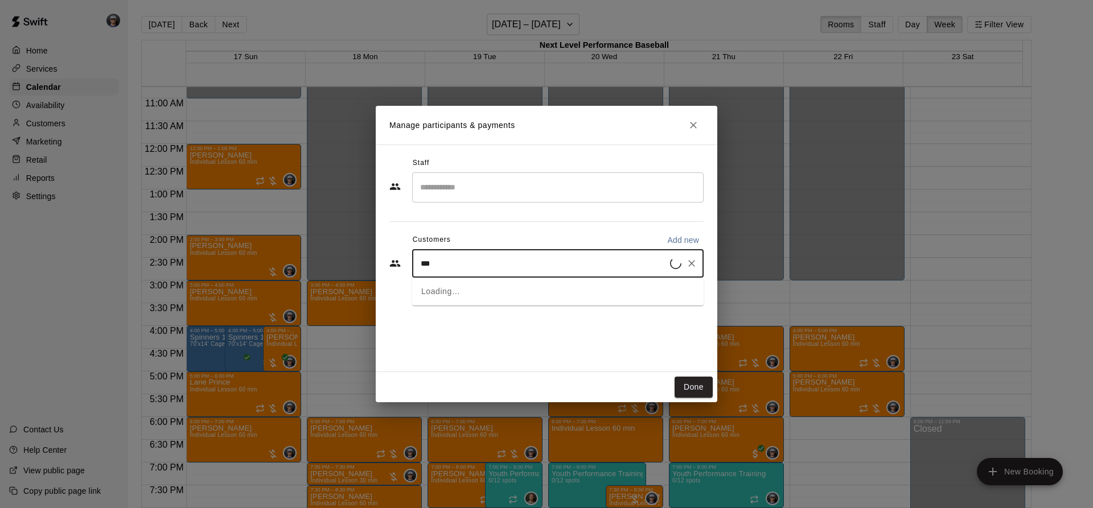
type input "****"
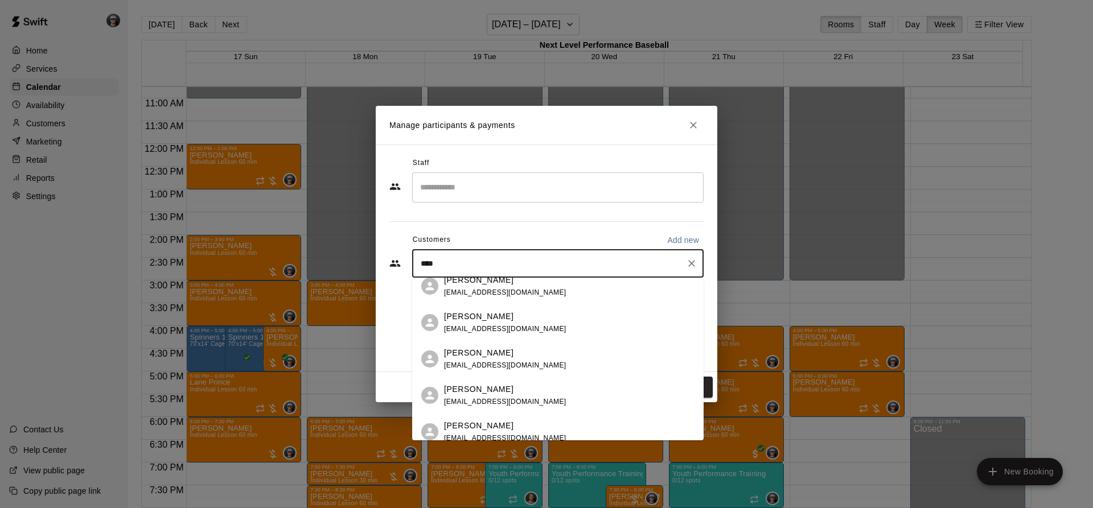
scroll to position [92, 0]
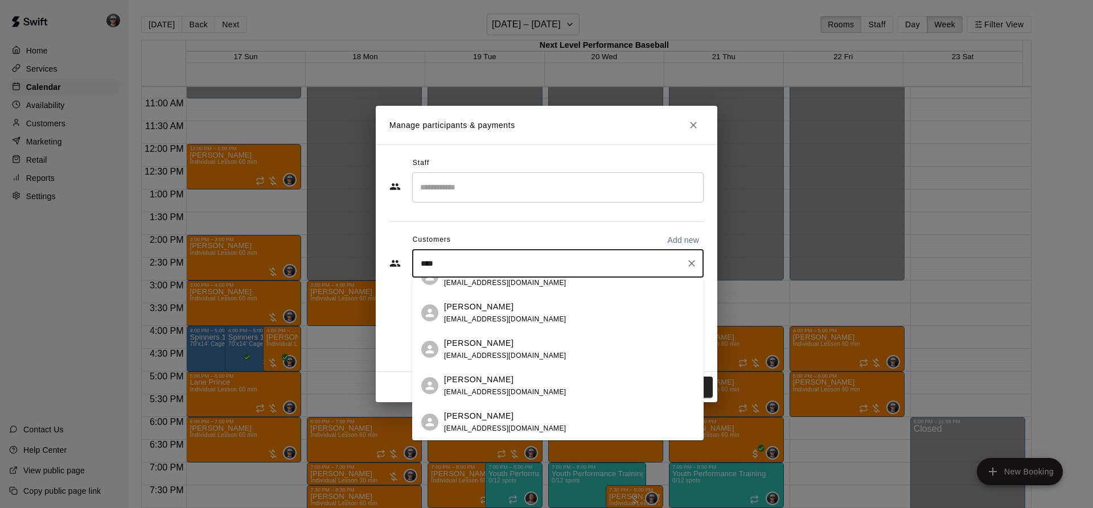
click at [503, 311] on div "[PERSON_NAME]" at bounding box center [505, 307] width 122 height 12
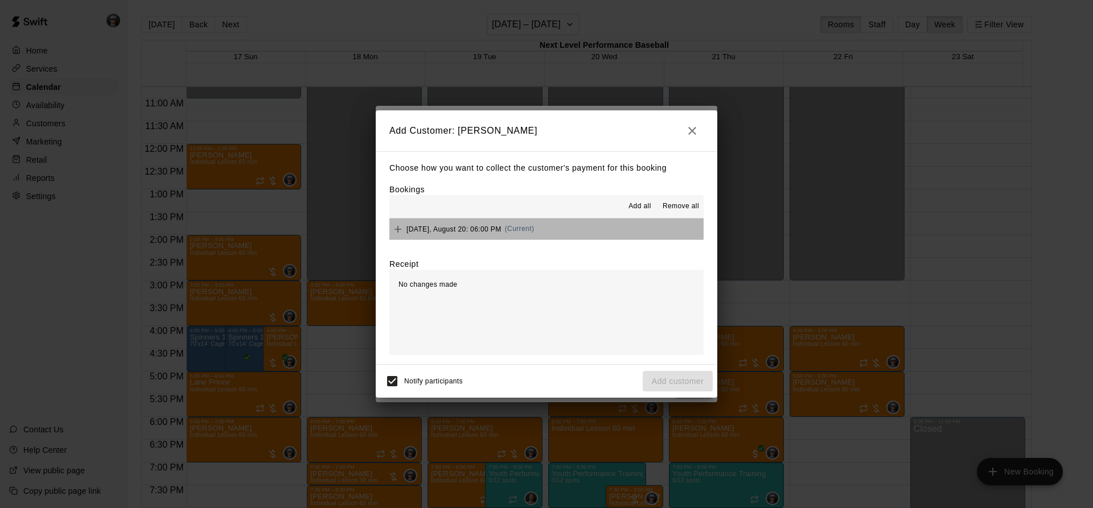
click at [555, 234] on button "[DATE], August 20: 06:00 PM (Current)" at bounding box center [546, 229] width 314 height 21
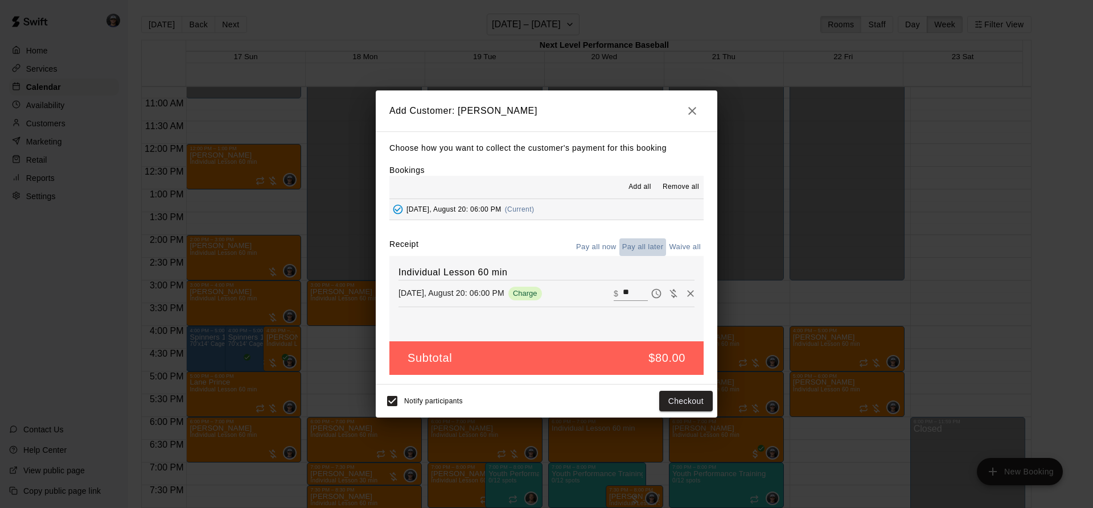
click at [655, 248] on button "Pay all later" at bounding box center [642, 248] width 47 height 18
click at [680, 385] on div "Add Customer: [PERSON_NAME] Choose how you want to collect the customer's payme…" at bounding box center [547, 254] width 342 height 327
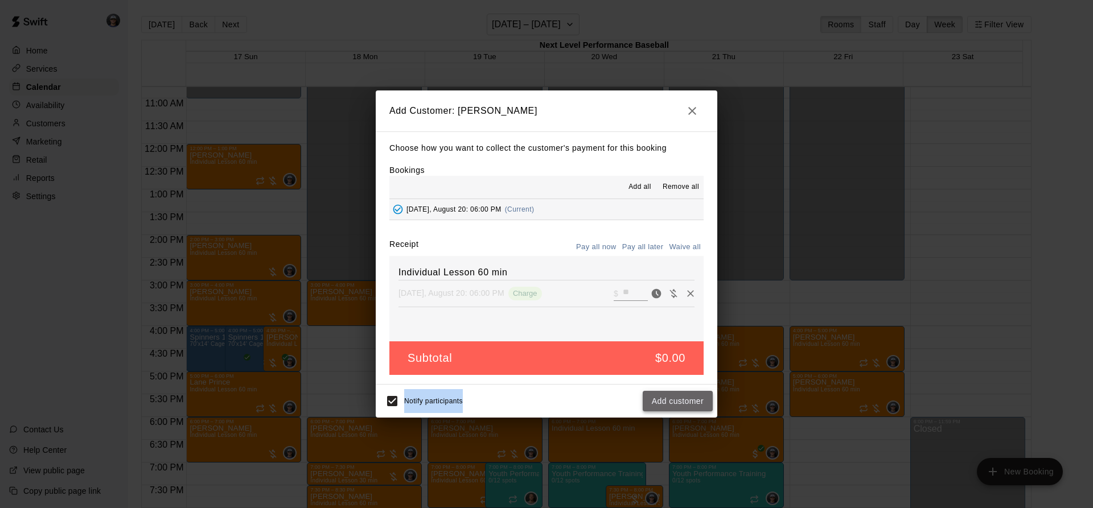
click at [676, 393] on button "Add customer" at bounding box center [678, 401] width 70 height 21
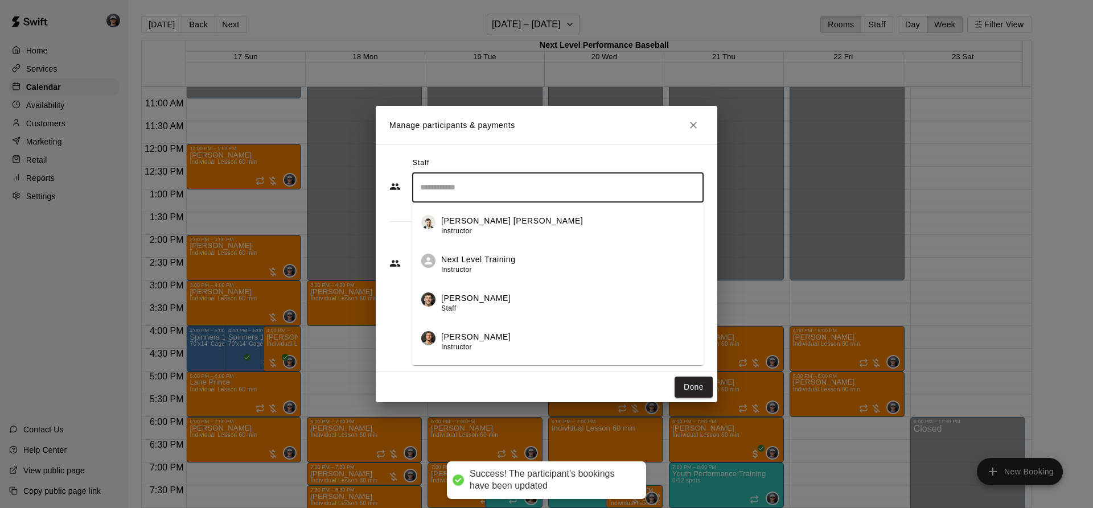
click at [512, 191] on input "Search staff" at bounding box center [557, 188] width 281 height 20
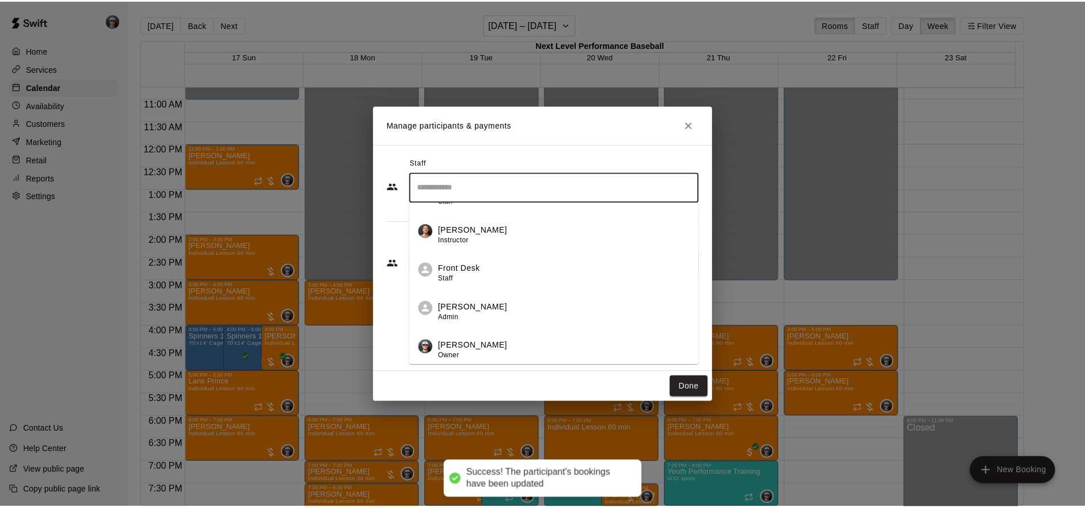
scroll to position [147, 0]
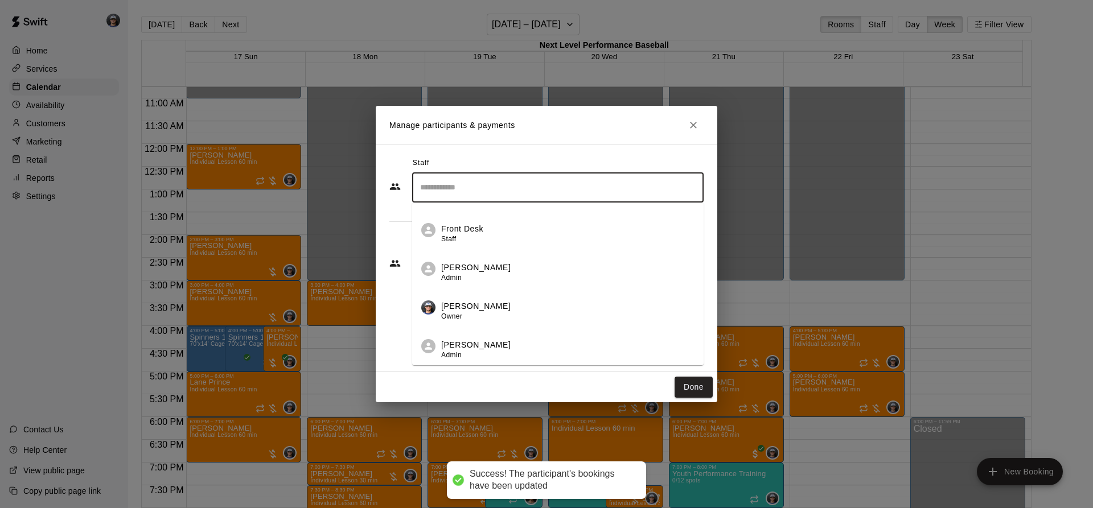
click at [482, 315] on div "[PERSON_NAME] Owner" at bounding box center [475, 312] width 69 height 22
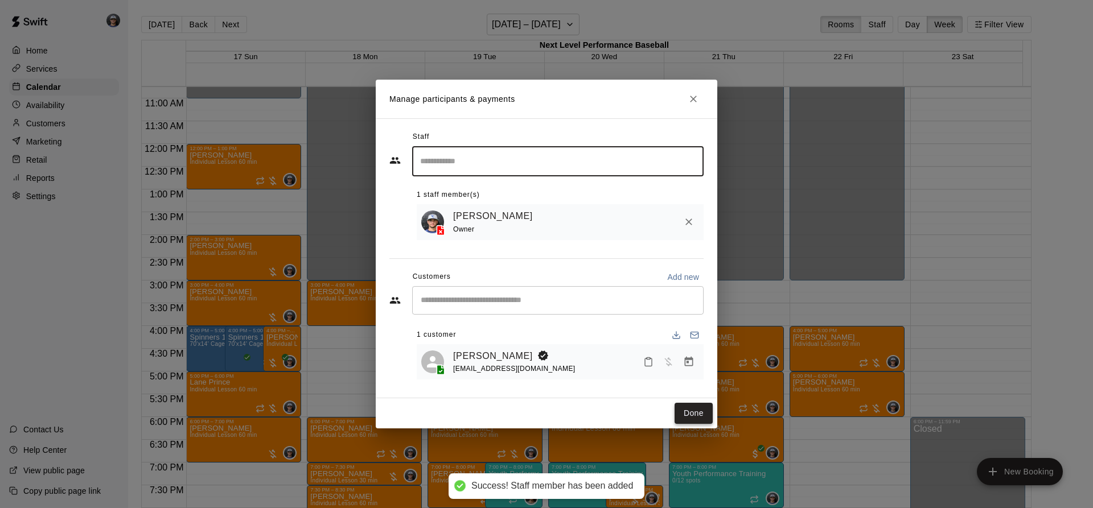
click at [687, 421] on button "Done" at bounding box center [694, 413] width 38 height 21
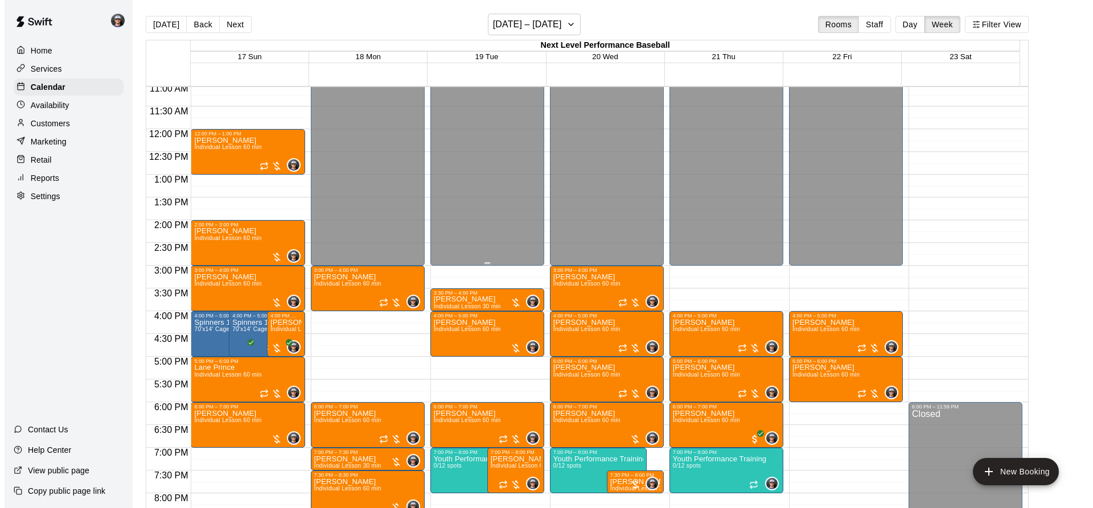
scroll to position [433, 0]
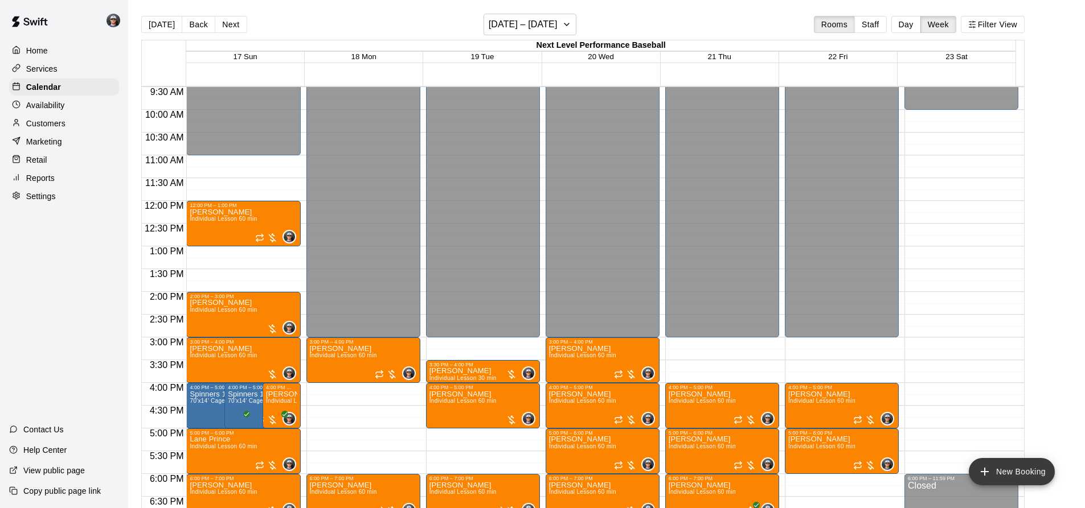
click at [1008, 476] on button "New Booking" at bounding box center [1011, 471] width 86 height 27
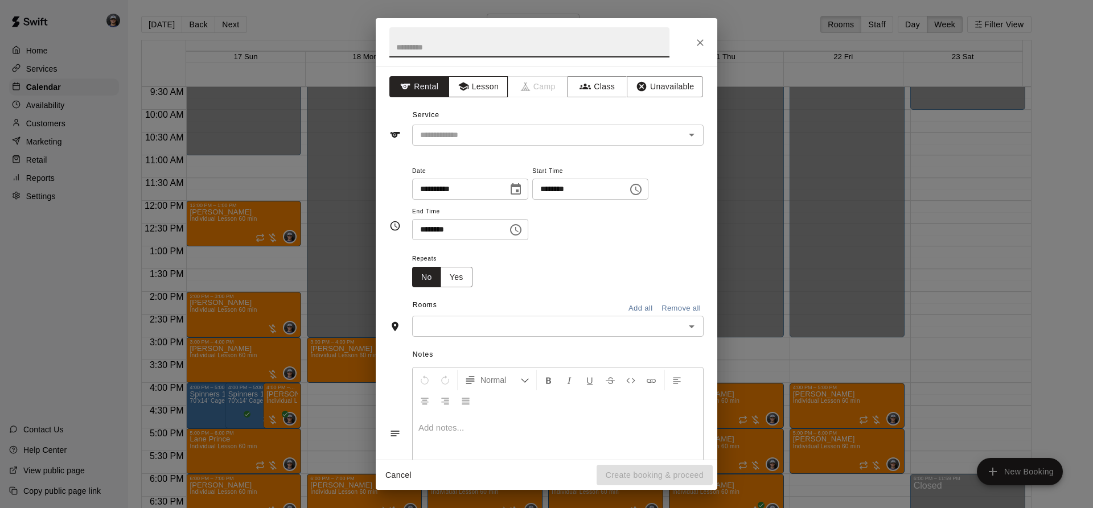
click at [458, 81] on icon "button" at bounding box center [463, 86] width 11 height 11
click at [443, 126] on div "​" at bounding box center [557, 135] width 291 height 21
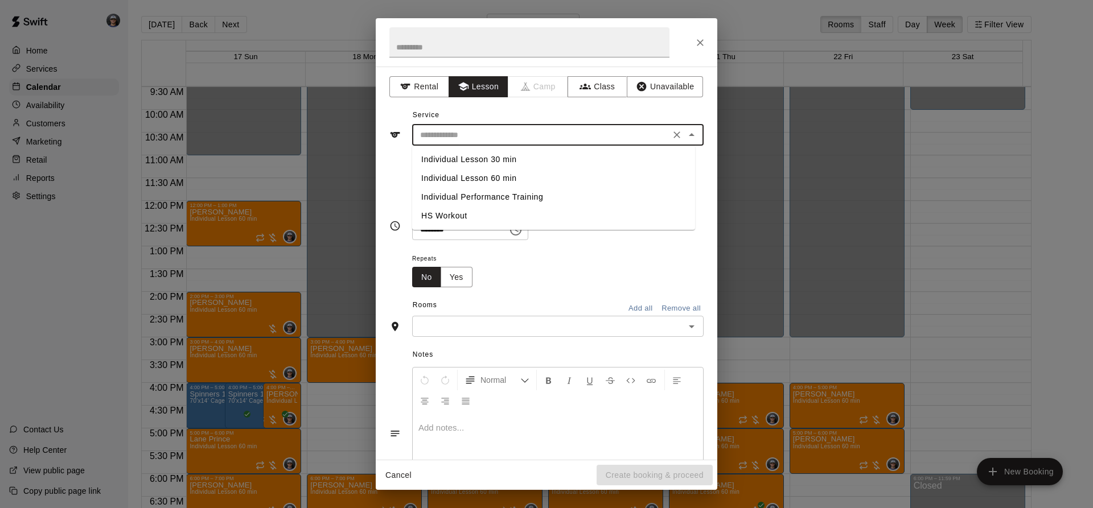
click at [478, 178] on li "Individual Lesson 60 min" at bounding box center [553, 178] width 283 height 19
type input "**********"
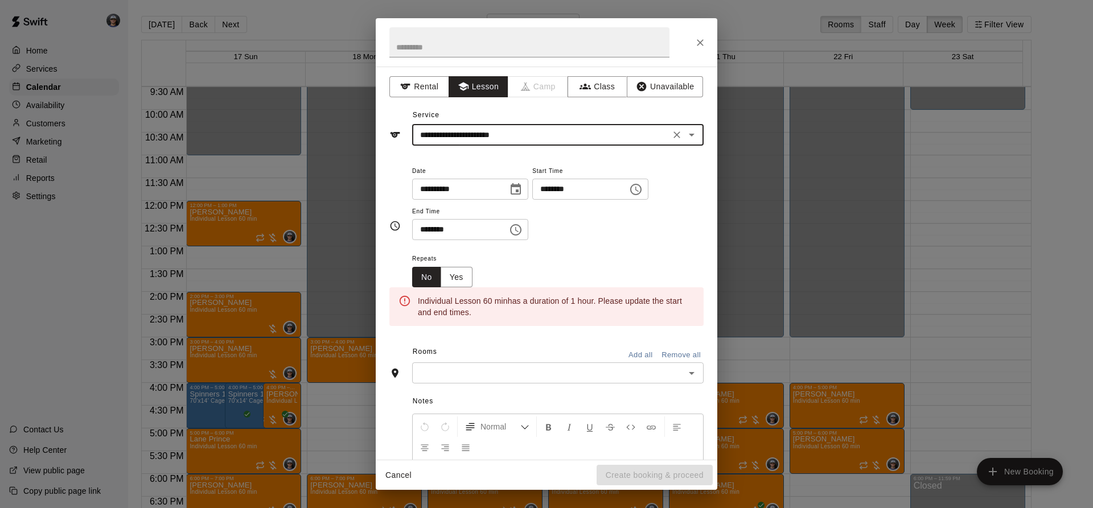
click at [523, 194] on icon "Choose date, selected date is Aug 21, 2025" at bounding box center [516, 190] width 14 height 14
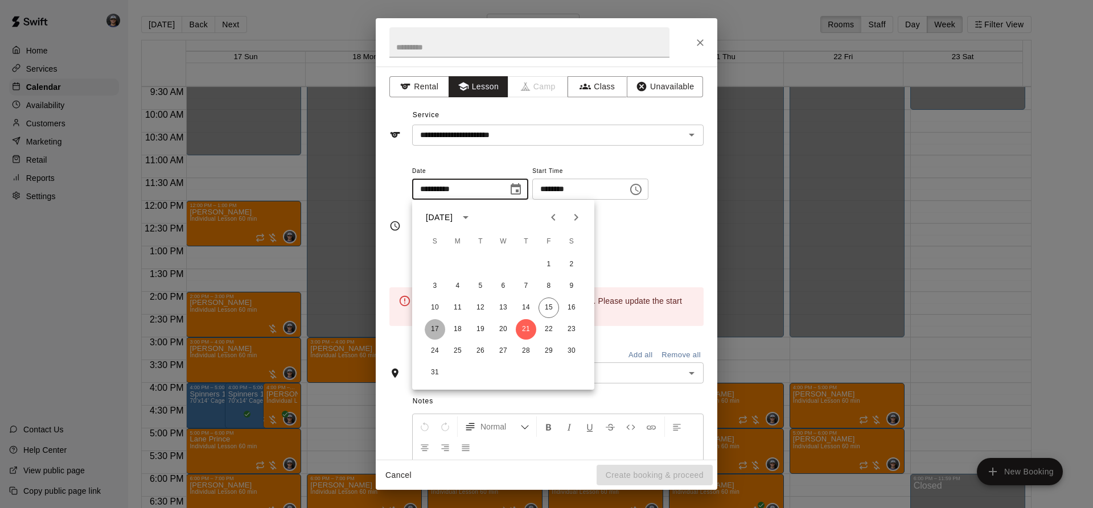
click at [437, 326] on button "17" at bounding box center [435, 329] width 20 height 20
type input "**********"
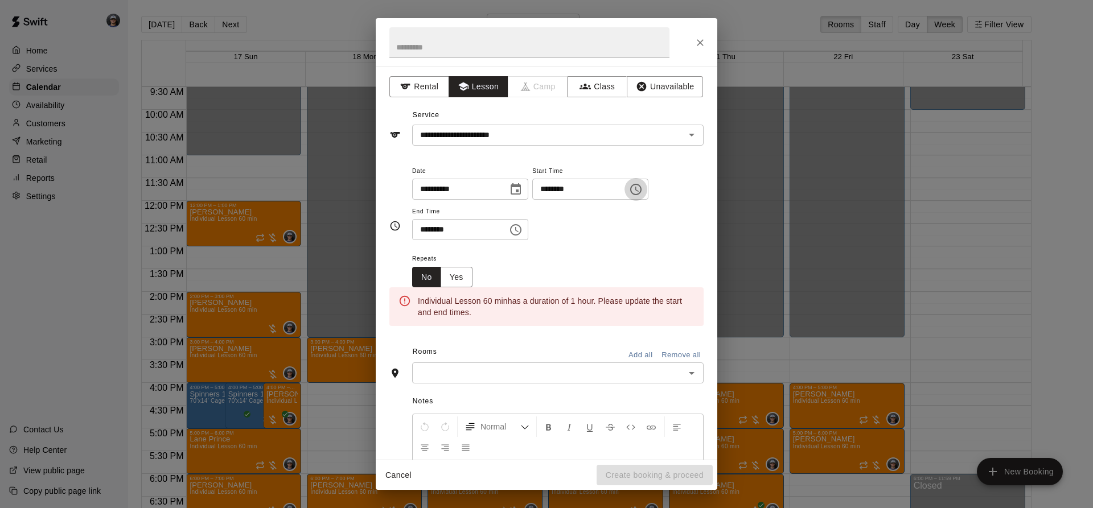
click at [647, 194] on button "Choose time, selected time is 7:00 PM" at bounding box center [636, 189] width 23 height 23
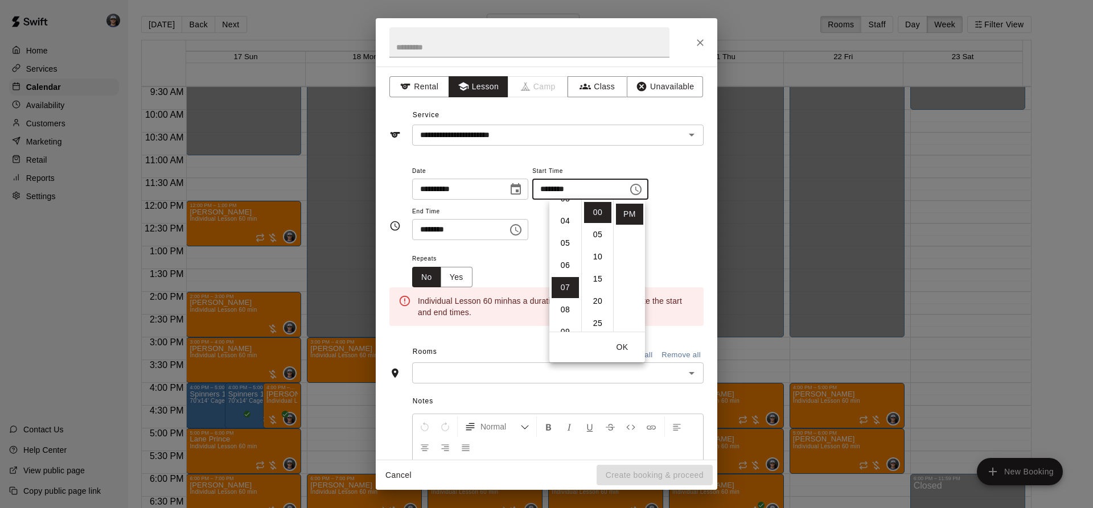
scroll to position [0, 0]
click at [558, 231] on li "01" at bounding box center [565, 234] width 27 height 21
type input "********"
click at [523, 230] on icon "Choose time, selected time is 7:30 PM" at bounding box center [516, 230] width 14 height 14
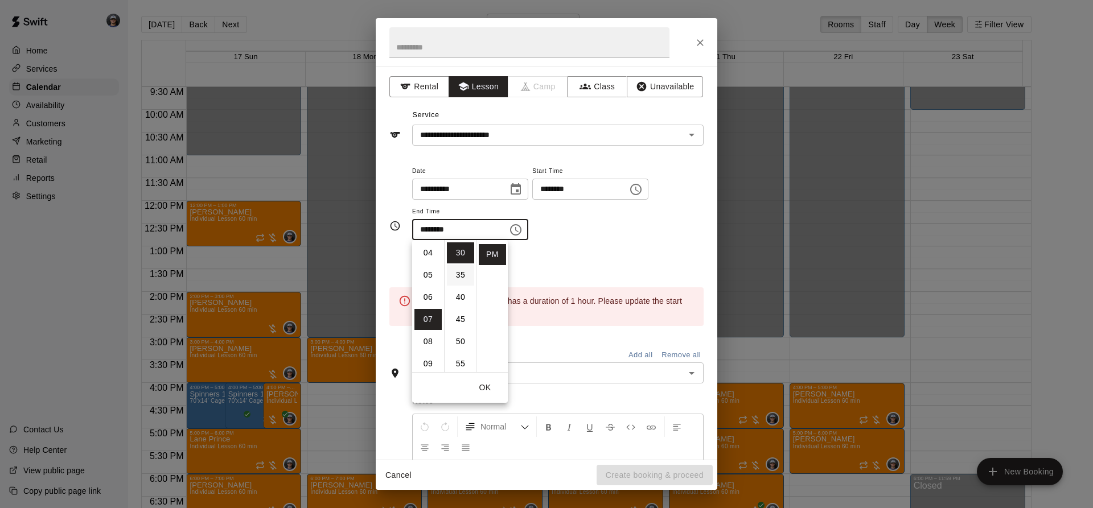
scroll to position [0, 0]
click at [429, 298] on li "02" at bounding box center [427, 297] width 27 height 21
click at [573, 253] on div "Repeats No Yes" at bounding box center [557, 270] width 291 height 36
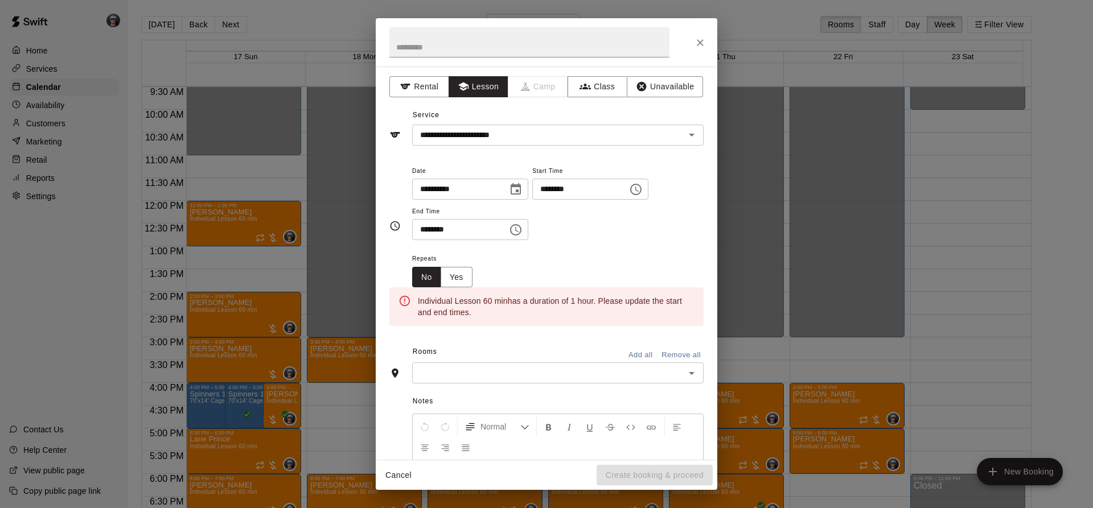
click at [520, 237] on div "******** ​" at bounding box center [470, 229] width 116 height 21
click at [524, 233] on button "Choose time, selected time is 2:30 PM" at bounding box center [515, 230] width 23 height 23
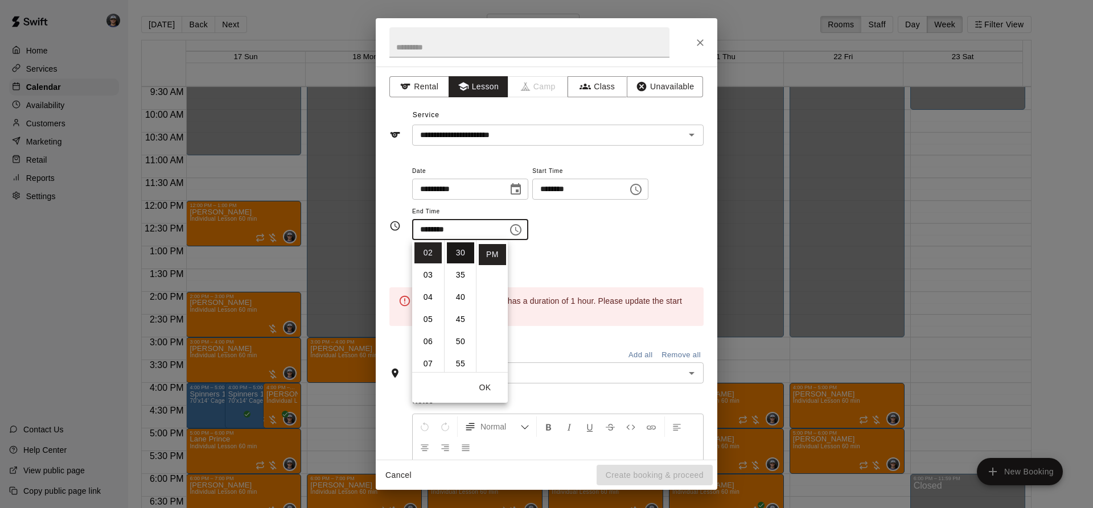
scroll to position [0, 0]
drag, startPoint x: 462, startPoint y: 255, endPoint x: 619, endPoint y: 248, distance: 156.7
click at [463, 255] on li "00" at bounding box center [460, 253] width 27 height 21
type input "********"
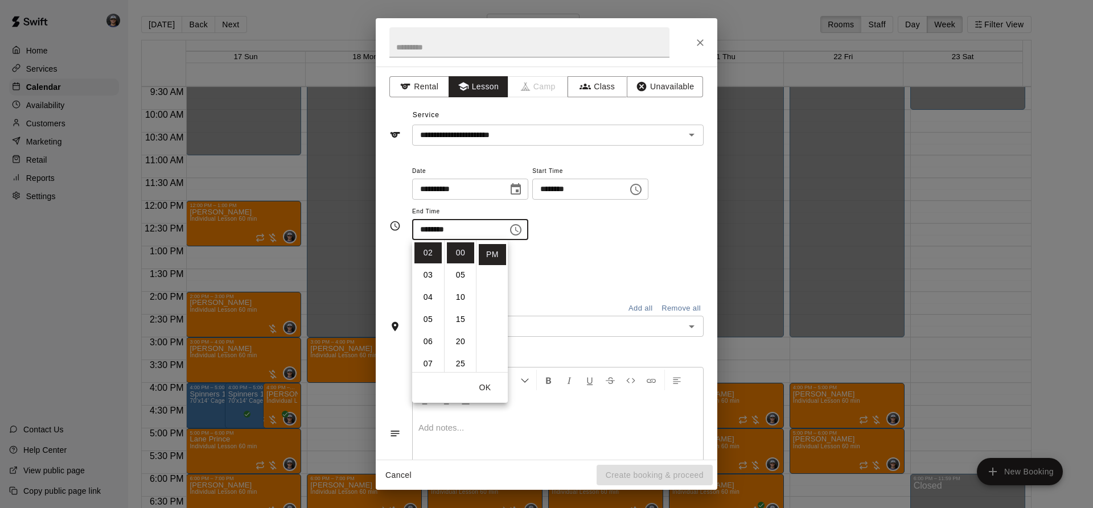
drag, startPoint x: 631, startPoint y: 248, endPoint x: 598, endPoint y: 296, distance: 58.9
click at [629, 251] on div "**********" at bounding box center [557, 208] width 291 height 88
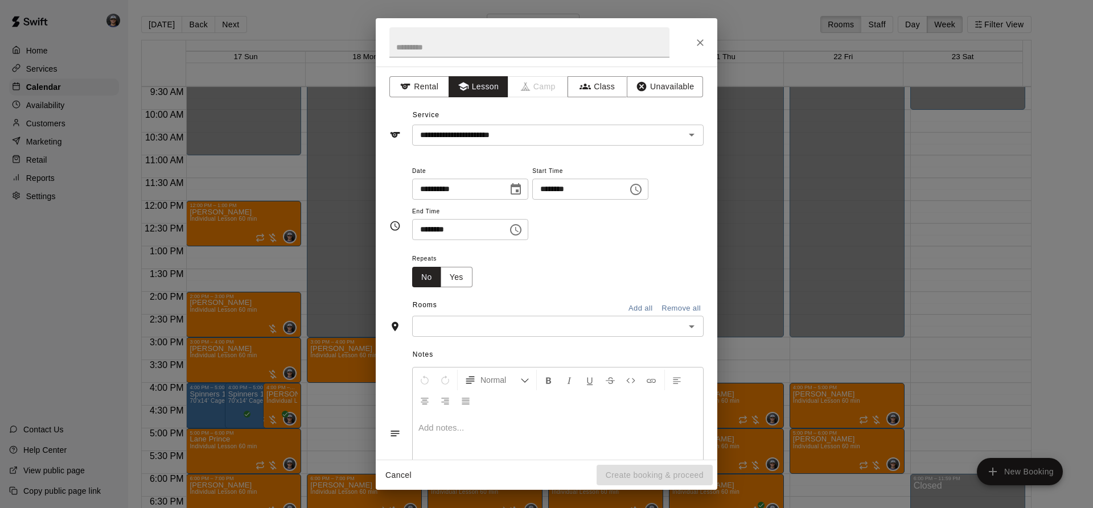
click at [569, 320] on input "text" at bounding box center [549, 326] width 266 height 14
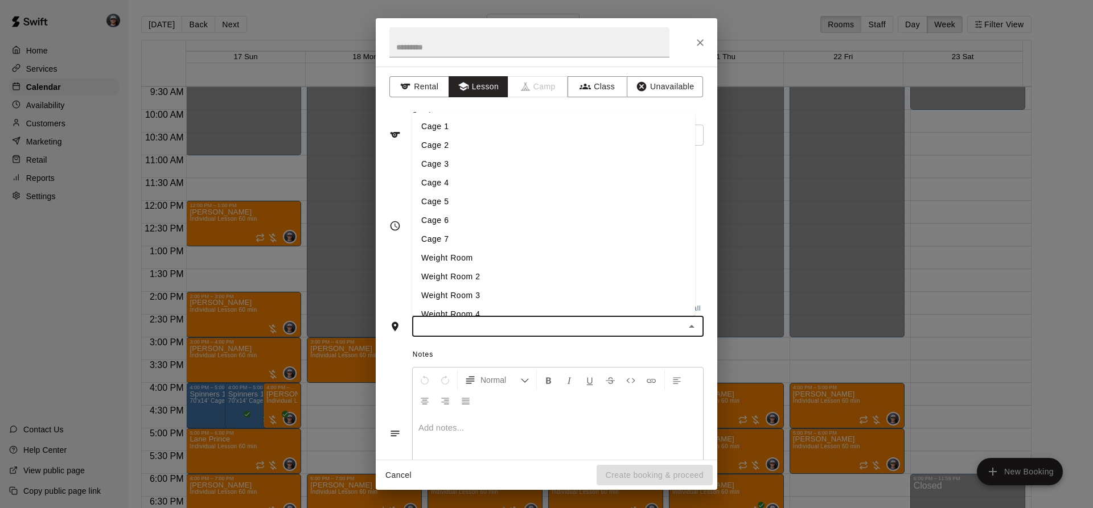
click at [461, 169] on li "Cage 3" at bounding box center [553, 164] width 283 height 19
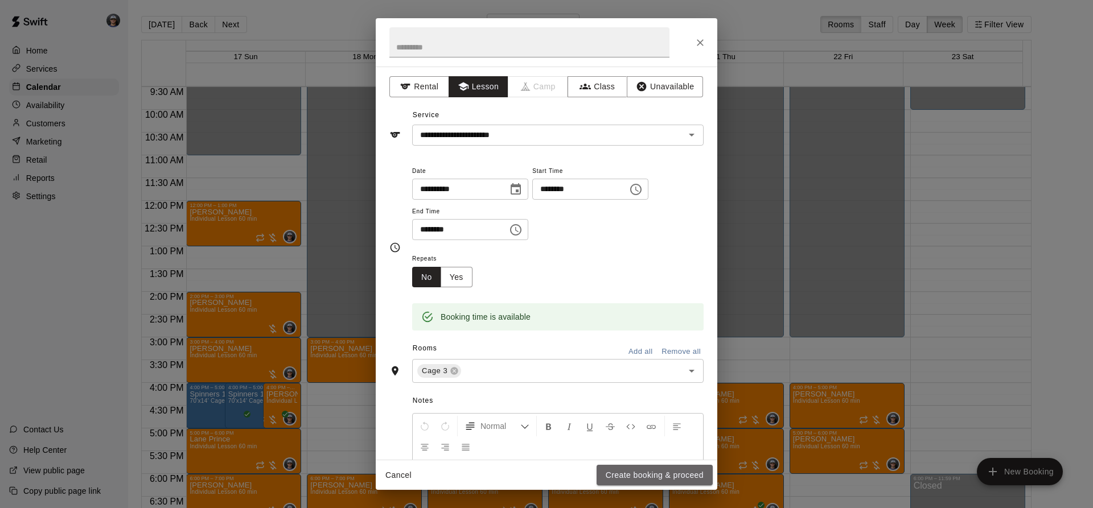
click at [611, 471] on button "Create booking & proceed" at bounding box center [655, 475] width 116 height 21
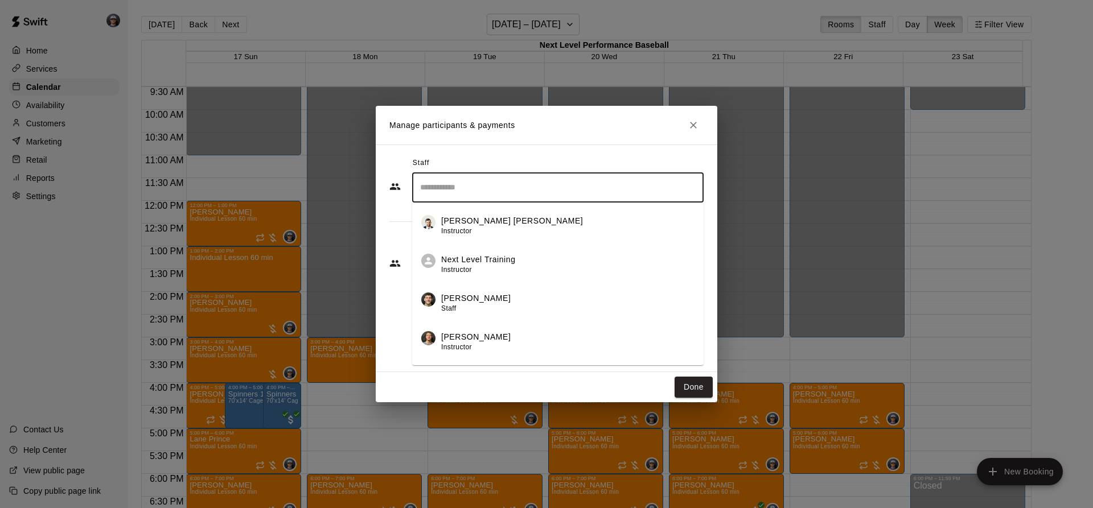
click at [449, 183] on input "Search staff" at bounding box center [557, 188] width 281 height 20
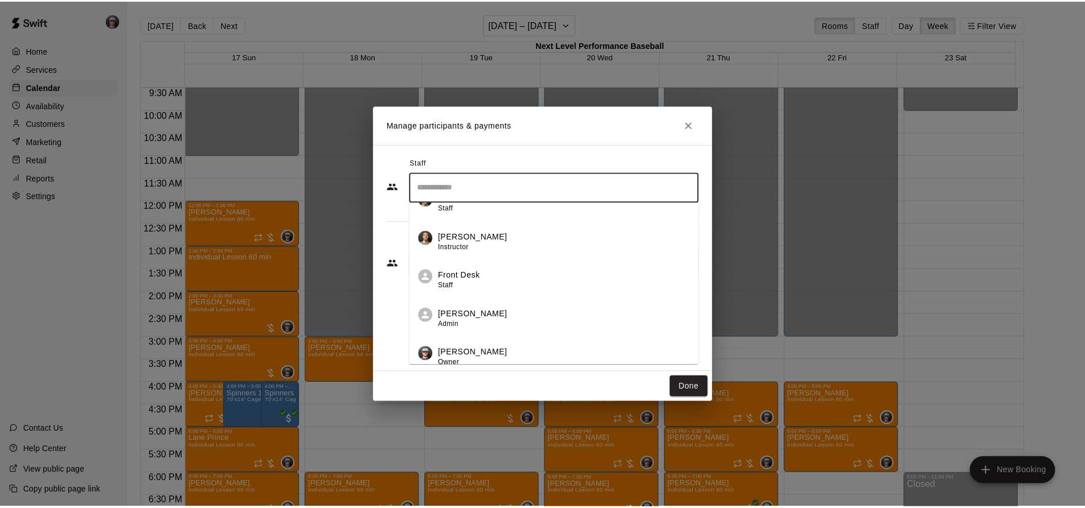
scroll to position [147, 0]
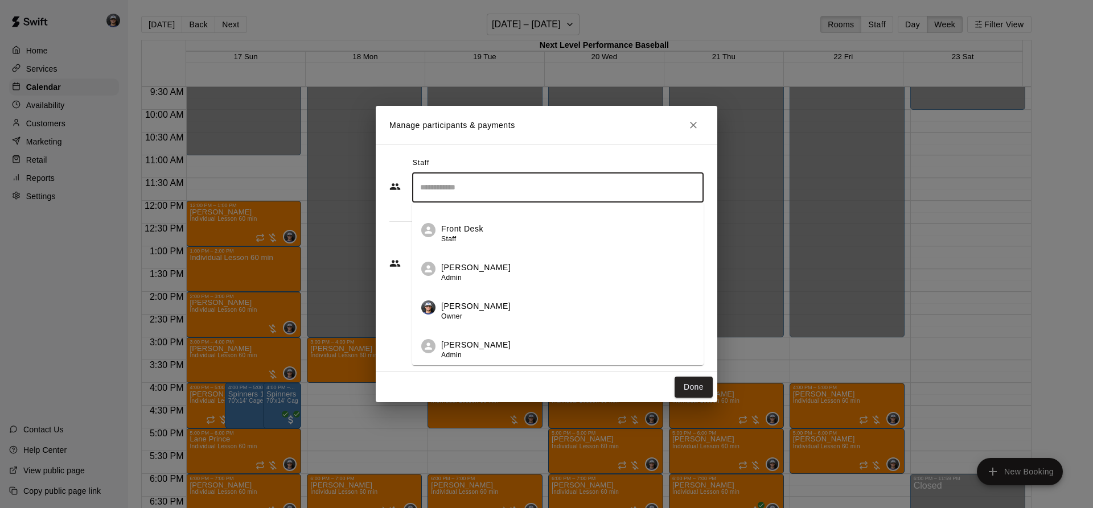
click at [473, 314] on div "[PERSON_NAME] Owner" at bounding box center [475, 312] width 69 height 22
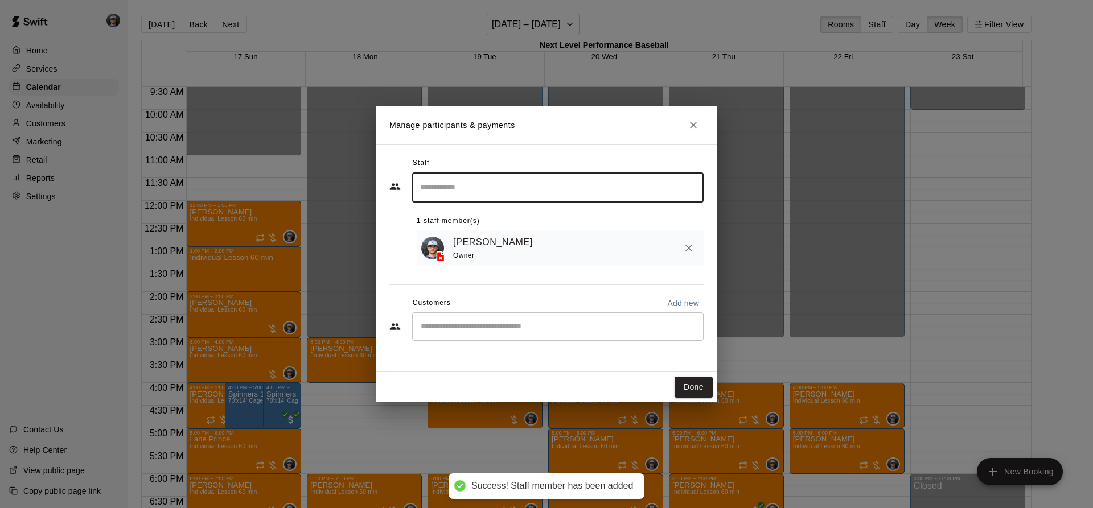
click at [446, 341] on div "​" at bounding box center [557, 327] width 291 height 28
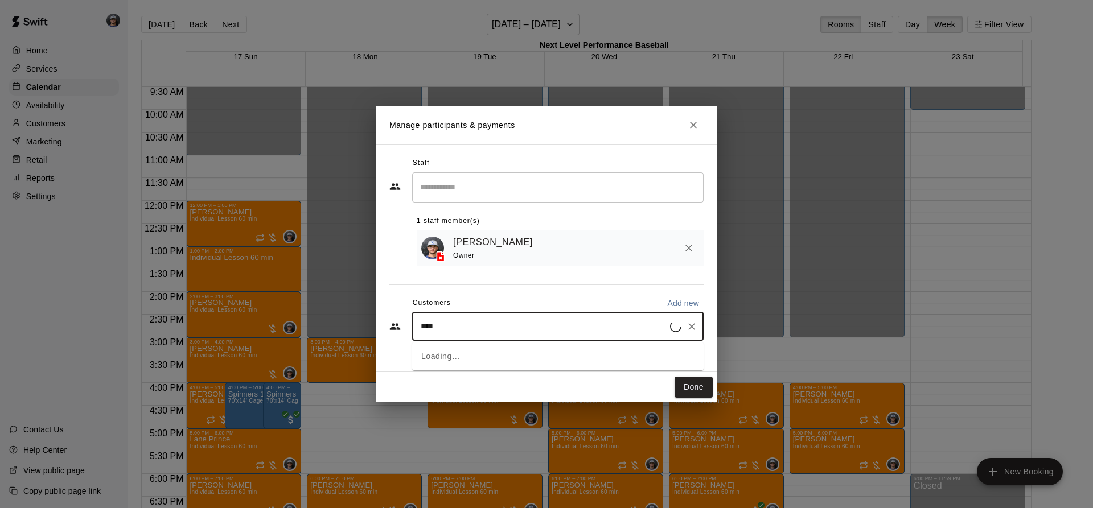
type input "*****"
click at [510, 371] on div "[PERSON_NAME] [EMAIL_ADDRESS][DOMAIN_NAME]" at bounding box center [505, 361] width 122 height 24
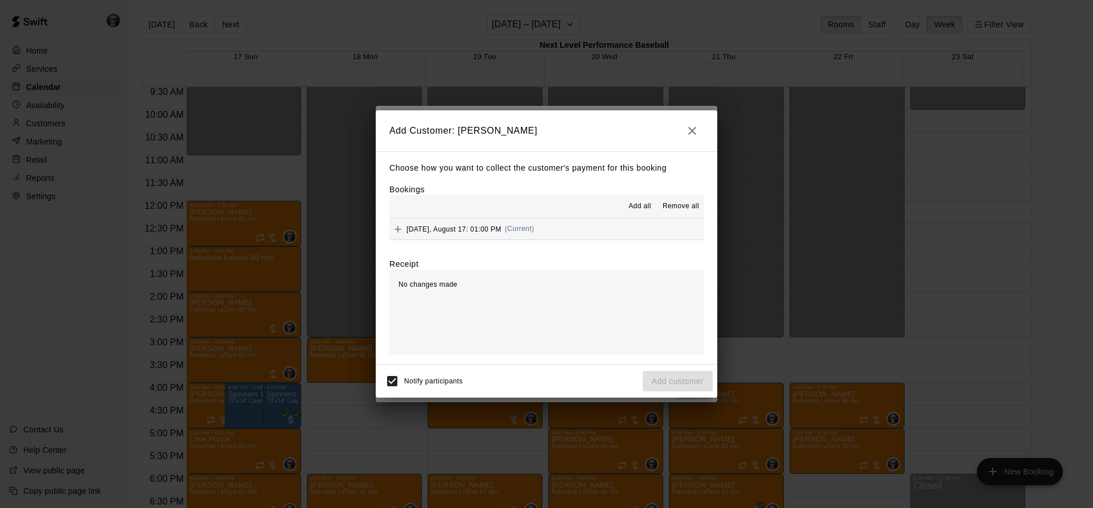
click at [639, 206] on span "Add all" at bounding box center [640, 206] width 23 height 11
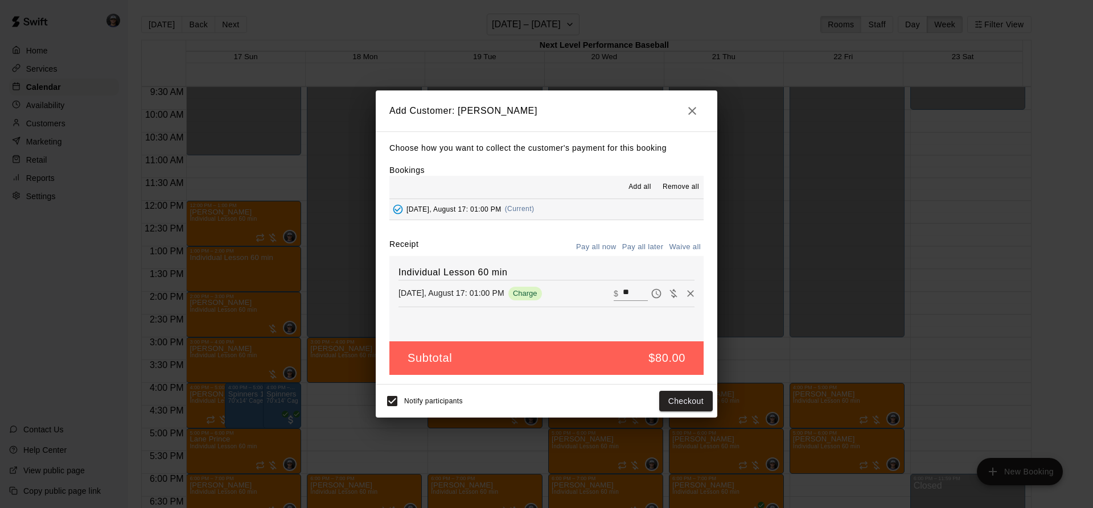
click at [654, 247] on button "Pay all later" at bounding box center [642, 248] width 47 height 18
click at [664, 403] on button "Add customer" at bounding box center [678, 401] width 70 height 21
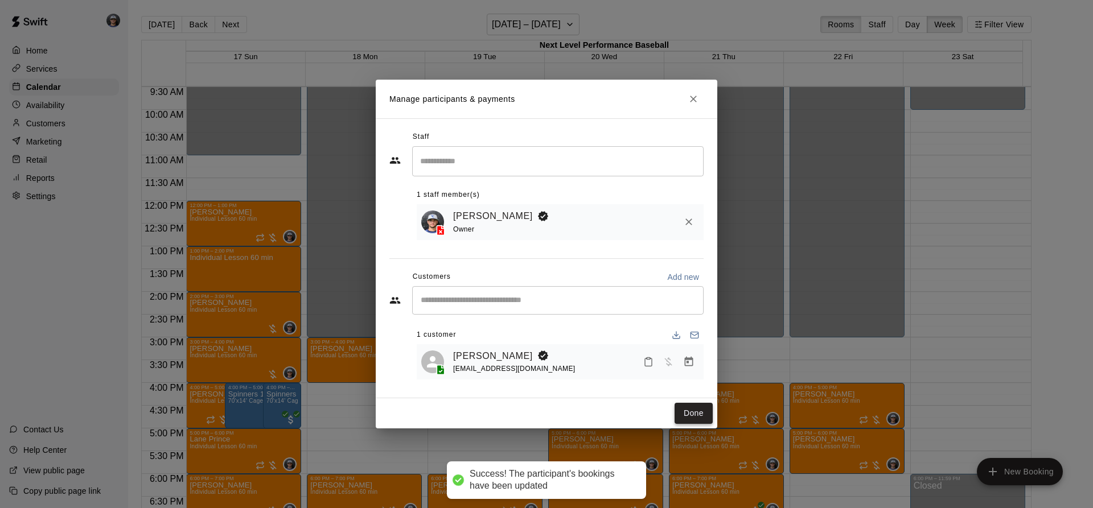
click at [693, 419] on button "Done" at bounding box center [694, 413] width 38 height 21
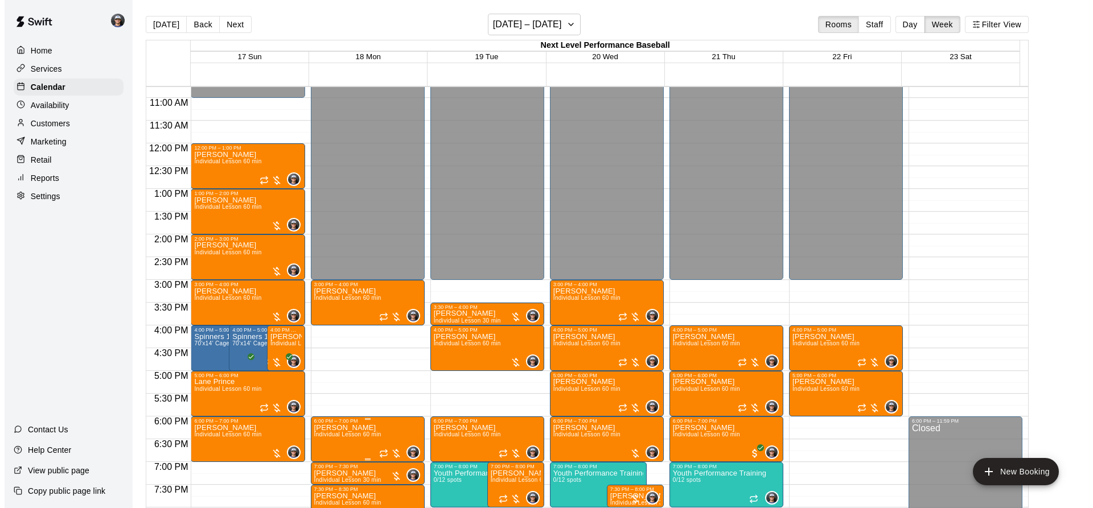
scroll to position [490, 0]
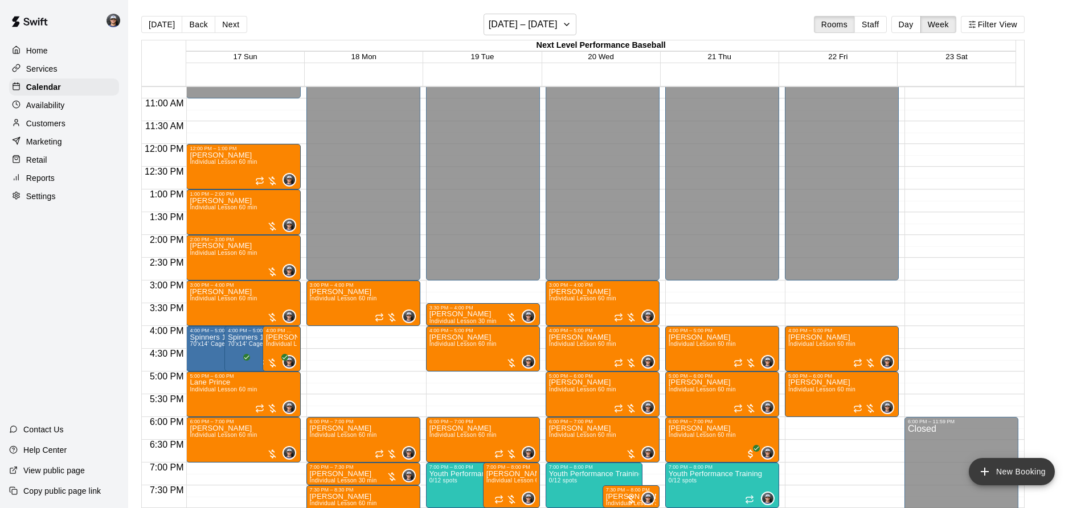
click at [999, 470] on button "New Booking" at bounding box center [1011, 471] width 86 height 27
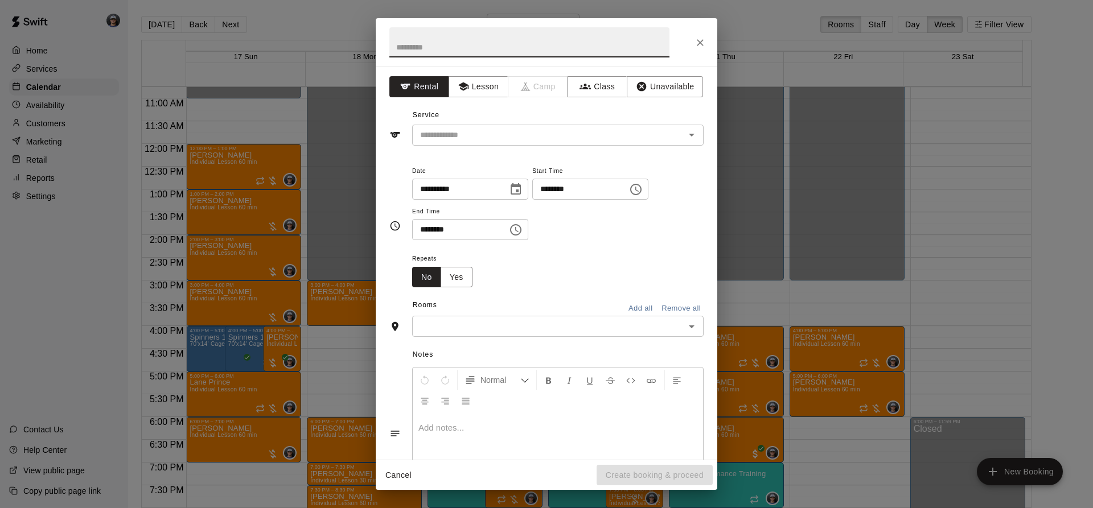
drag, startPoint x: 485, startPoint y: 90, endPoint x: 484, endPoint y: 107, distance: 17.1
click at [485, 89] on button "Lesson" at bounding box center [479, 86] width 60 height 21
click at [478, 124] on div "Service ​" at bounding box center [546, 125] width 314 height 39
click at [475, 130] on input "text" at bounding box center [541, 135] width 251 height 14
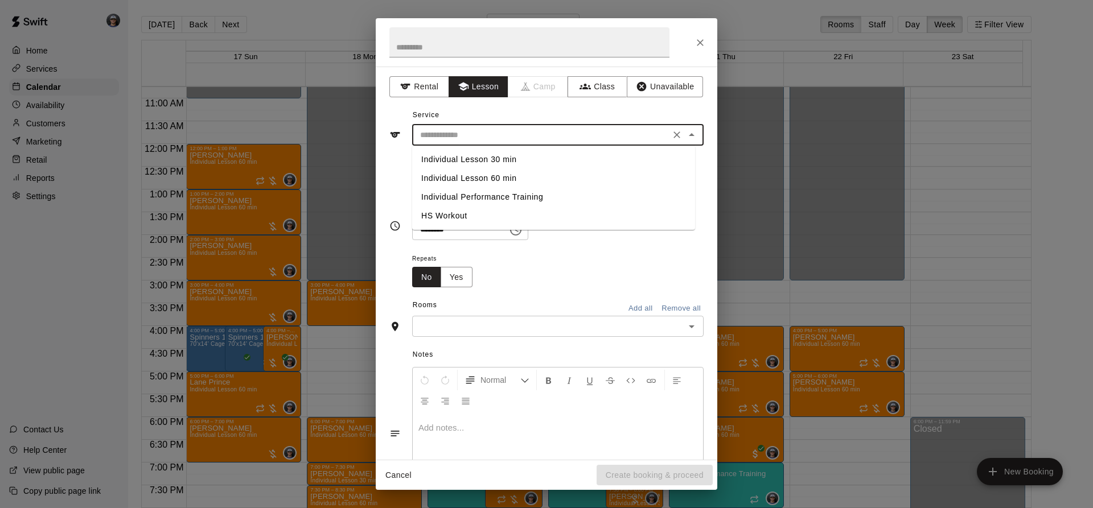
click at [480, 173] on li "Individual Lesson 60 min" at bounding box center [553, 178] width 283 height 19
type input "**********"
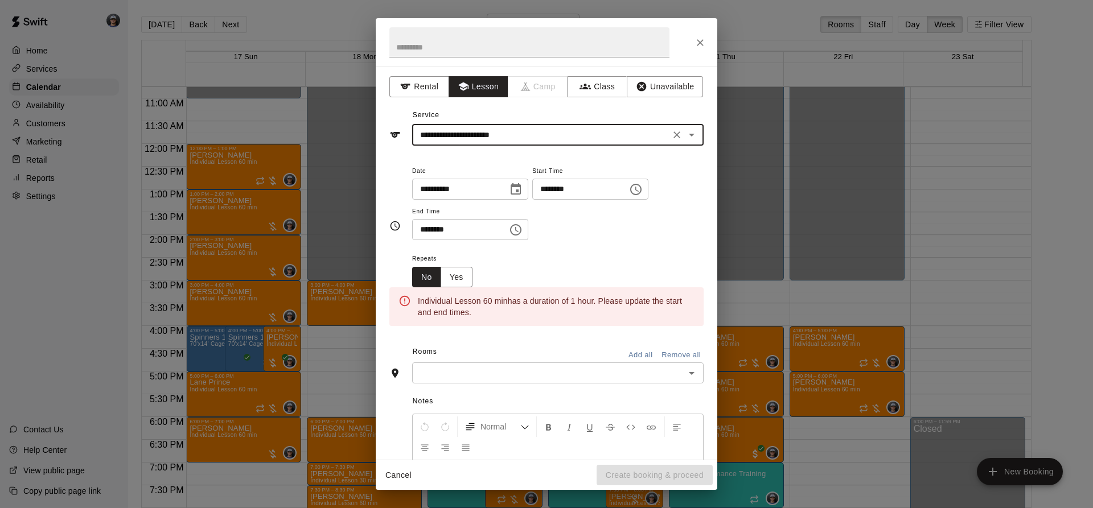
click at [521, 185] on icon "Choose date, selected date is Aug 21, 2025" at bounding box center [516, 188] width 10 height 11
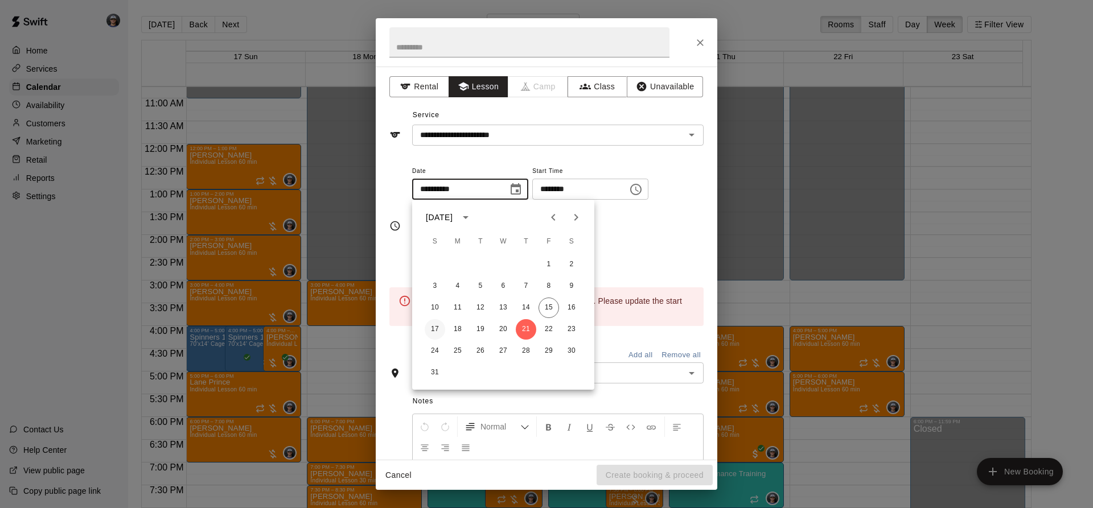
click at [436, 330] on button "17" at bounding box center [435, 329] width 20 height 20
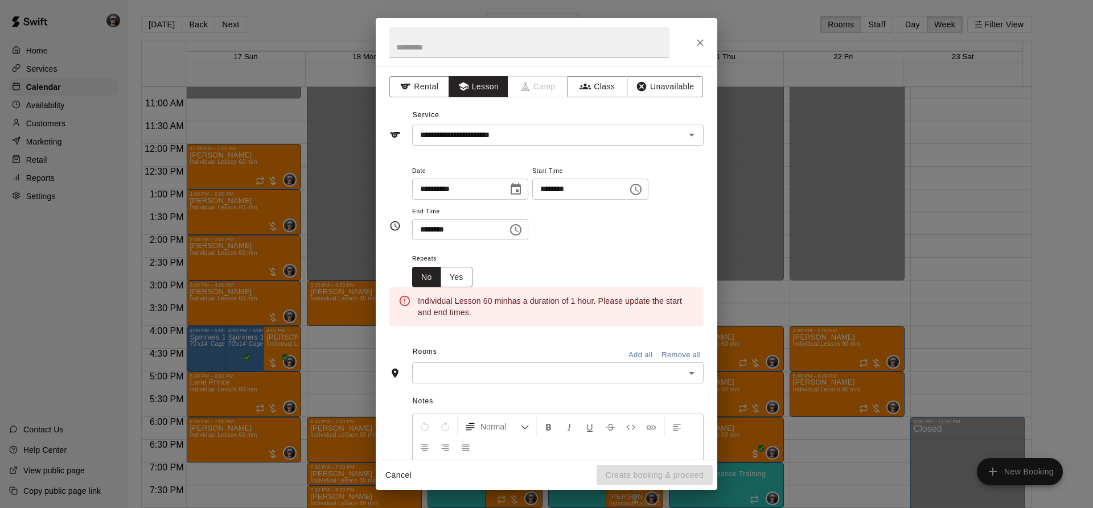
type input "**********"
click at [648, 198] on div "******** ​" at bounding box center [590, 189] width 116 height 21
click at [643, 194] on icon "Choose time, selected time is 7:00 PM" at bounding box center [636, 190] width 14 height 14
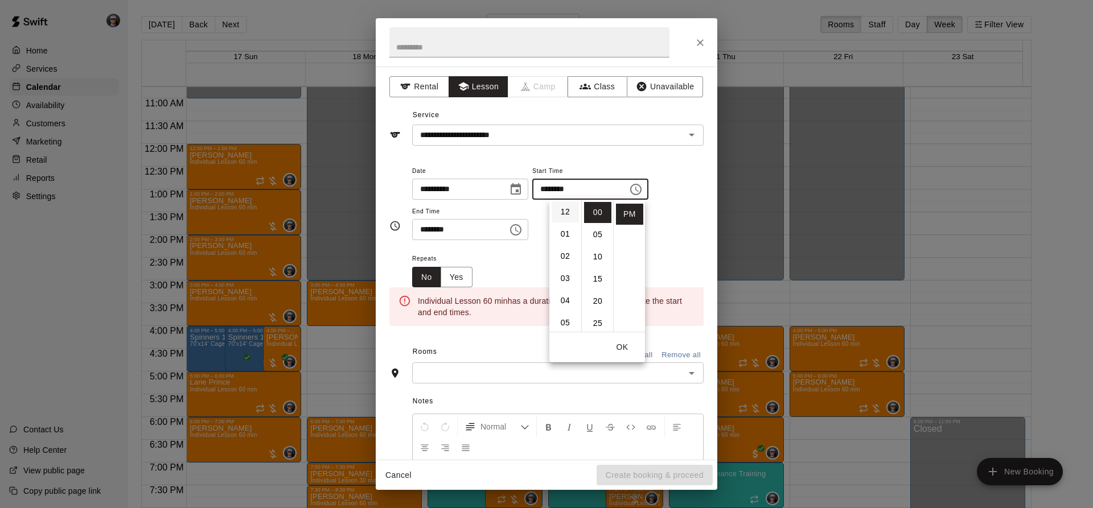
scroll to position [0, 0]
drag, startPoint x: 560, startPoint y: 284, endPoint x: 598, endPoint y: 236, distance: 60.7
click at [561, 282] on li "11" at bounding box center [565, 286] width 27 height 21
click at [628, 213] on li "AM" at bounding box center [629, 212] width 27 height 21
type input "********"
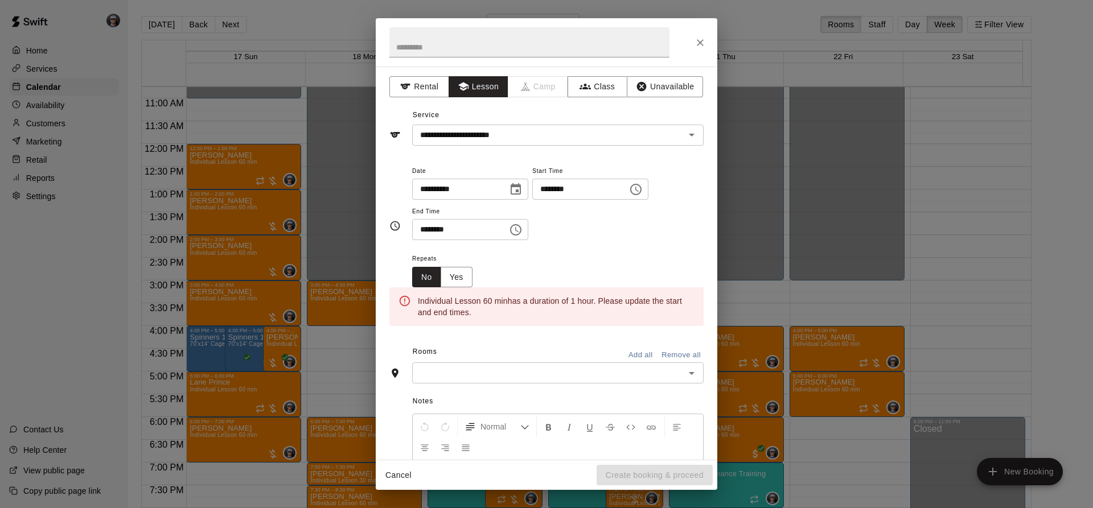
click at [524, 229] on button "Choose time, selected time is 7:30 PM" at bounding box center [515, 230] width 23 height 23
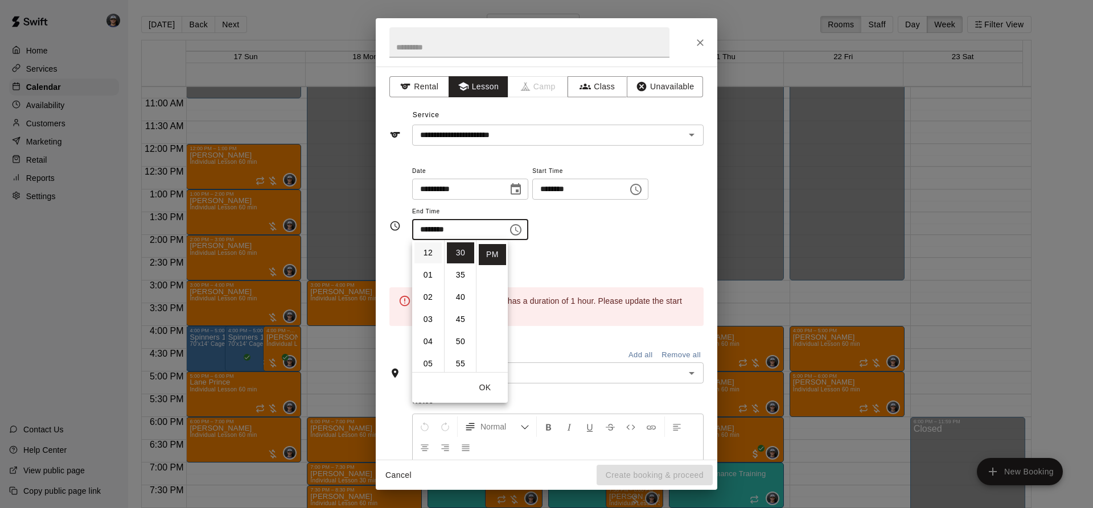
click at [424, 254] on li "12" at bounding box center [427, 253] width 27 height 21
click at [460, 252] on li "00" at bounding box center [460, 253] width 27 height 21
type input "********"
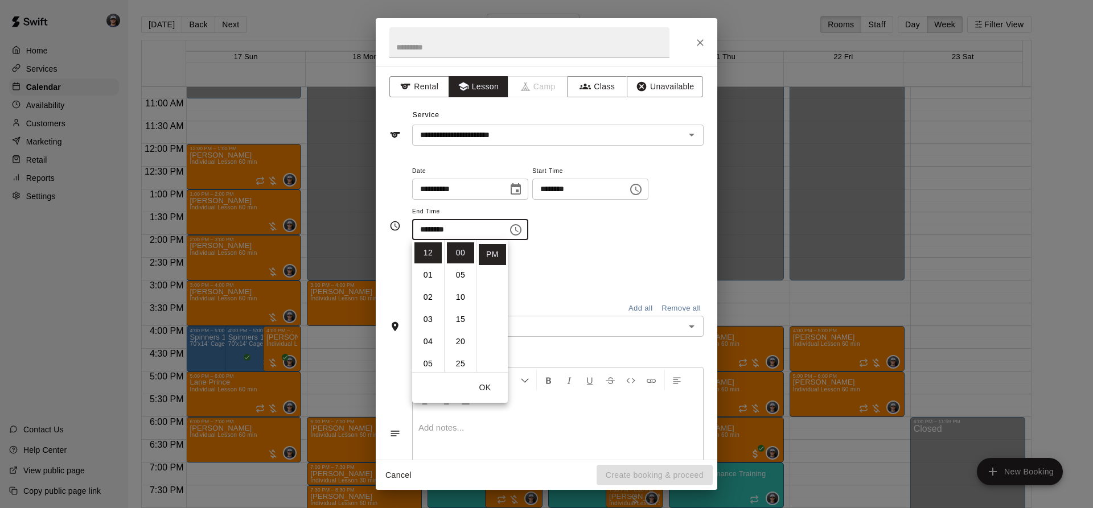
drag, startPoint x: 569, startPoint y: 244, endPoint x: 540, endPoint y: 313, distance: 74.8
click at [569, 247] on div "**********" at bounding box center [557, 208] width 291 height 88
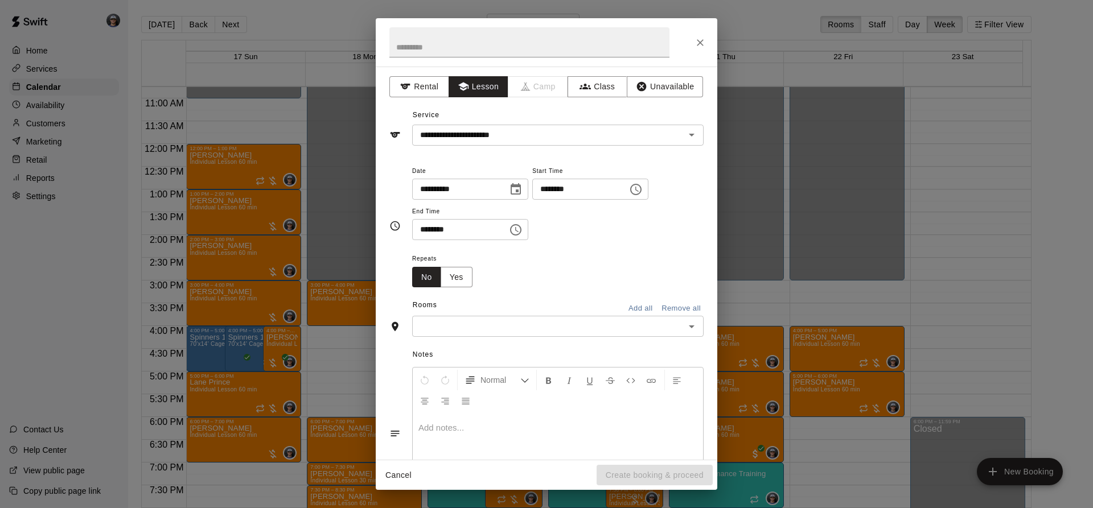
drag, startPoint x: 531, startPoint y: 335, endPoint x: 521, endPoint y: 319, distance: 18.5
click at [531, 335] on div "​" at bounding box center [557, 326] width 291 height 21
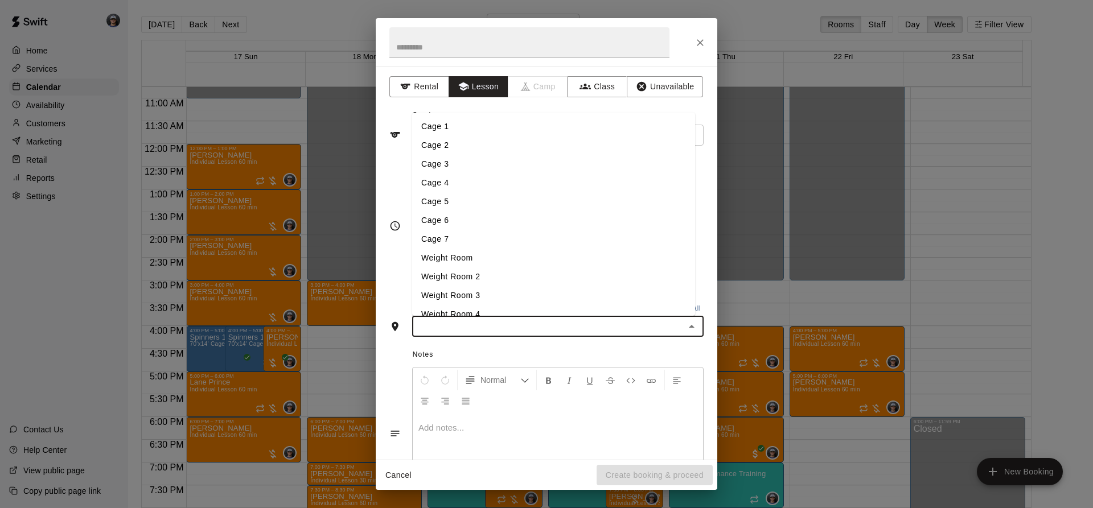
click at [456, 169] on li "Cage 3" at bounding box center [553, 164] width 283 height 19
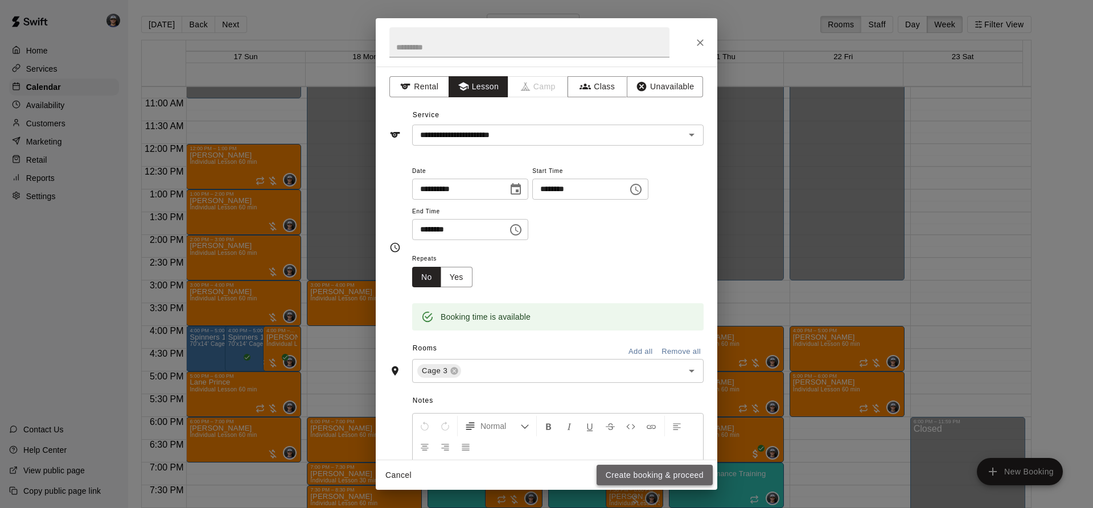
click at [643, 475] on button "Create booking & proceed" at bounding box center [655, 475] width 116 height 21
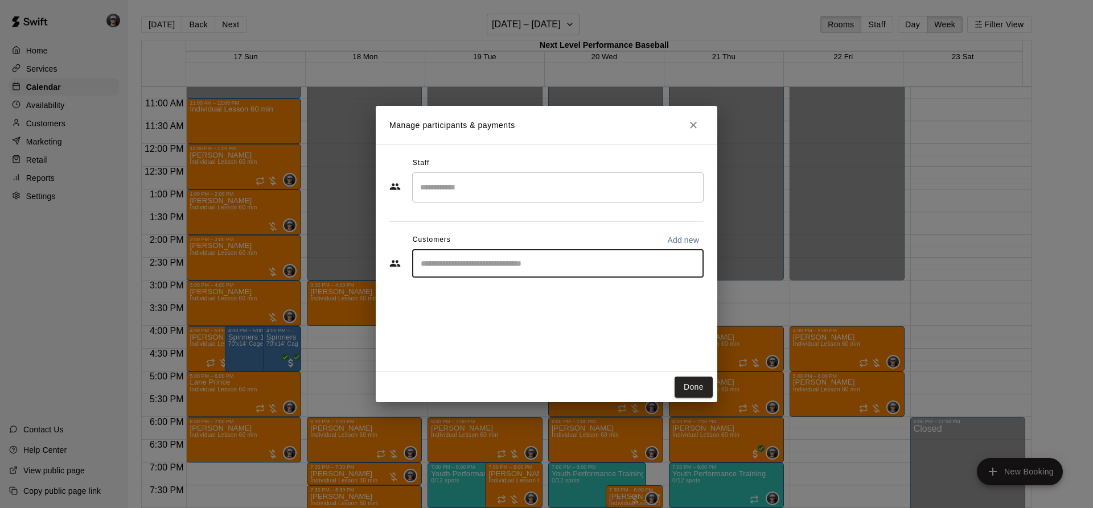
click at [471, 262] on input "Start typing to search customers..." at bounding box center [557, 263] width 281 height 11
type input "****"
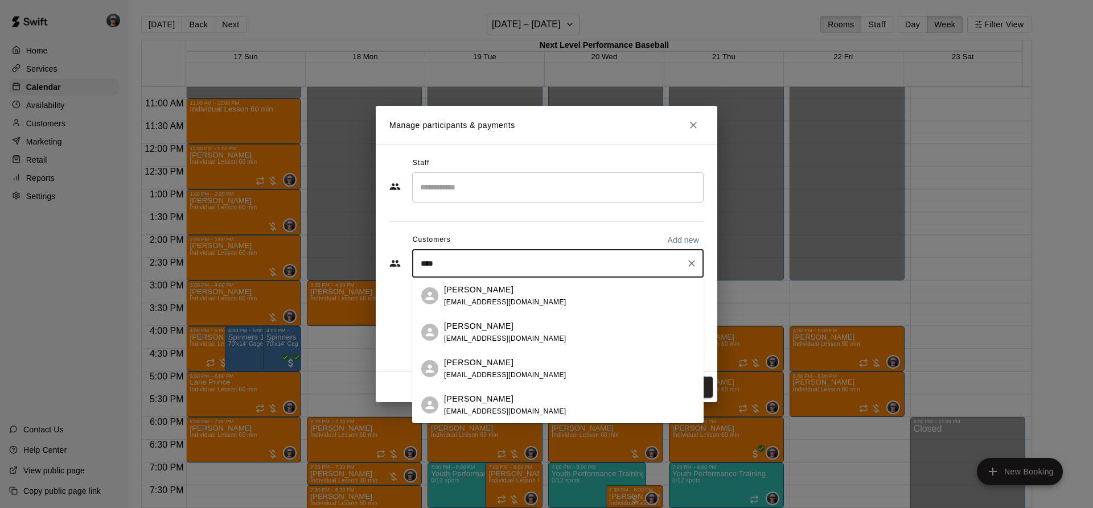
click at [493, 332] on div "[PERSON_NAME] [PERSON_NAME][EMAIL_ADDRESS][DOMAIN_NAME]" at bounding box center [505, 333] width 122 height 24
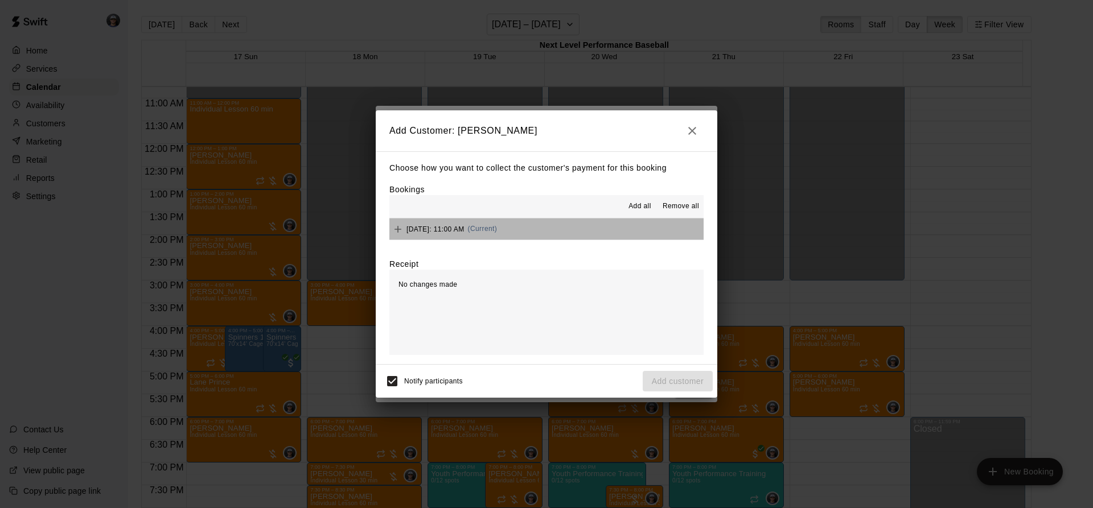
click at [561, 239] on button "[DATE]: 11:00 AM (Current)" at bounding box center [546, 229] width 314 height 21
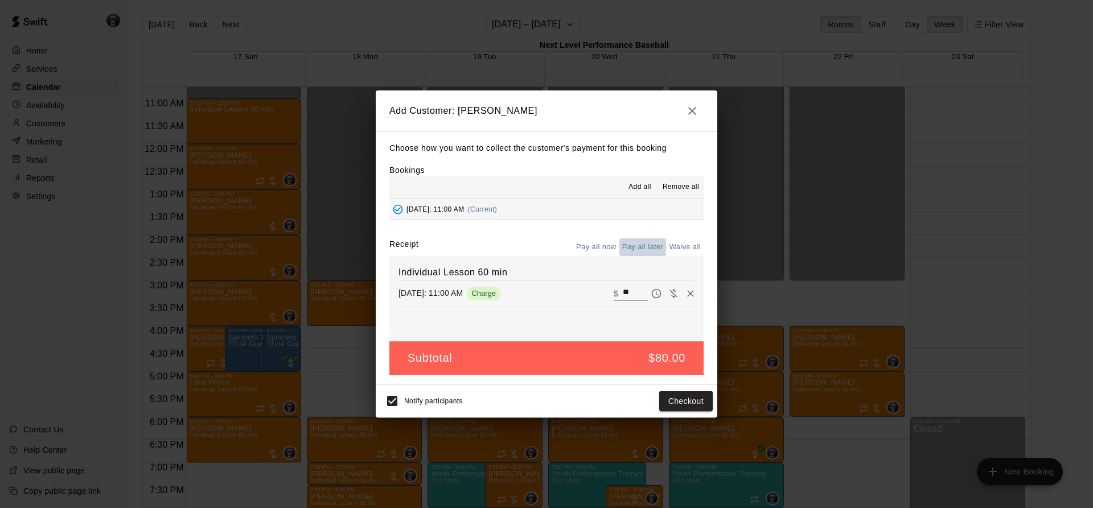
click at [633, 249] on button "Pay all later" at bounding box center [642, 248] width 47 height 18
click at [671, 411] on button "Add customer" at bounding box center [678, 401] width 70 height 21
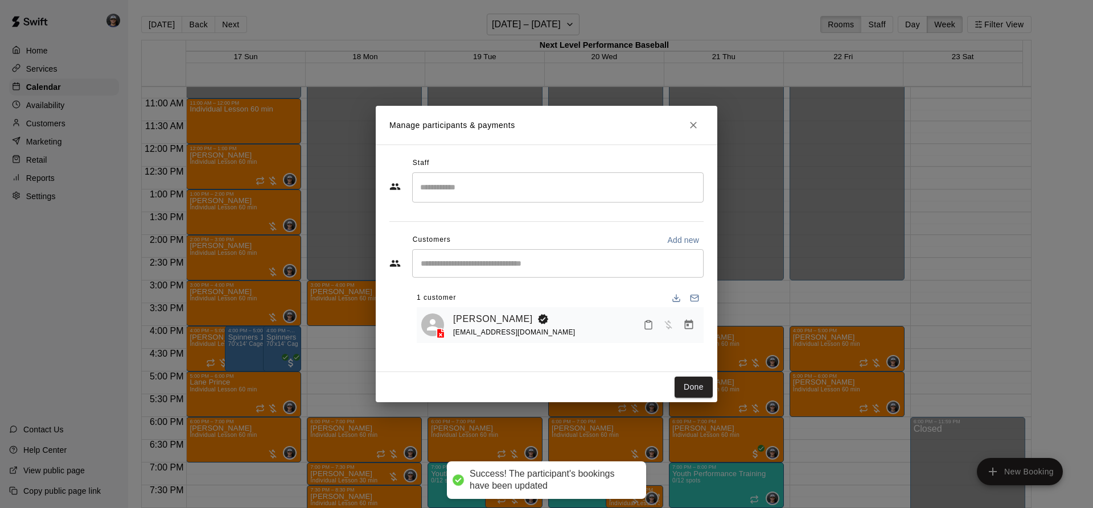
click at [505, 188] on input "Search staff" at bounding box center [557, 188] width 281 height 20
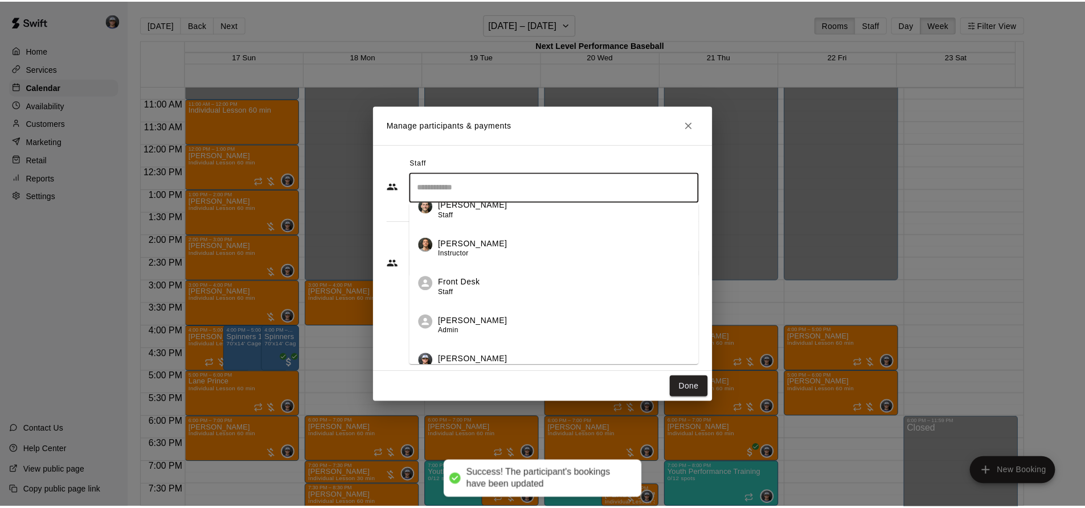
scroll to position [147, 0]
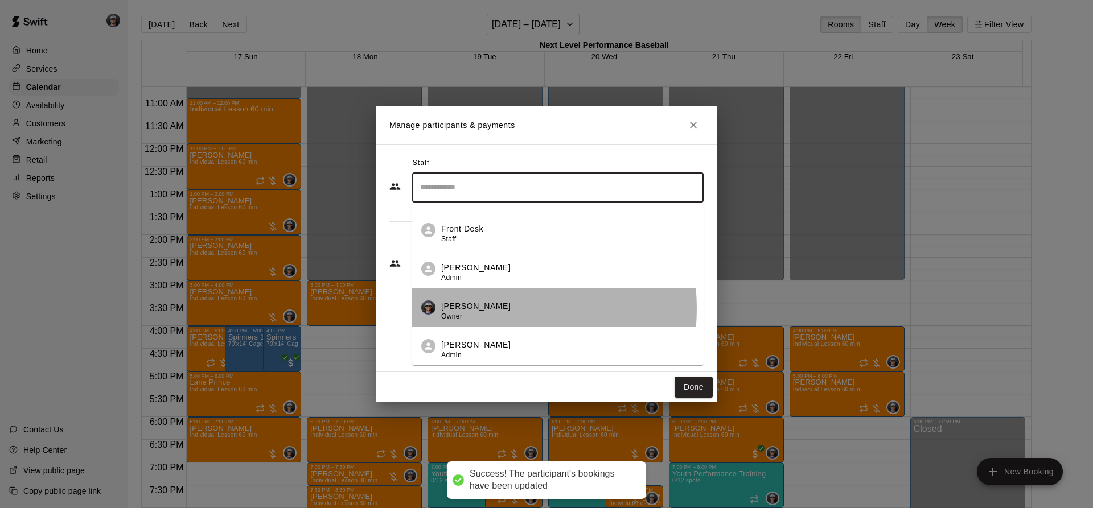
click at [471, 309] on p "[PERSON_NAME]" at bounding box center [475, 307] width 69 height 12
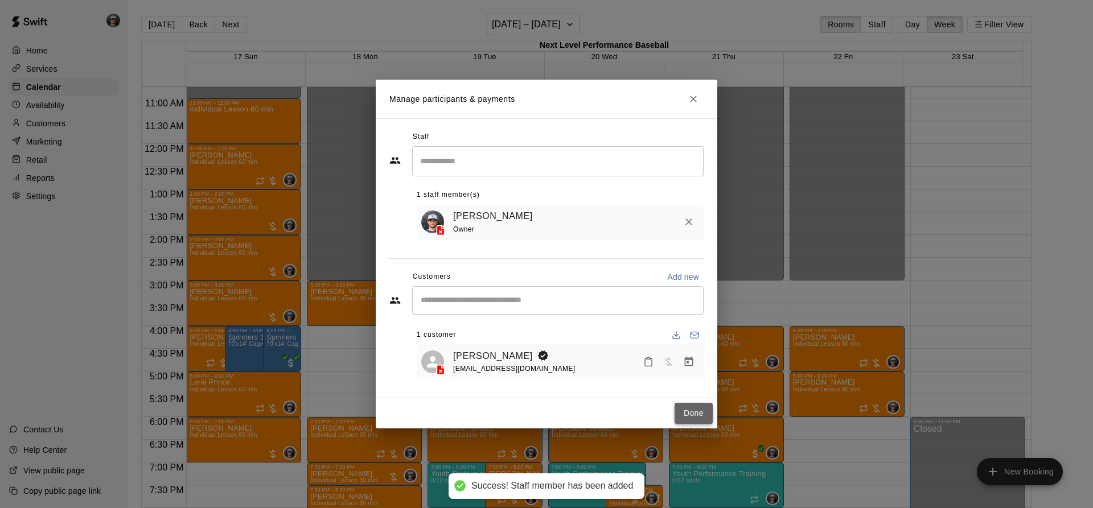
click at [693, 410] on button "Done" at bounding box center [694, 413] width 38 height 21
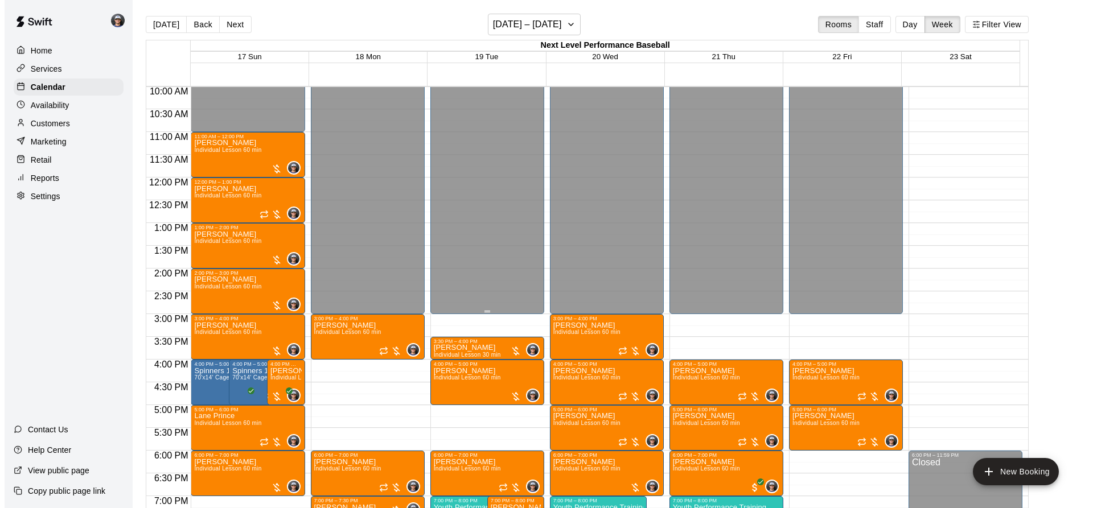
scroll to position [490, 0]
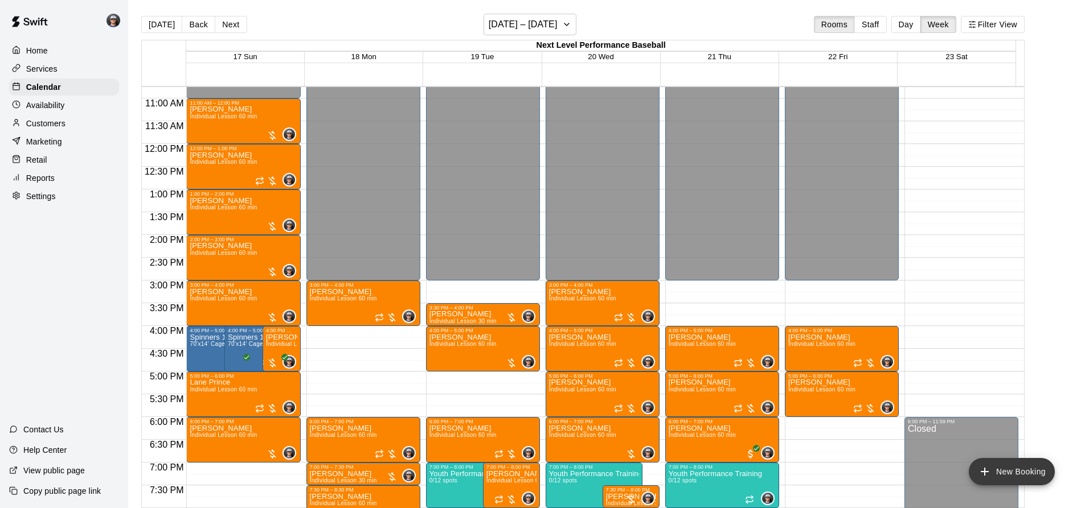
click at [1024, 477] on button "New Booking" at bounding box center [1011, 471] width 86 height 27
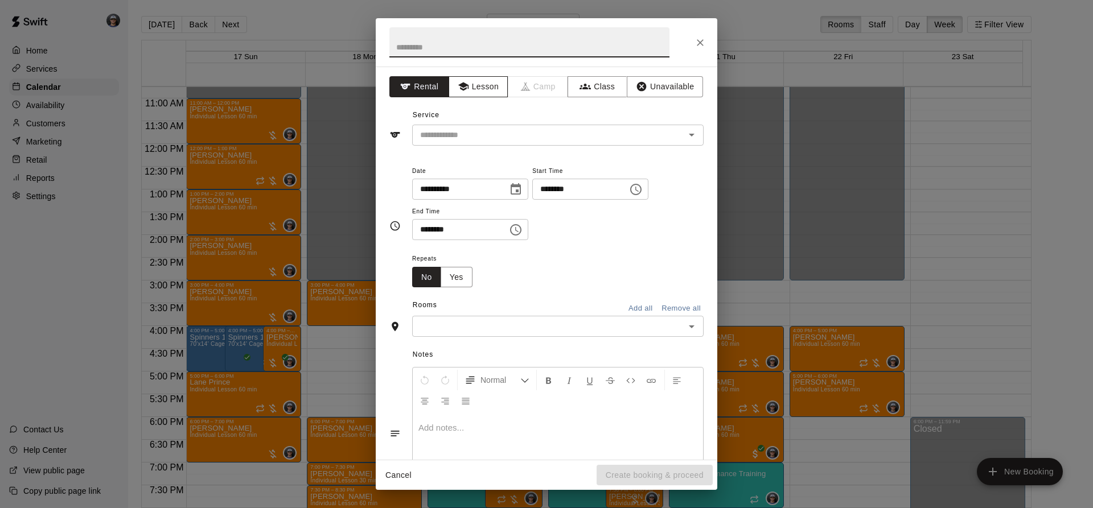
click at [481, 87] on button "Lesson" at bounding box center [479, 86] width 60 height 21
click at [469, 130] on input "text" at bounding box center [541, 135] width 251 height 14
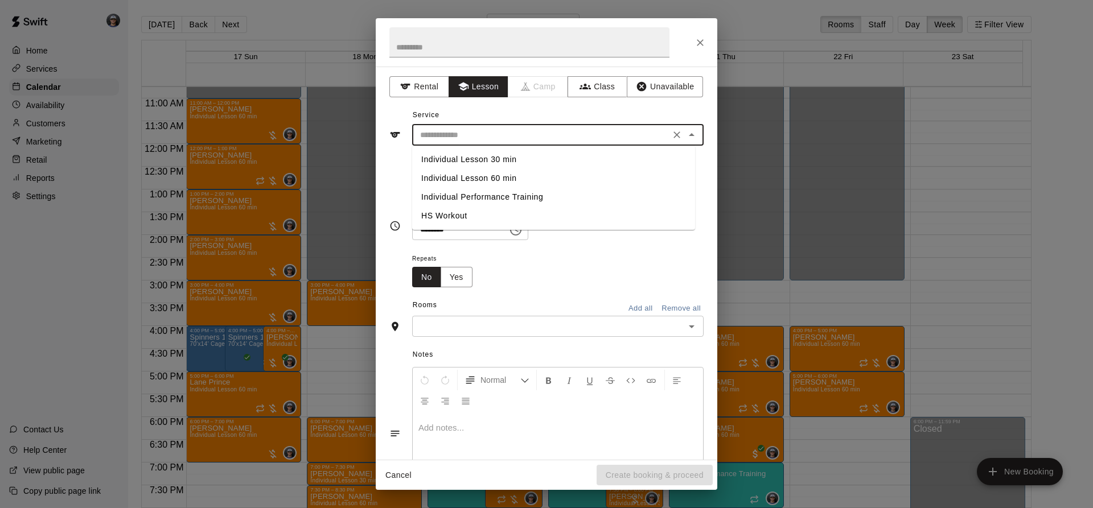
click at [495, 174] on li "Individual Lesson 60 min" at bounding box center [553, 178] width 283 height 19
type input "**********"
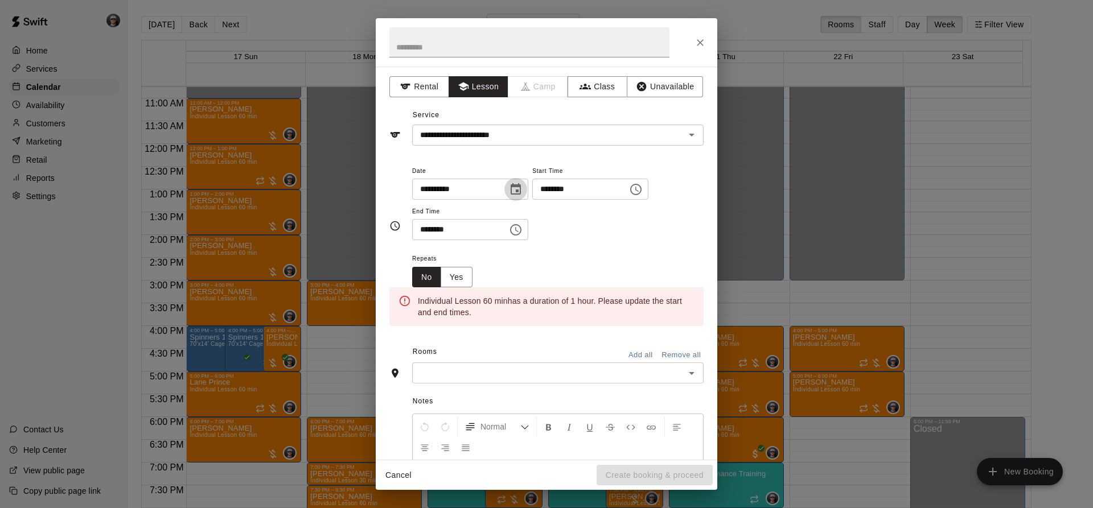
click at [523, 190] on icon "Choose date, selected date is Aug 21, 2025" at bounding box center [516, 190] width 14 height 14
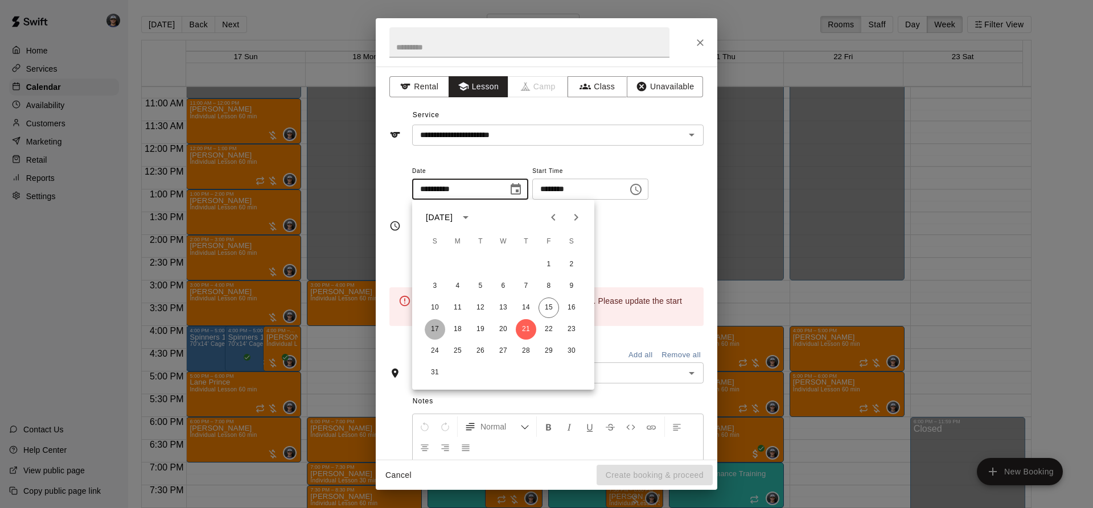
click at [435, 330] on button "17" at bounding box center [435, 329] width 20 height 20
type input "**********"
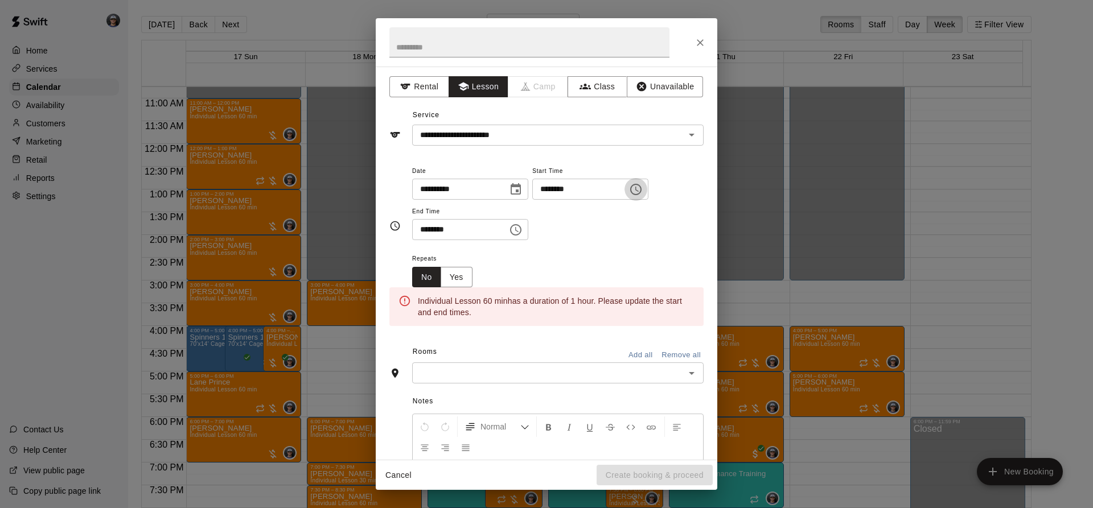
click at [643, 189] on icon "Choose time, selected time is 7:00 PM" at bounding box center [636, 190] width 14 height 14
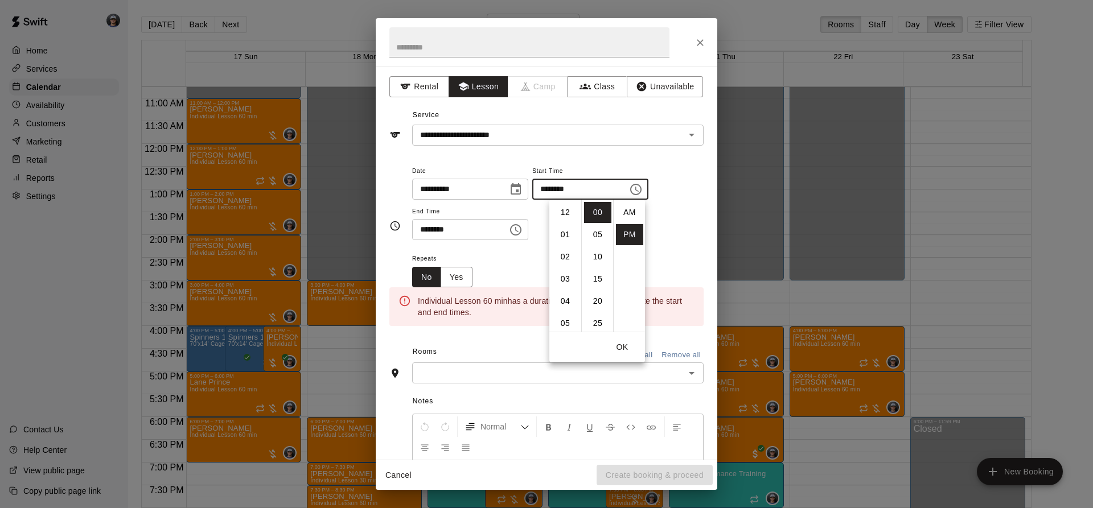
scroll to position [20, 0]
click at [565, 276] on li "10" at bounding box center [565, 279] width 27 height 21
click at [630, 216] on li "PM" at bounding box center [629, 215] width 27 height 21
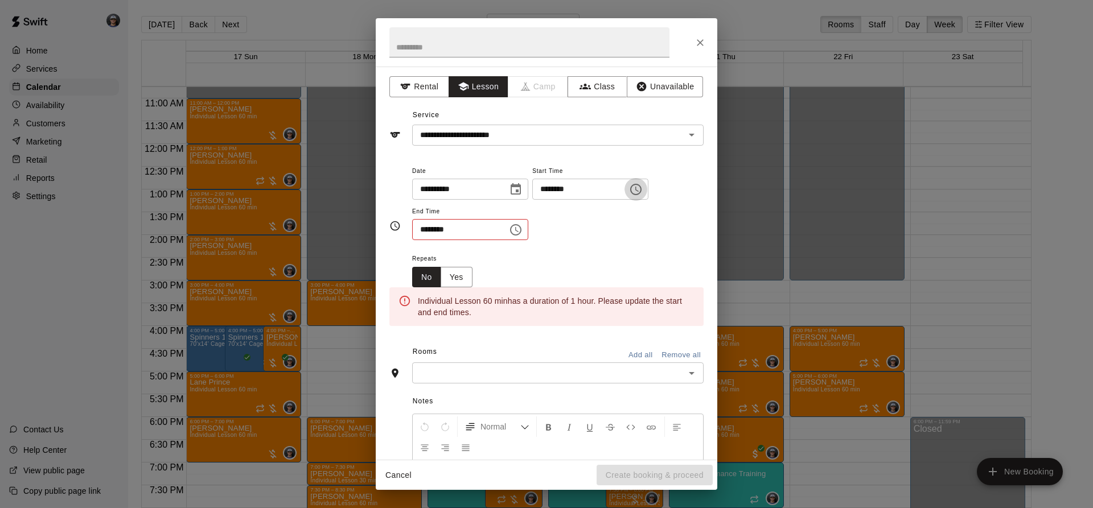
click at [647, 194] on button "Choose time, selected time is 10:00 PM" at bounding box center [636, 189] width 23 height 23
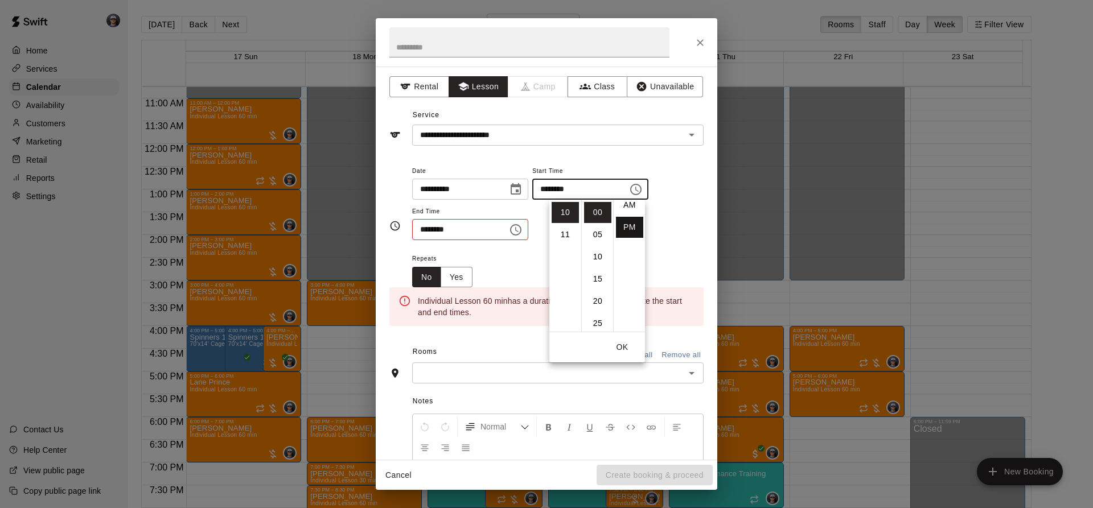
scroll to position [0, 0]
click at [620, 213] on li "AM" at bounding box center [629, 212] width 27 height 21
type input "********"
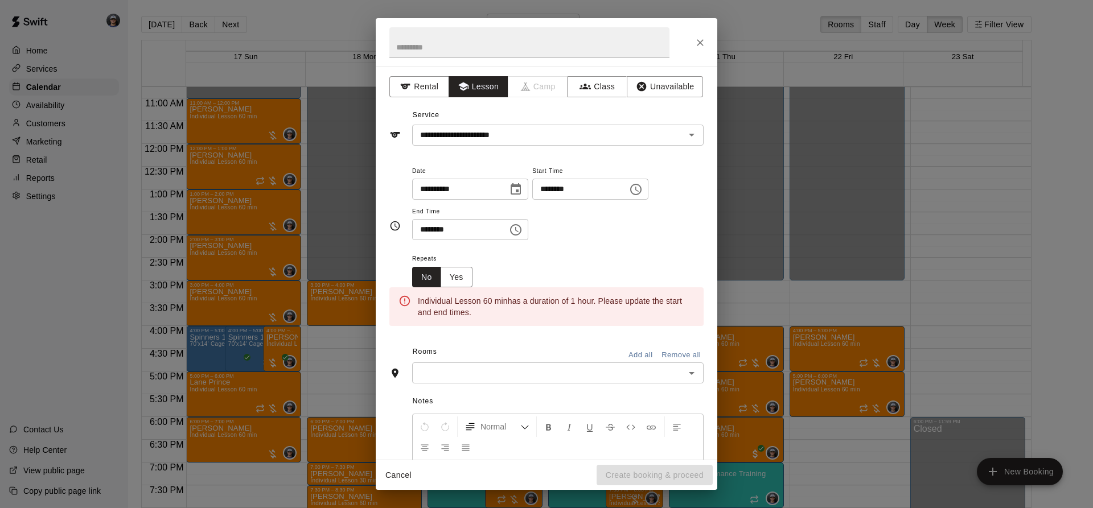
click at [523, 236] on icon "Choose time, selected time is 7:30 PM" at bounding box center [516, 230] width 14 height 14
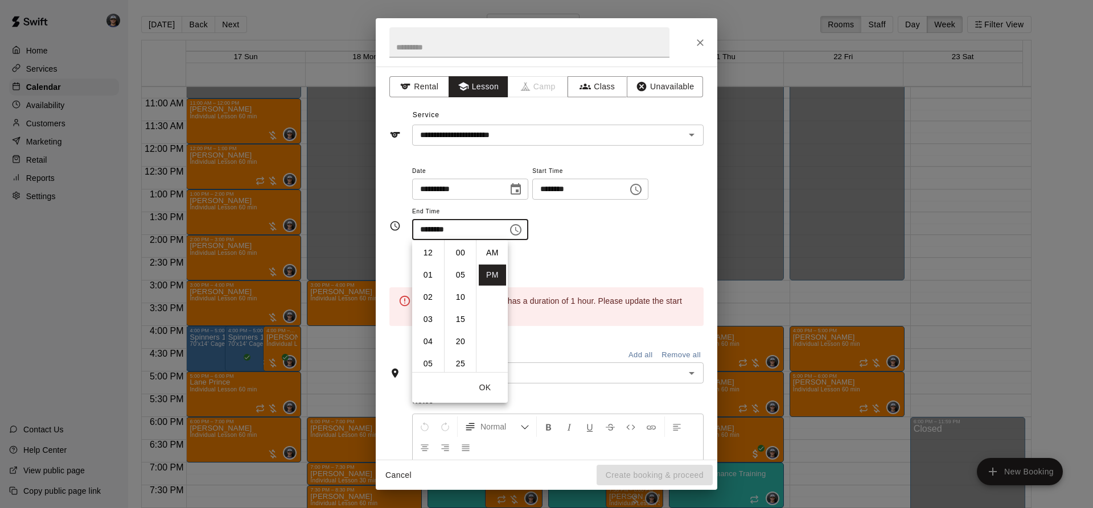
scroll to position [20, 0]
click at [422, 337] on li "11" at bounding box center [427, 341] width 27 height 21
click at [462, 249] on li "00" at bounding box center [460, 253] width 27 height 21
click at [492, 252] on li "AM" at bounding box center [492, 253] width 27 height 21
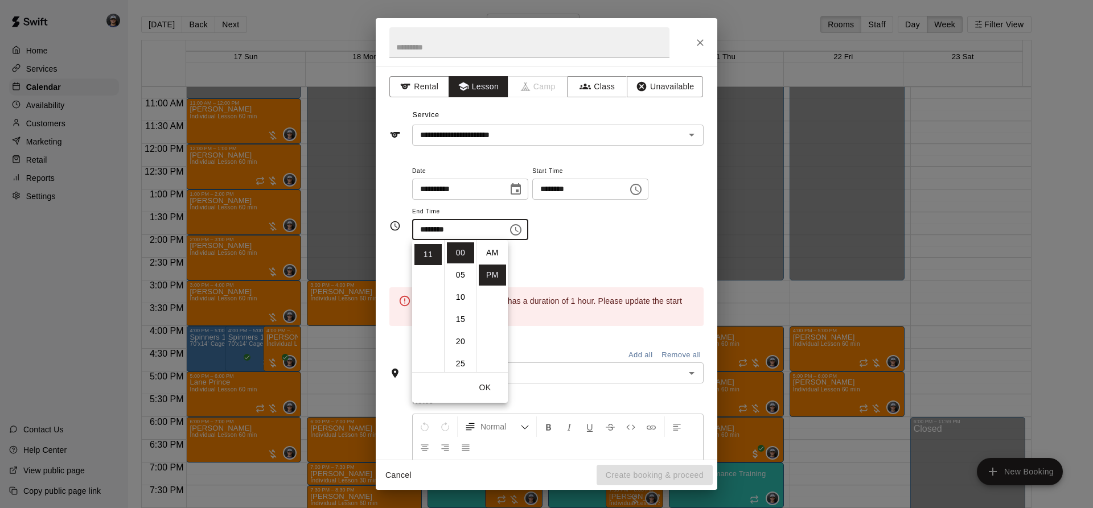
type input "********"
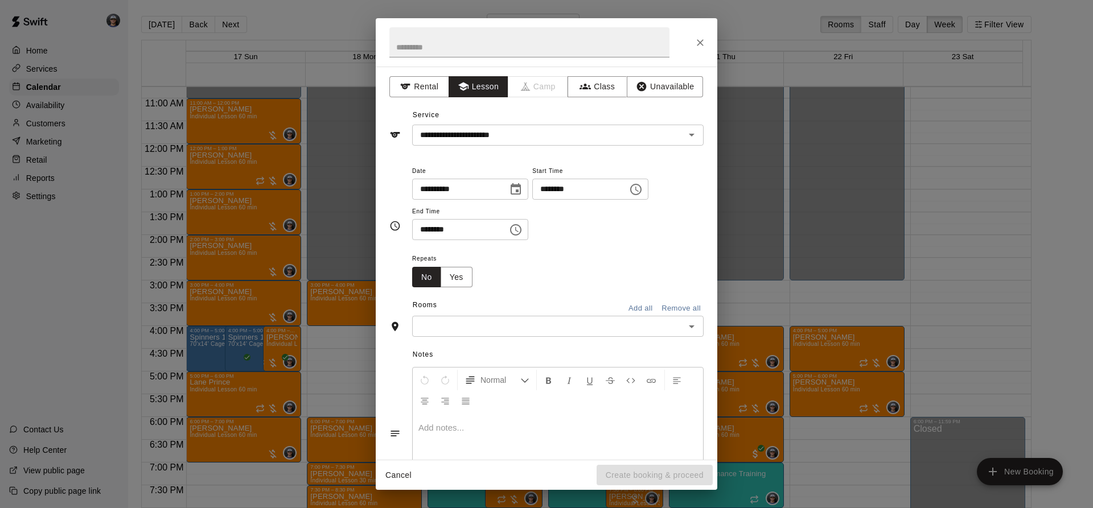
drag, startPoint x: 574, startPoint y: 247, endPoint x: 545, endPoint y: 299, distance: 59.9
click at [572, 251] on div "**********" at bounding box center [557, 208] width 291 height 88
click at [533, 325] on input "text" at bounding box center [549, 326] width 266 height 14
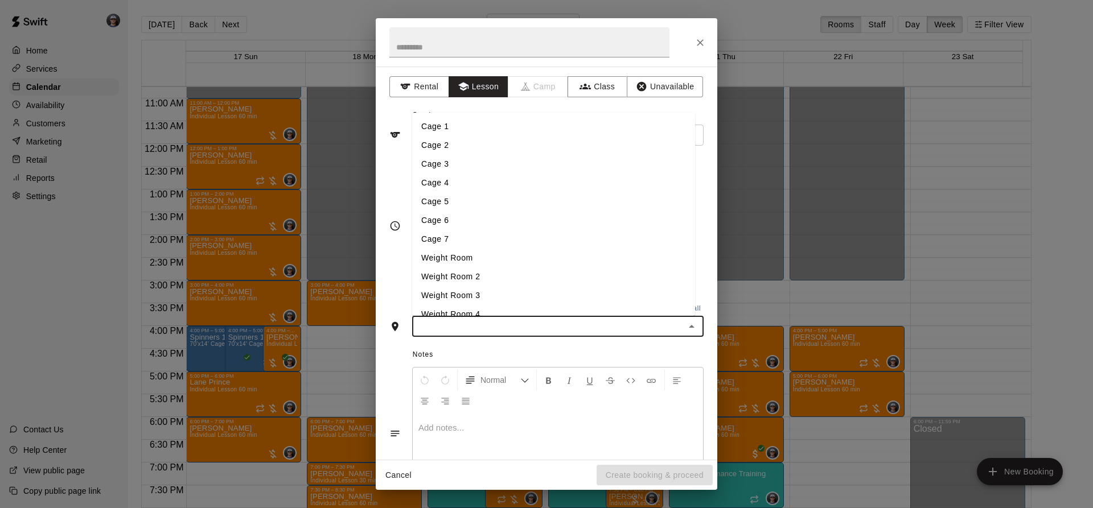
click at [461, 169] on li "Cage 3" at bounding box center [553, 164] width 283 height 19
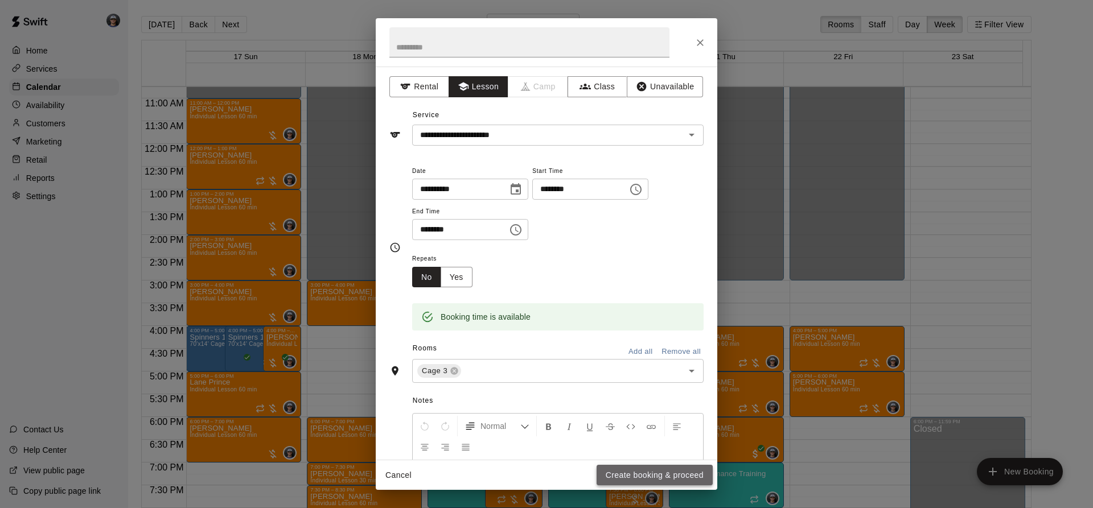
click at [622, 477] on button "Create booking & proceed" at bounding box center [655, 475] width 116 height 21
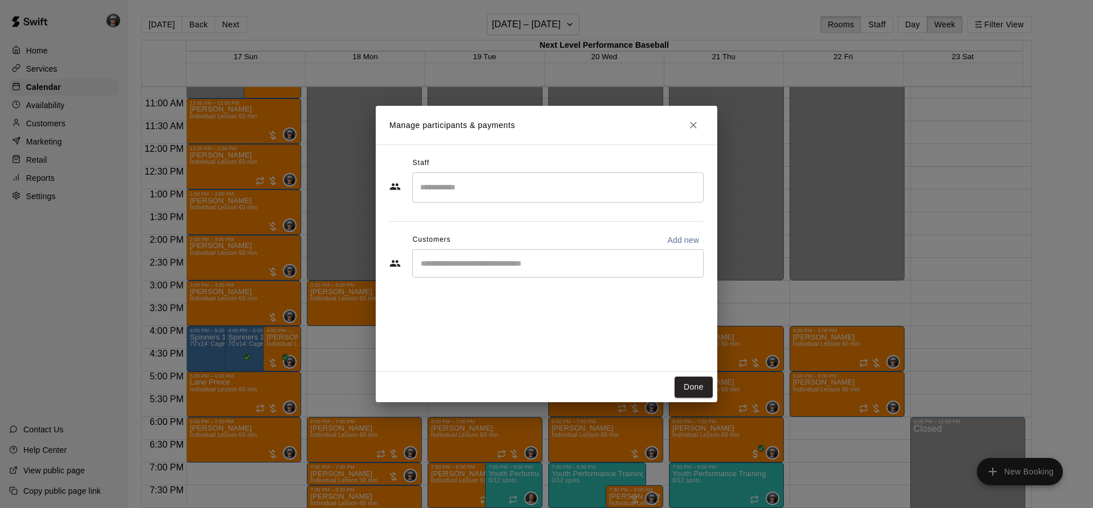
click at [465, 183] on input "Search staff" at bounding box center [557, 188] width 281 height 20
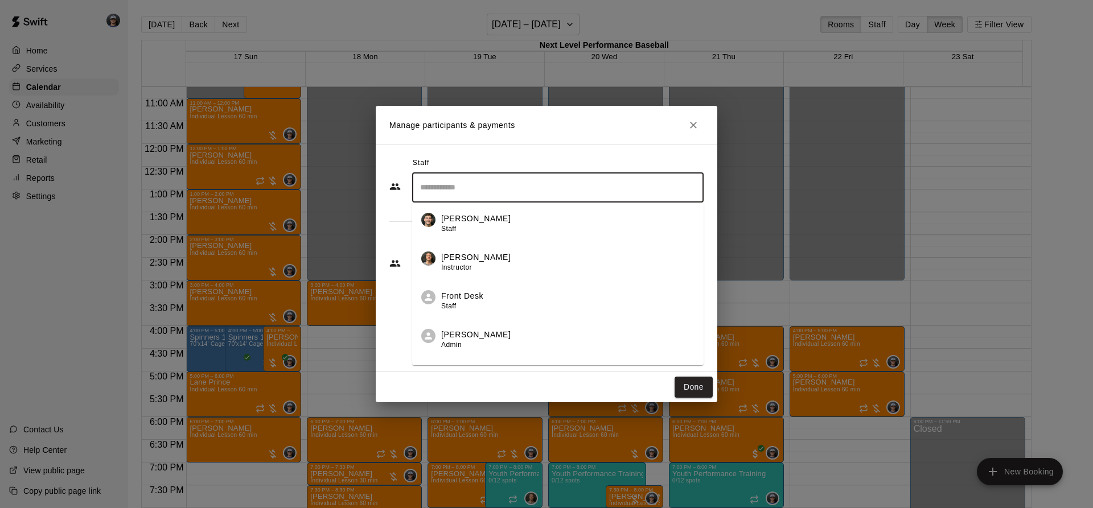
scroll to position [147, 0]
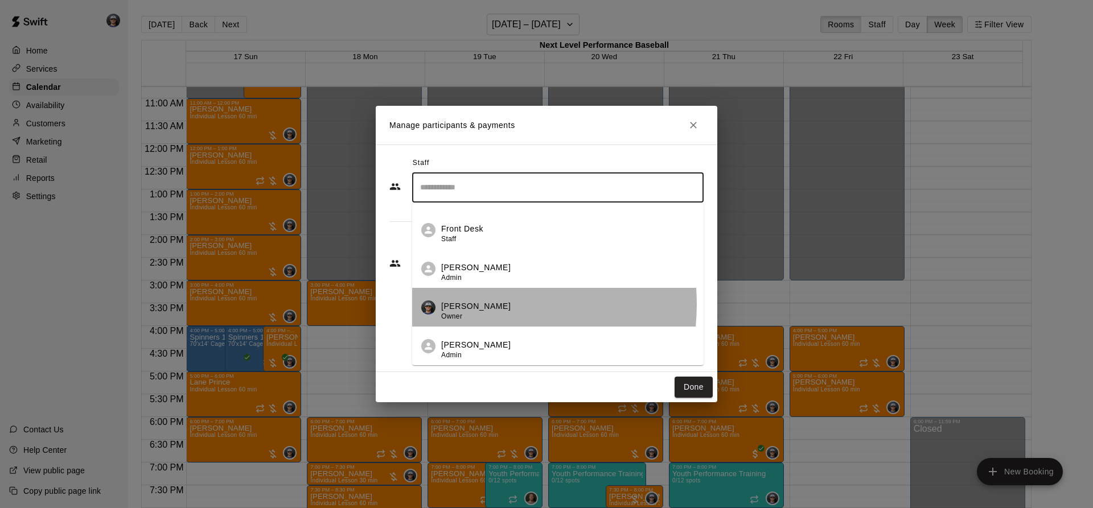
click at [471, 305] on p "[PERSON_NAME]" at bounding box center [475, 307] width 69 height 12
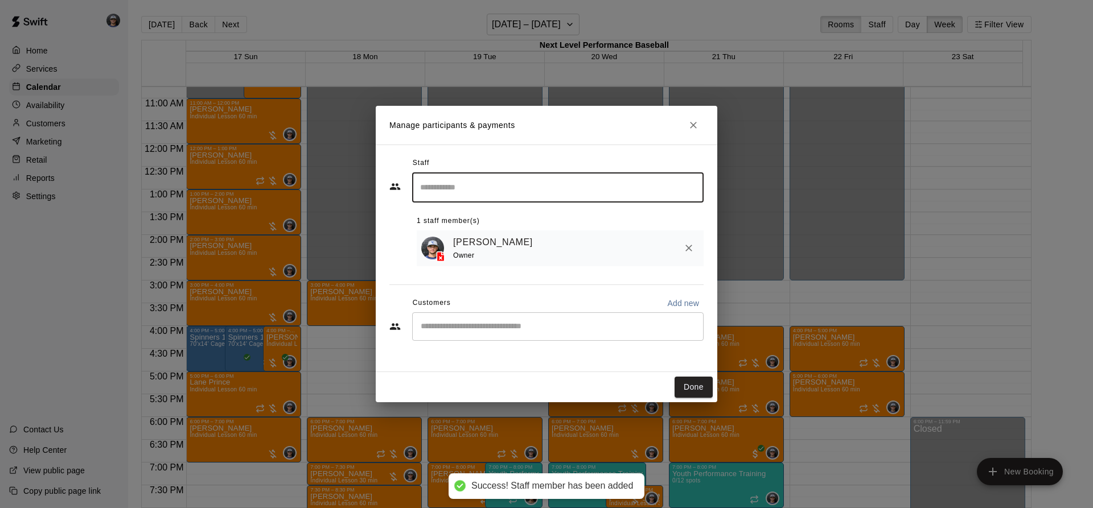
click at [450, 322] on input "Start typing to search customers..." at bounding box center [557, 326] width 281 height 11
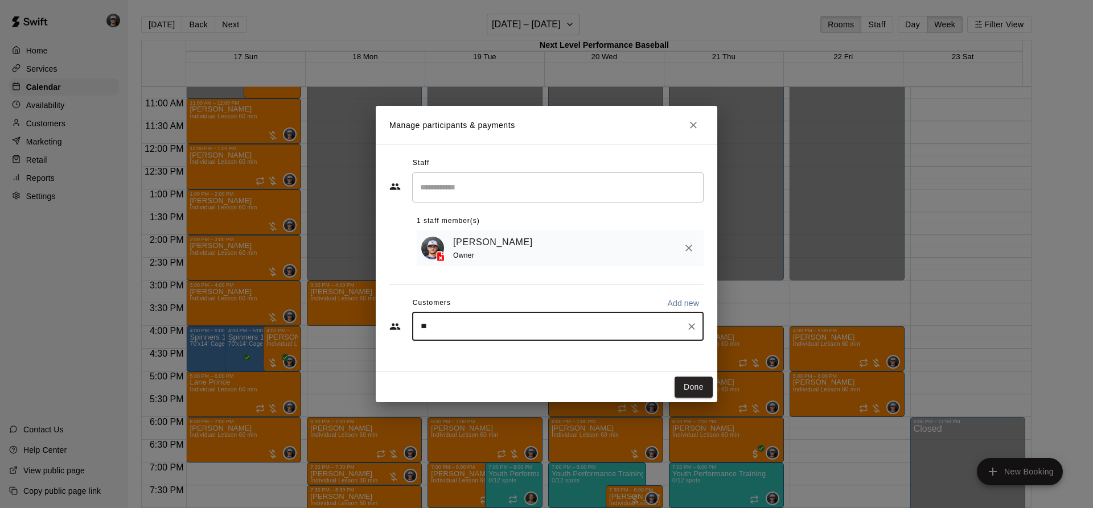
type input "***"
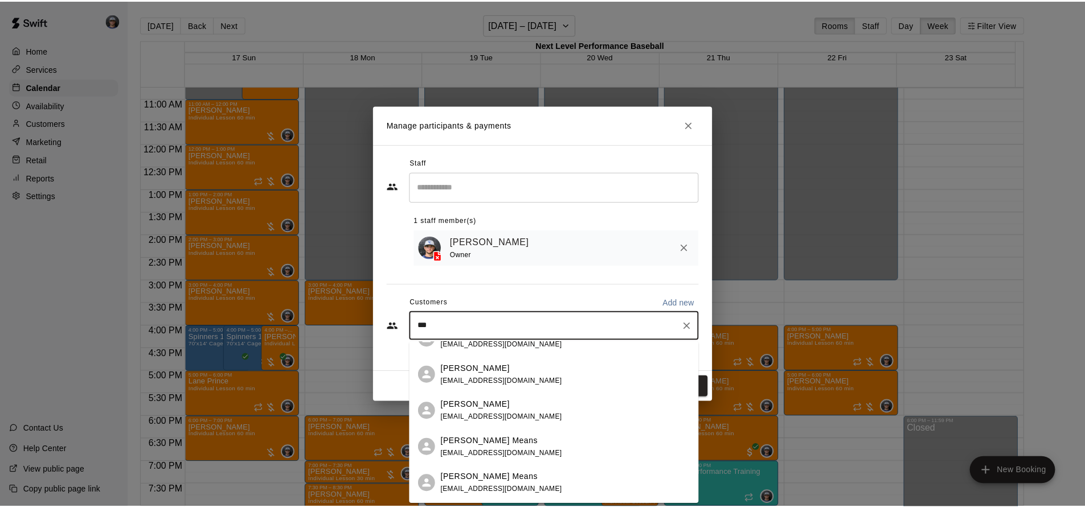
scroll to position [114, 0]
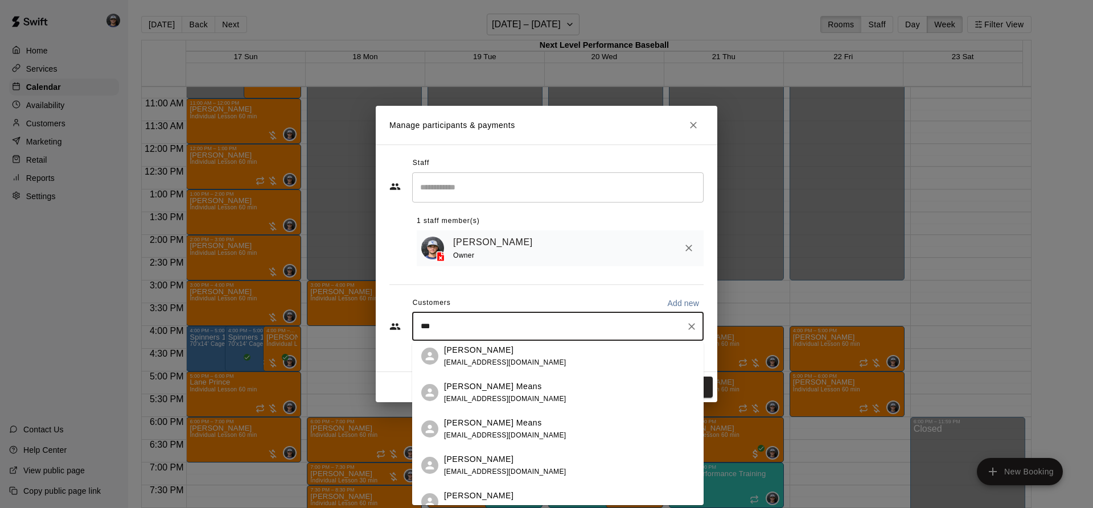
click at [480, 364] on span "[EMAIL_ADDRESS][DOMAIN_NAME]" at bounding box center [505, 363] width 122 height 8
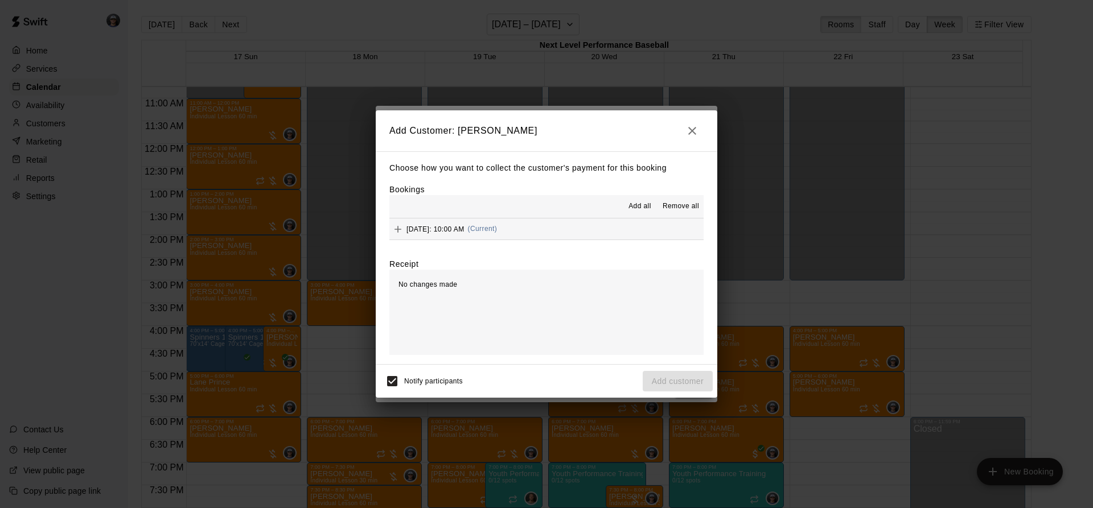
click at [565, 236] on button "[DATE]: 10:00 AM (Current)" at bounding box center [546, 229] width 314 height 21
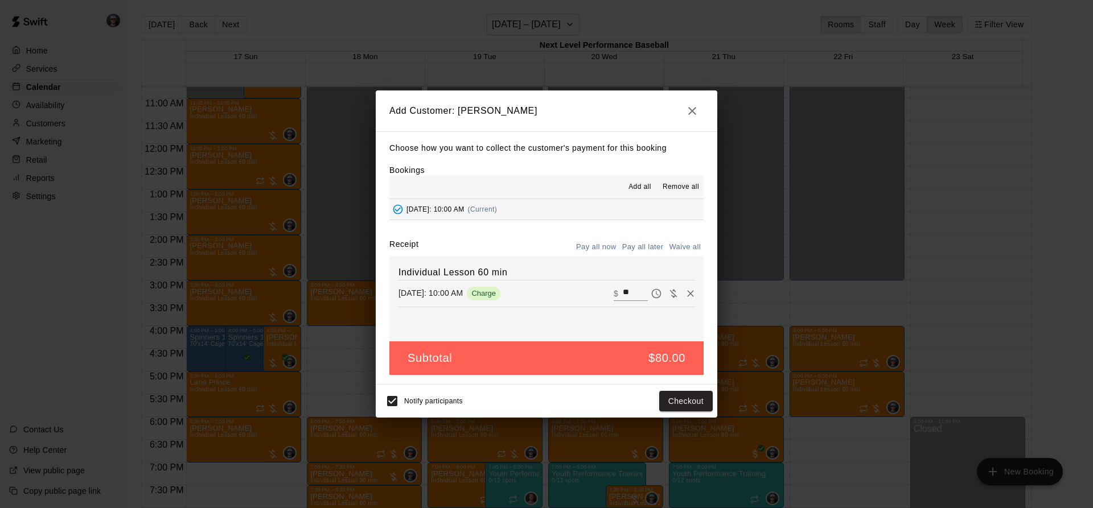
click at [651, 250] on button "Pay all later" at bounding box center [642, 248] width 47 height 18
click at [691, 401] on button "Add customer" at bounding box center [678, 401] width 70 height 21
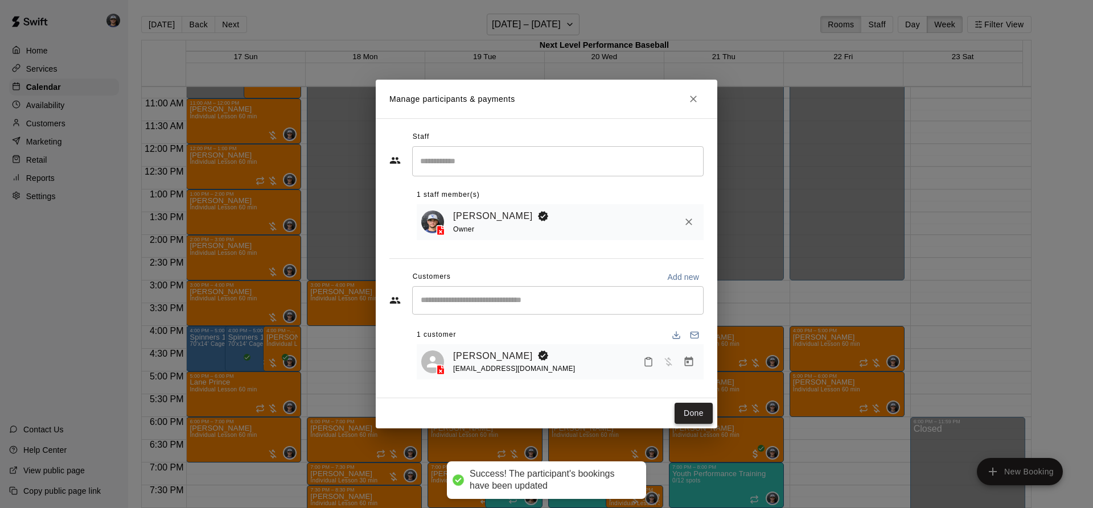
click at [701, 416] on button "Done" at bounding box center [694, 413] width 38 height 21
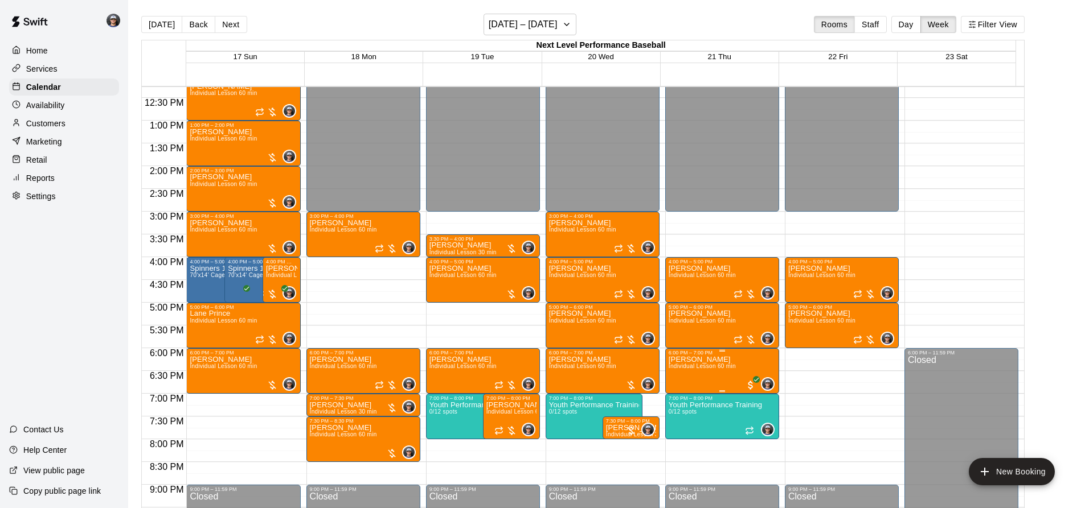
scroll to position [603, 0]
